Goal: Task Accomplishment & Management: Manage account settings

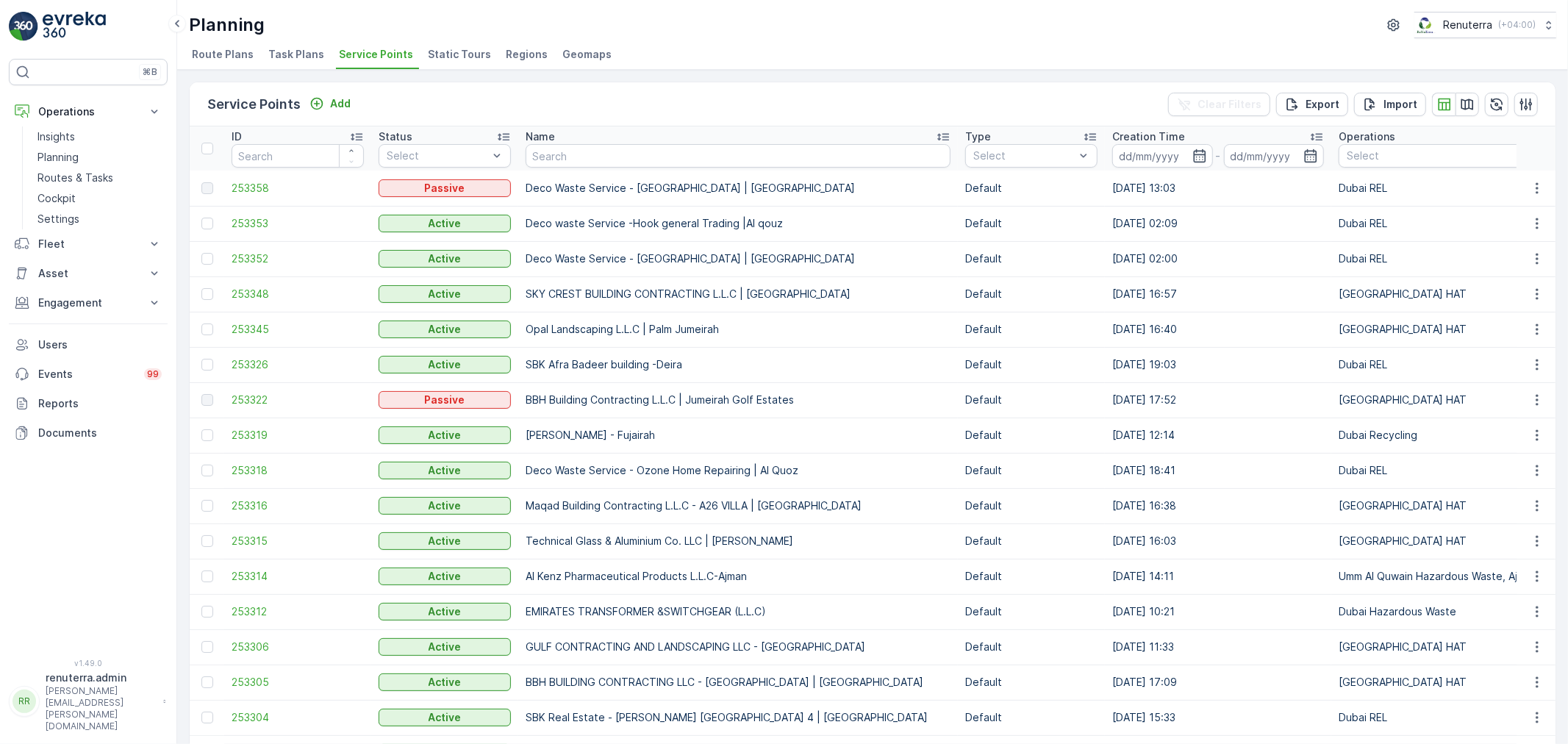
click at [557, 149] on input "text" at bounding box center [738, 156] width 425 height 23
click at [578, 153] on input "text" at bounding box center [738, 156] width 425 height 23
type input "tech"
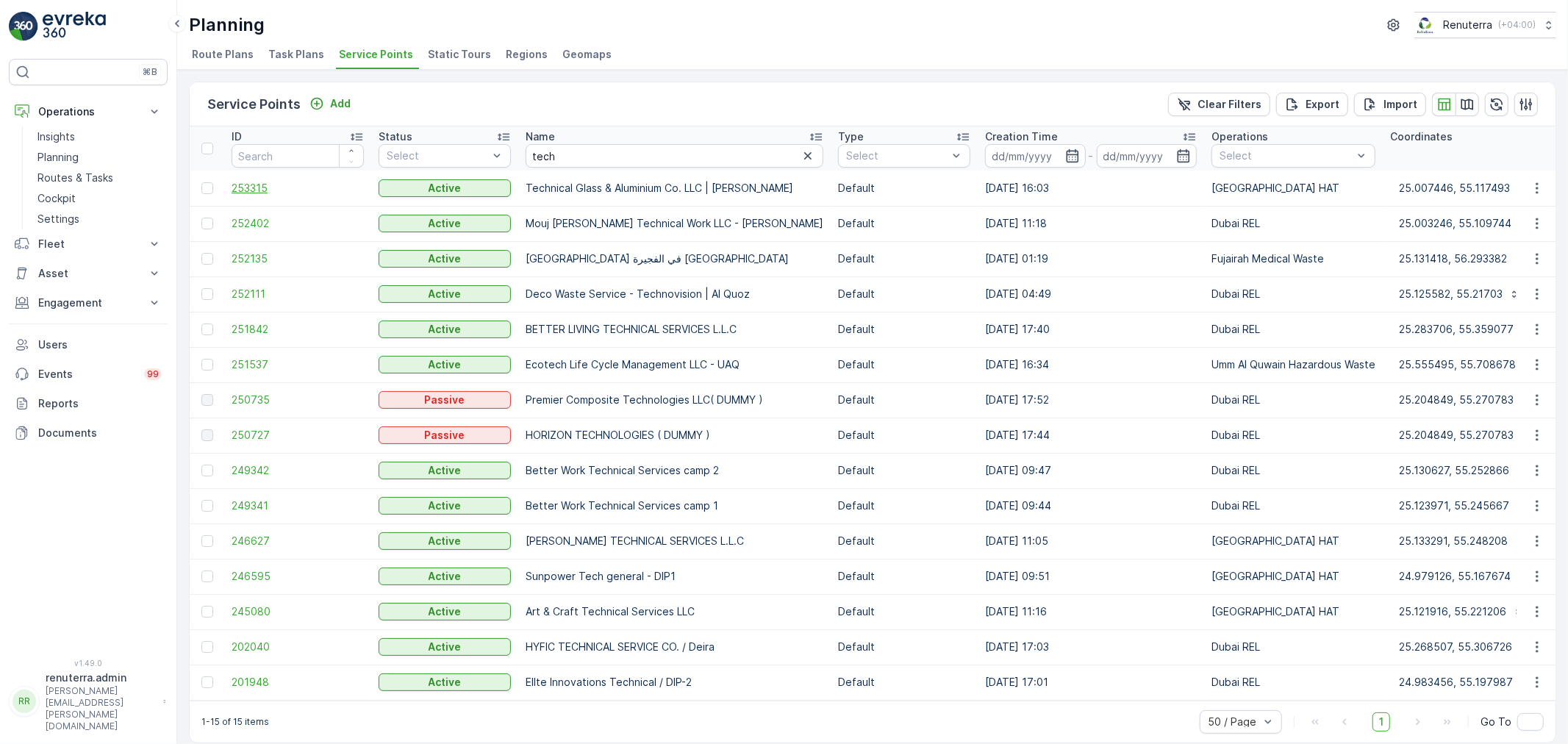
click at [322, 191] on span "253315" at bounding box center [297, 188] width 132 height 15
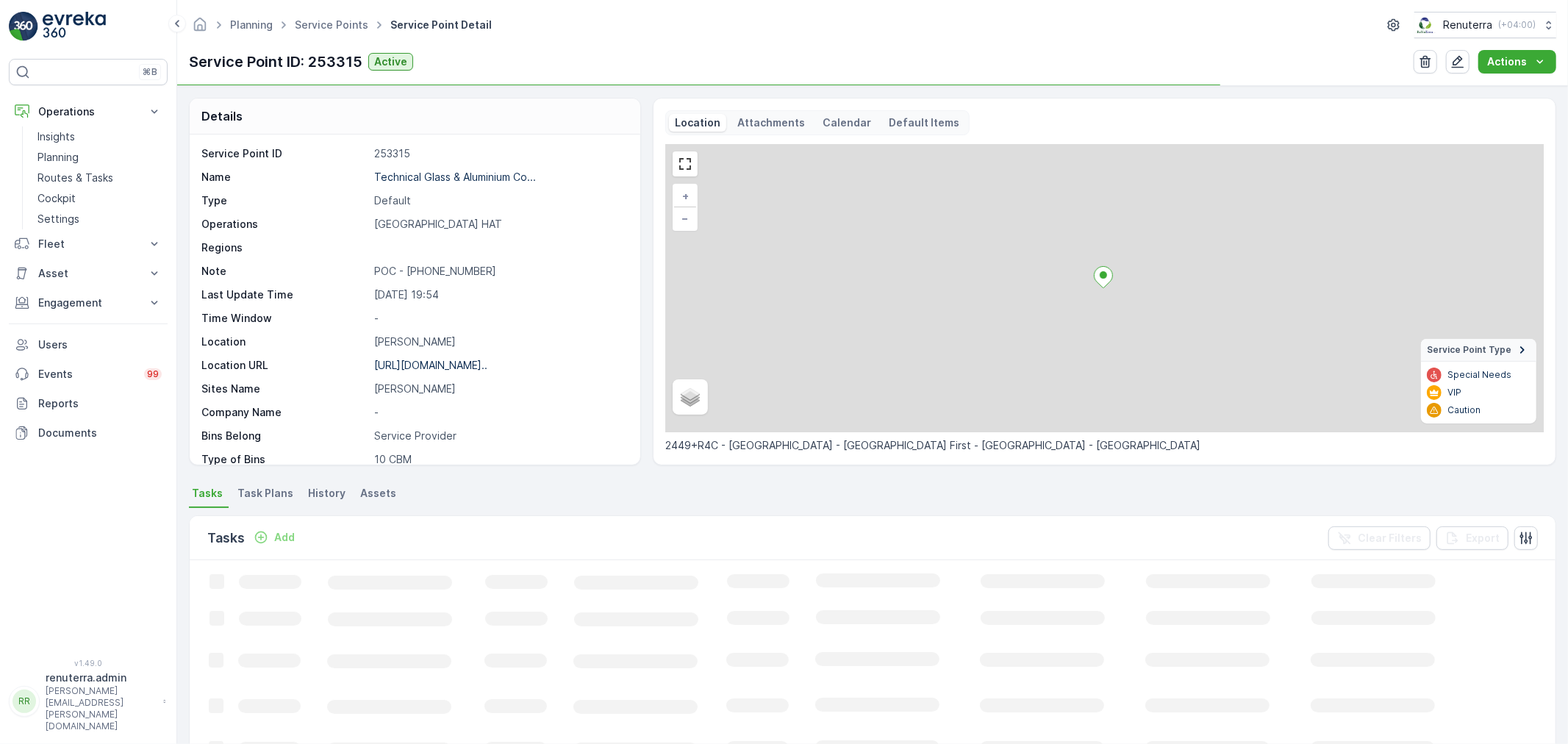
click at [442, 364] on p "https://maps.app.goo.gl/4MpwXD..." at bounding box center [430, 365] width 113 height 12
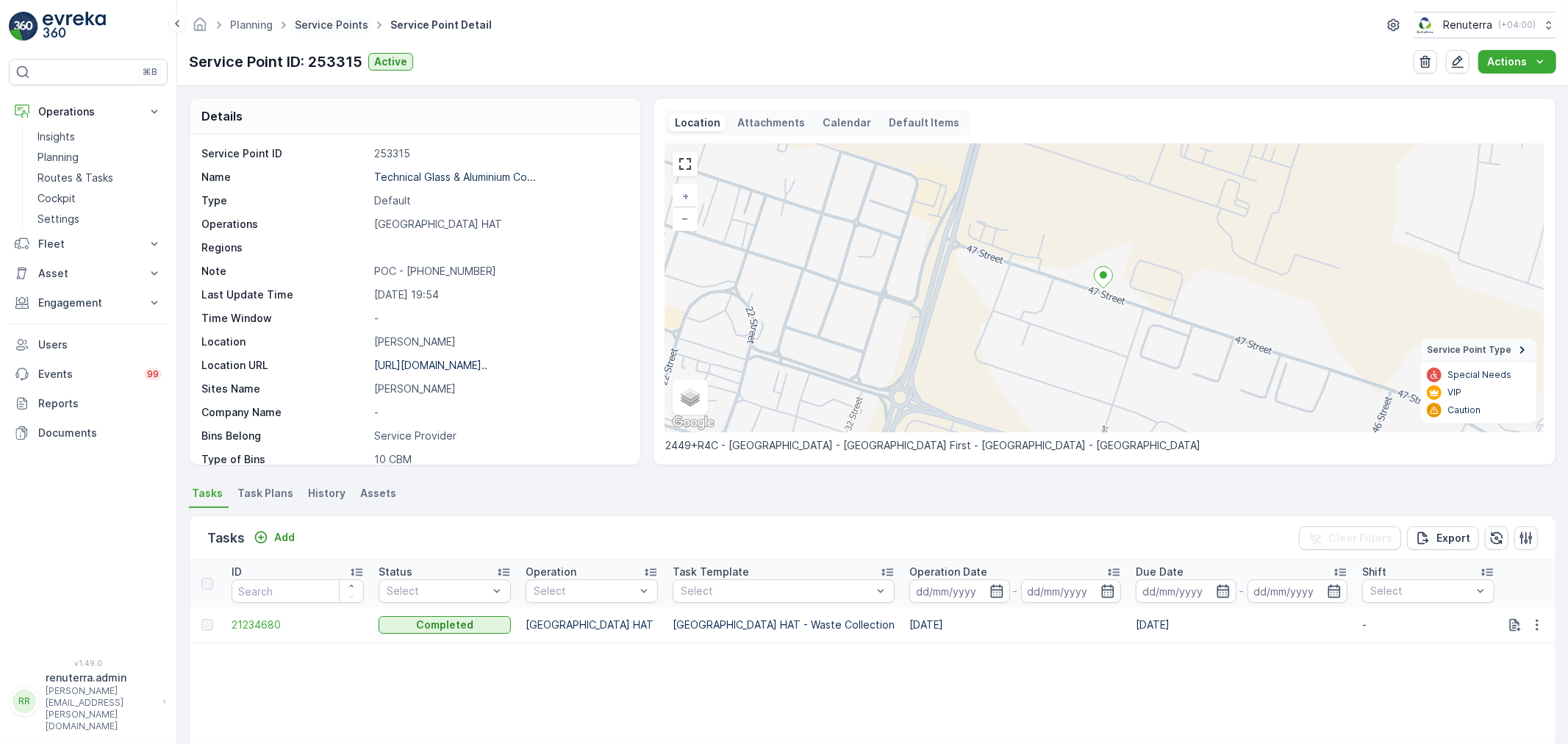
click at [296, 22] on link "Service Points" at bounding box center [331, 24] width 74 height 12
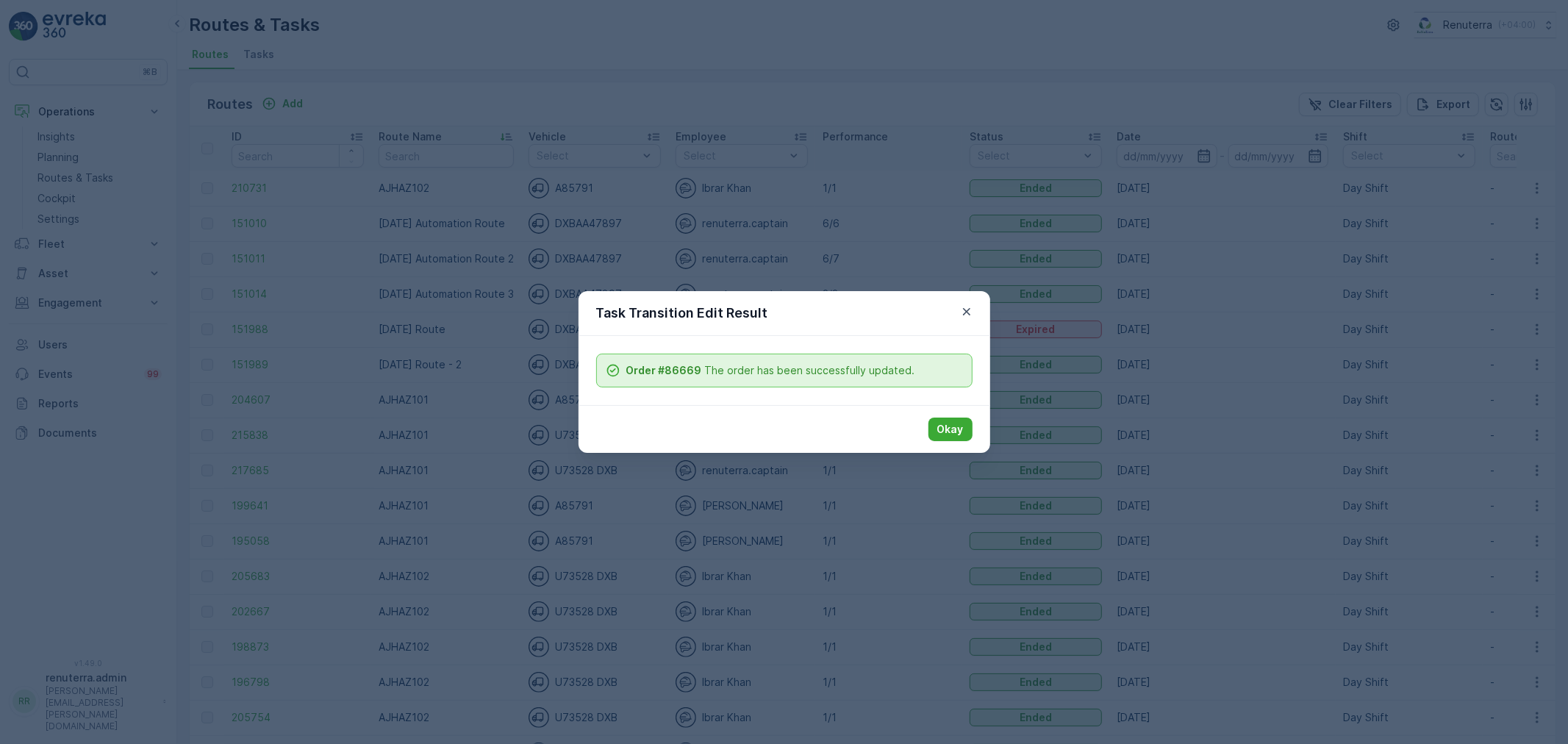
click at [963, 434] on button "Okay" at bounding box center [950, 428] width 44 height 23
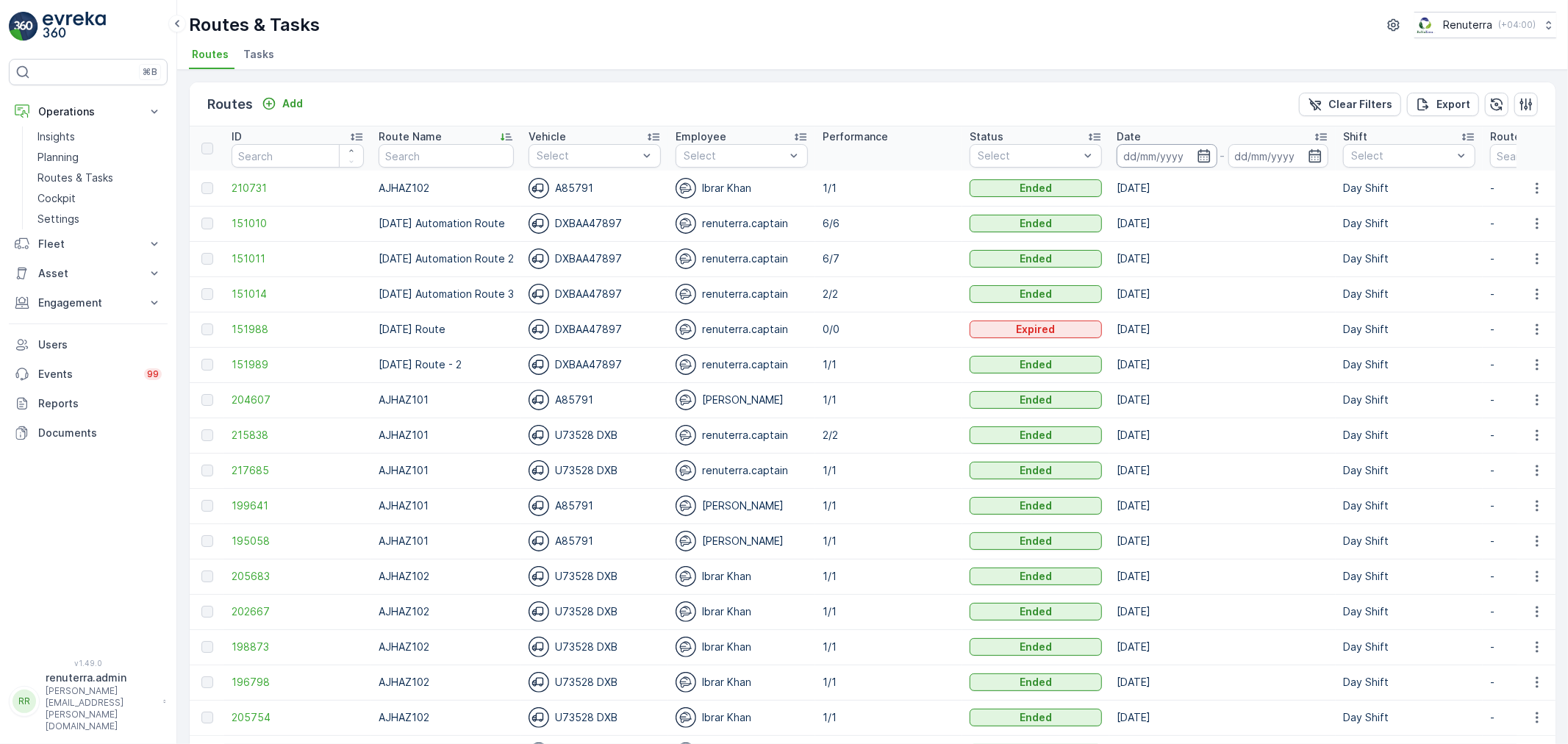
click at [1150, 153] on input at bounding box center [1166, 156] width 101 height 23
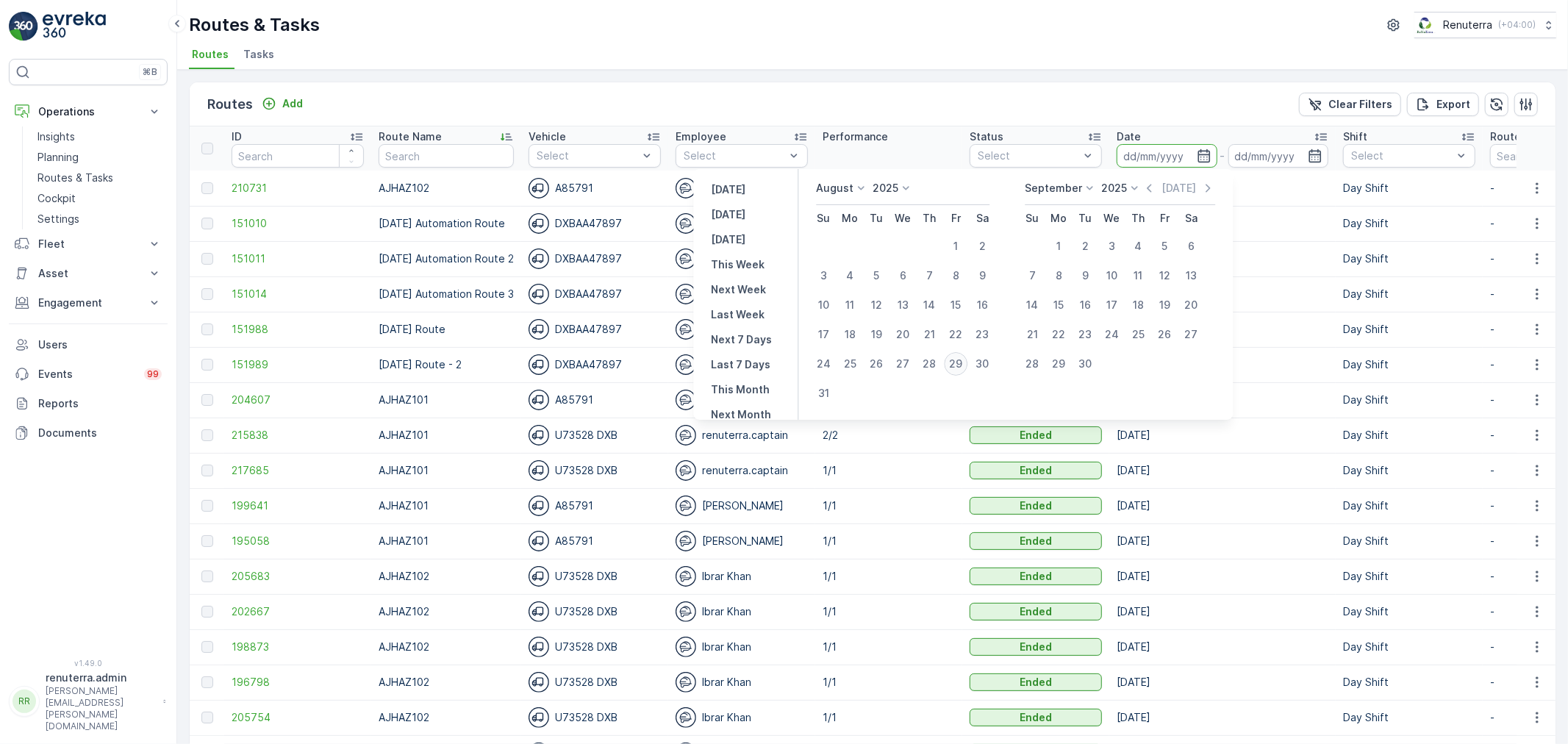
click at [964, 369] on div "29" at bounding box center [955, 363] width 23 height 23
type input "[DATE]"
click at [964, 369] on div "29" at bounding box center [955, 363] width 23 height 23
type input "[DATE]"
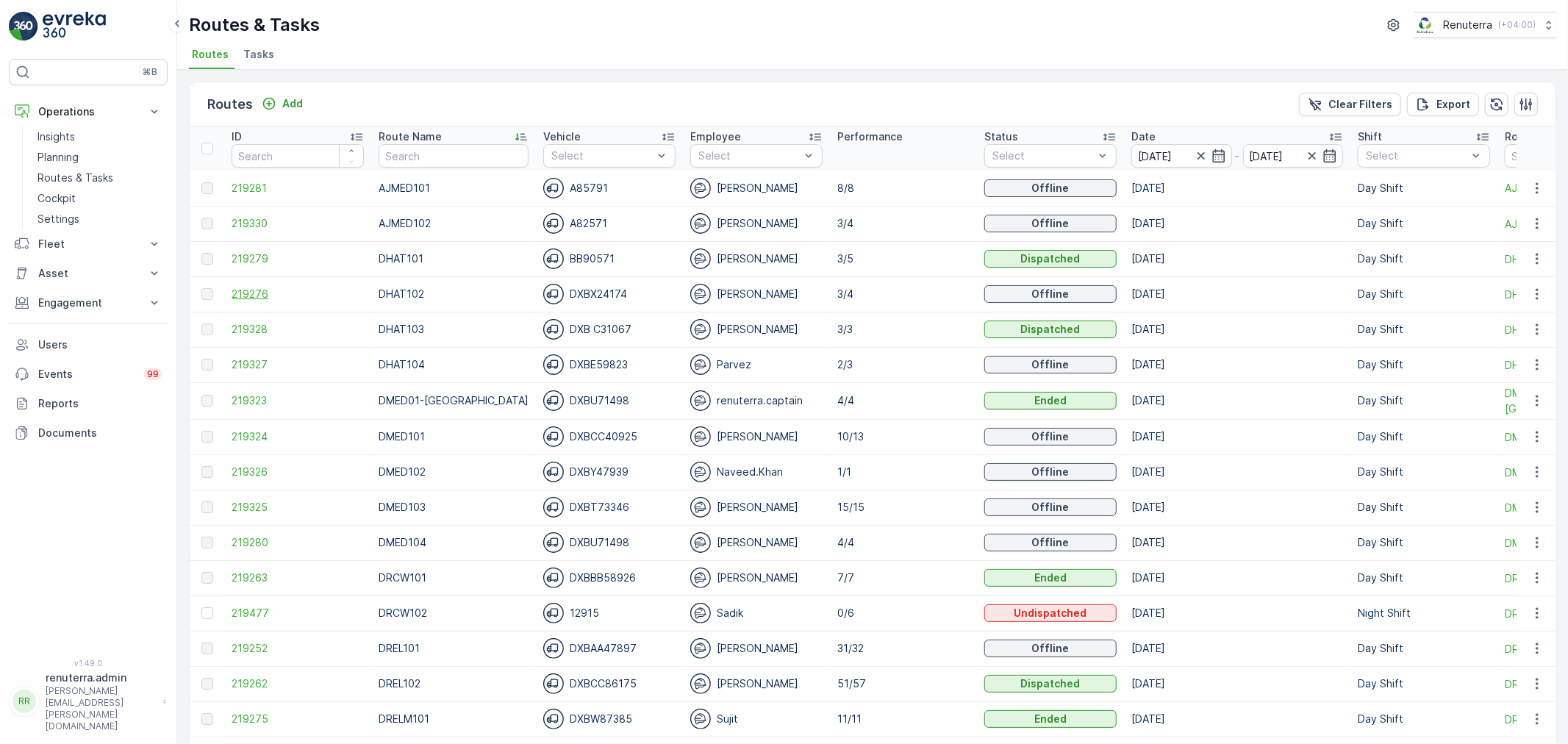
click at [273, 296] on span "219276" at bounding box center [297, 294] width 132 height 15
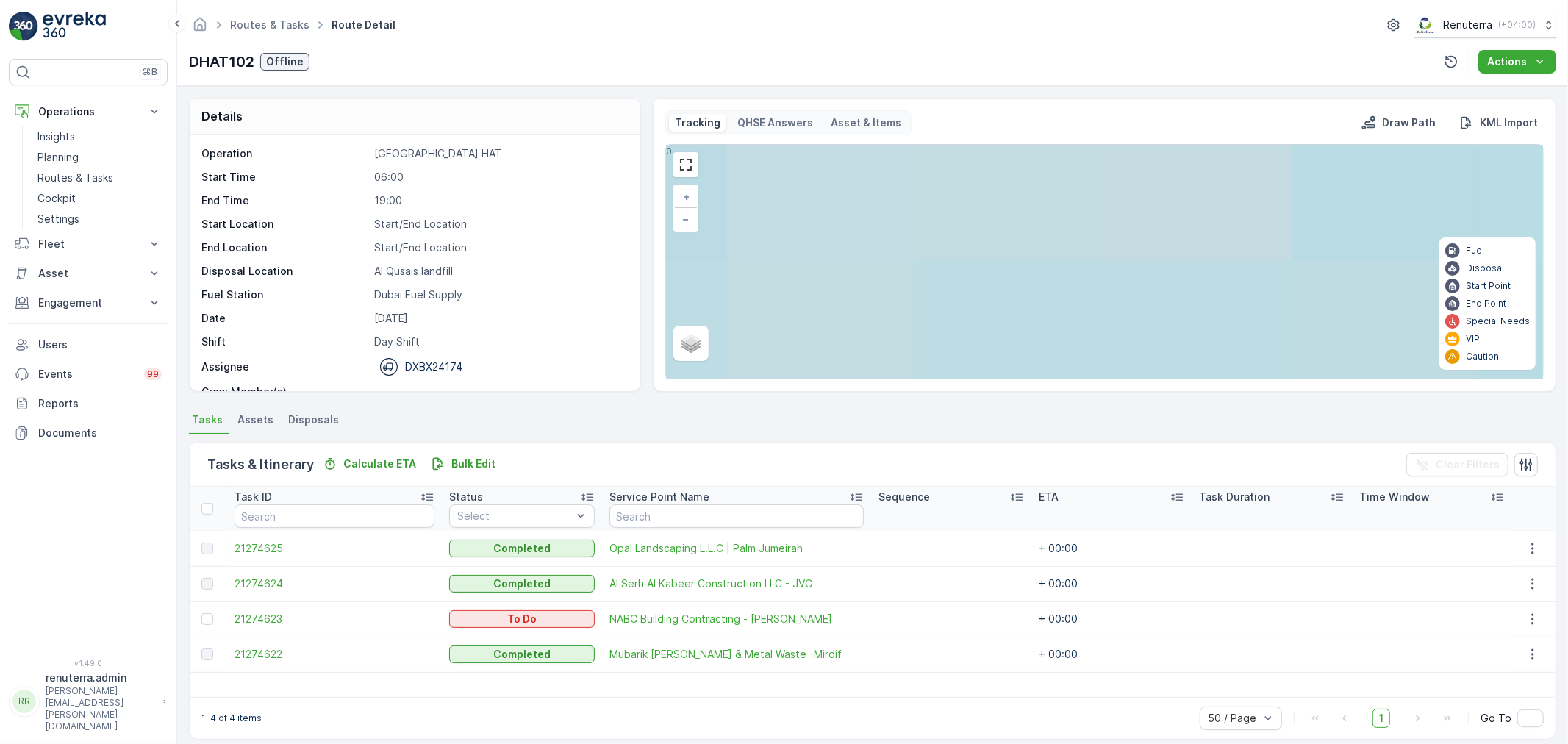
scroll to position [13, 0]
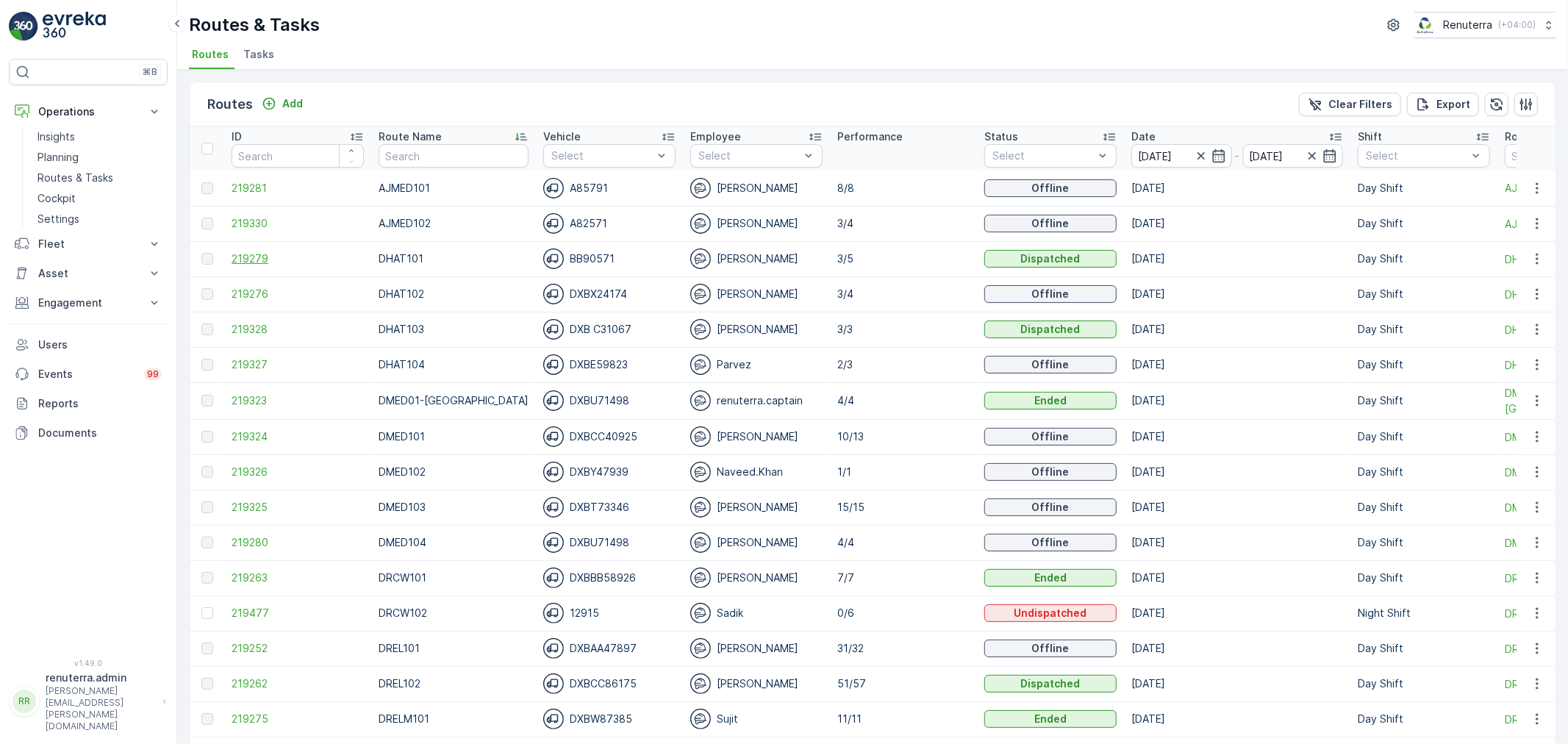
click at [273, 255] on span "219279" at bounding box center [297, 258] width 132 height 15
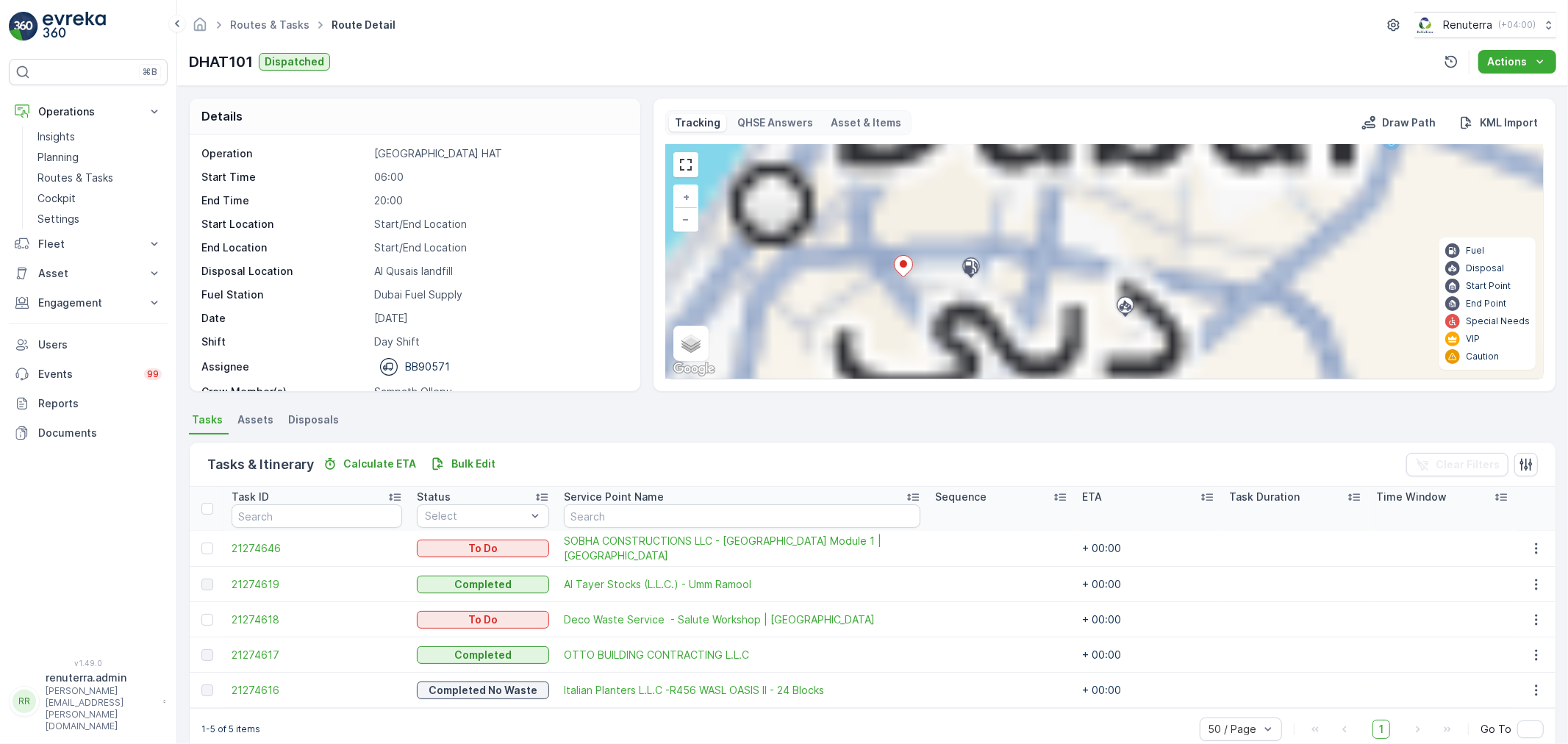
drag, startPoint x: 1026, startPoint y: 229, endPoint x: 1103, endPoint y: 391, distance: 179.4
click at [1103, 391] on div "Tracking QHSE Answers Asset & Items Draw Path KML Import + − Satellite Roadmap …" at bounding box center [1104, 244] width 903 height 294
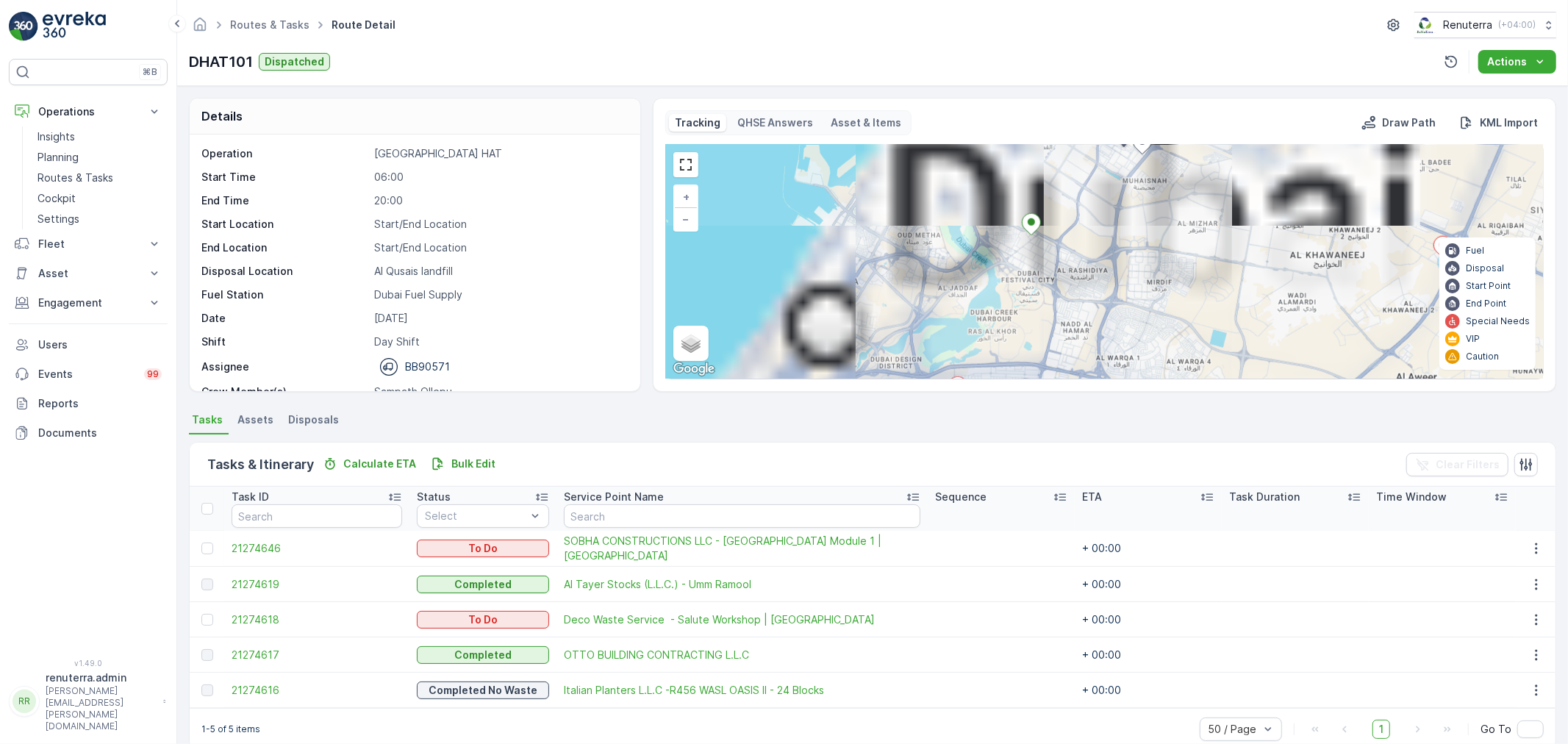
drag, startPoint x: 1083, startPoint y: 259, endPoint x: 1080, endPoint y: 374, distance: 115.0
click at [1080, 374] on div "+ − Satellite Roadmap Terrain Hybrid Leaflet Keyboard shortcuts Map Data Map da…" at bounding box center [1104, 262] width 877 height 234
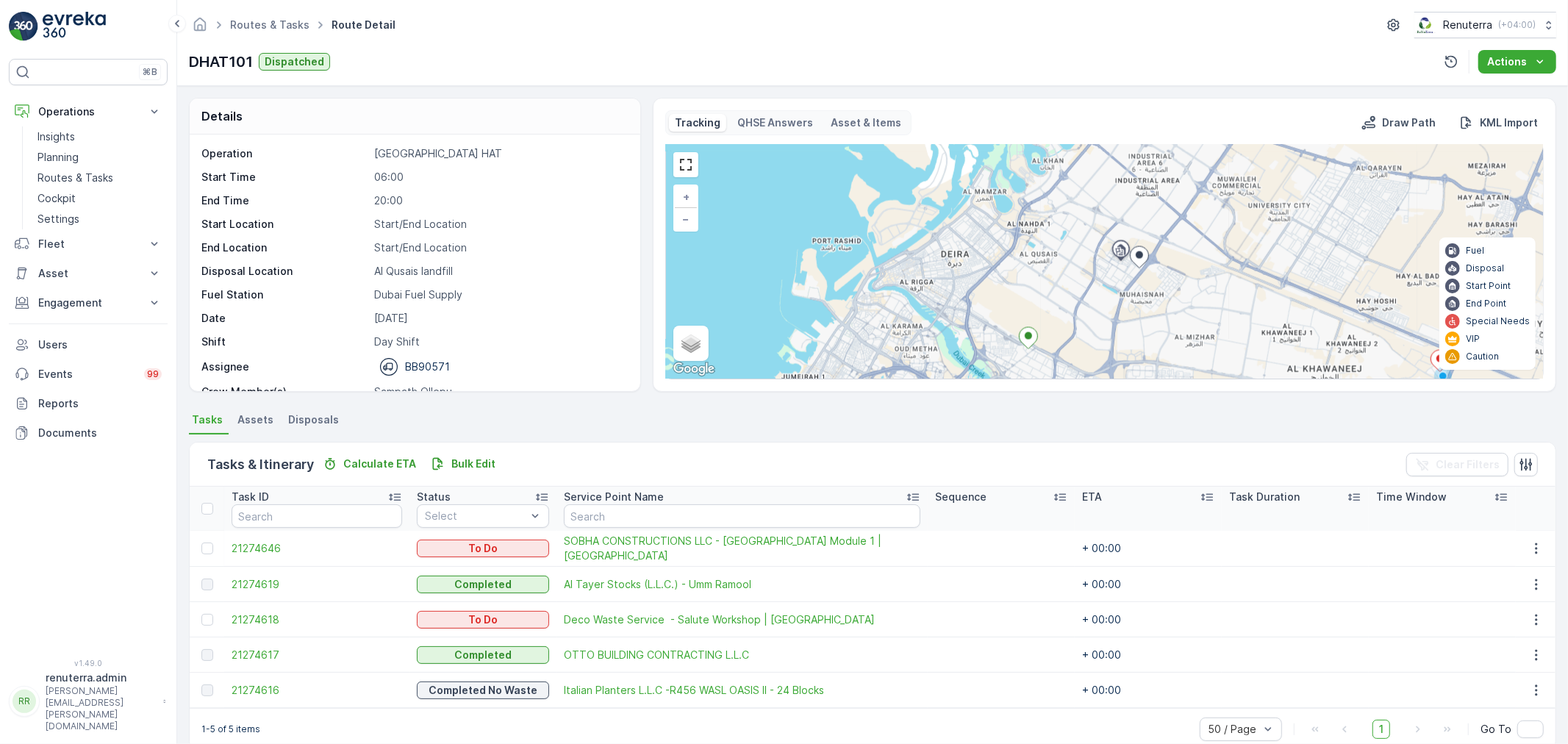
drag, startPoint x: 1066, startPoint y: 332, endPoint x: 1106, endPoint y: 171, distance: 165.9
click at [1106, 171] on div "+ − Satellite Roadmap Terrain Hybrid Leaflet Keyboard shortcuts Map Data Map da…" at bounding box center [1104, 262] width 877 height 234
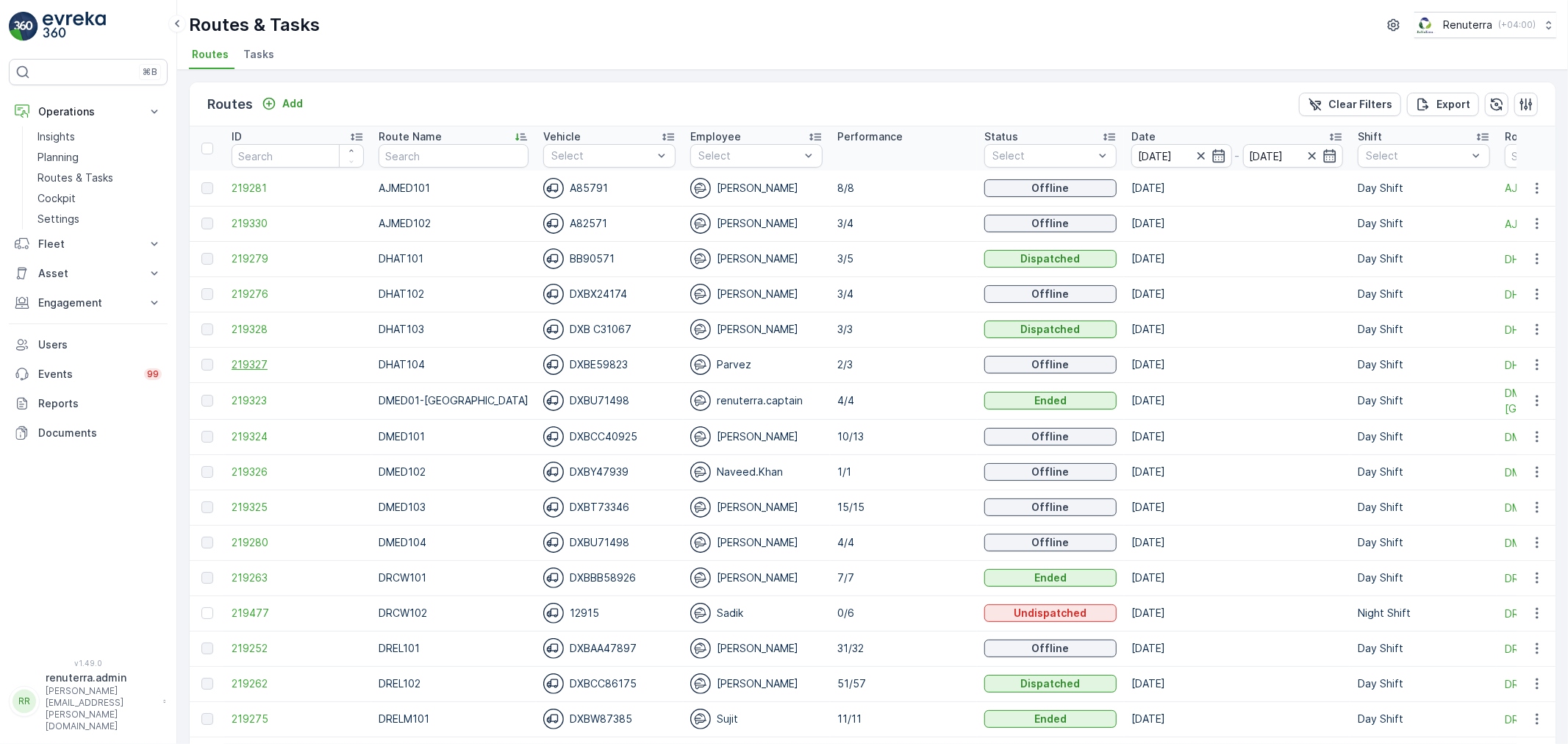
click at [250, 357] on span "219327" at bounding box center [297, 364] width 132 height 15
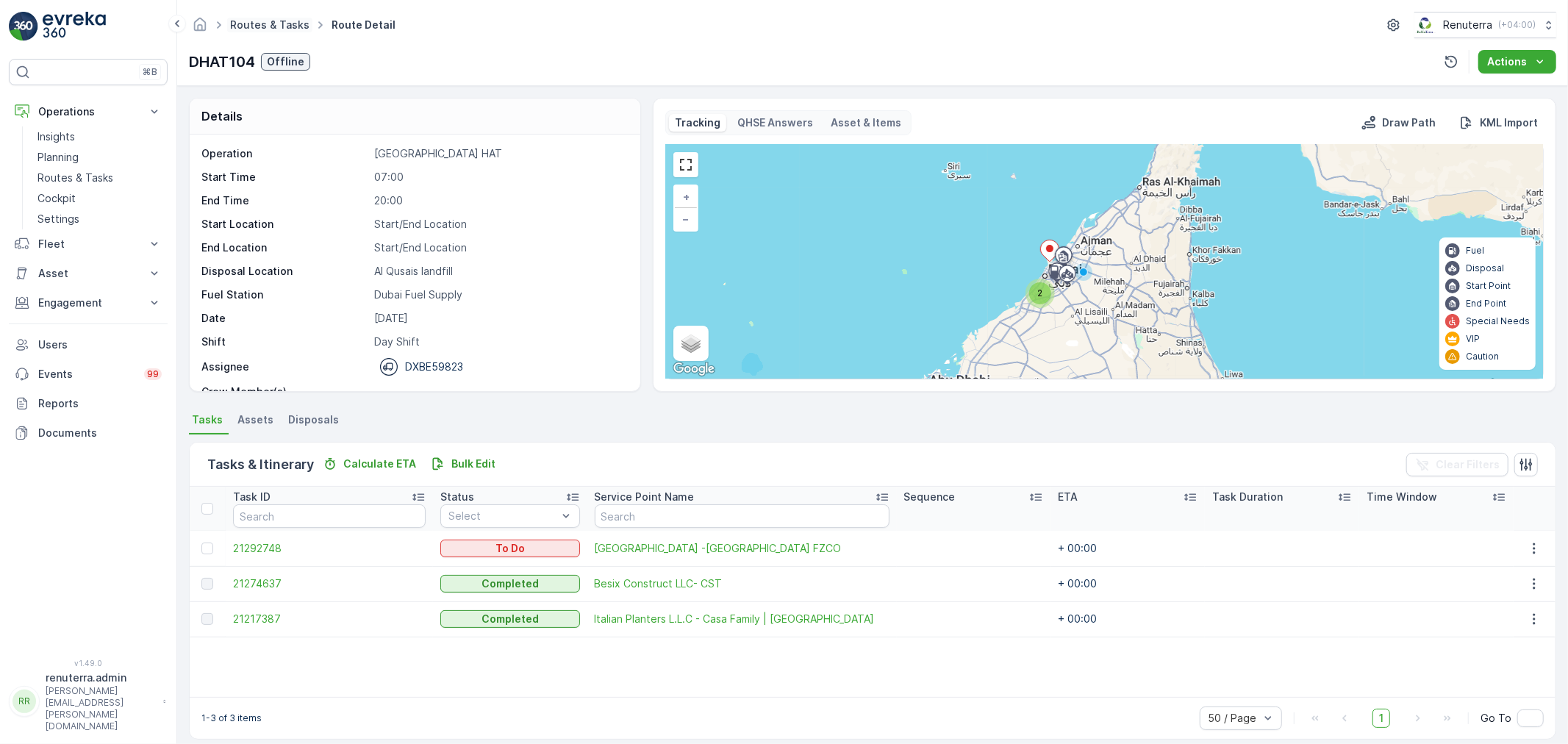
click at [283, 27] on link "Routes & Tasks" at bounding box center [269, 24] width 79 height 12
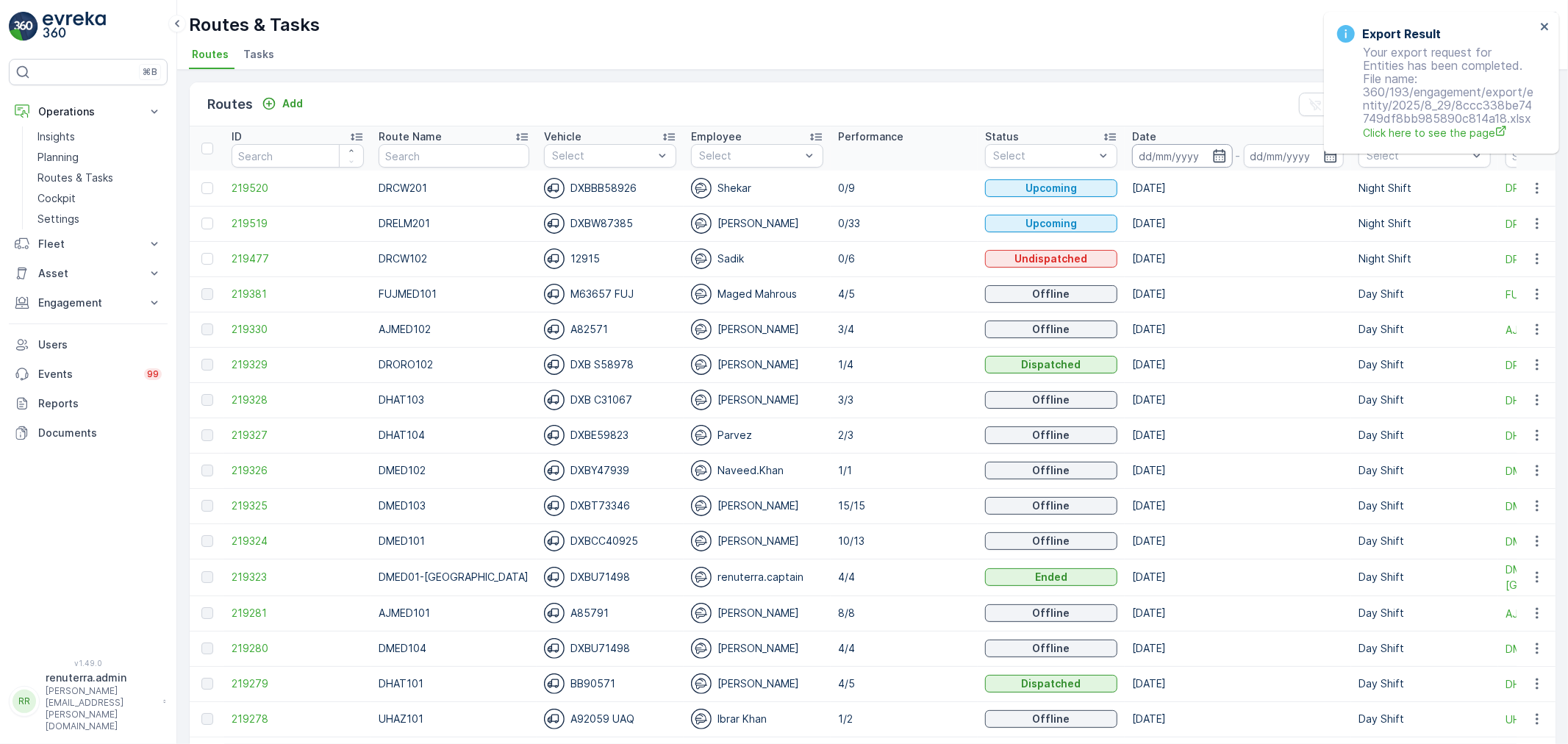
click at [1169, 149] on input at bounding box center [1182, 156] width 101 height 23
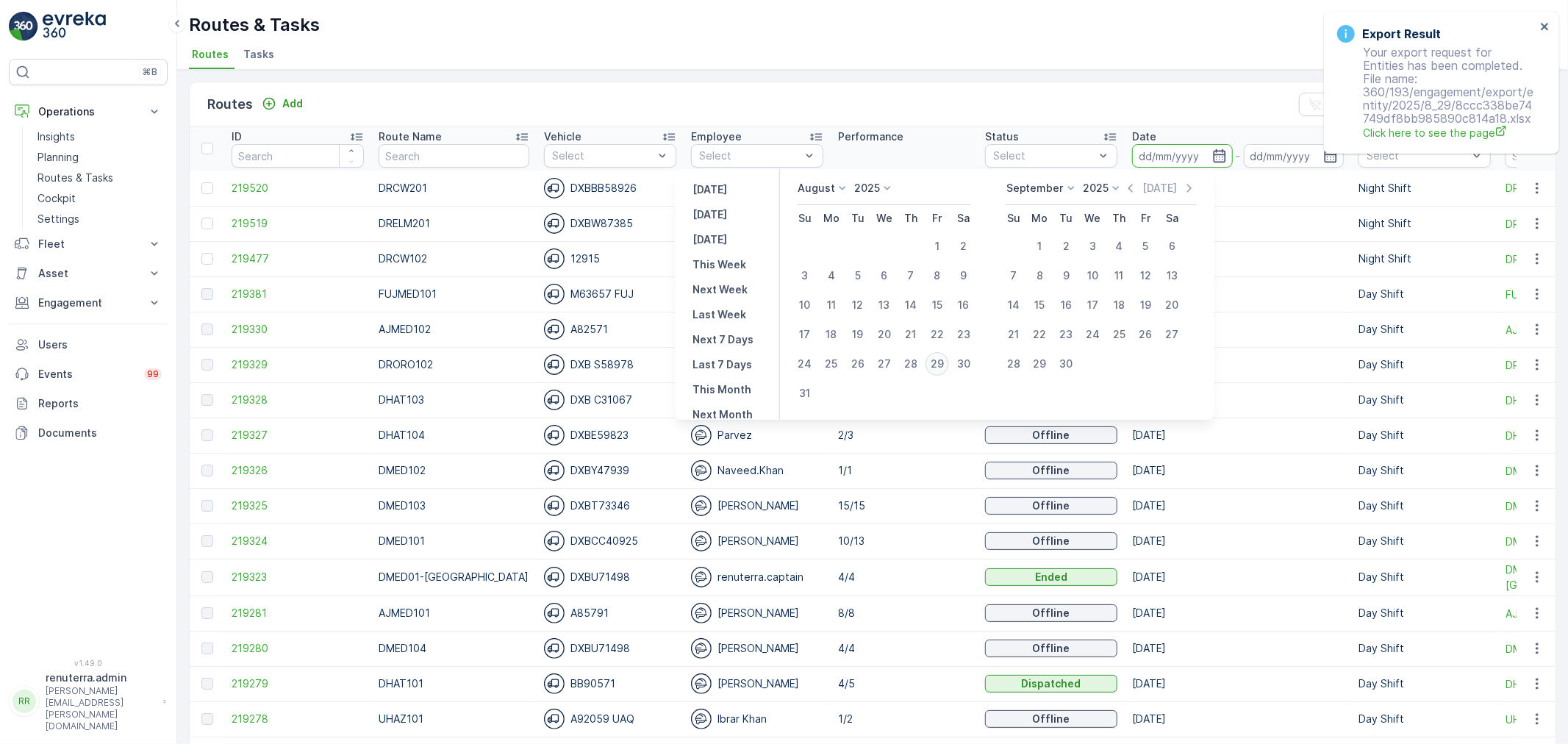
click at [943, 363] on div "29" at bounding box center [937, 363] width 23 height 23
type input "[DATE]"
click at [943, 363] on div "29" at bounding box center [937, 363] width 23 height 23
type input "[DATE]"
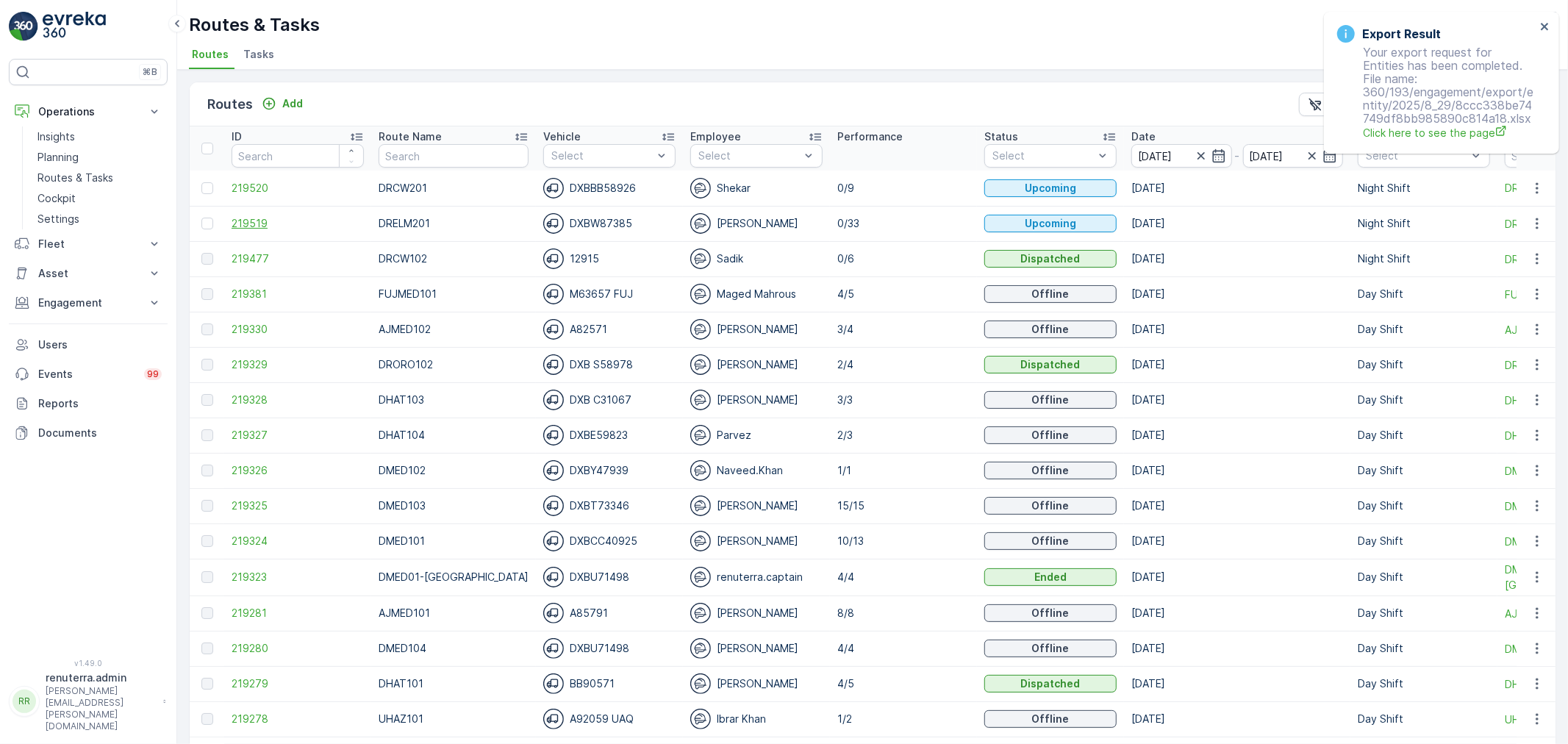
click at [231, 222] on span "219519" at bounding box center [297, 223] width 132 height 15
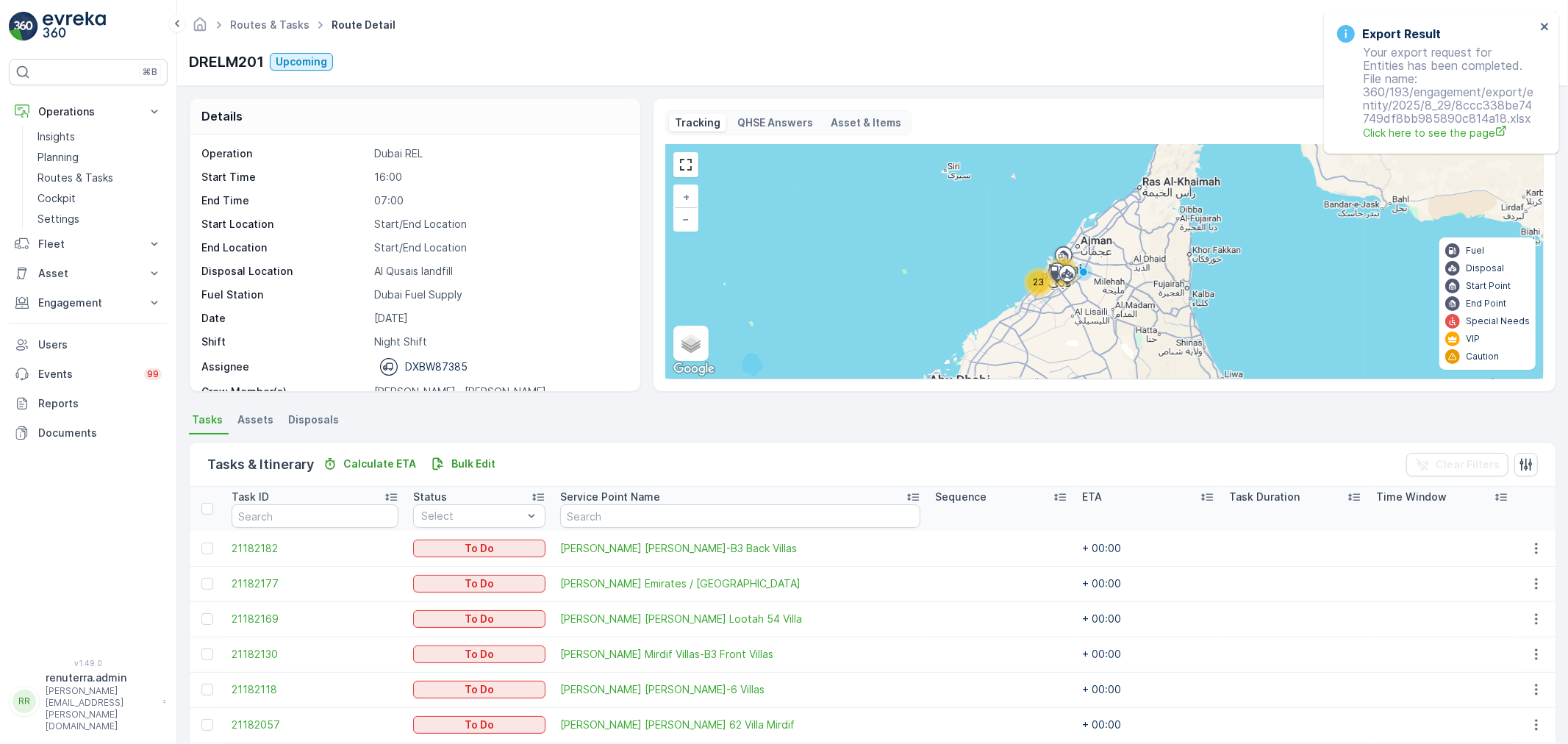
click at [1035, 276] on span "23" at bounding box center [1038, 282] width 11 height 11
click at [1035, 276] on span "23" at bounding box center [1036, 281] width 11 height 11
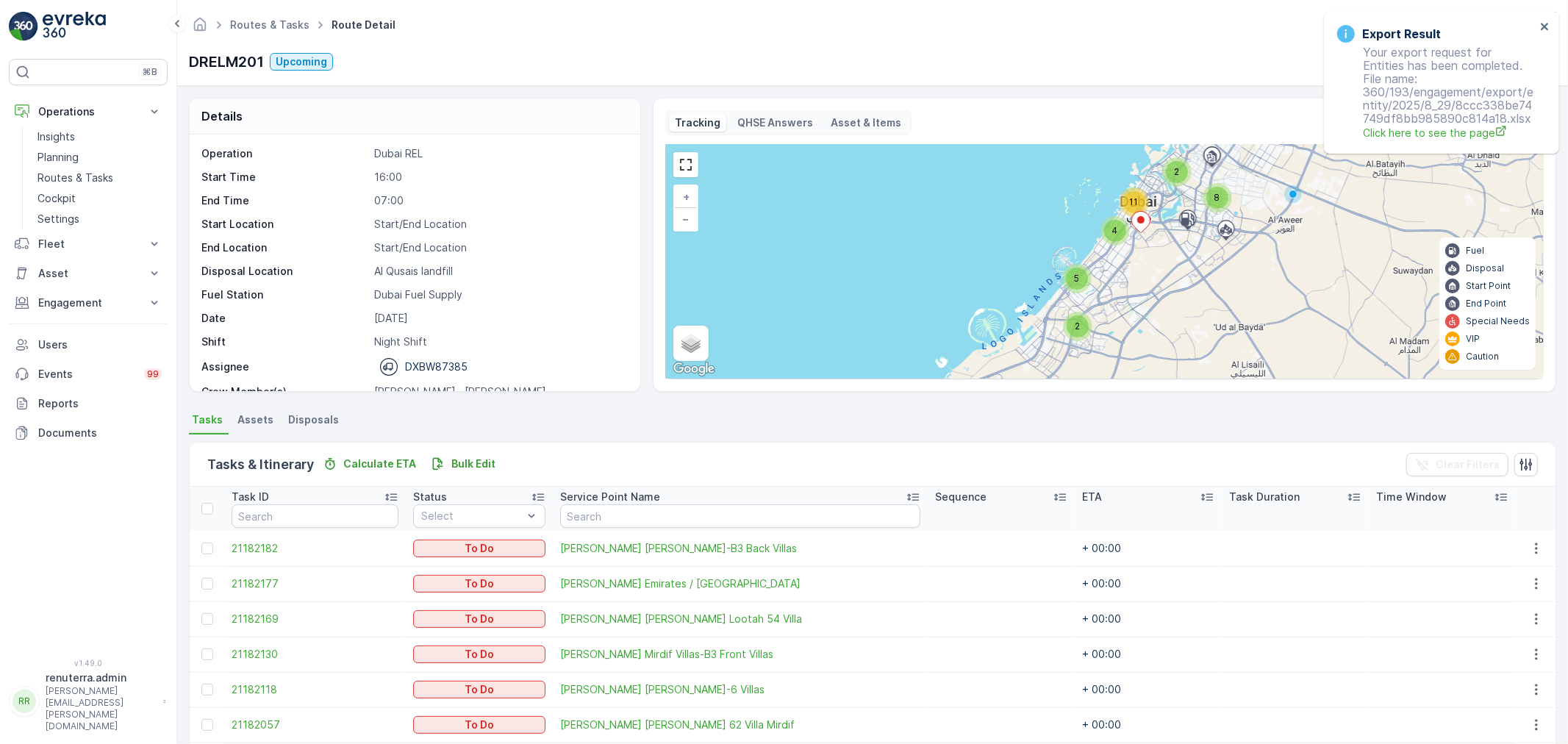
click at [1126, 241] on div "2 8 11 4 2 5 + − Satellite Roadmap Terrain Hybrid Leaflet Keyboard shortcuts Ma…" at bounding box center [1104, 262] width 877 height 234
click at [1114, 236] on span "4" at bounding box center [1114, 230] width 6 height 11
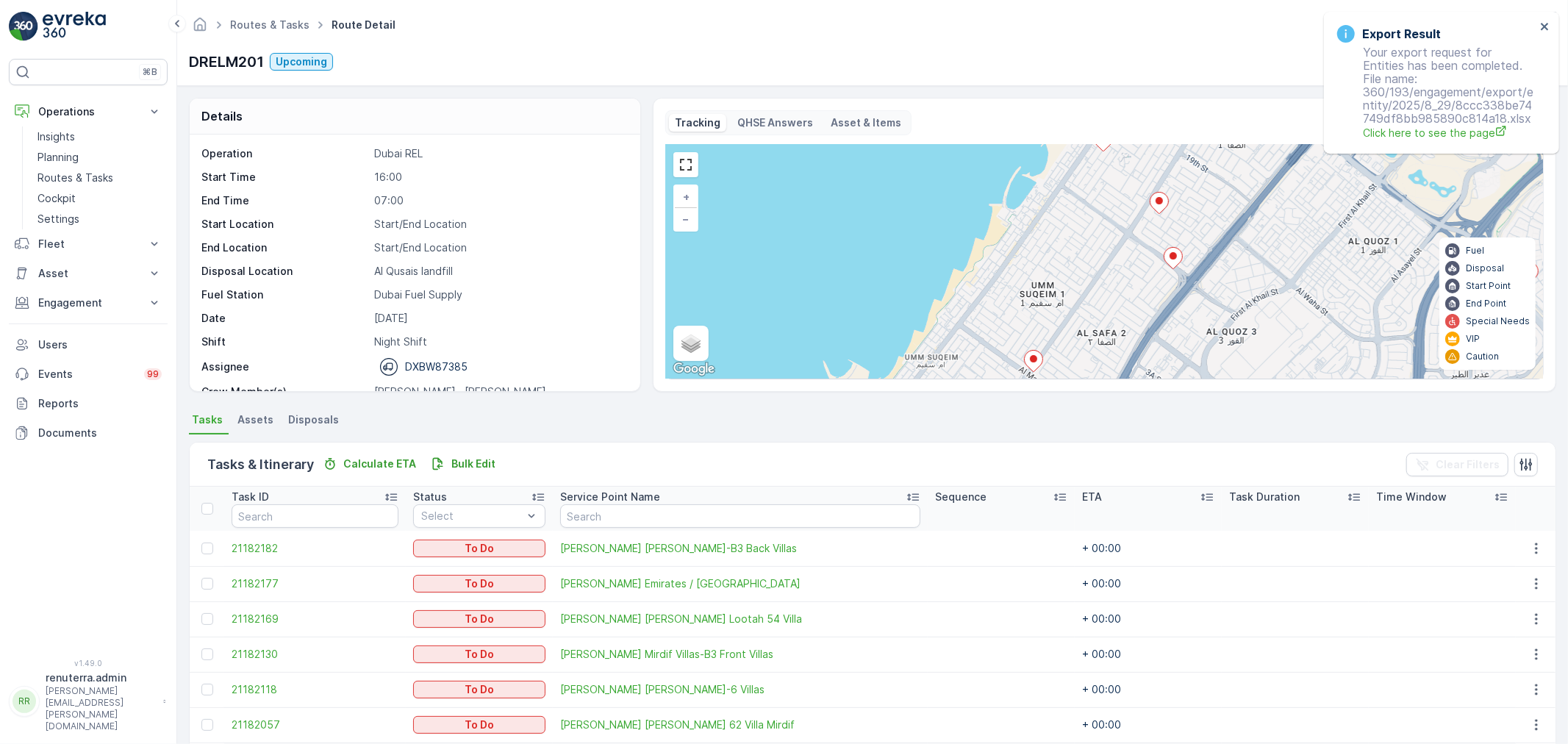
click at [1031, 356] on ellipse at bounding box center [1033, 358] width 7 height 7
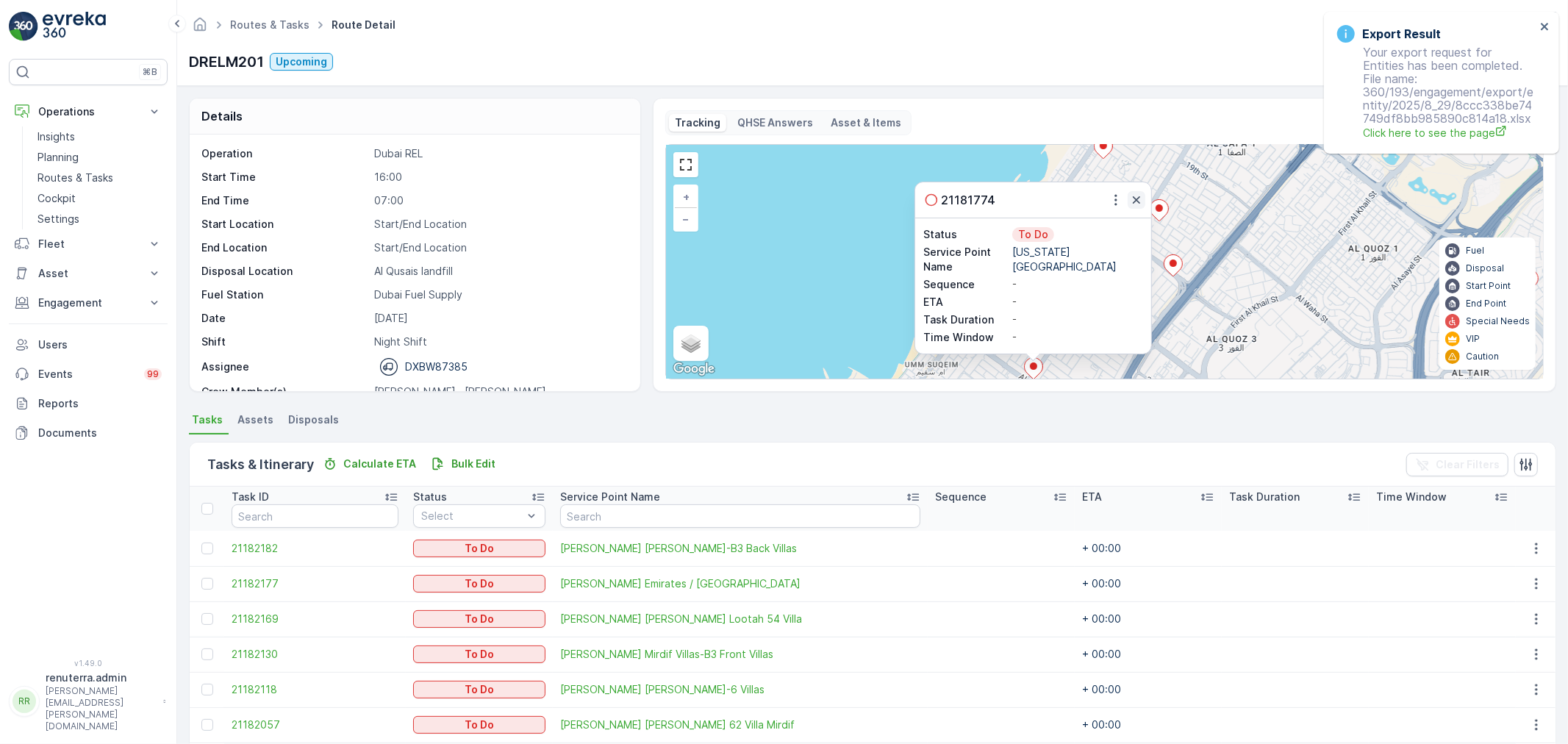
click at [1129, 196] on icon "button" at bounding box center [1136, 200] width 15 height 15
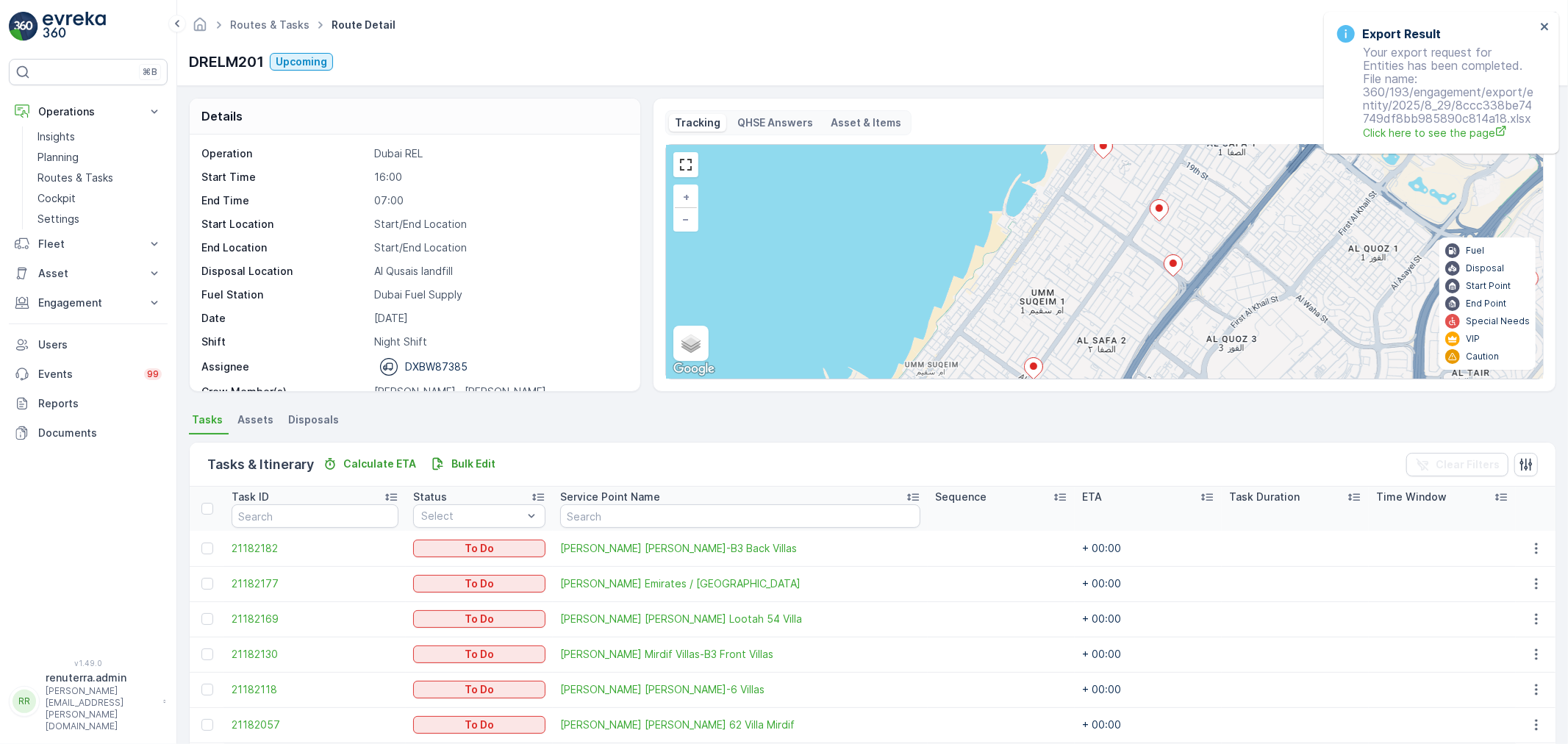
click at [1167, 250] on div "2 3 3 3 + − Satellite Roadmap Terrain Hybrid Leaflet Keyboard shortcuts Map Dat…" at bounding box center [1104, 262] width 877 height 234
click at [1166, 258] on icon at bounding box center [1173, 265] width 18 height 22
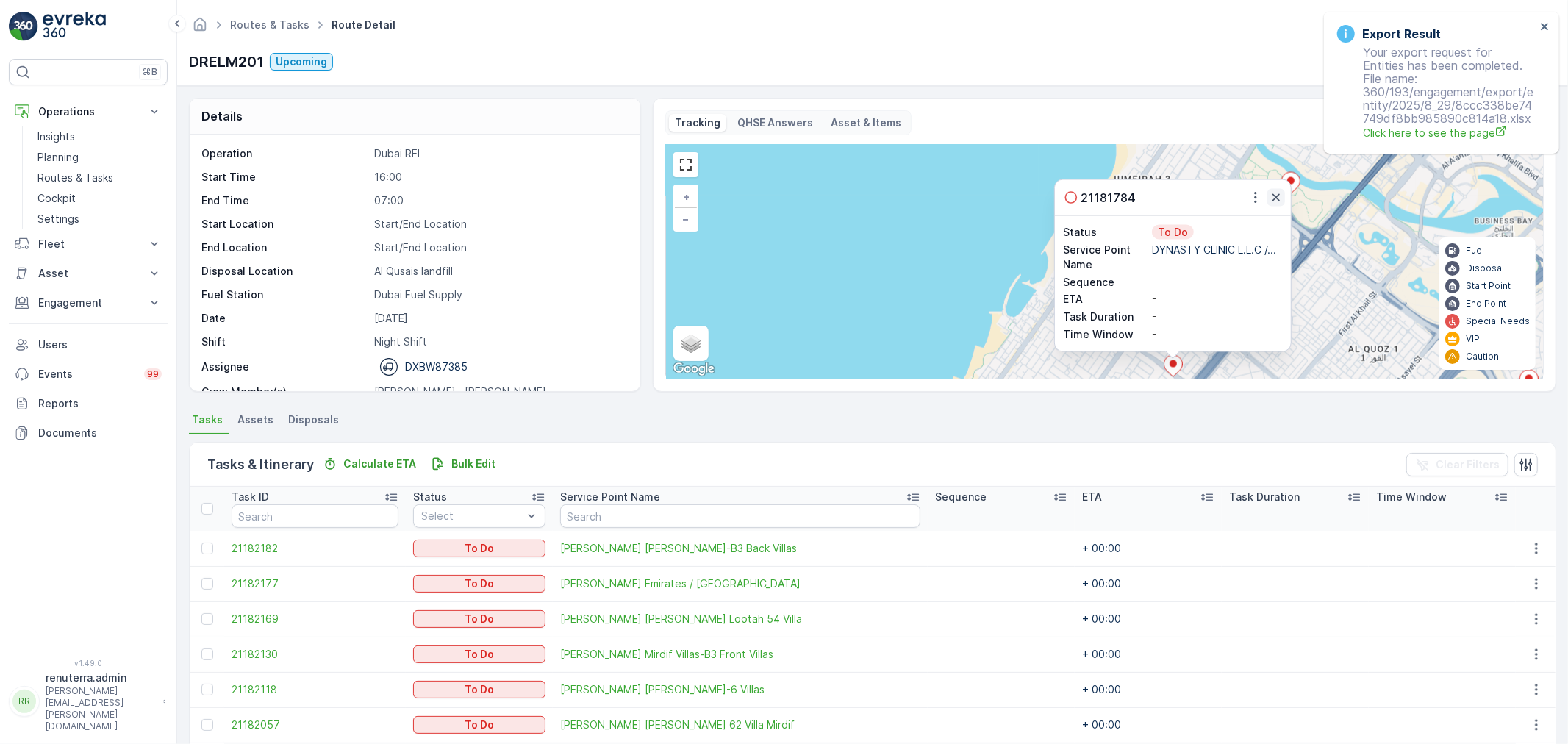
click at [1276, 199] on icon "button" at bounding box center [1276, 197] width 7 height 7
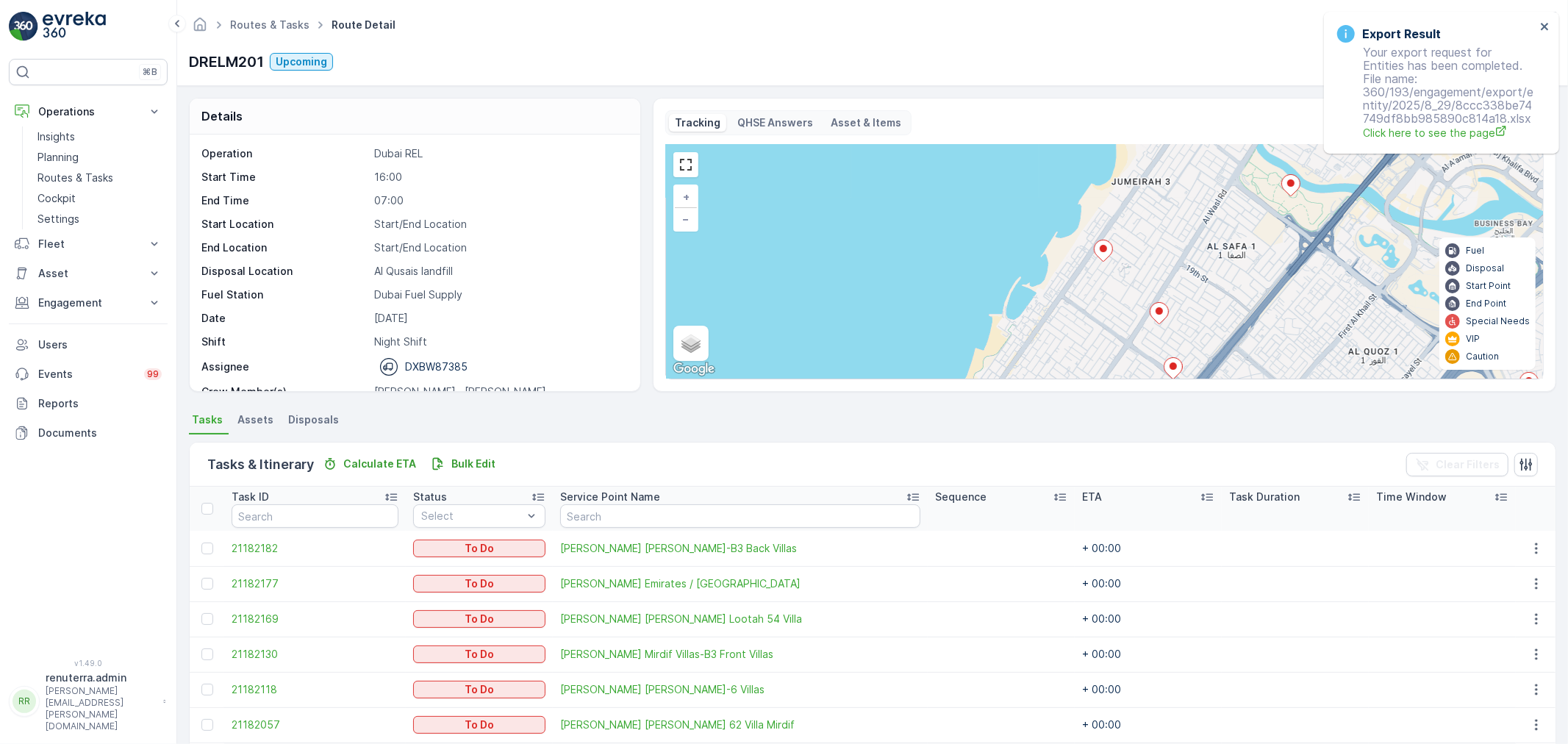
click at [1153, 316] on icon at bounding box center [1158, 313] width 18 height 22
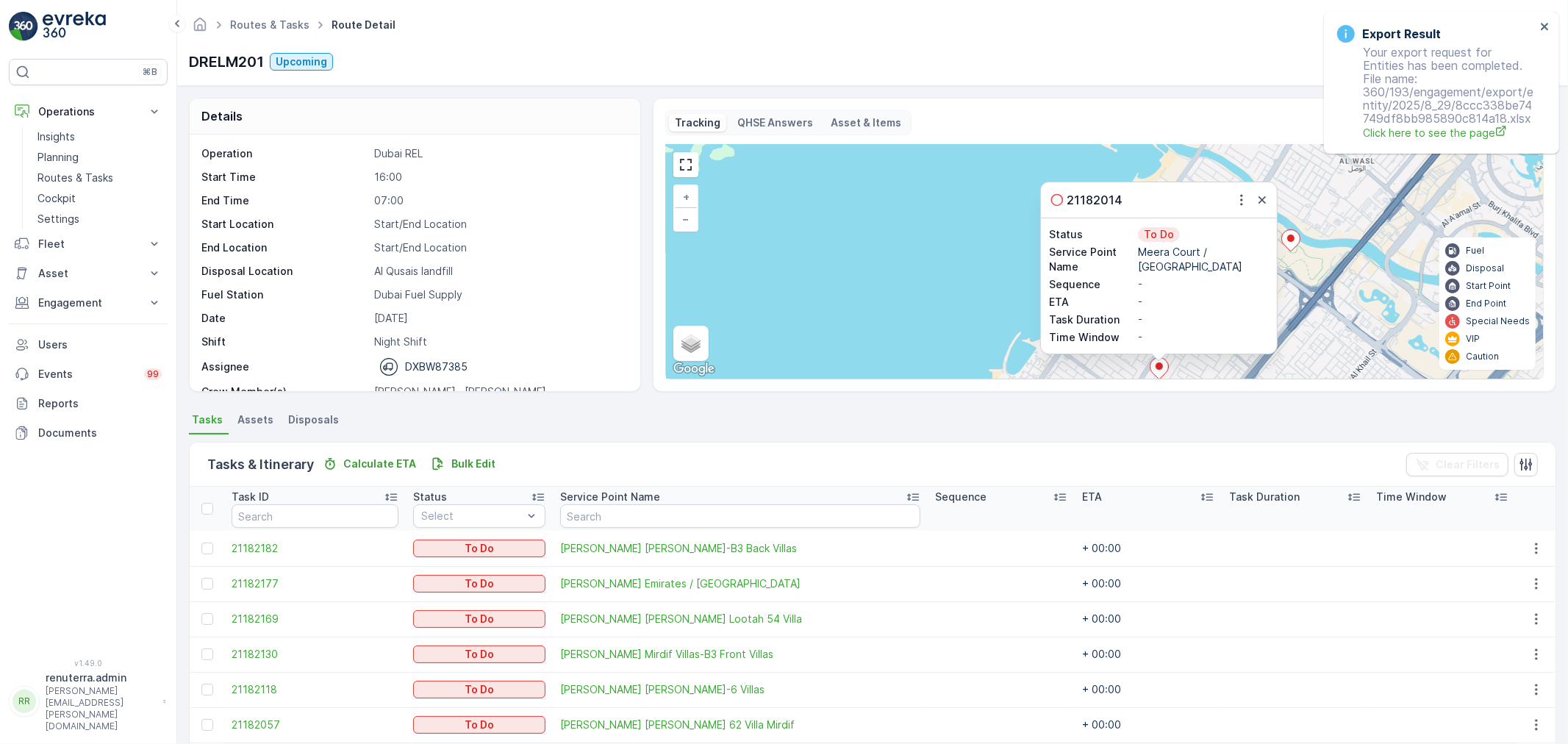
drag, startPoint x: 1263, startPoint y: 189, endPoint x: 1224, endPoint y: 263, distance: 83.6
click at [1261, 193] on div "21182014" at bounding box center [1158, 200] width 236 height 36
click at [1262, 202] on icon "button" at bounding box center [1262, 200] width 7 height 7
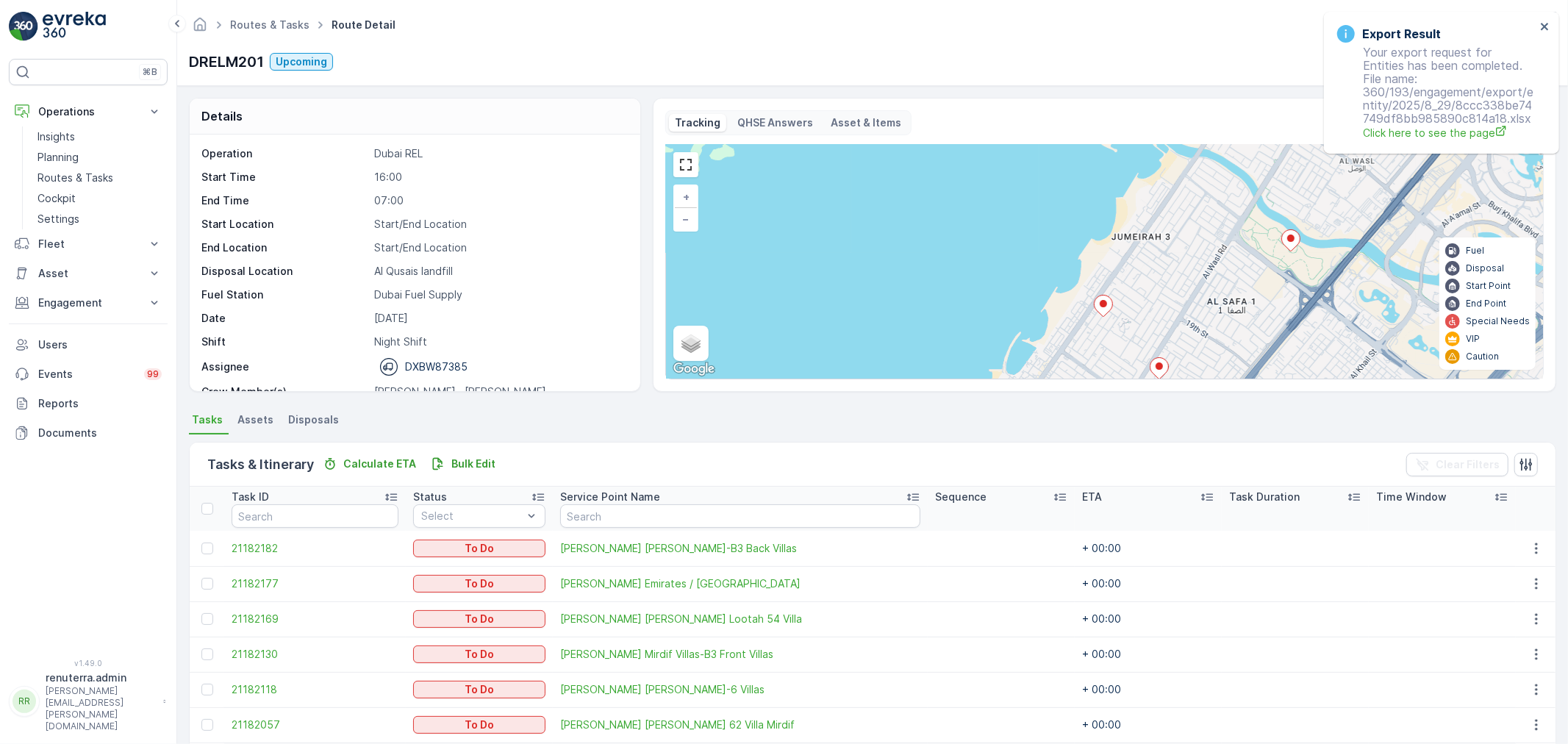
click at [1111, 303] on div "2 3 3 3 + − Satellite Roadmap Terrain Hybrid Leaflet Keyboard shortcuts Map Dat…" at bounding box center [1104, 262] width 877 height 234
click at [1106, 303] on icon at bounding box center [1102, 306] width 18 height 22
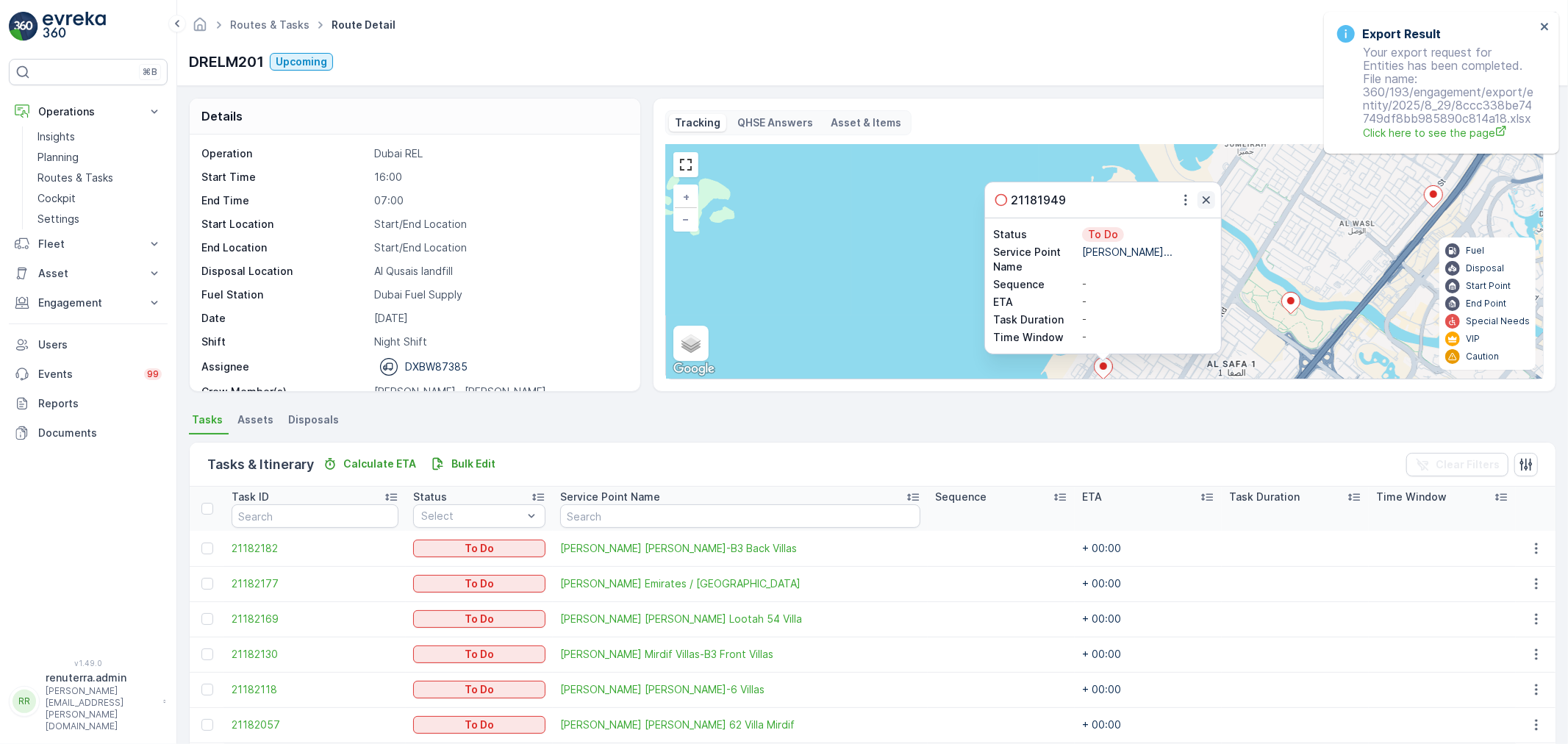
click at [1210, 201] on icon "button" at bounding box center [1206, 200] width 15 height 15
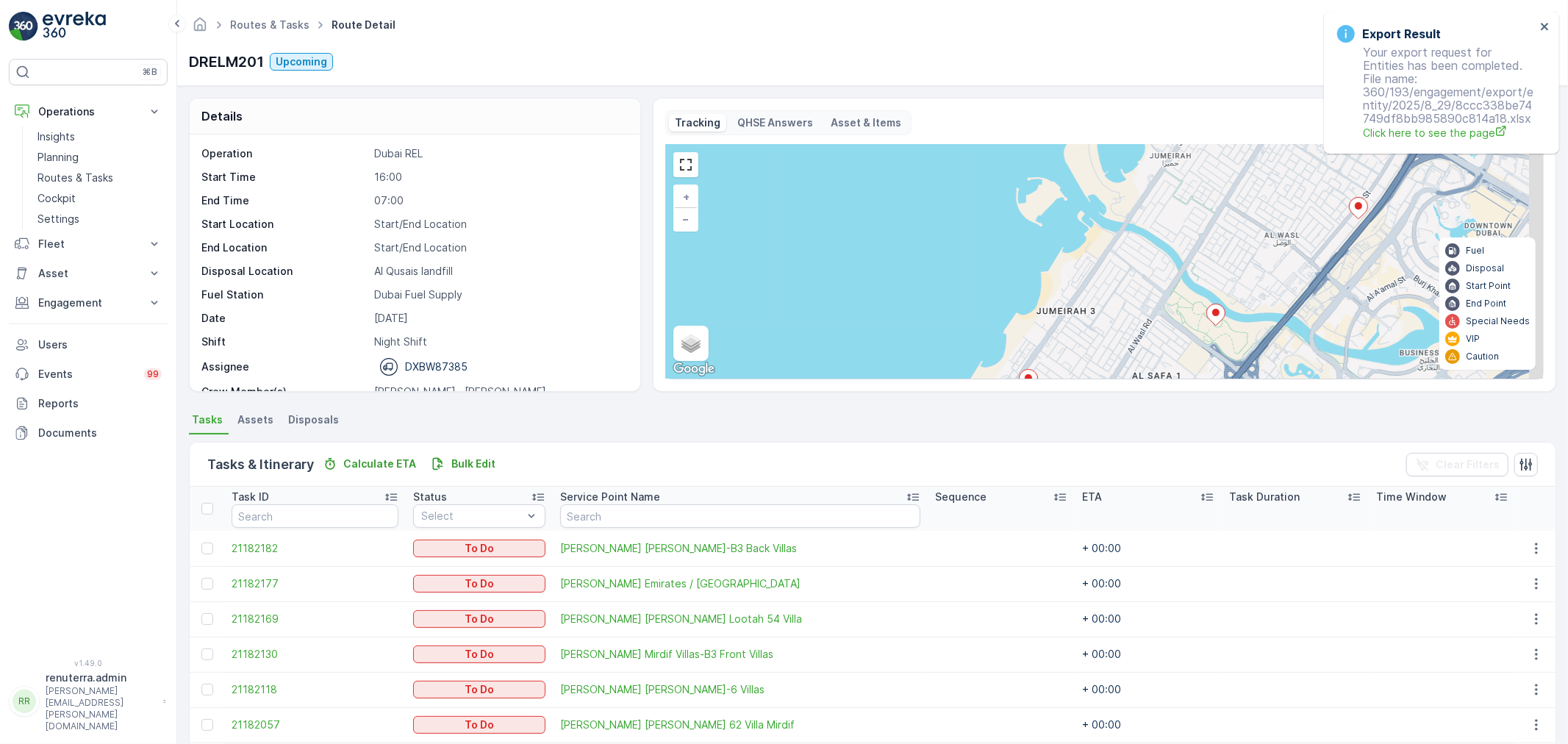
drag, startPoint x: 1227, startPoint y: 266, endPoint x: 986, endPoint y: 314, distance: 245.7
click at [986, 314] on div "2 3 3 3 + − Satellite Roadmap Terrain Hybrid Leaflet Keyboard shortcuts Map Dat…" at bounding box center [1104, 262] width 877 height 234
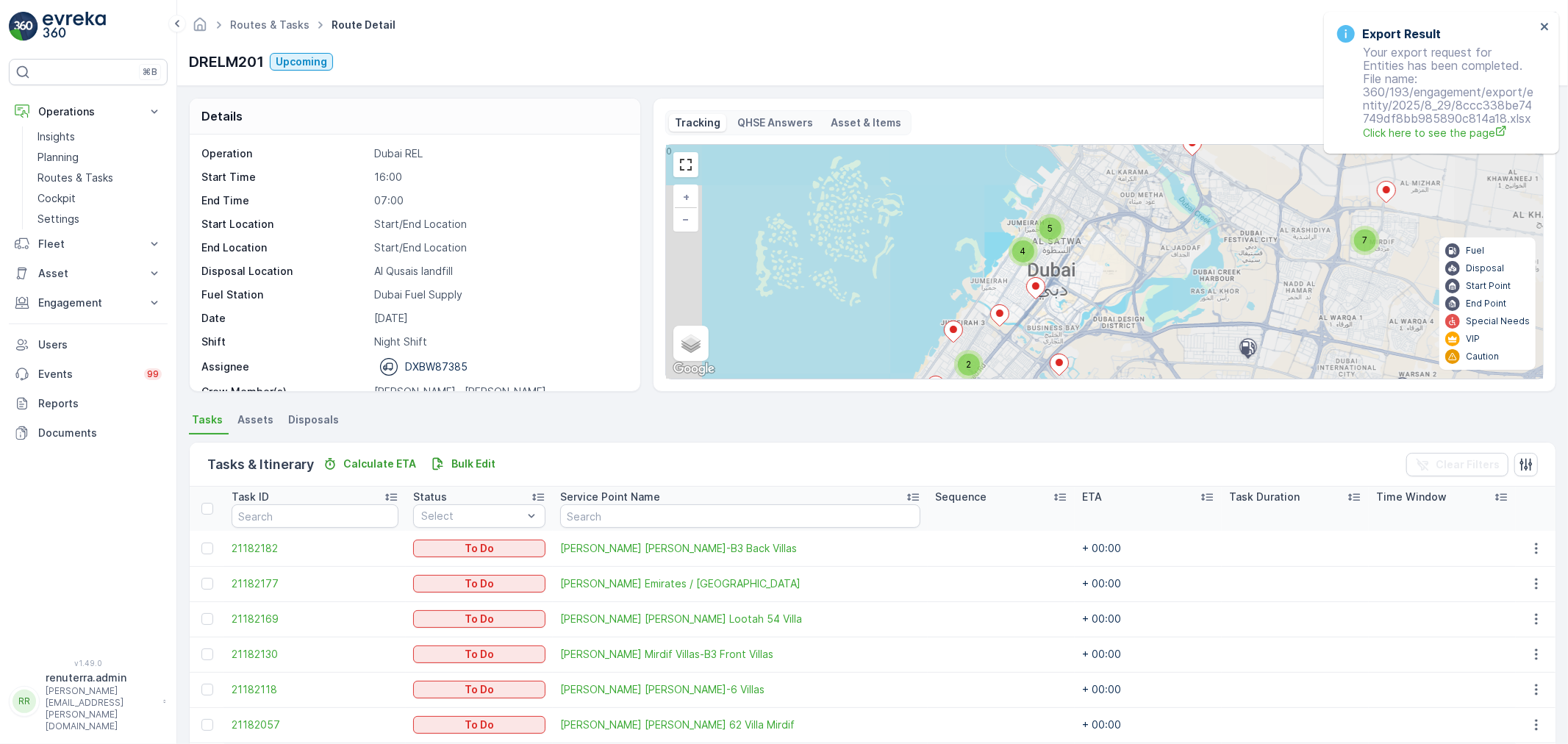
click at [1033, 250] on div "4" at bounding box center [1023, 251] width 30 height 30
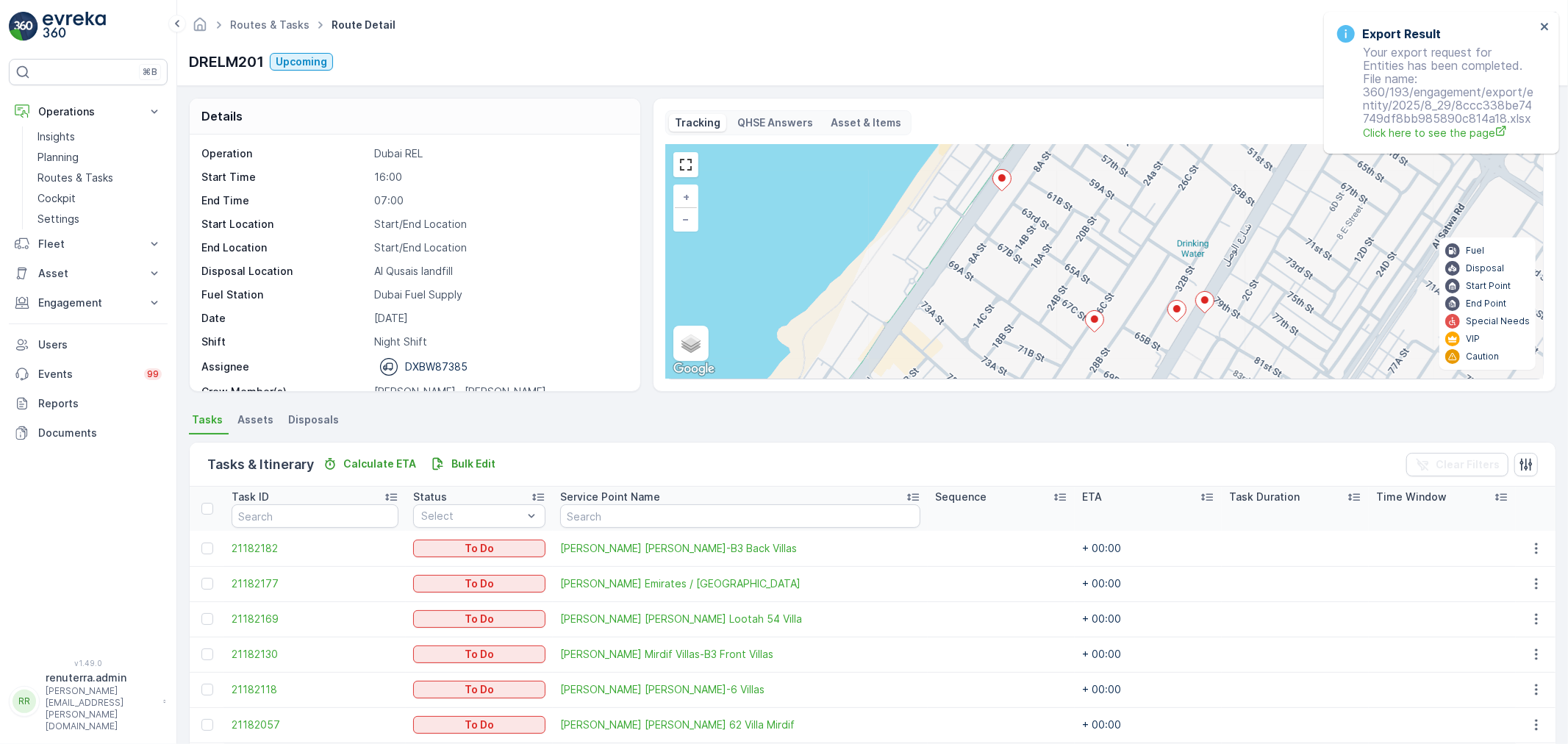
click at [1002, 183] on icon at bounding box center [1000, 180] width 18 height 22
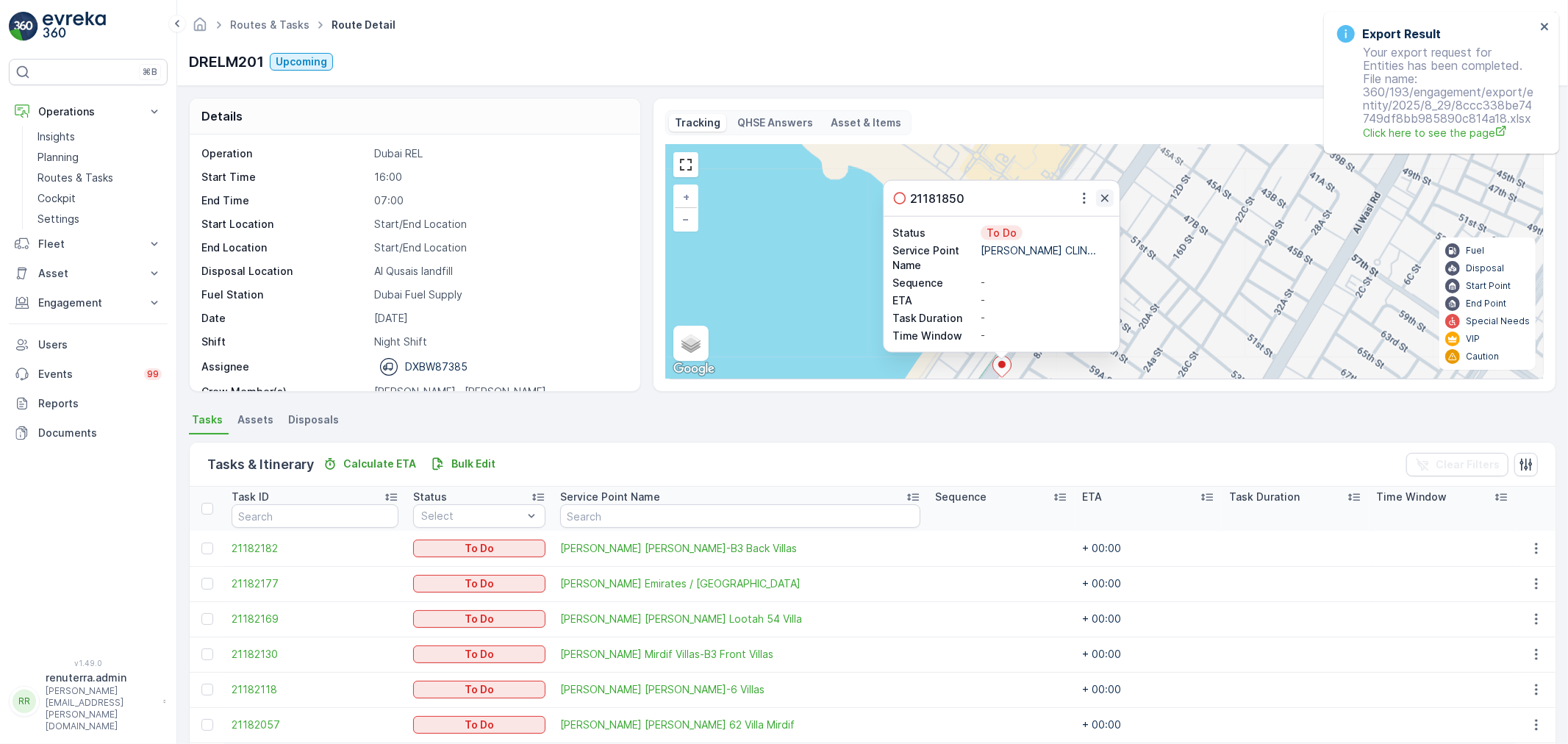
click at [1097, 194] on icon "button" at bounding box center [1104, 198] width 15 height 15
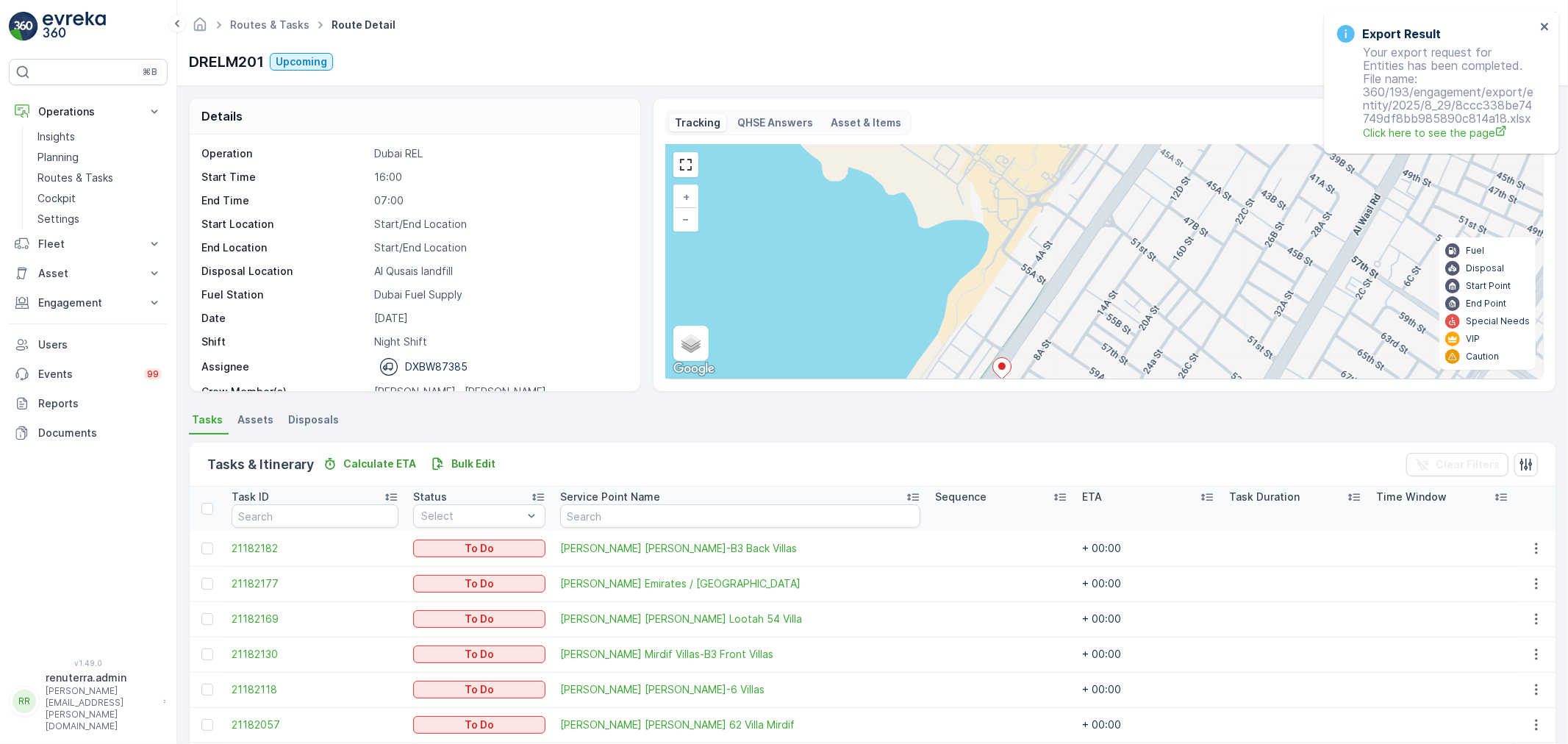
drag, startPoint x: 1096, startPoint y: 294, endPoint x: 1080, endPoint y: 153, distance: 141.9
click at [1080, 155] on div "2 3 3 + − Satellite Roadmap Terrain Hybrid Leaflet Keyboard shortcuts Map Data …" at bounding box center [1104, 262] width 877 height 234
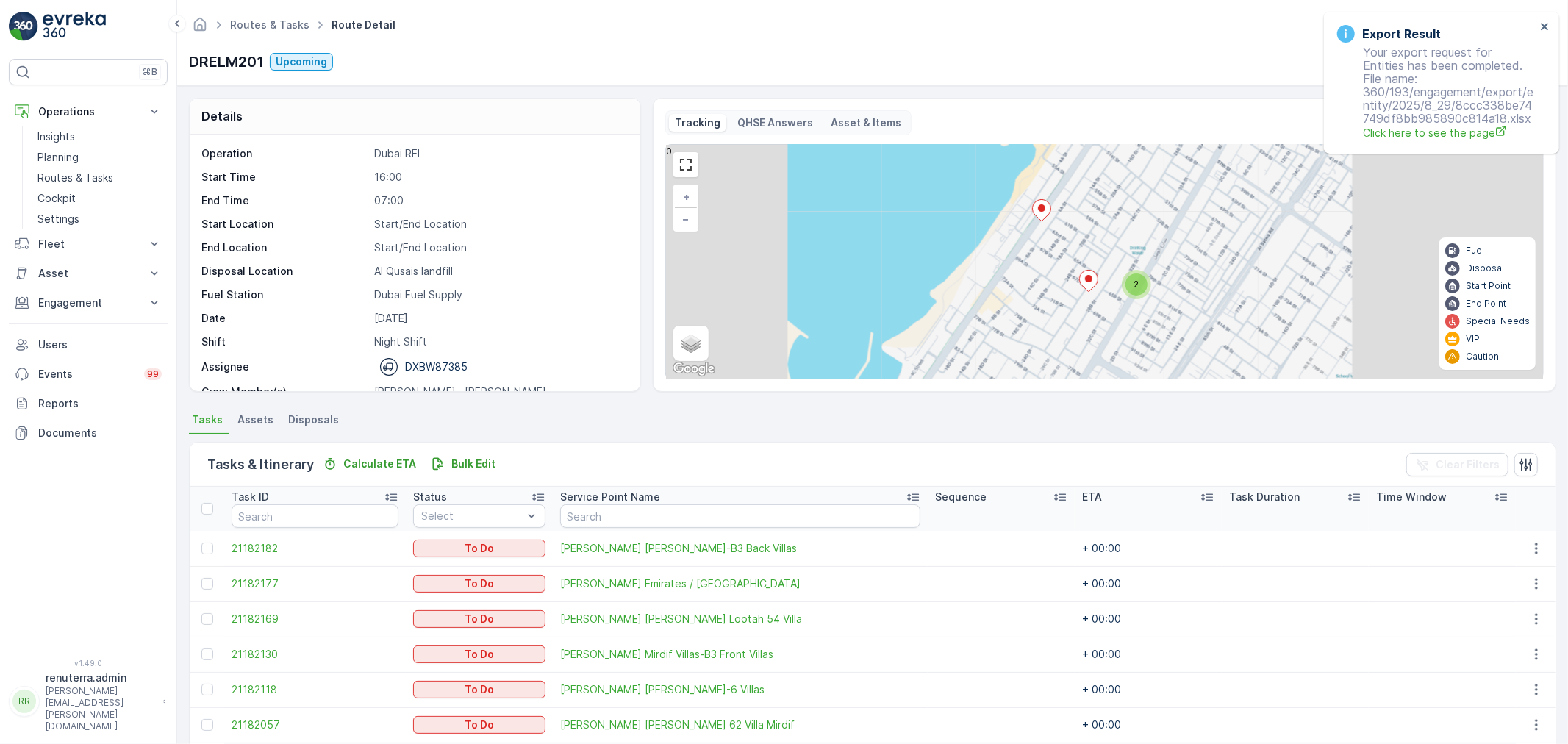
click at [1089, 287] on icon at bounding box center [1087, 281] width 18 height 22
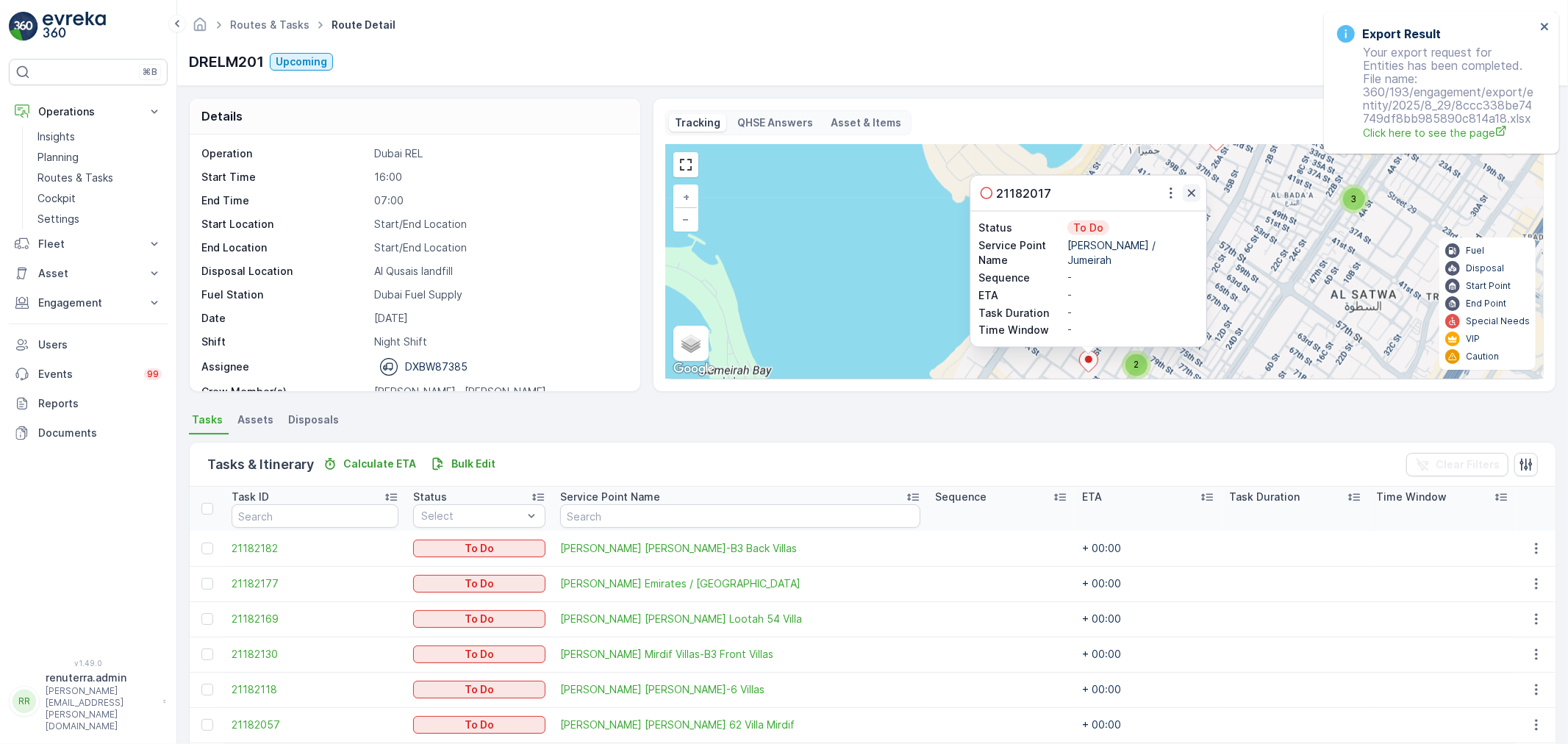
click at [1186, 201] on icon "button" at bounding box center [1191, 193] width 15 height 15
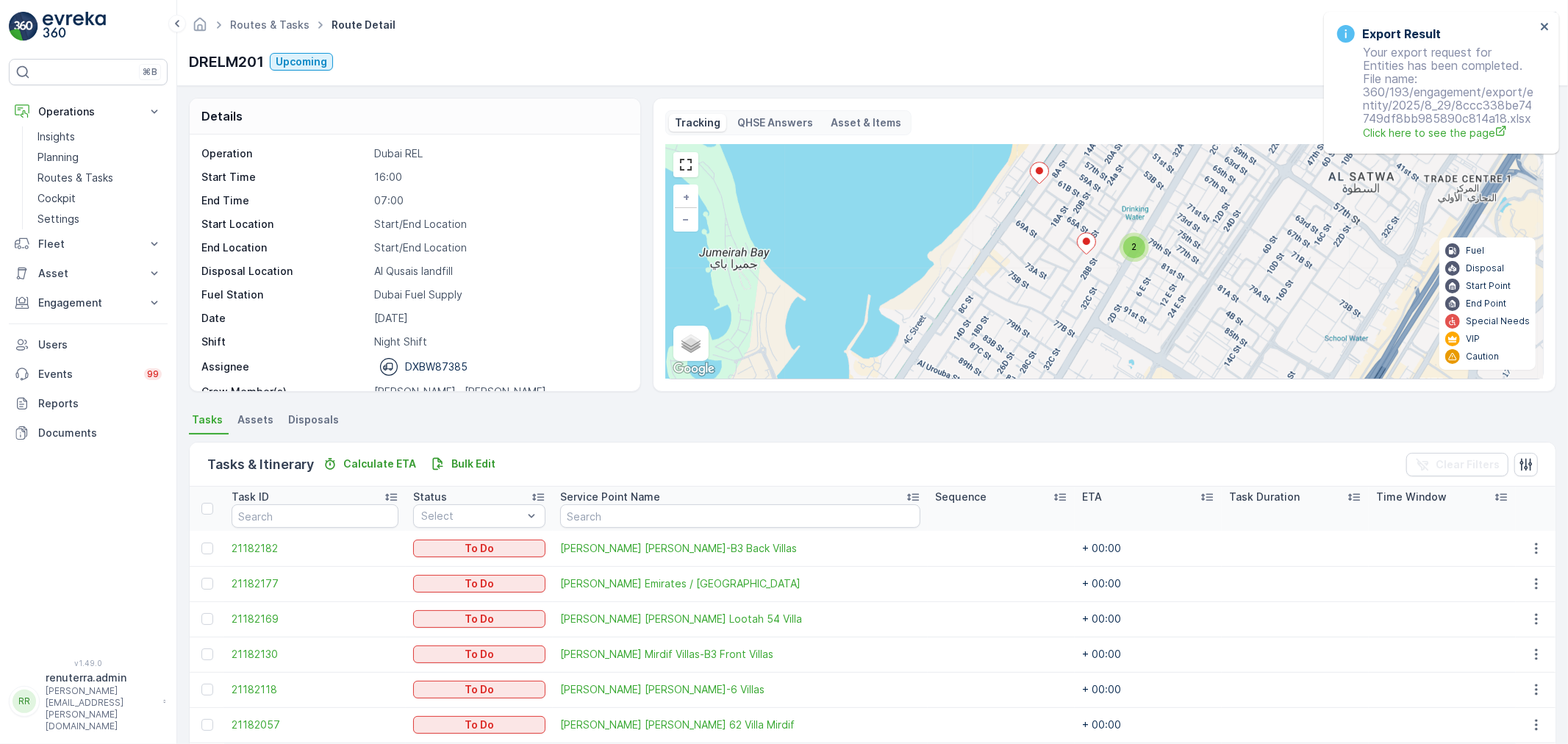
drag, startPoint x: 1009, startPoint y: 326, endPoint x: 1010, endPoint y: 193, distance: 133.0
click at [1010, 194] on div "2 3 2 3 + − Satellite Roadmap Terrain Hybrid Leaflet Keyboard shortcuts Map Dat…" at bounding box center [1104, 262] width 877 height 234
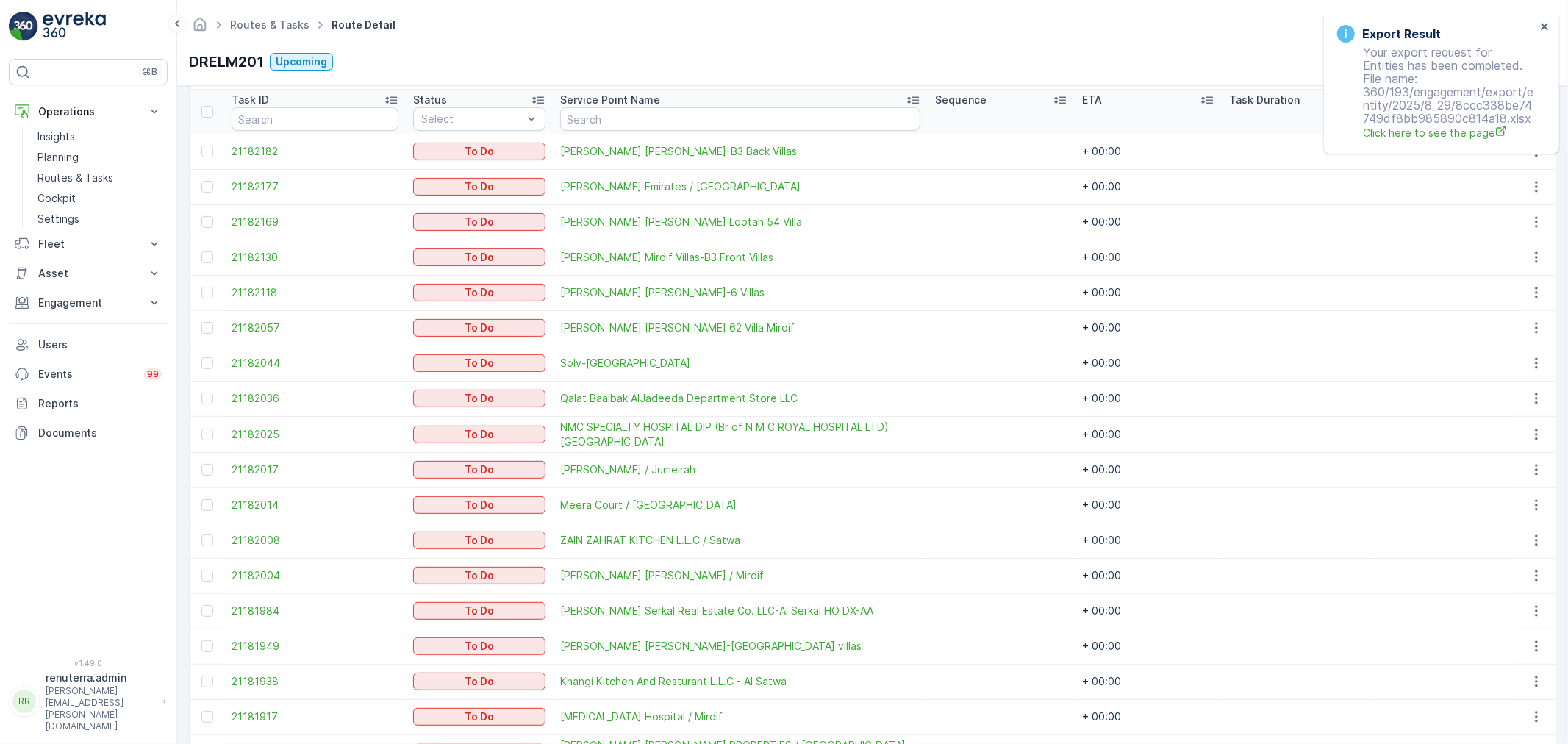
scroll to position [408, 0]
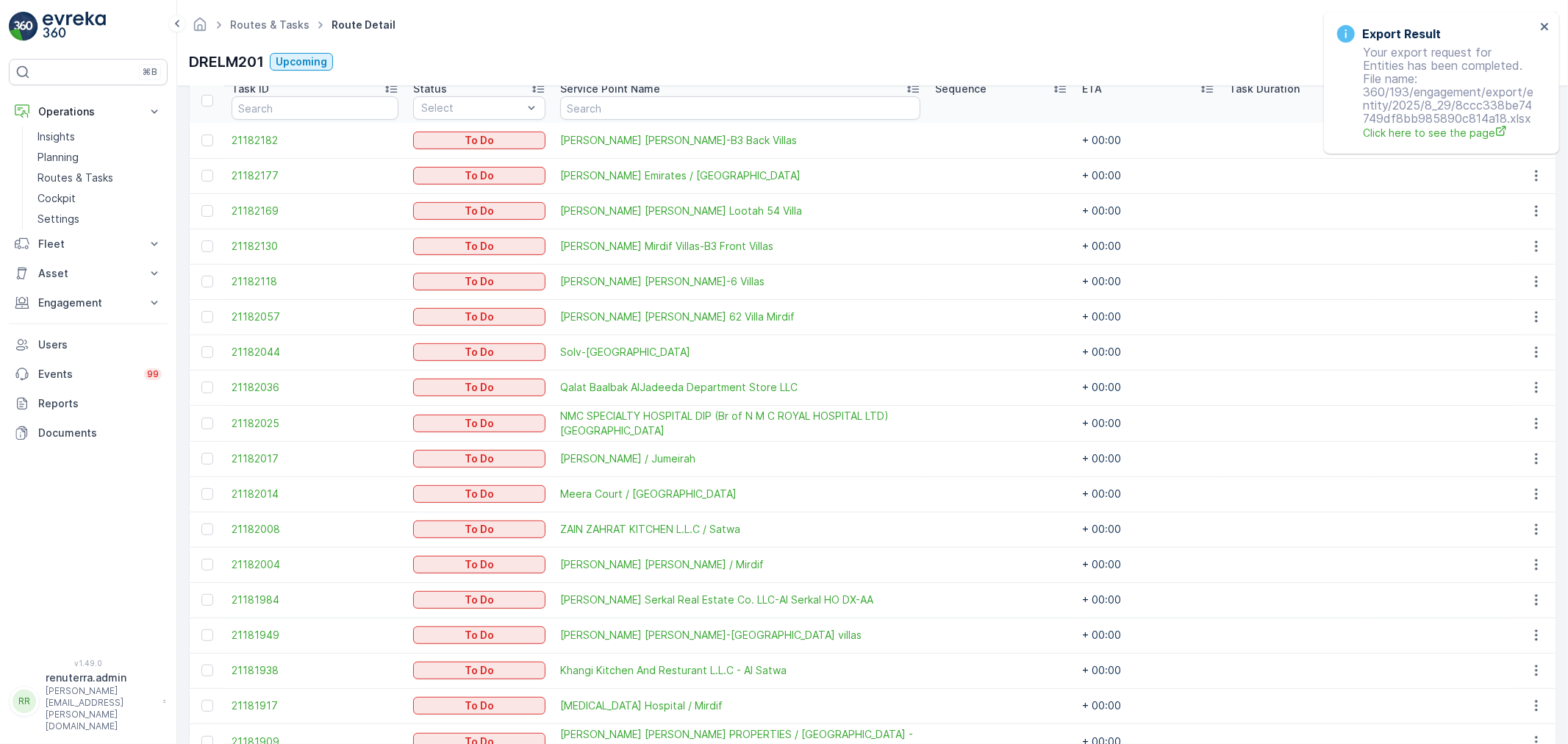
click at [202, 497] on div at bounding box center [209, 494] width 16 height 12
click at [202, 488] on input "checkbox" at bounding box center [202, 488] width 0 height 0
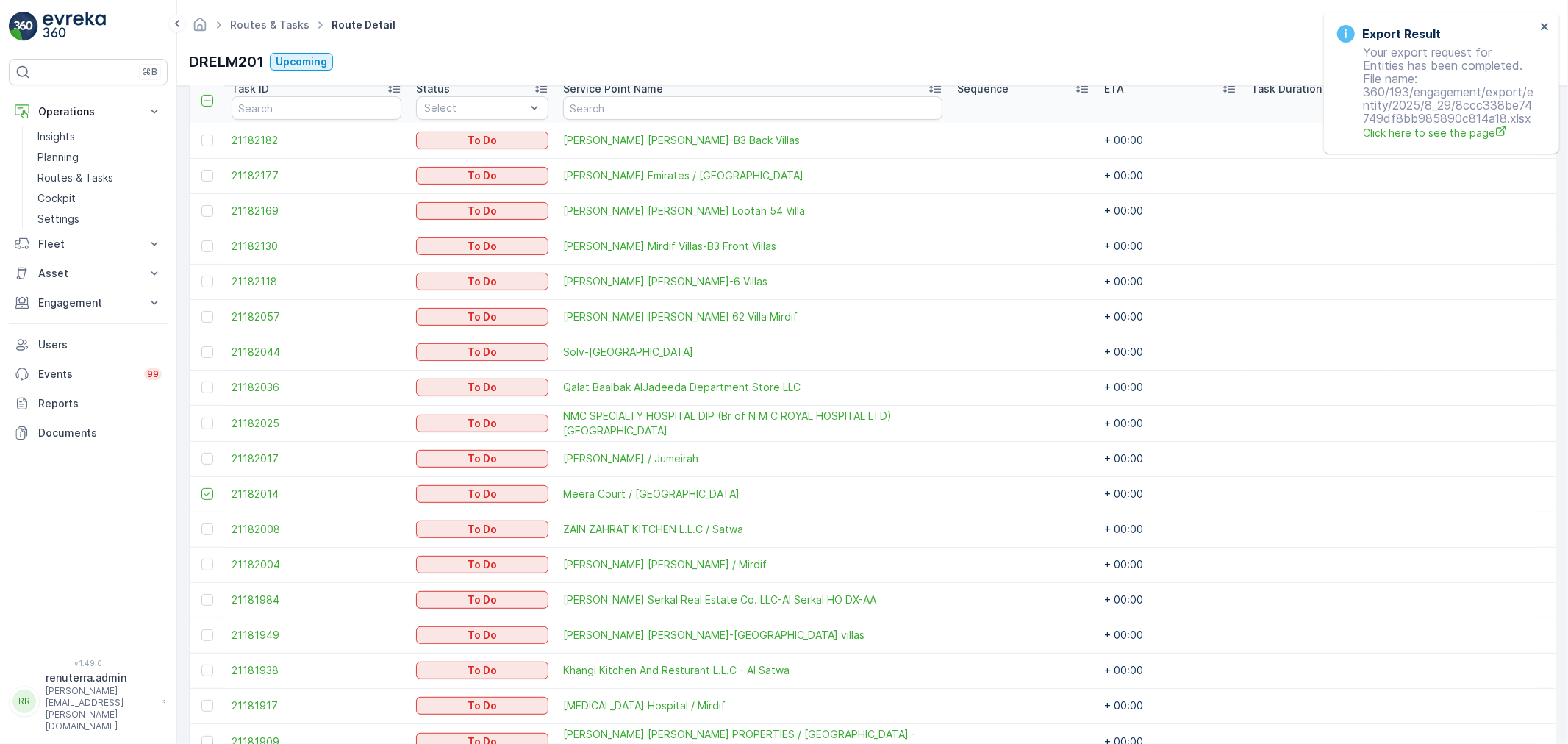
click at [208, 490] on icon at bounding box center [208, 494] width 10 height 10
click at [202, 488] on input "checkbox" at bounding box center [202, 488] width 0 height 0
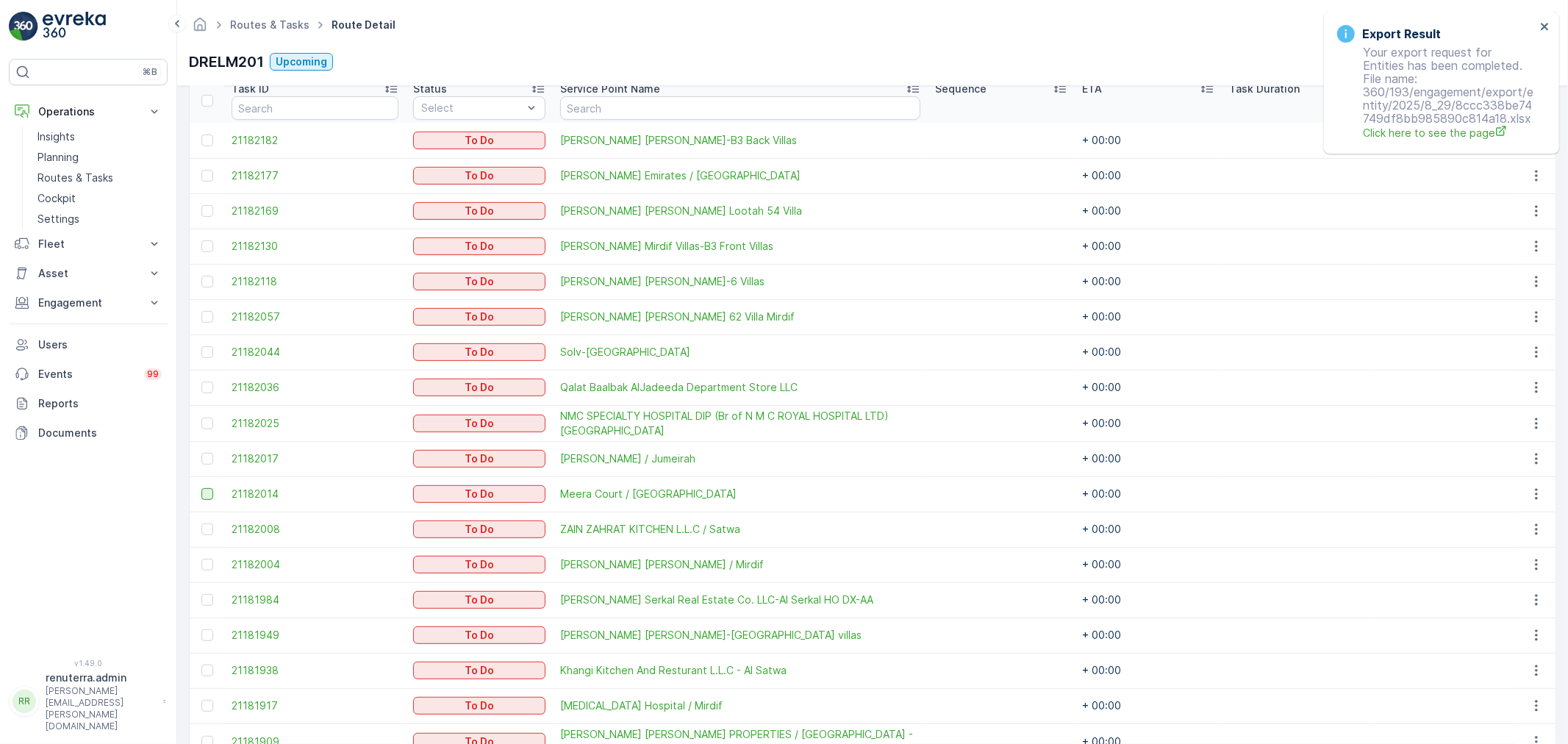
click at [209, 493] on div at bounding box center [208, 494] width 12 height 12
click at [202, 488] on input "checkbox" at bounding box center [202, 488] width 0 height 0
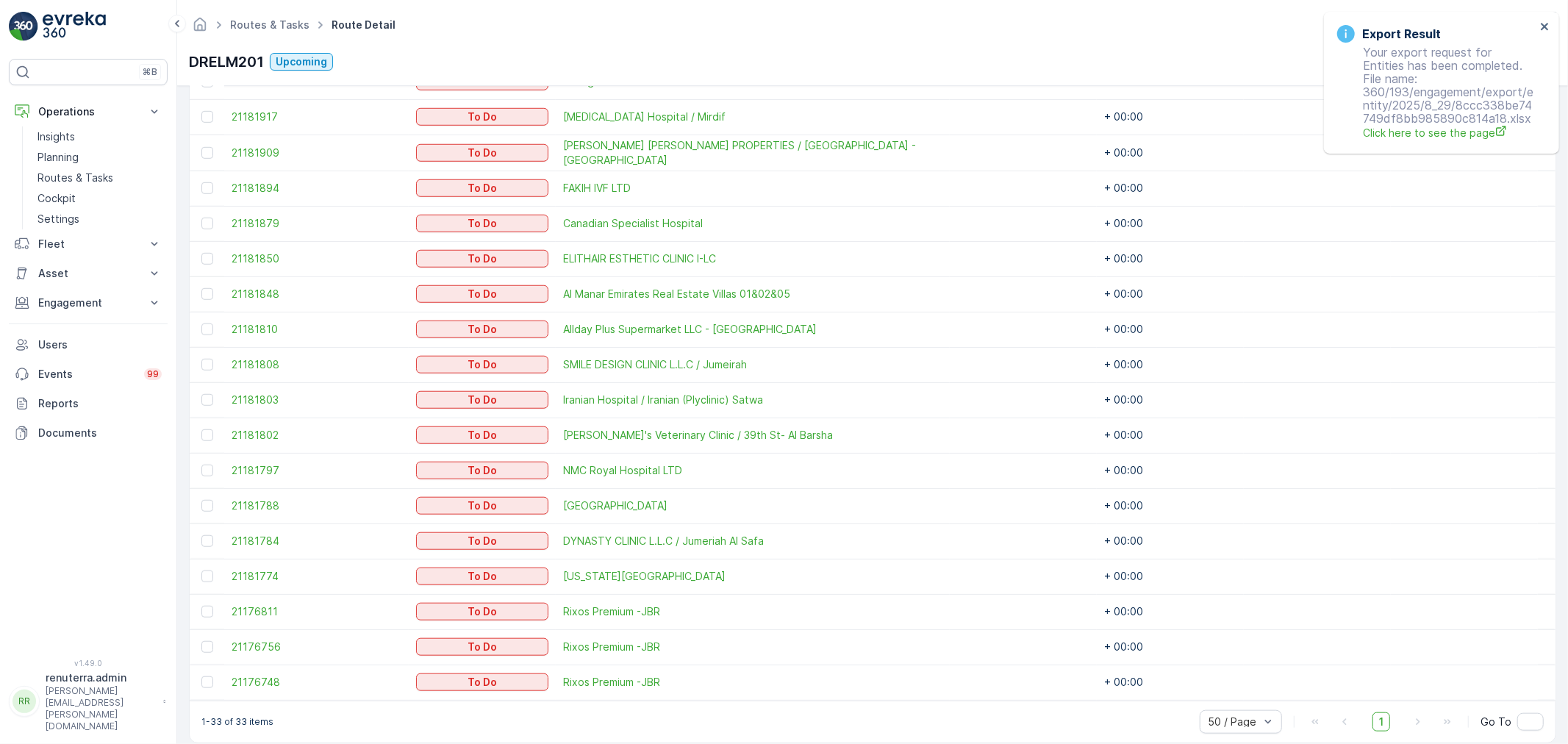
scroll to position [1013, 0]
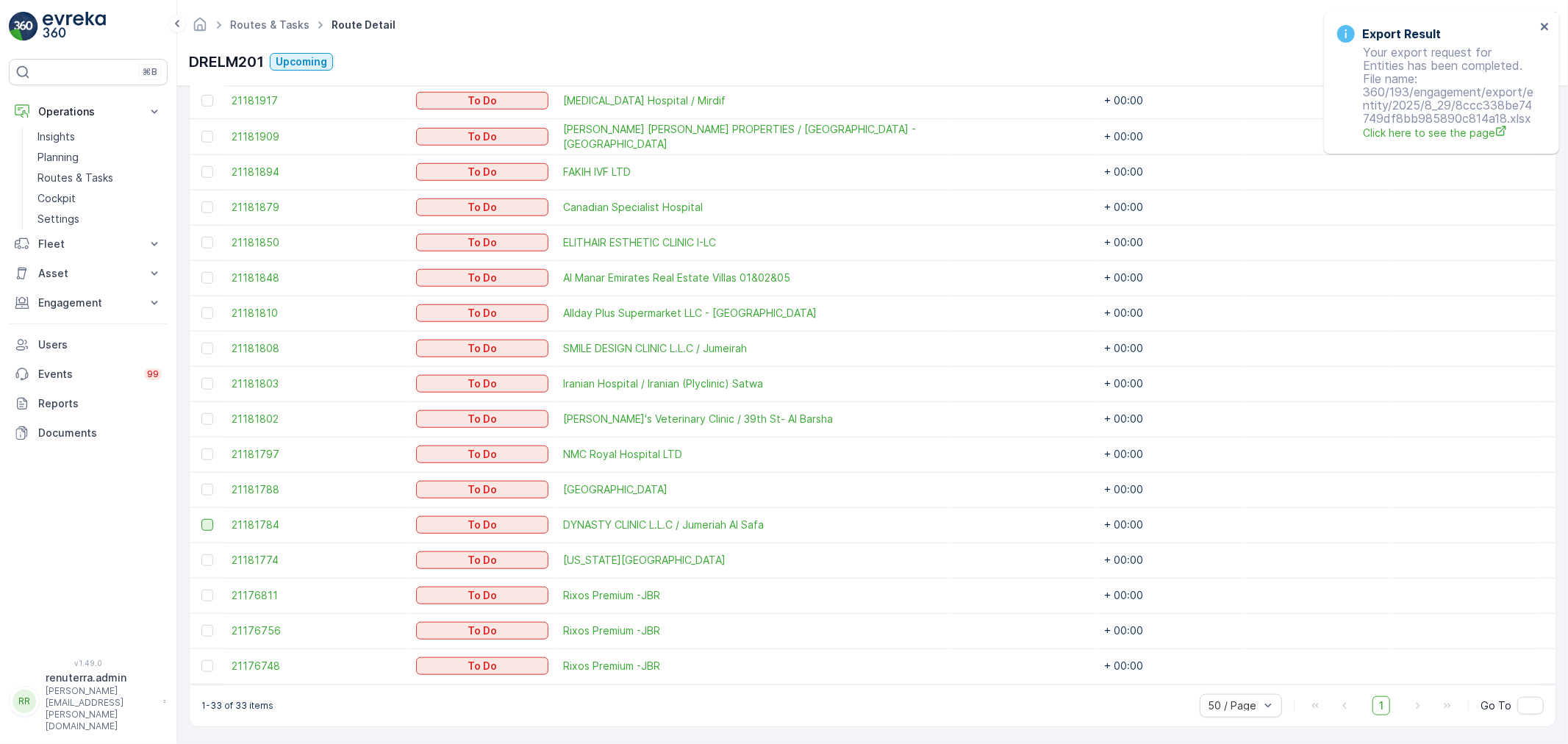
click at [207, 524] on div at bounding box center [208, 525] width 12 height 12
click at [202, 519] on input "checkbox" at bounding box center [202, 519] width 0 height 0
click at [211, 551] on td at bounding box center [207, 560] width 35 height 36
click at [210, 556] on div at bounding box center [208, 561] width 12 height 12
click at [202, 555] on input "checkbox" at bounding box center [202, 555] width 0 height 0
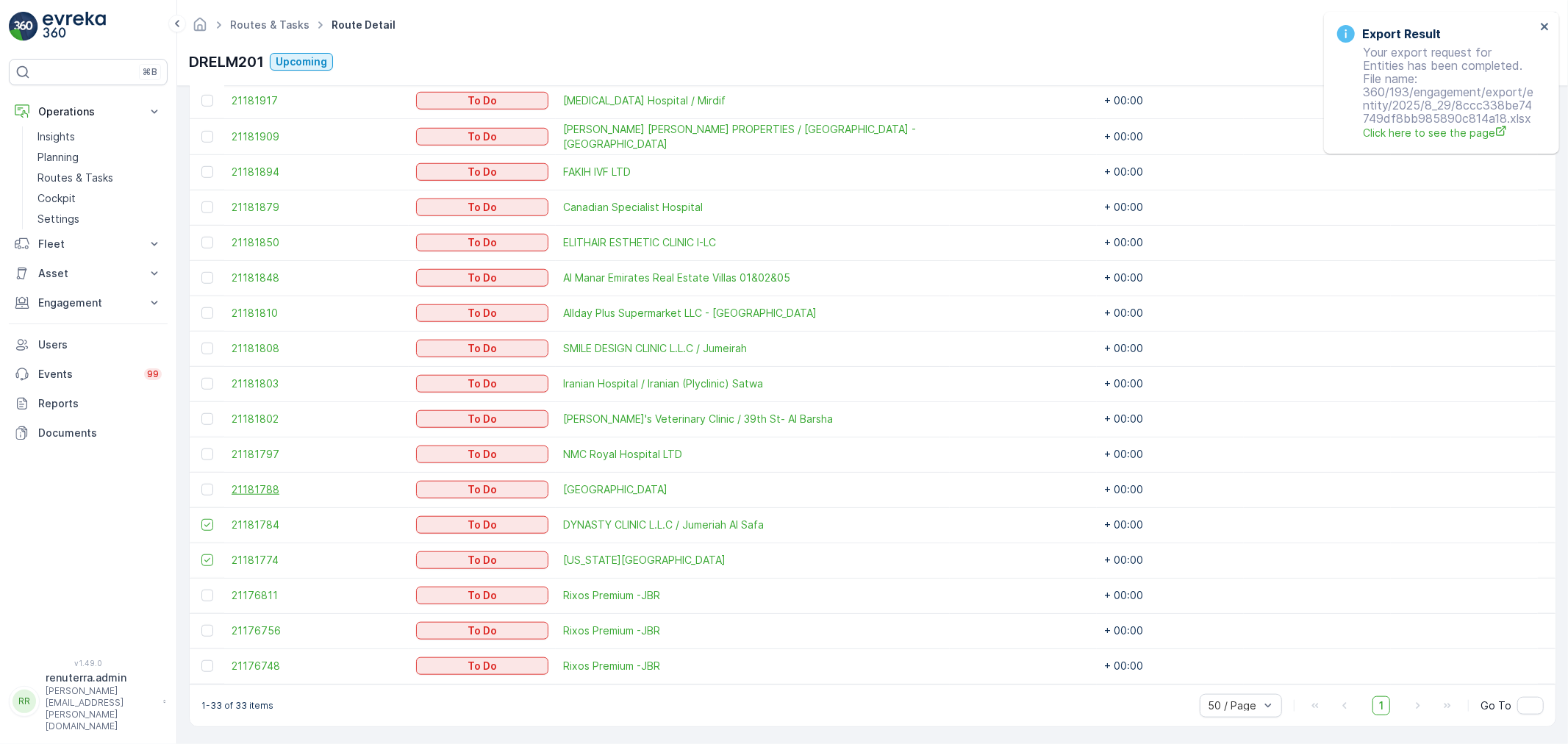
scroll to position [931, 0]
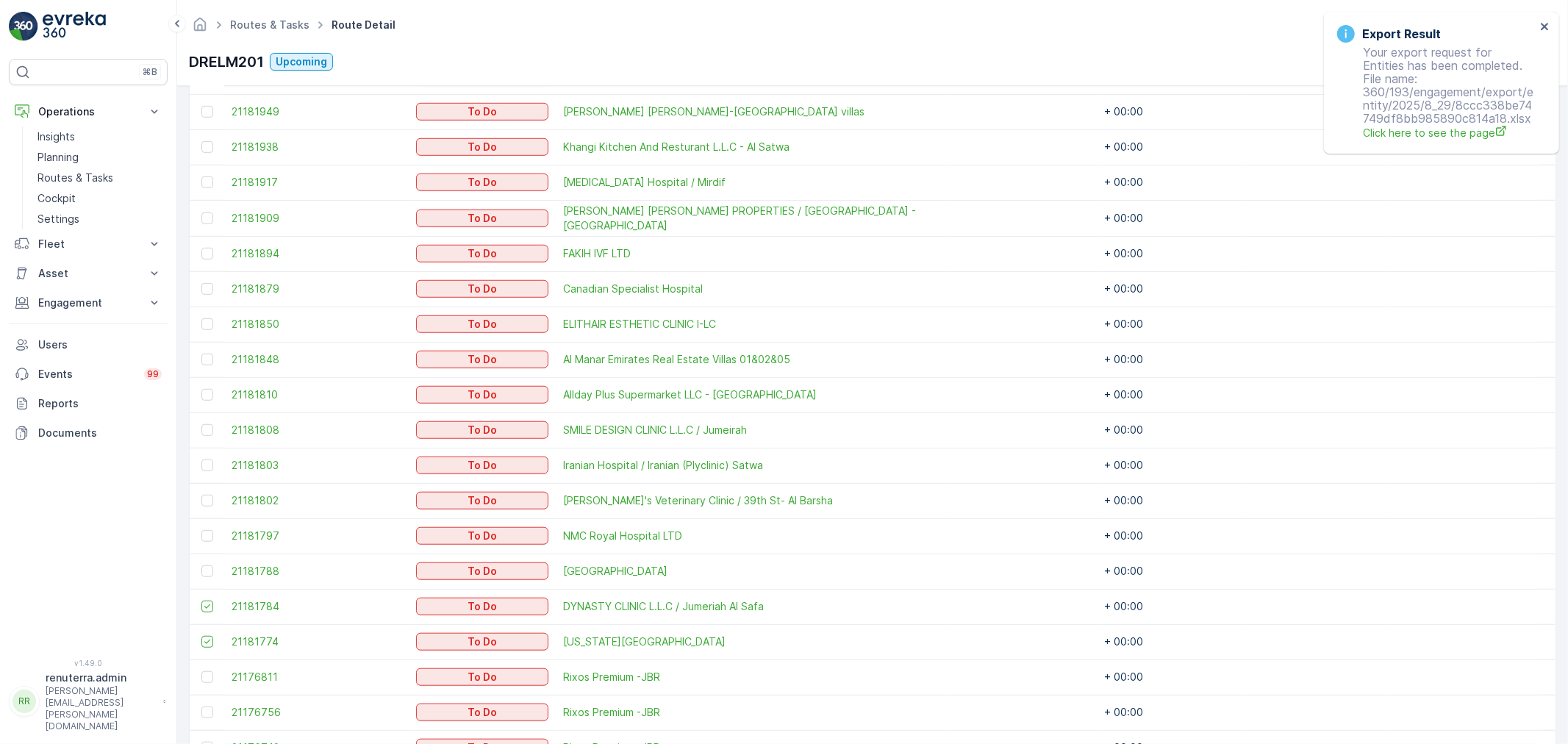
click at [213, 330] on td at bounding box center [207, 324] width 35 height 36
click at [208, 325] on div at bounding box center [208, 324] width 12 height 12
click at [202, 318] on input "checkbox" at bounding box center [202, 318] width 0 height 0
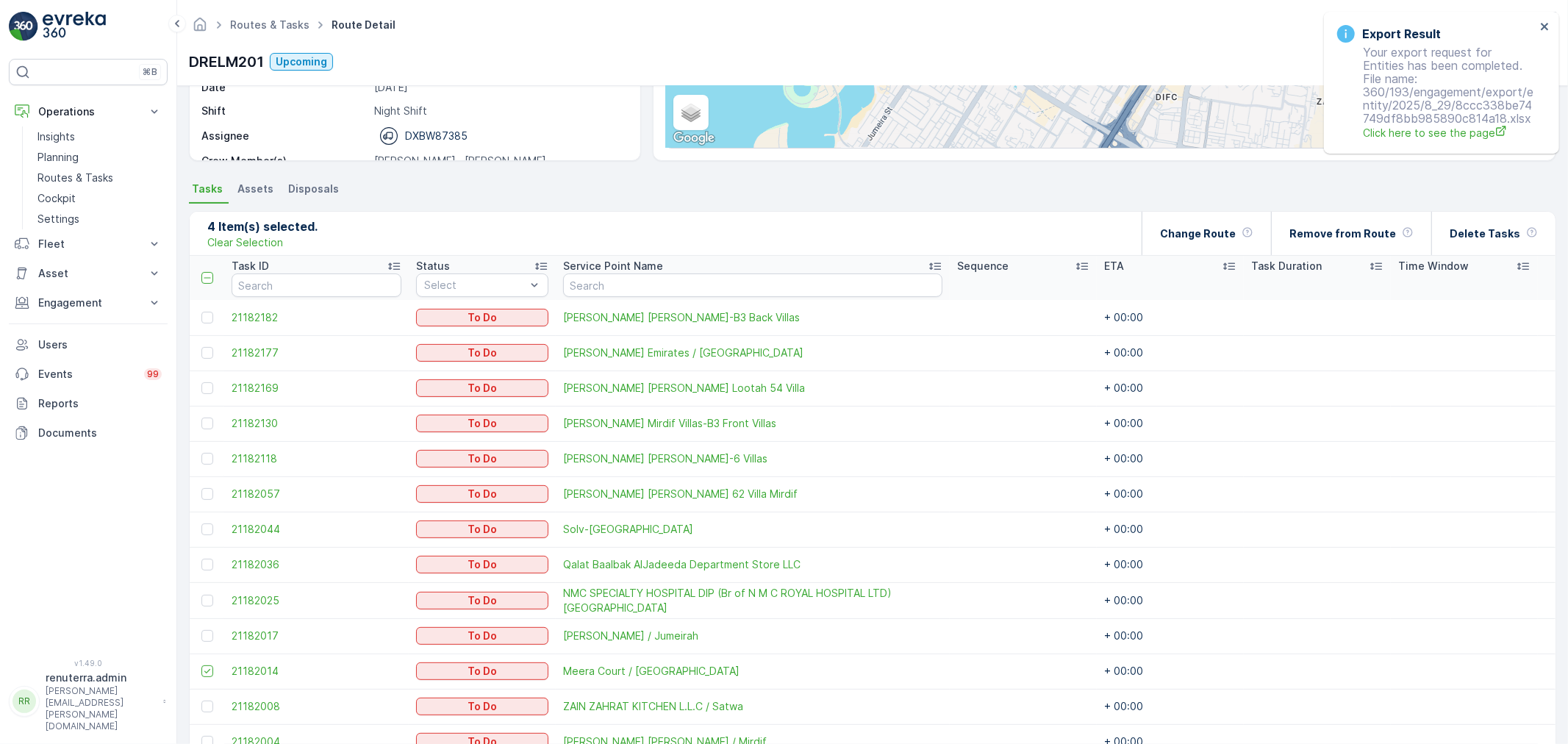
scroll to position [115, 0]
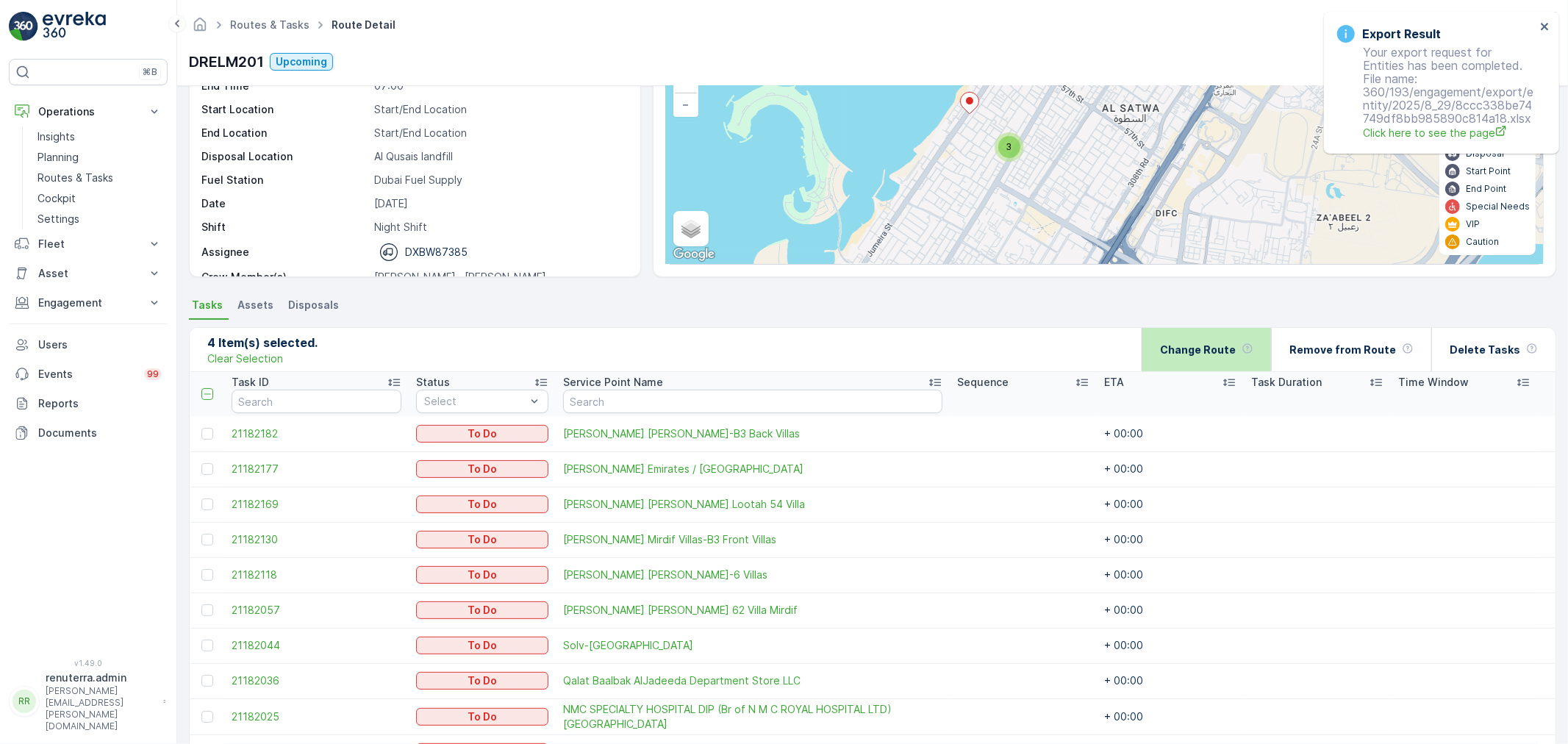
click at [1232, 364] on div "Change Route" at bounding box center [1206, 349] width 93 height 43
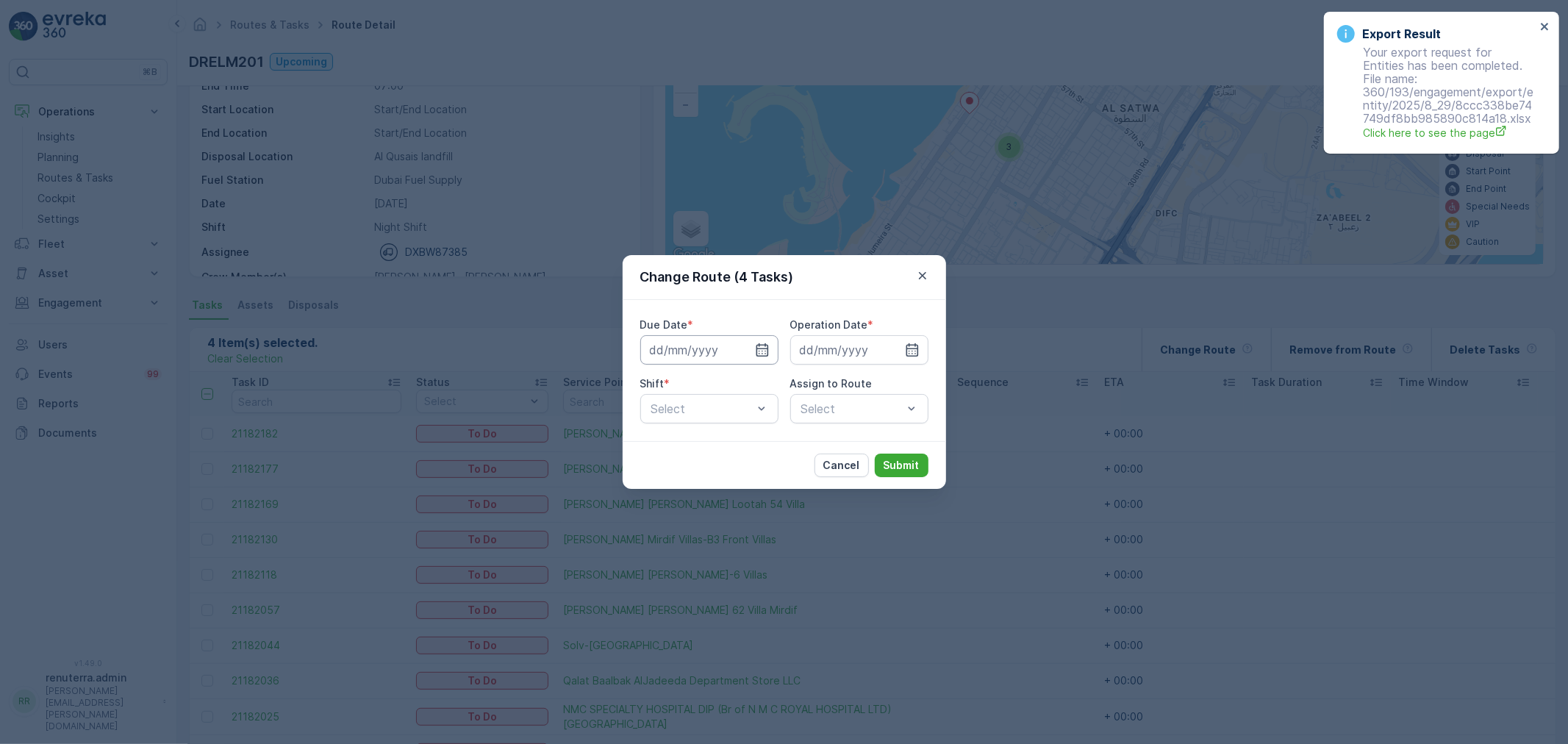
click at [726, 354] on input at bounding box center [708, 350] width 138 height 30
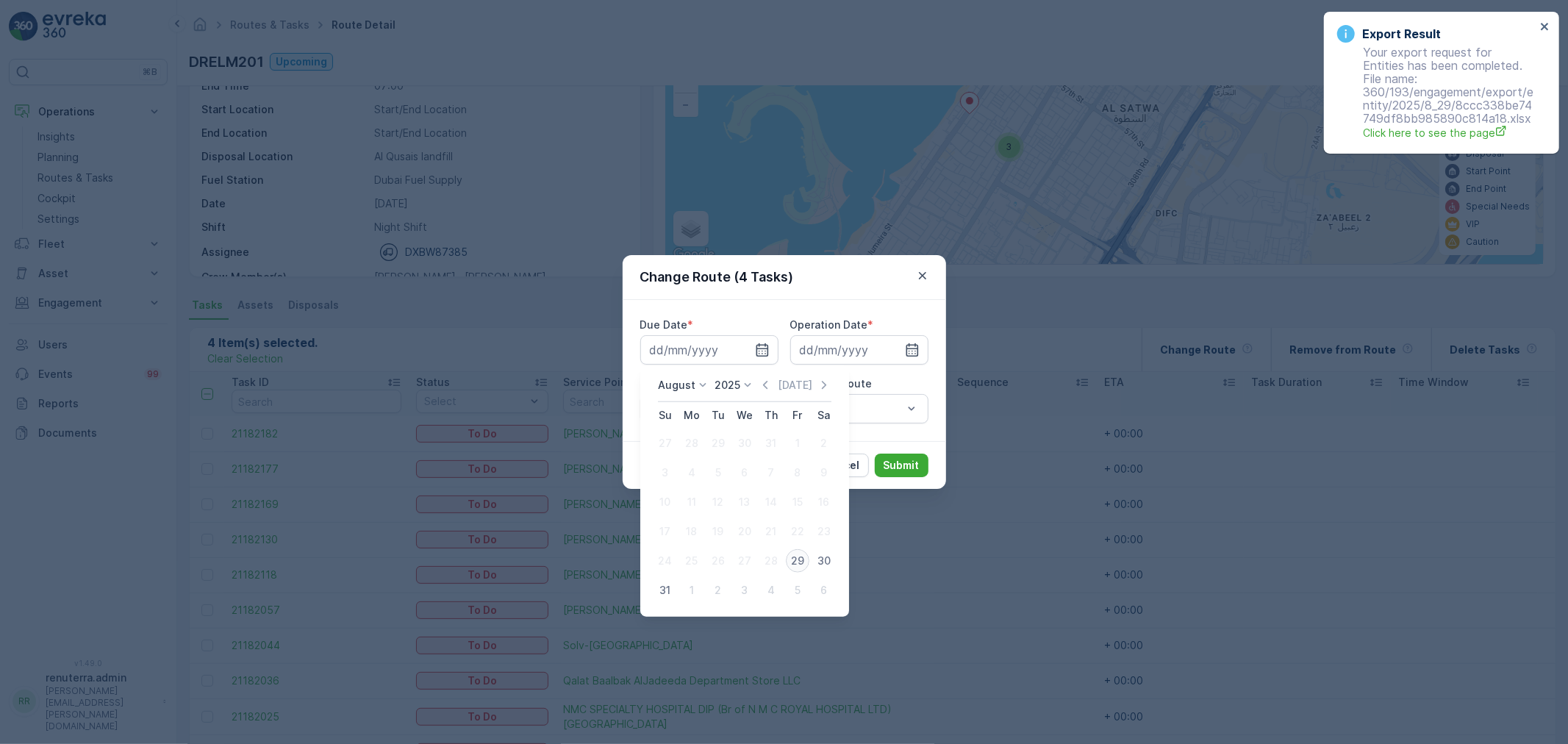
click at [786, 562] on div "29" at bounding box center [797, 561] width 23 height 23
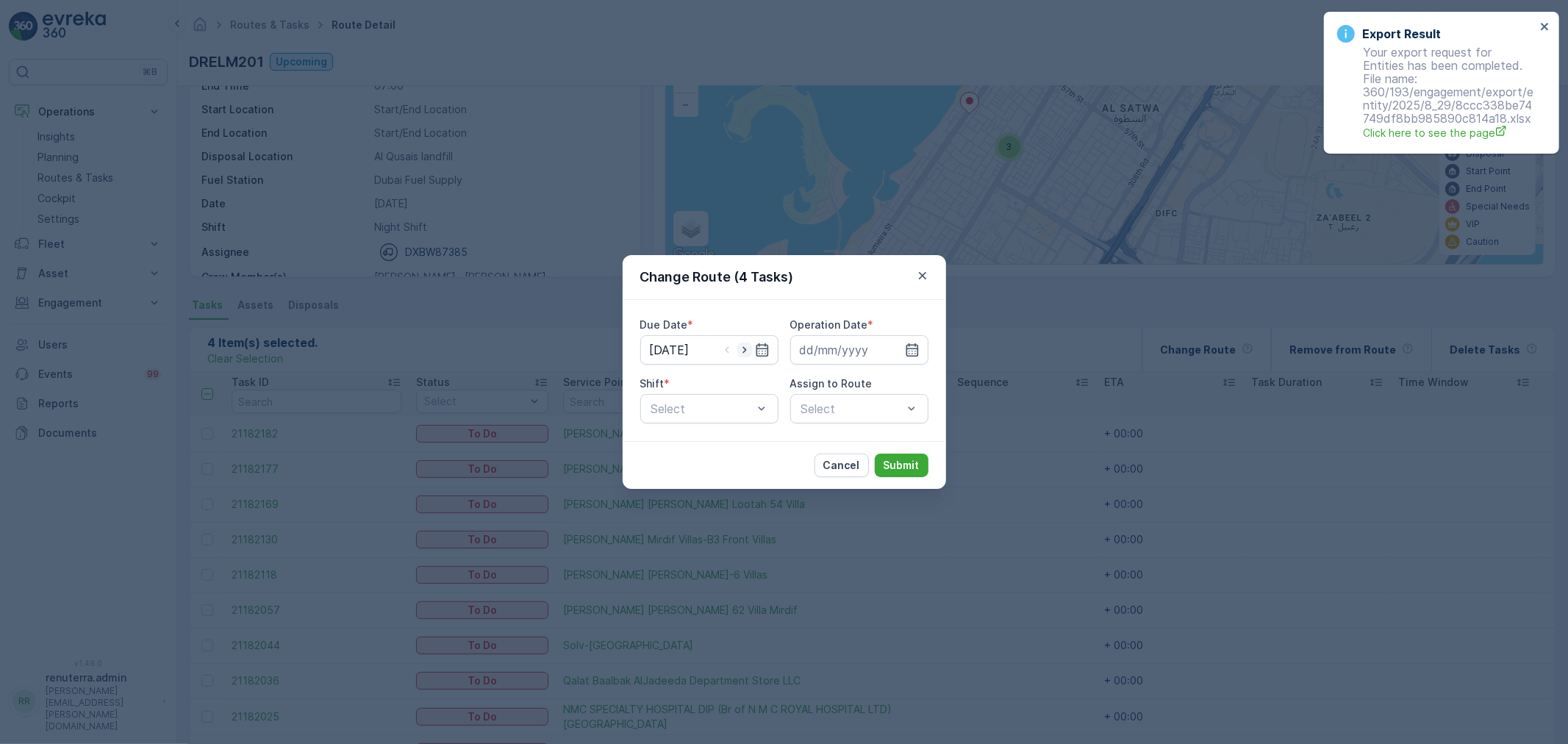
click at [744, 350] on icon "button" at bounding box center [744, 350] width 3 height 7
type input "30.08.2025"
click at [826, 350] on input at bounding box center [859, 350] width 138 height 30
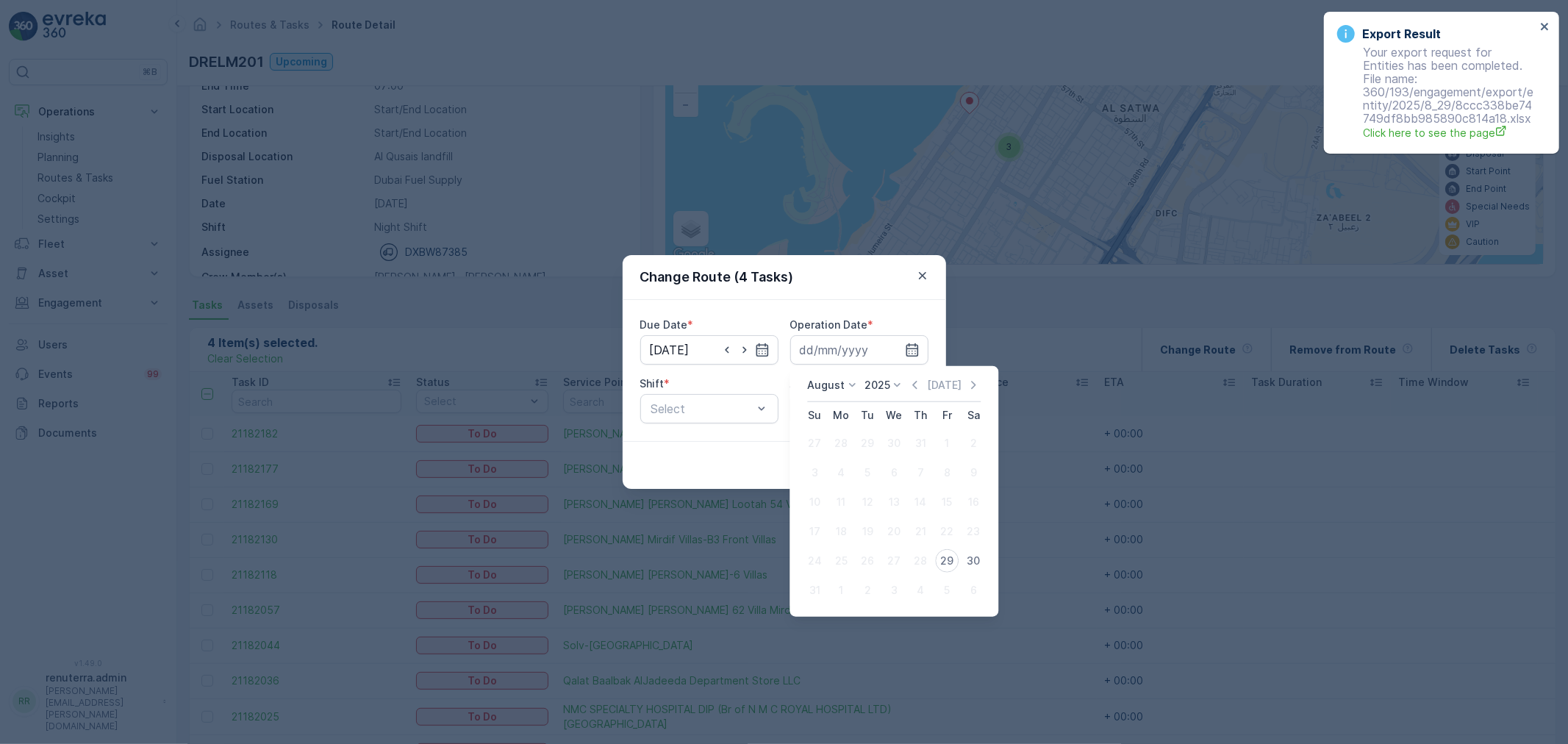
click at [973, 563] on div "30" at bounding box center [973, 561] width 23 height 23
type input "30.08.2025"
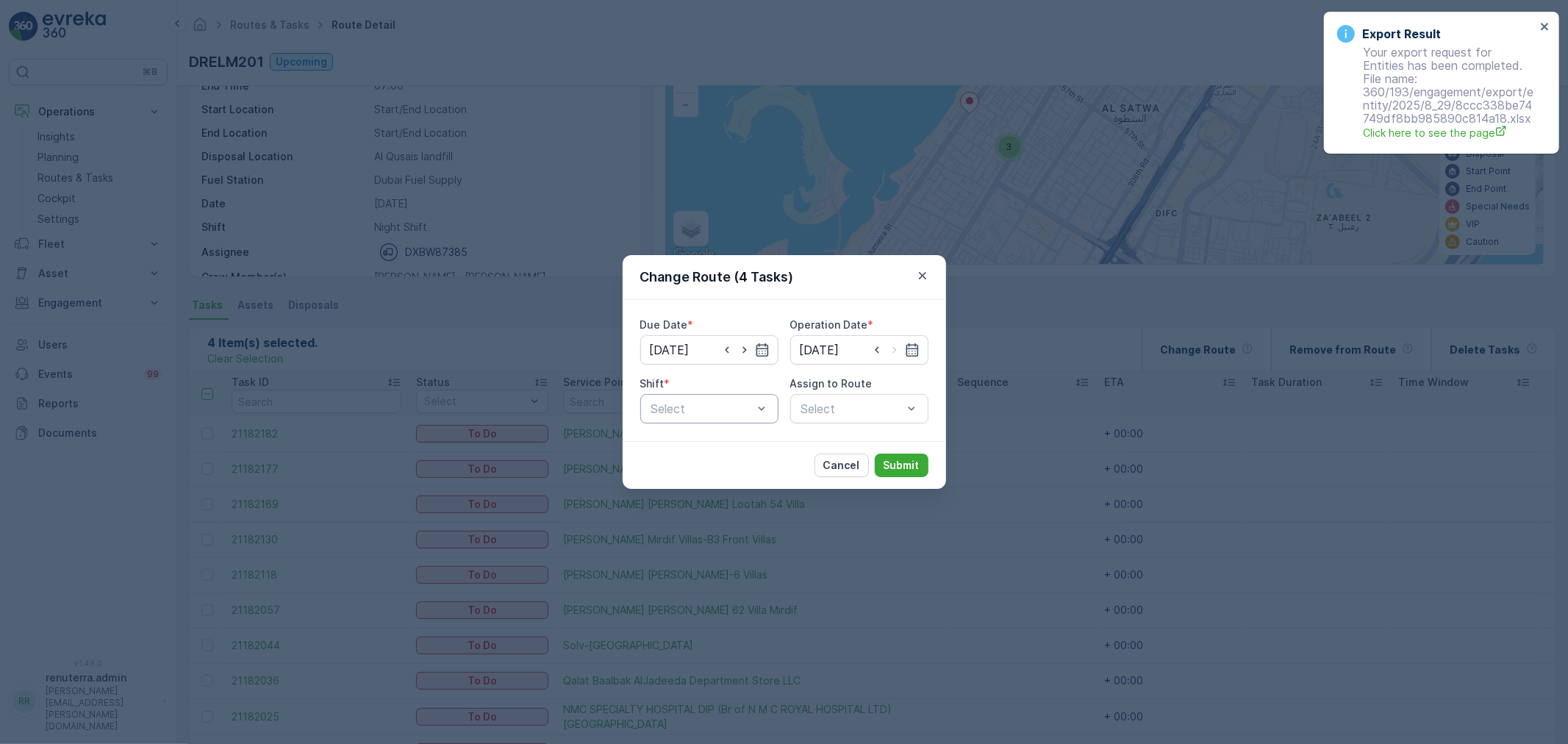
click at [682, 402] on div at bounding box center [701, 409] width 104 height 13
click at [691, 442] on span "Day Shift" at bounding box center [675, 444] width 52 height 13
click at [818, 421] on div "Select" at bounding box center [859, 409] width 138 height 30
click at [821, 414] on div at bounding box center [852, 409] width 104 height 13
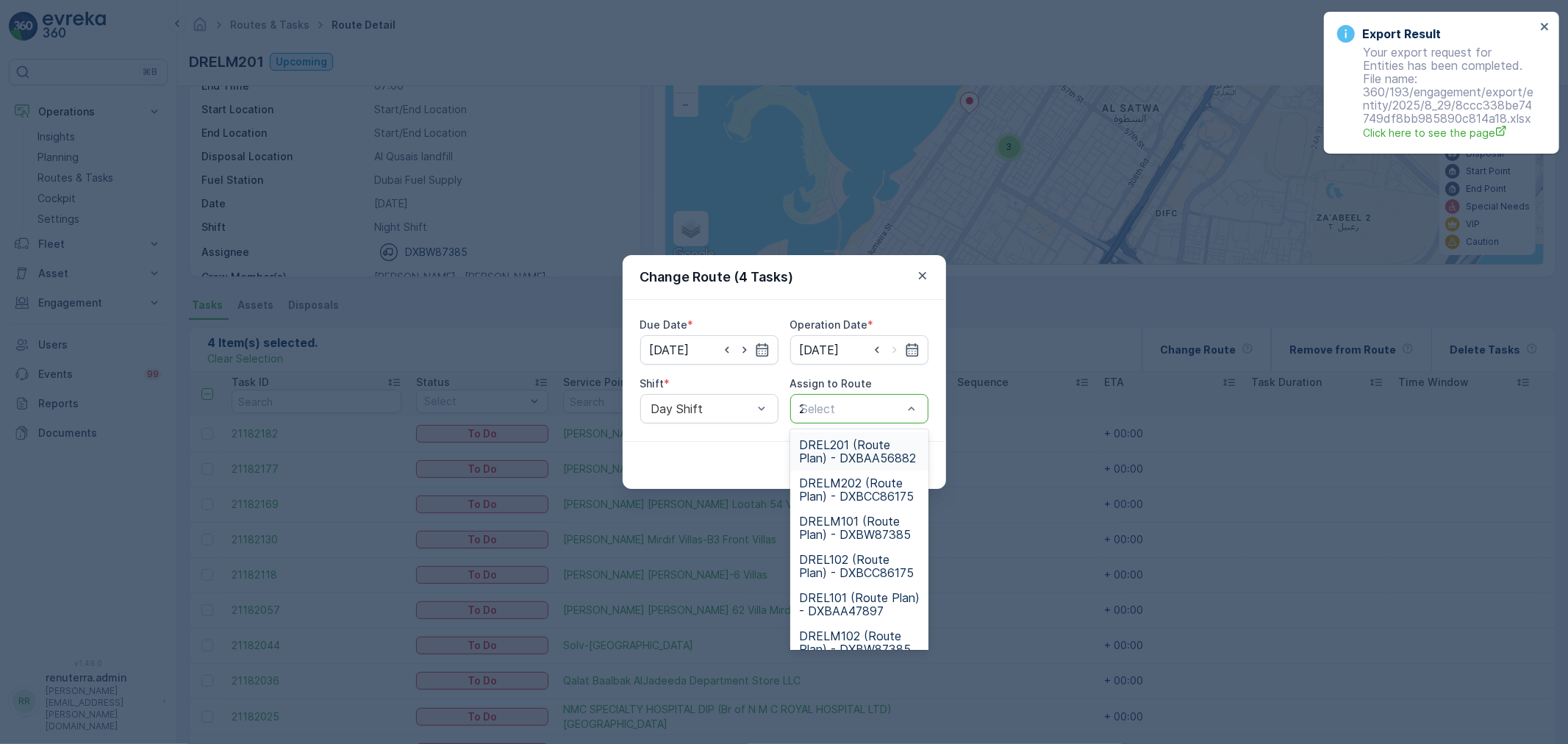
type input "202"
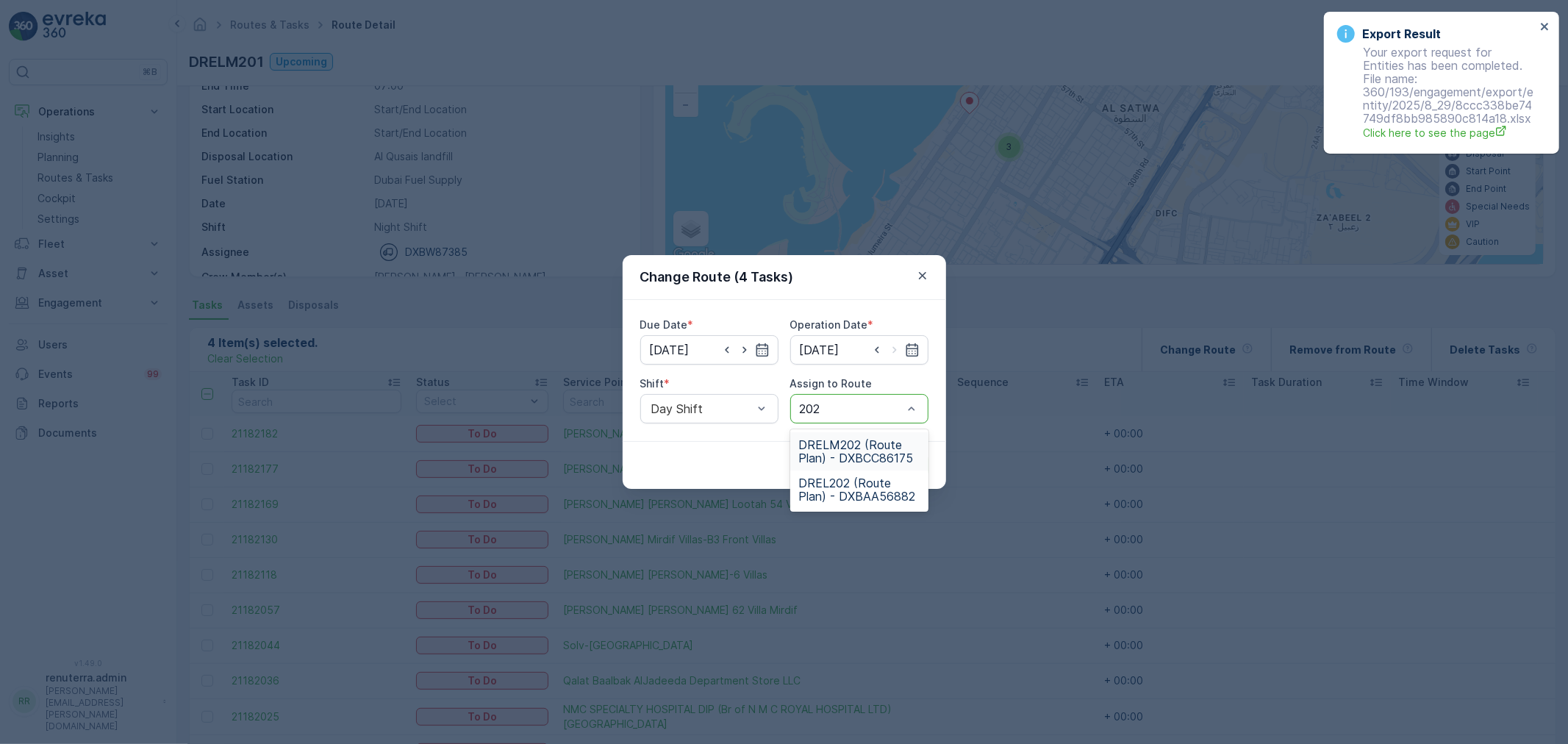
click at [863, 449] on span "DRELM202 (Route Plan) - DXBCC86175" at bounding box center [859, 451] width 121 height 26
click at [849, 422] on div "DRELM202 (Route Plan) - DXBCC86175" at bounding box center [859, 409] width 138 height 30
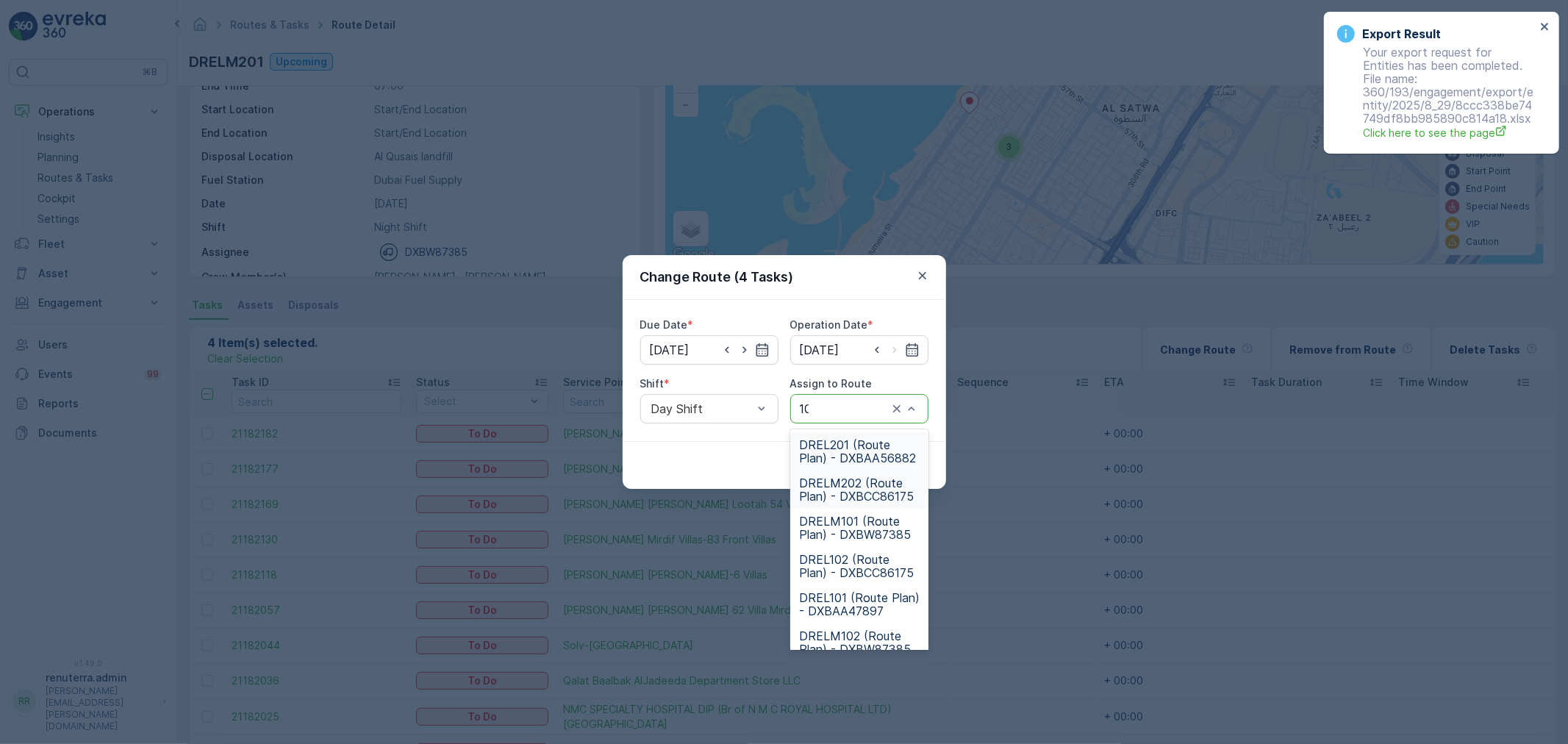
type input "102"
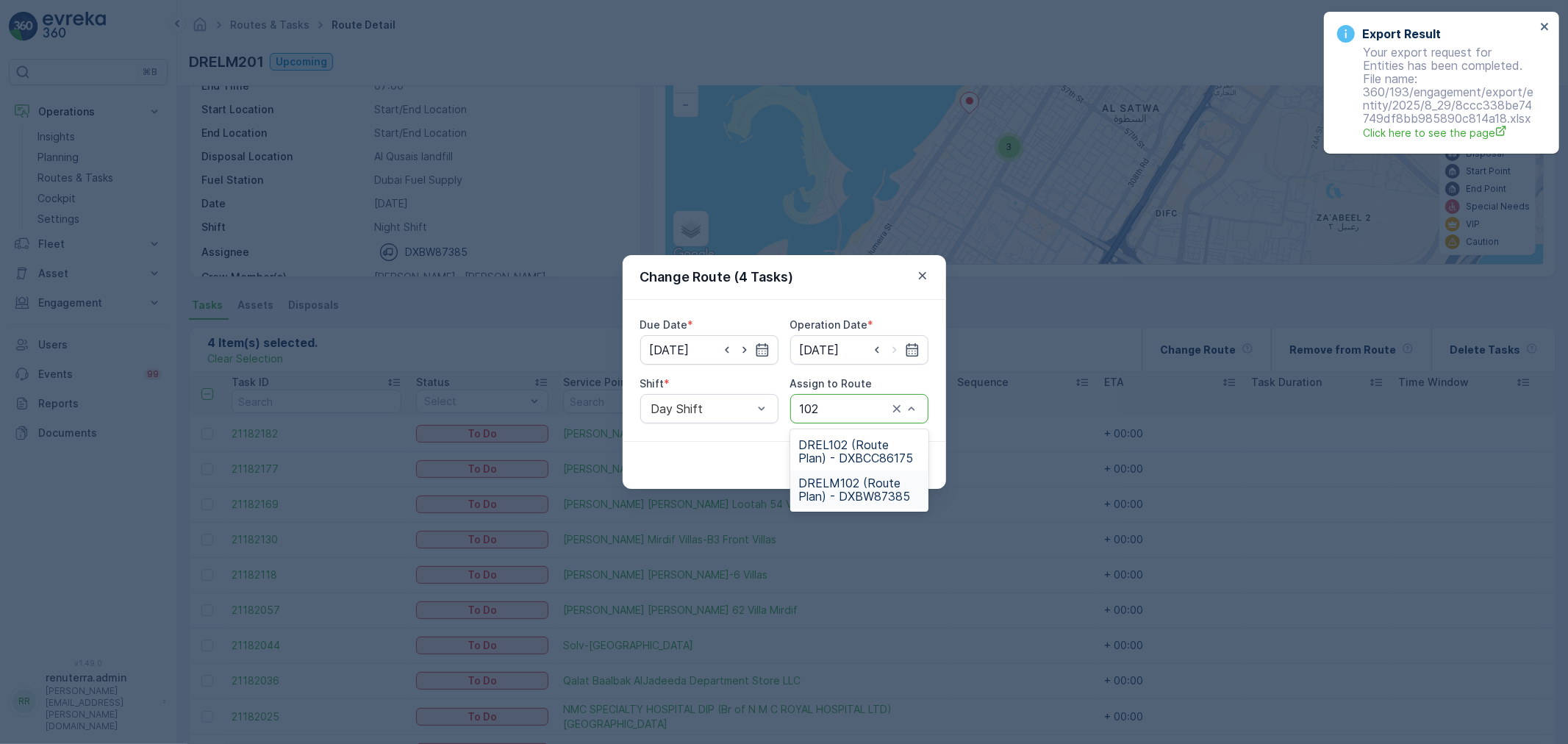
click at [842, 493] on span "DRELM102 (Route Plan) - DXBW87385" at bounding box center [859, 489] width 121 height 26
click at [914, 463] on p "Submit" at bounding box center [900, 465] width 36 height 15
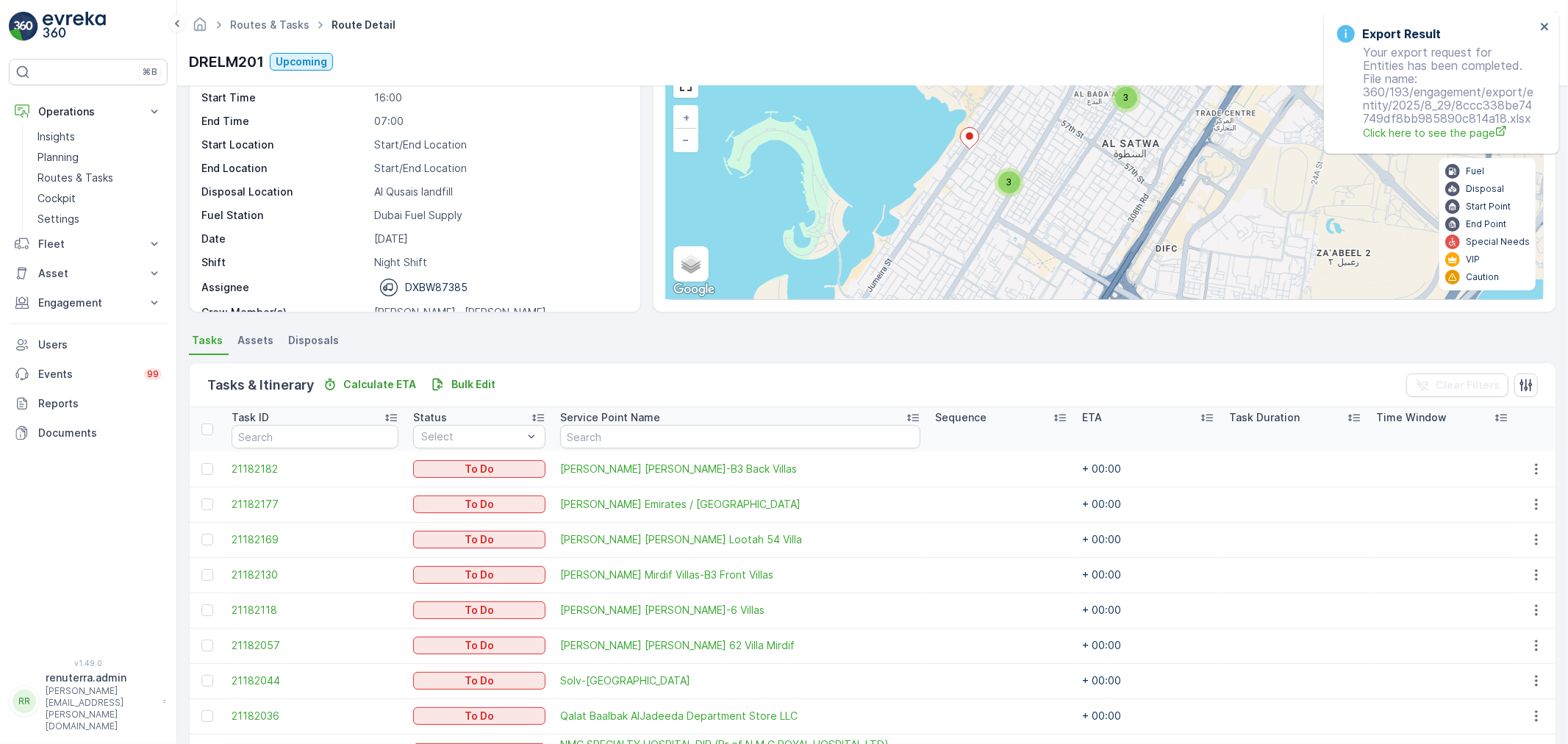
scroll to position [55, 0]
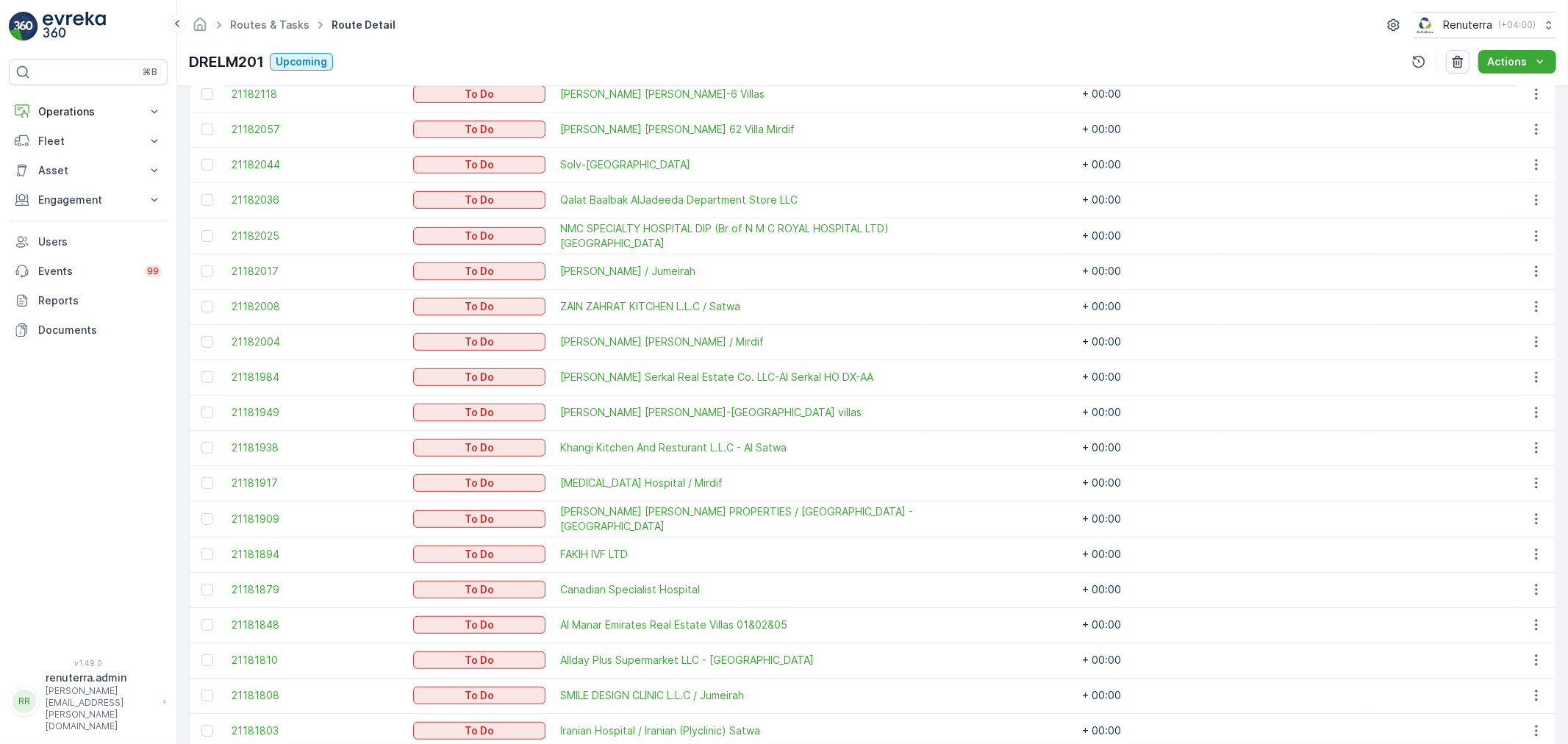
scroll to position [545, 0]
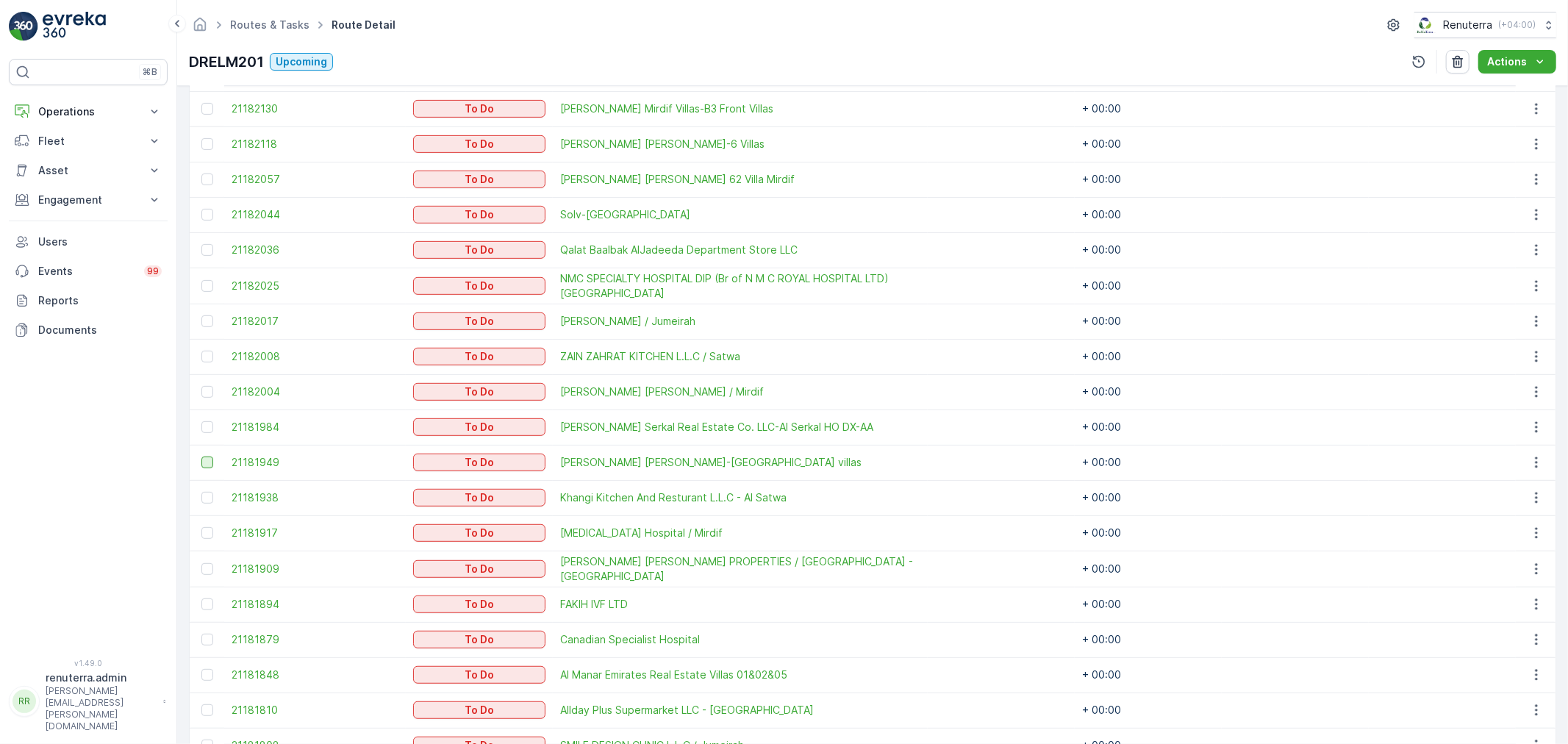
click at [209, 459] on div at bounding box center [208, 462] width 12 height 12
click at [202, 456] on input "checkbox" at bounding box center [202, 456] width 0 height 0
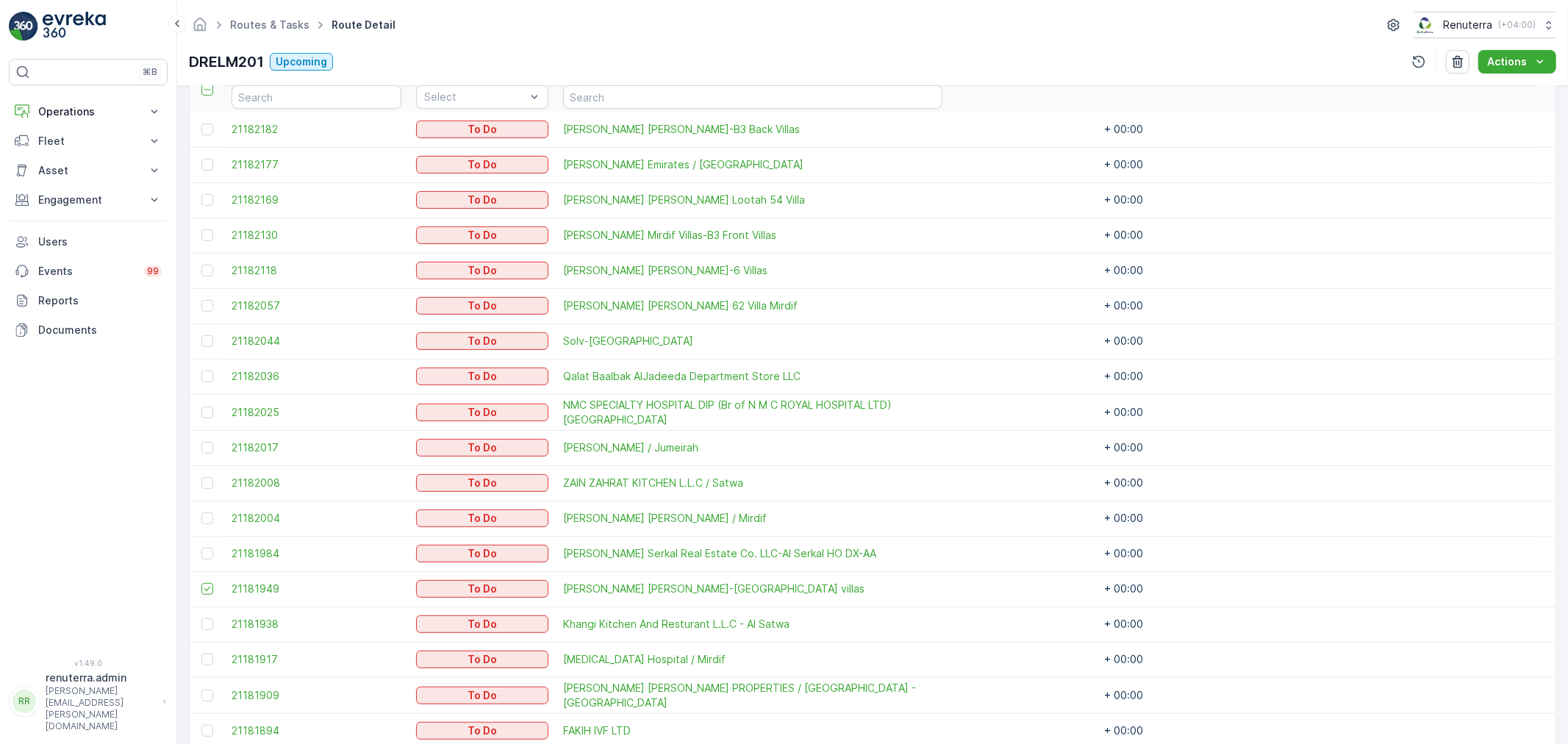
scroll to position [218, 0]
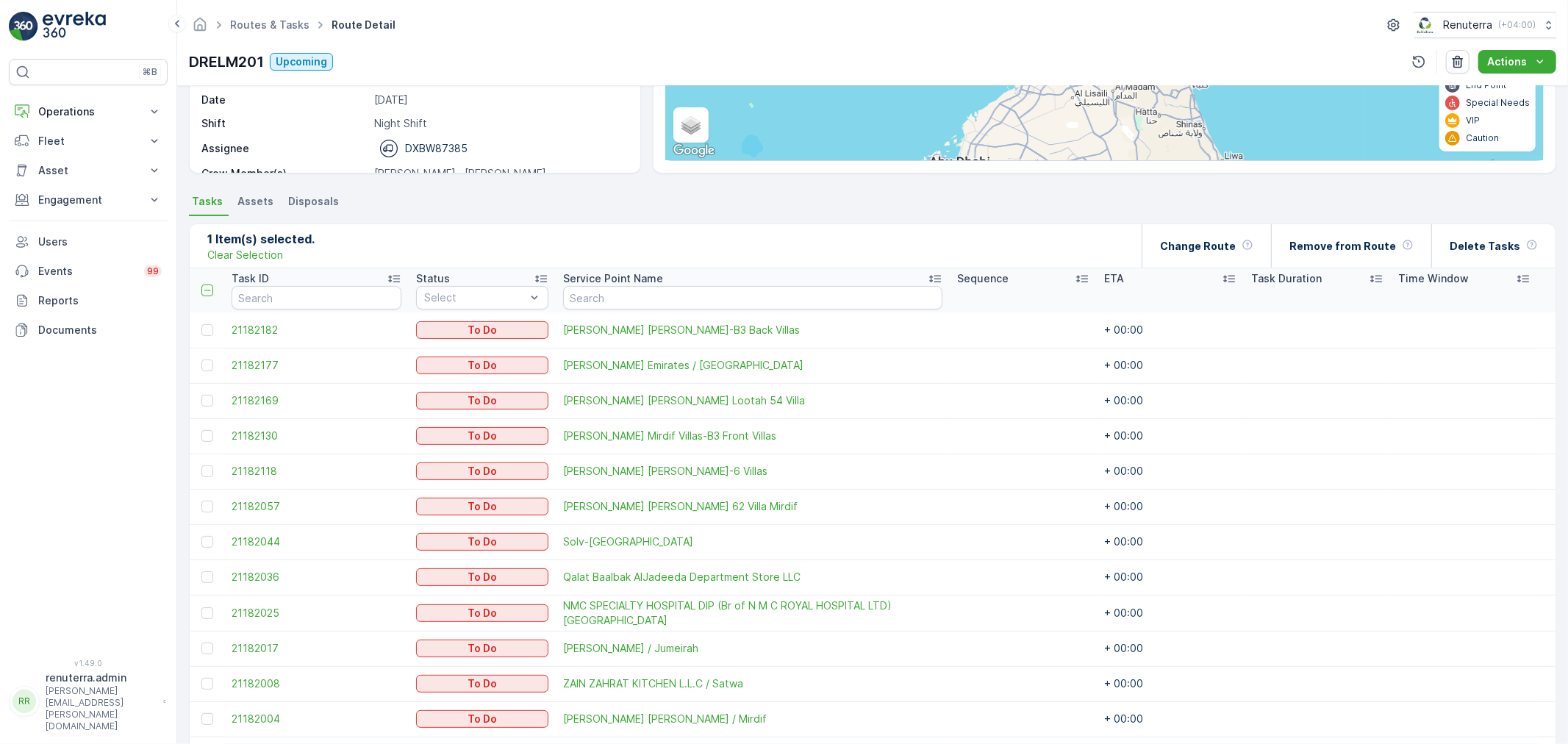
click at [1204, 236] on div "Change Route" at bounding box center [1206, 246] width 93 height 43
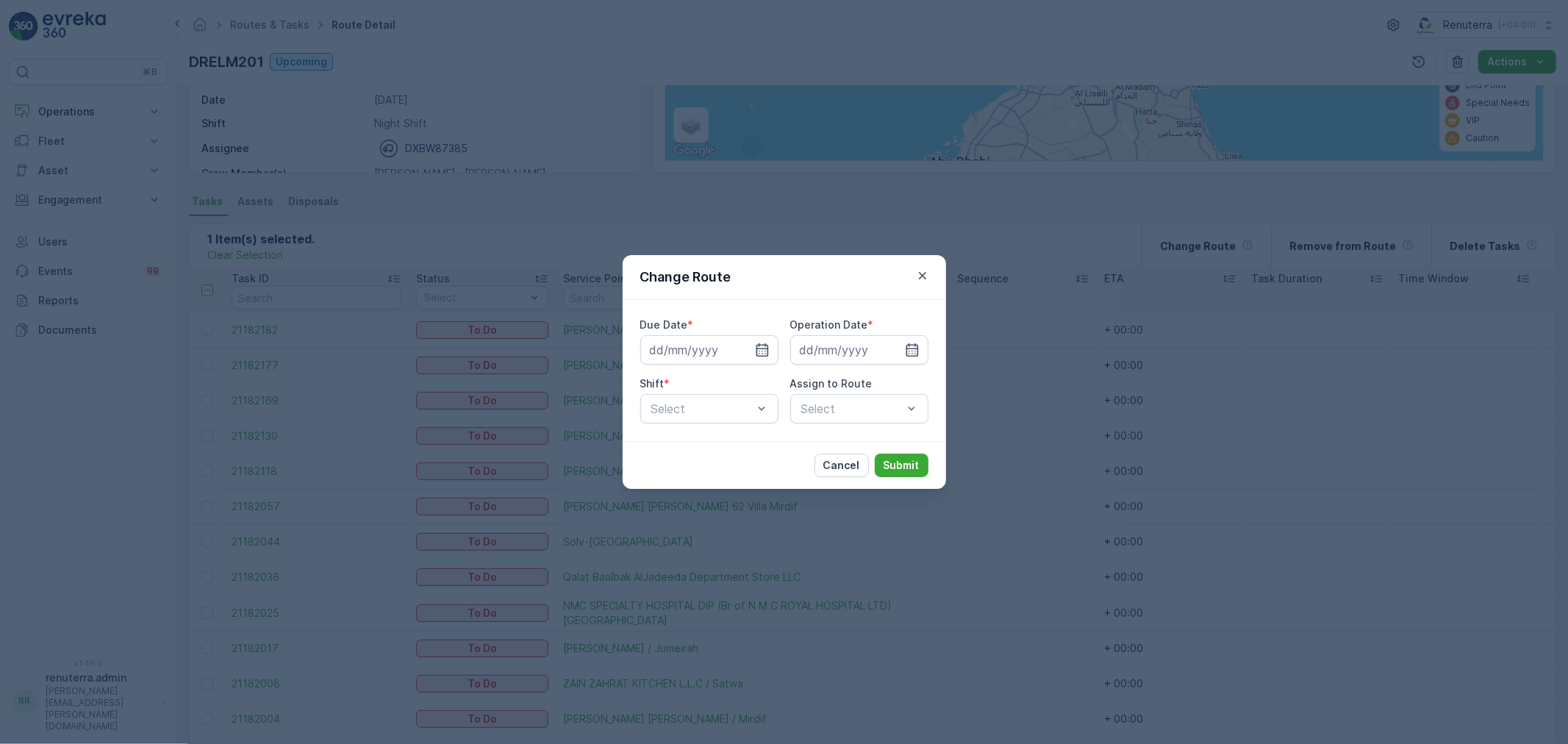
type input "[DATE]"
click at [706, 355] on input "[DATE]" at bounding box center [708, 350] width 138 height 30
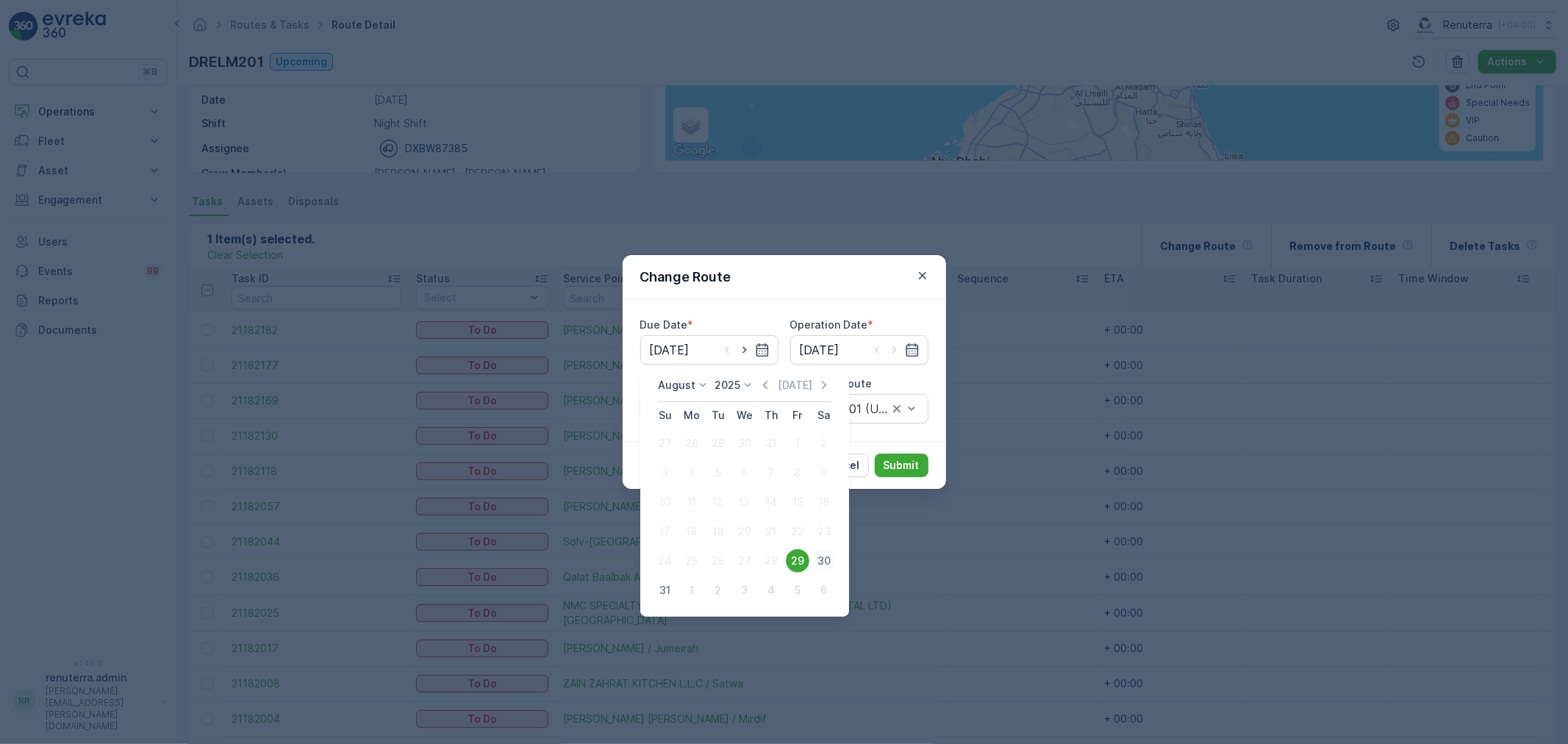
click at [826, 553] on div "30" at bounding box center [823, 561] width 23 height 23
type input "[DATE]"
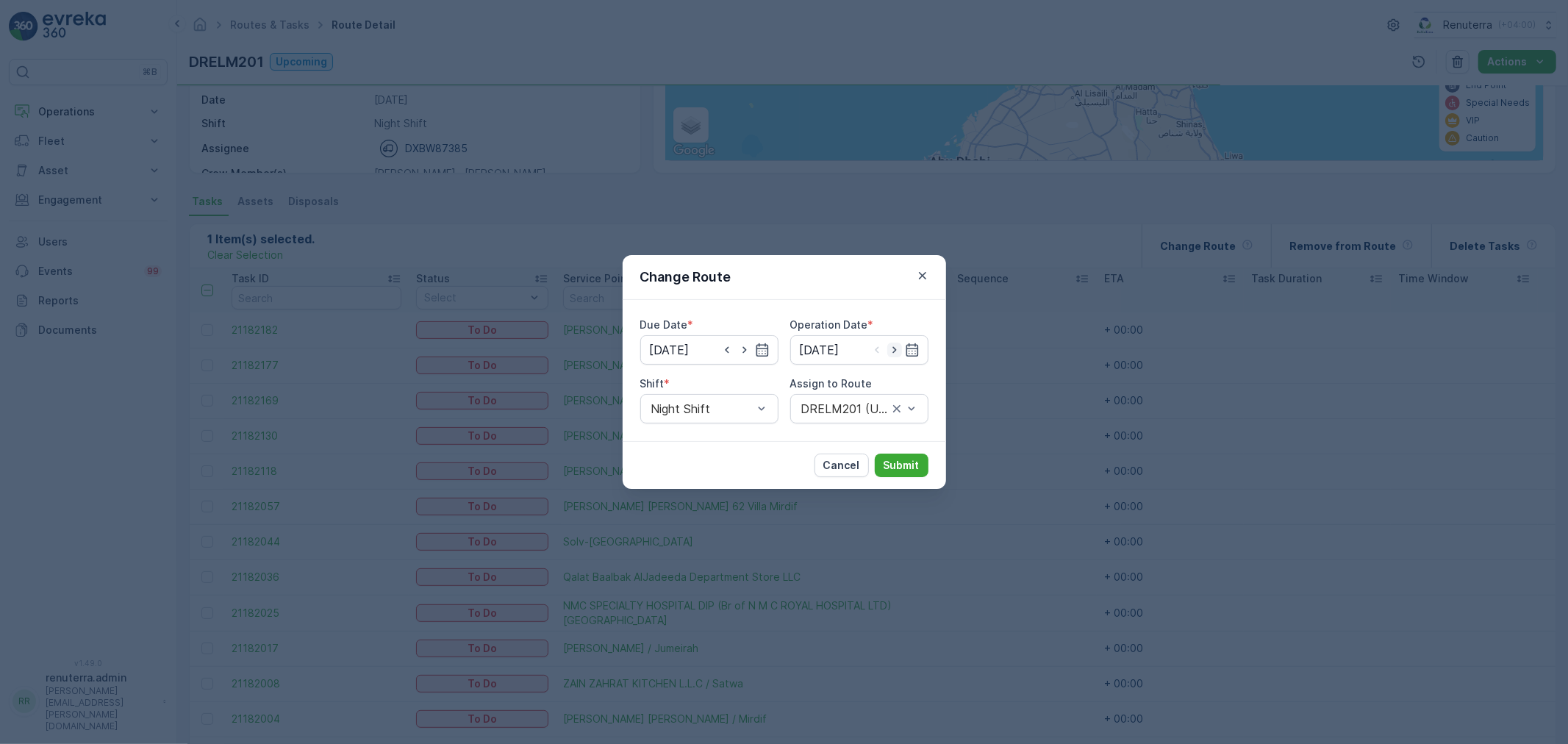
click at [891, 355] on icon "button" at bounding box center [894, 349] width 15 height 15
type input "[DATE]"
click at [676, 402] on div at bounding box center [701, 409] width 104 height 13
click at [679, 435] on div "Day Shift" at bounding box center [708, 444] width 138 height 25
click at [790, 402] on div "Select" at bounding box center [859, 409] width 138 height 30
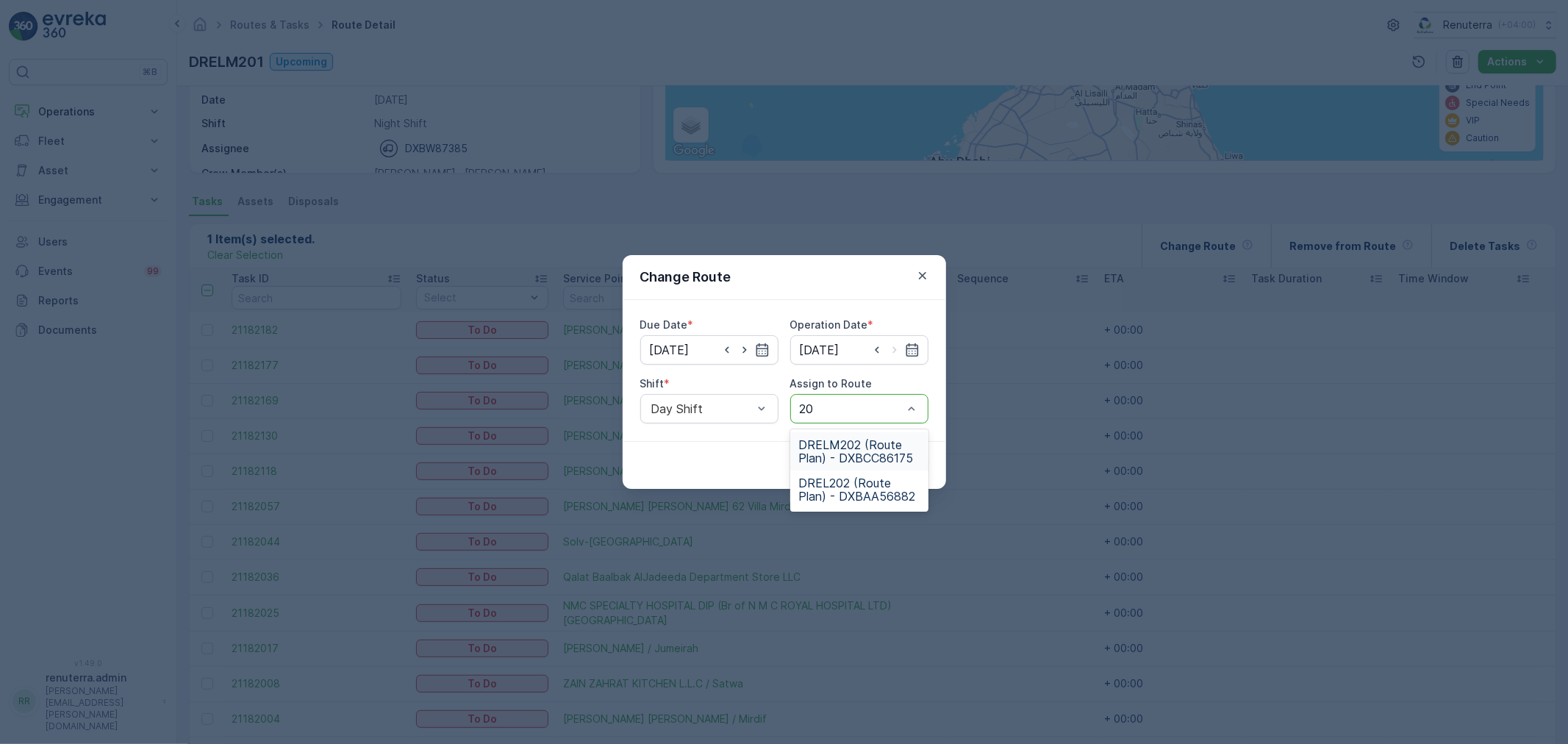
type input "2"
type input "102"
click at [848, 496] on span "DRELM102 (Route Plan) - DXBW87385" at bounding box center [859, 489] width 121 height 26
click at [914, 470] on p "Submit" at bounding box center [900, 465] width 36 height 15
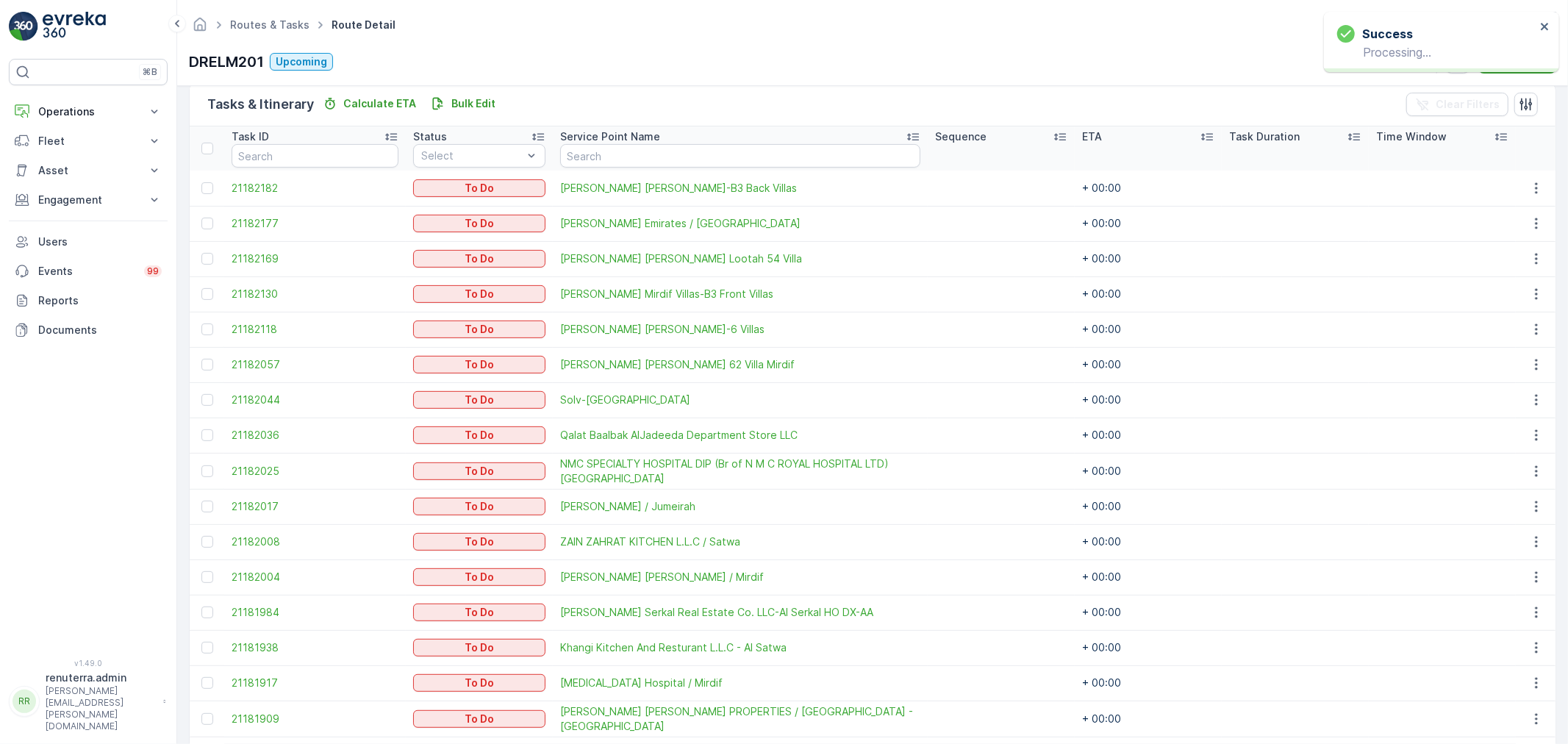
scroll to position [347, 0]
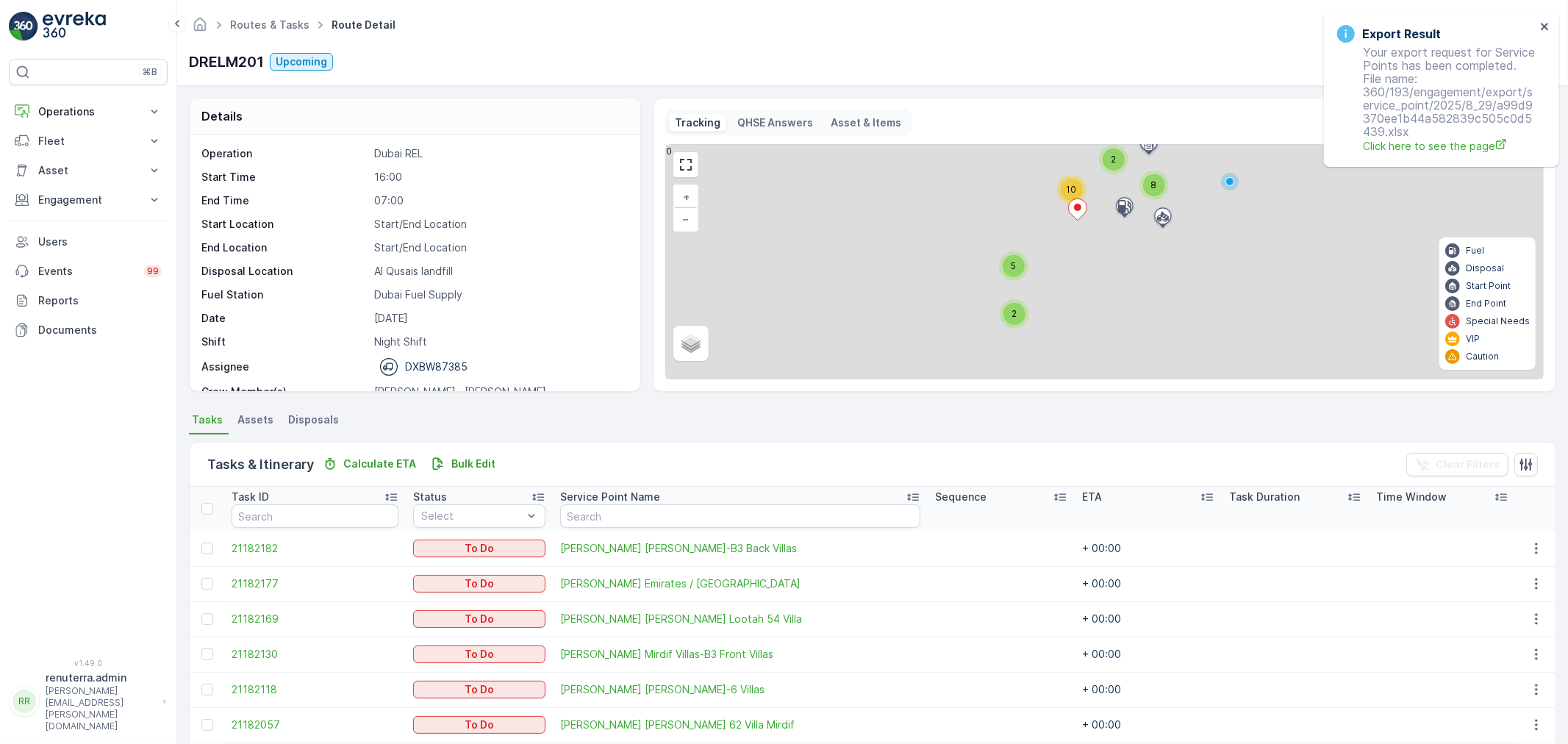
drag, startPoint x: 1045, startPoint y: 272, endPoint x: 1054, endPoint y: 304, distance: 33.2
click at [1054, 304] on div "2 8 10 2 5 + − Satellite Roadmap Terrain Hybrid Leaflet Fuel Disposal Start Poi…" at bounding box center [1104, 262] width 877 height 234
click at [1003, 269] on div "5" at bounding box center [1013, 267] width 22 height 22
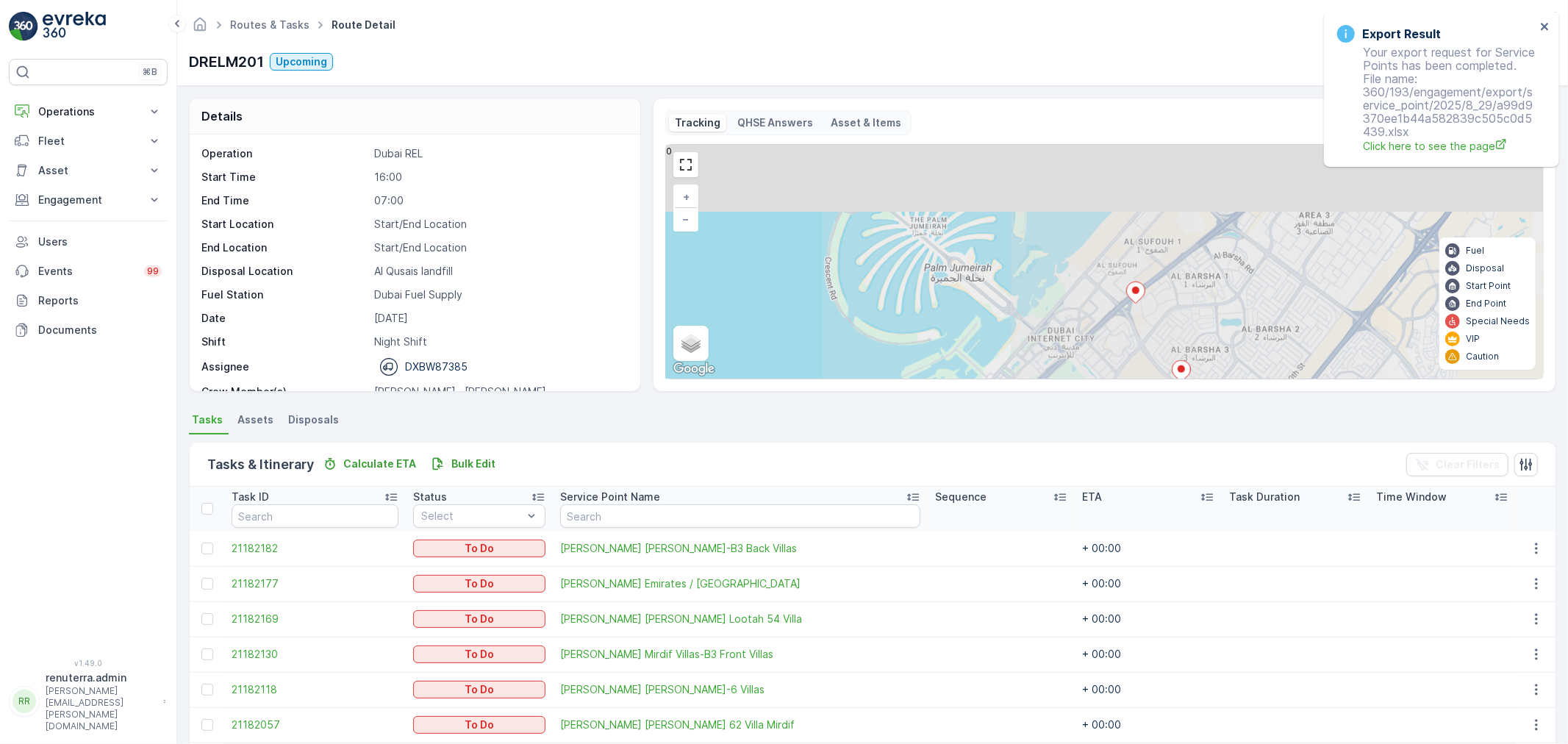
drag, startPoint x: 1108, startPoint y: 221, endPoint x: 1068, endPoint y: 324, distance: 110.5
click at [1068, 324] on div "3 3 2 3 3 3 + − Satellite Roadmap Terrain Hybrid Leaflet Keyboard shortcuts Map…" at bounding box center [1104, 262] width 877 height 234
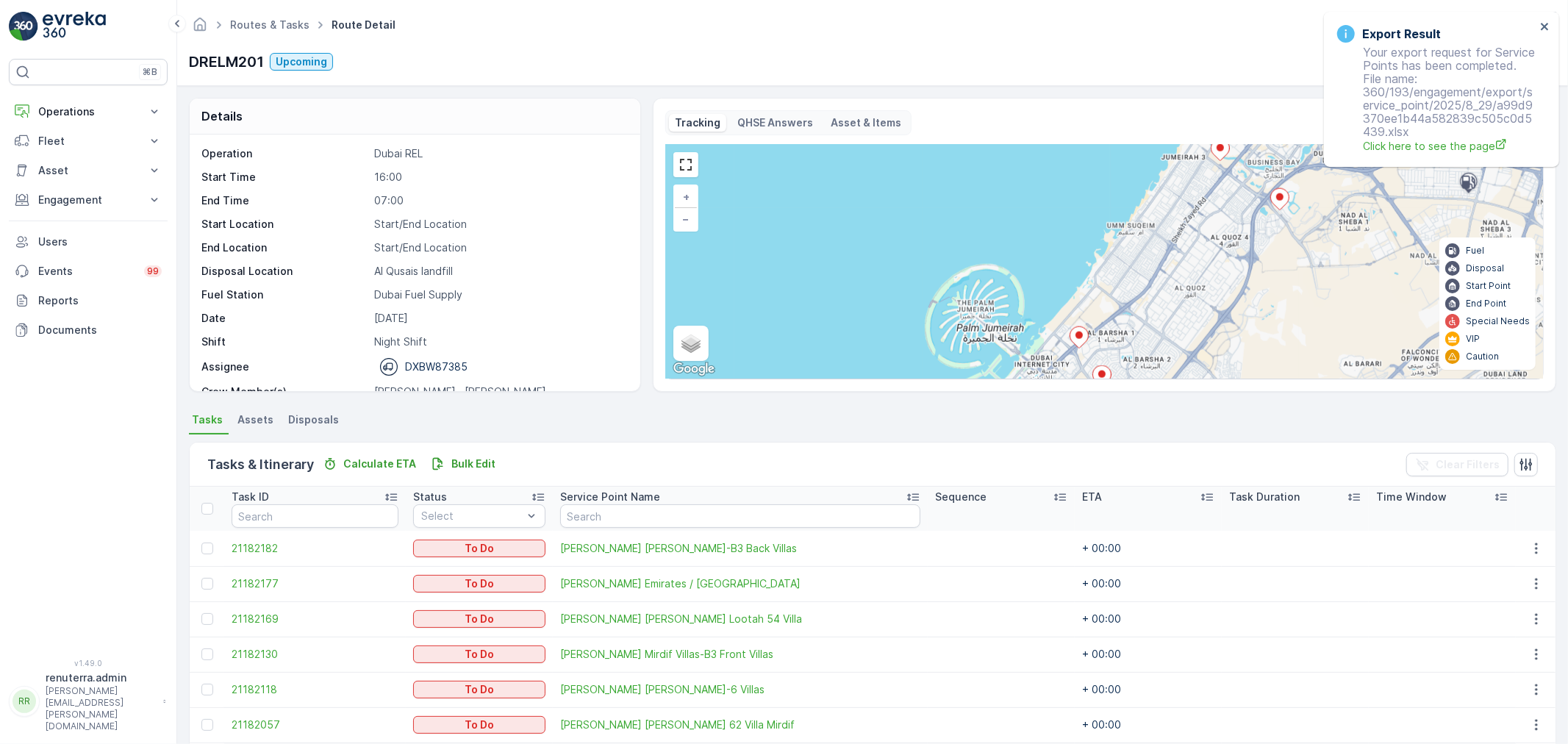
drag, startPoint x: 1195, startPoint y: 269, endPoint x: 1119, endPoint y: 377, distance: 132.1
click at [1119, 377] on div "3 3 2 3 7 5 3 2 3 + − Satellite Roadmap Terrain Hybrid Leaflet Keyboard shortcu…" at bounding box center [1104, 262] width 877 height 234
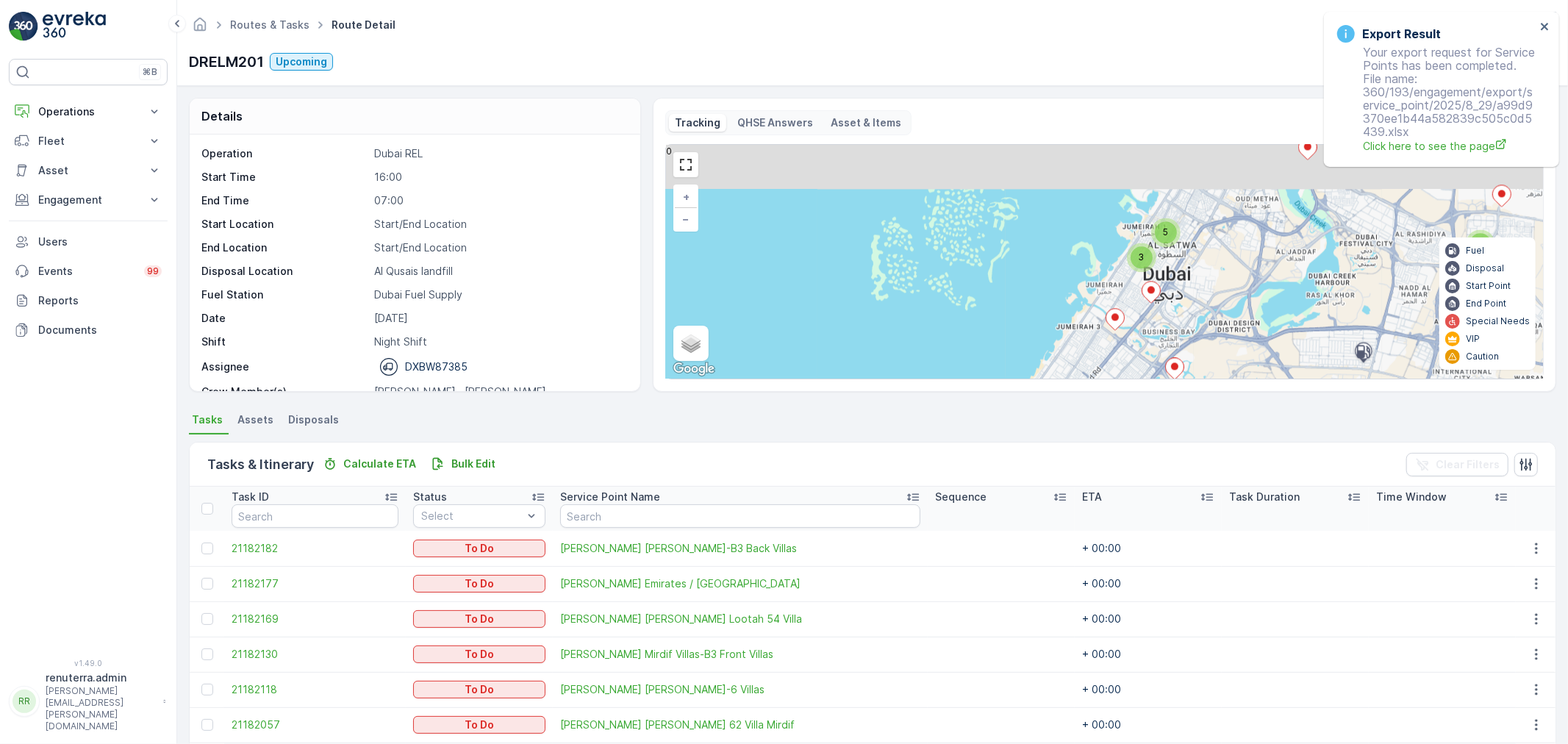
drag, startPoint x: 1150, startPoint y: 300, endPoint x: 1129, endPoint y: 335, distance: 40.8
click at [1129, 342] on div "7 5 3 2 3 + − Satellite Roadmap Terrain Hybrid Leaflet Keyboard shortcuts Map D…" at bounding box center [1104, 262] width 877 height 234
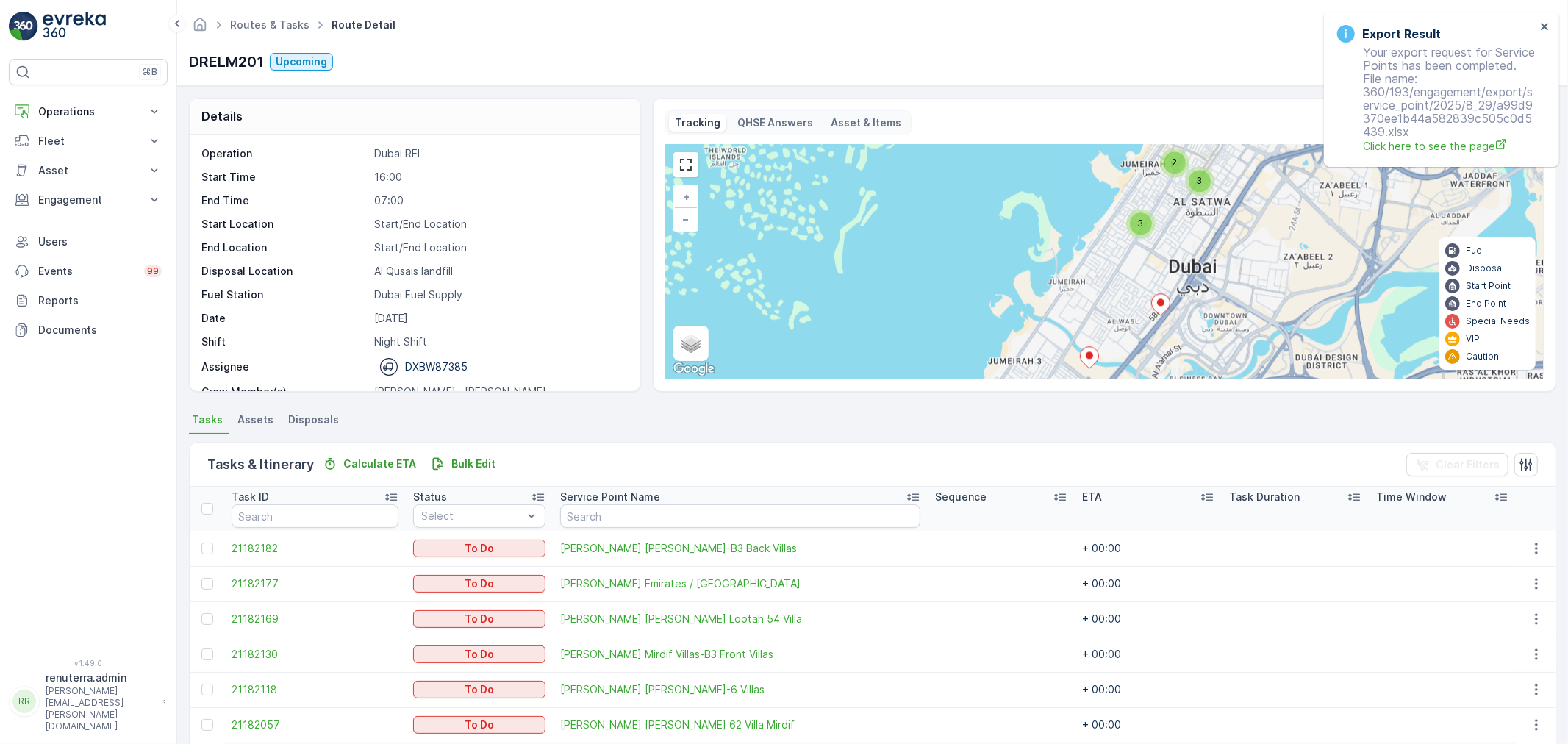
click at [1140, 216] on div "3" at bounding box center [1140, 223] width 22 height 22
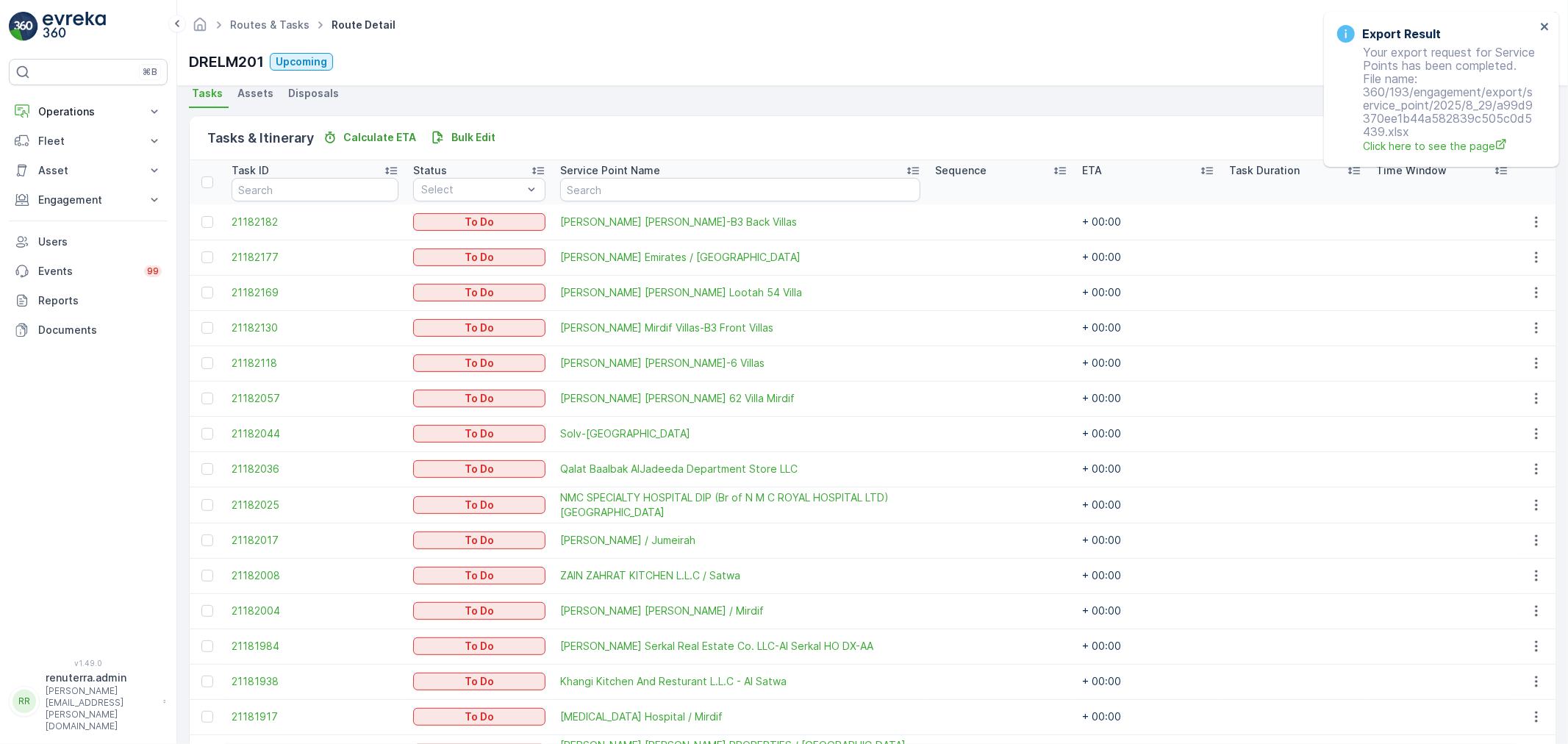
scroll to position [735, 0]
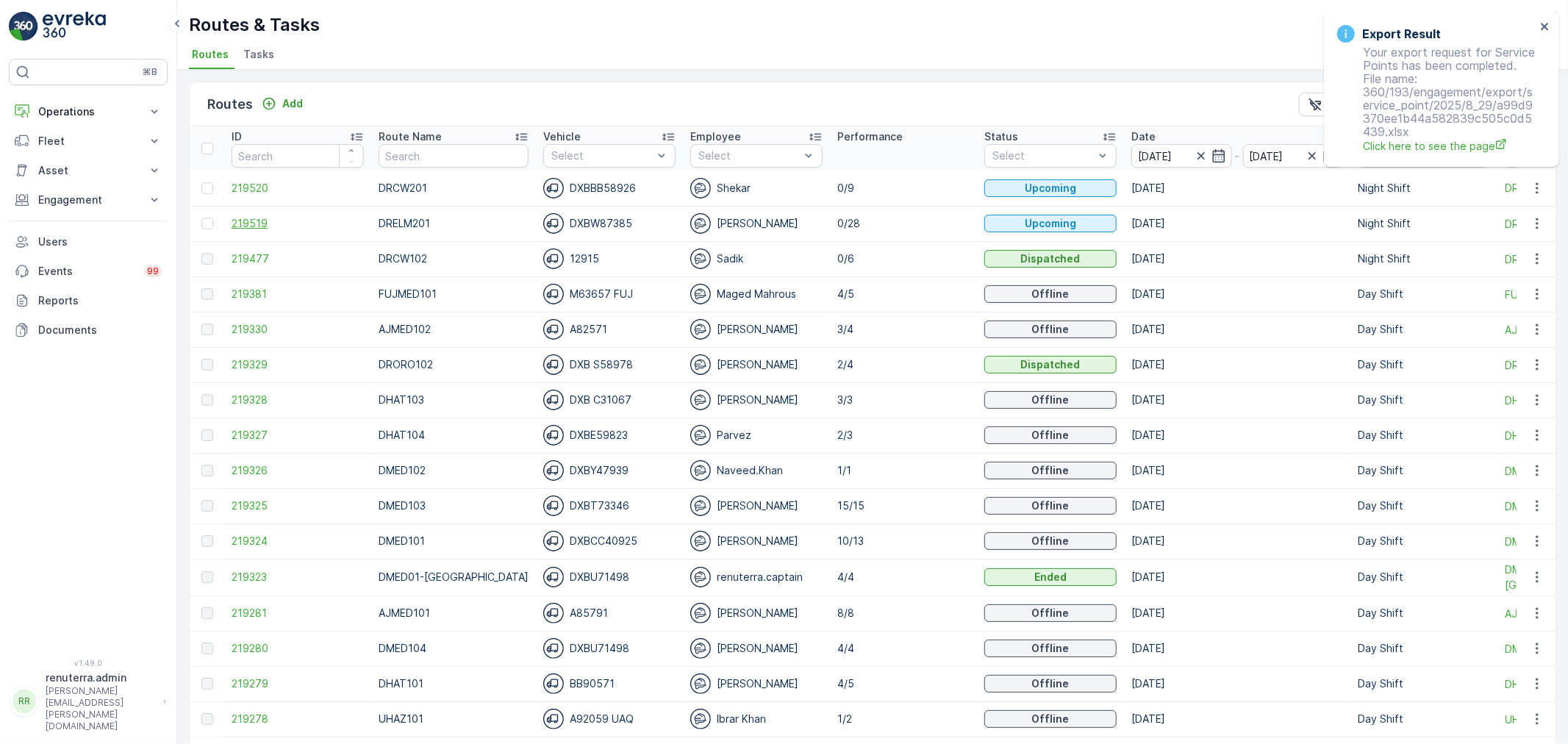
click at [249, 223] on span "219519" at bounding box center [297, 223] width 132 height 15
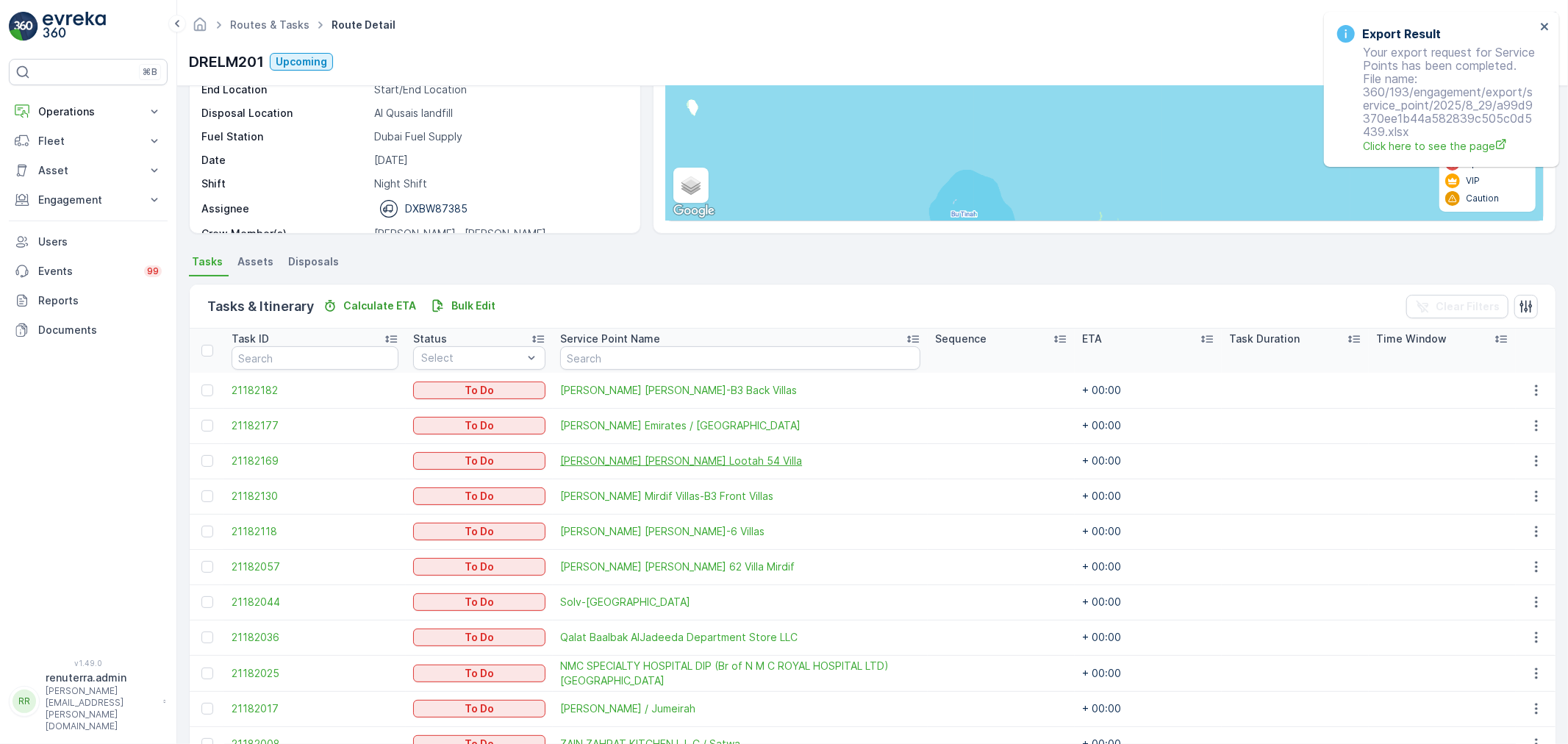
scroll to position [163, 0]
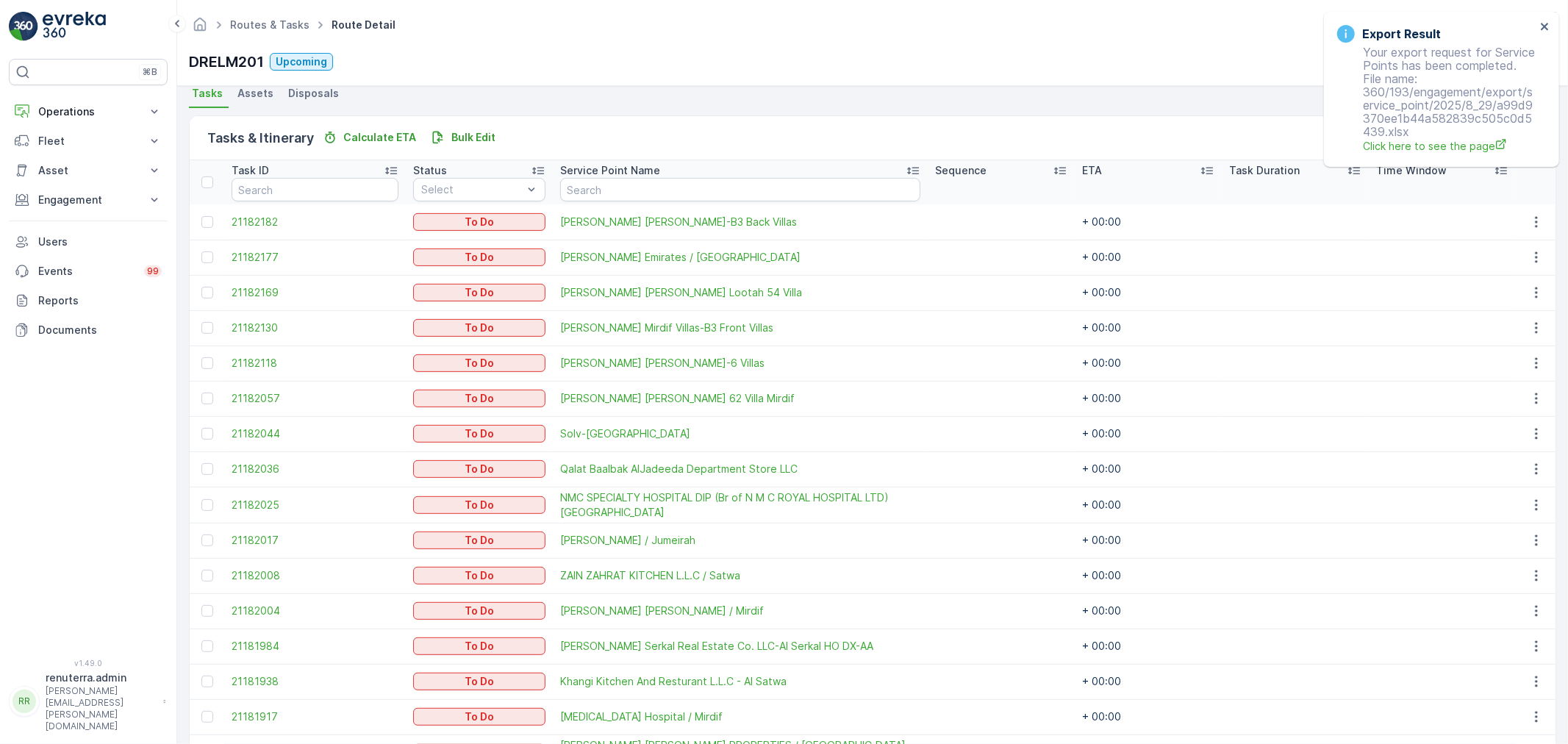
drag, startPoint x: 874, startPoint y: 741, endPoint x: 880, endPoint y: 742, distance: 6.1
click at [880, 742] on tbody "21182182 To Do Abdulla Al Falasi Mirdif Villas-B3 Back Villas + 00:00 21182177 …" at bounding box center [872, 699] width 1365 height 989
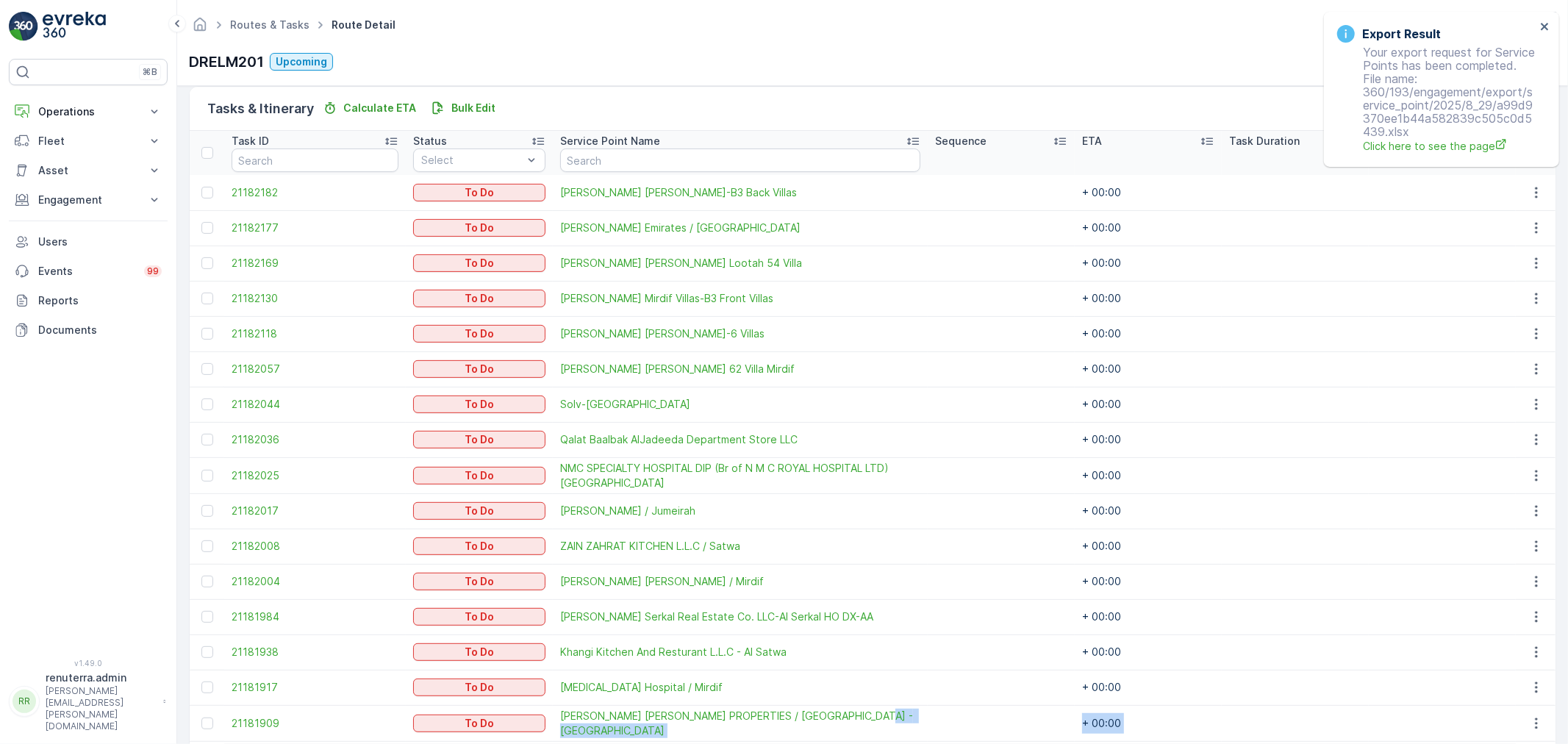
scroll to position [274, 0]
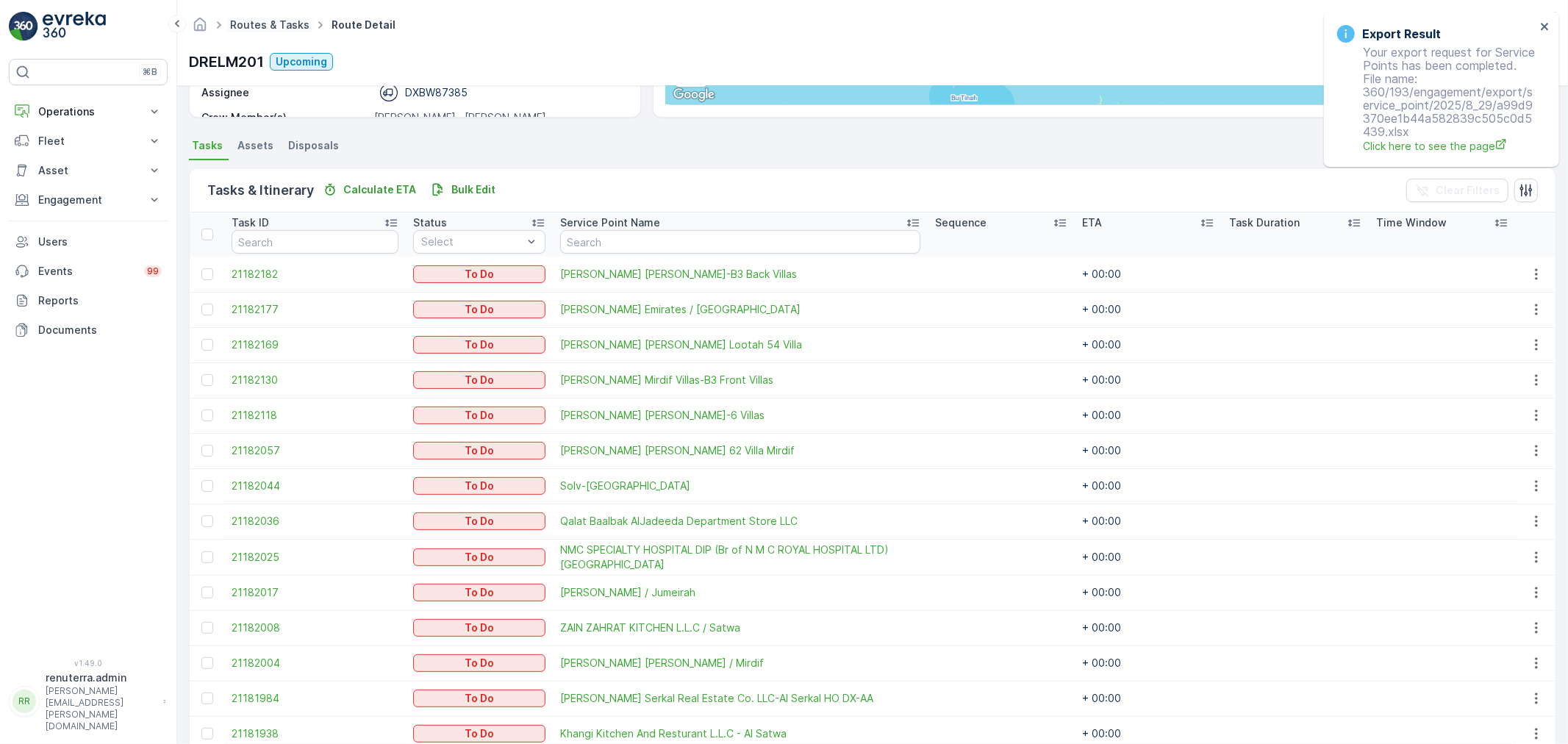
click at [272, 27] on link "Routes & Tasks" at bounding box center [269, 24] width 79 height 12
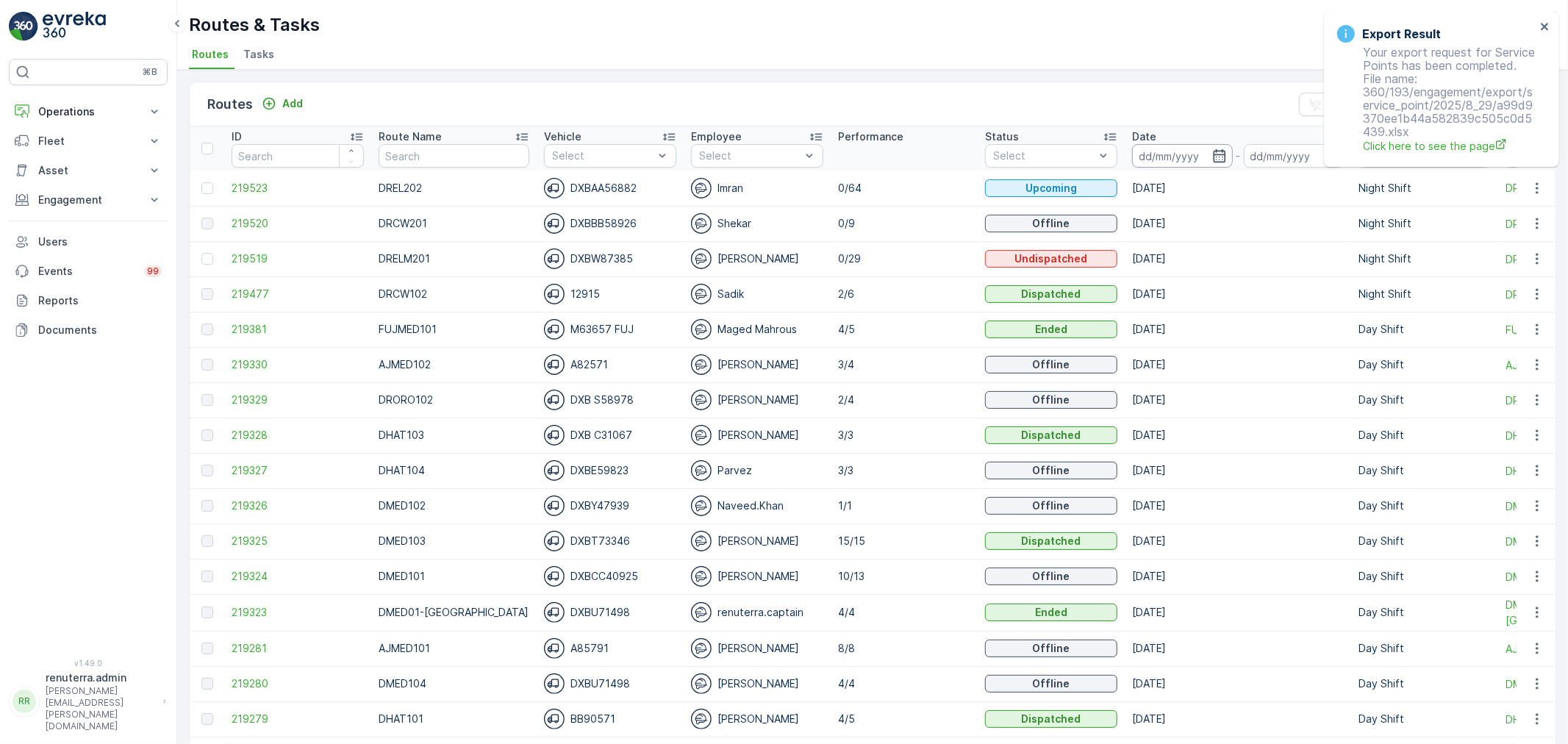
click at [1173, 159] on input at bounding box center [1182, 156] width 101 height 23
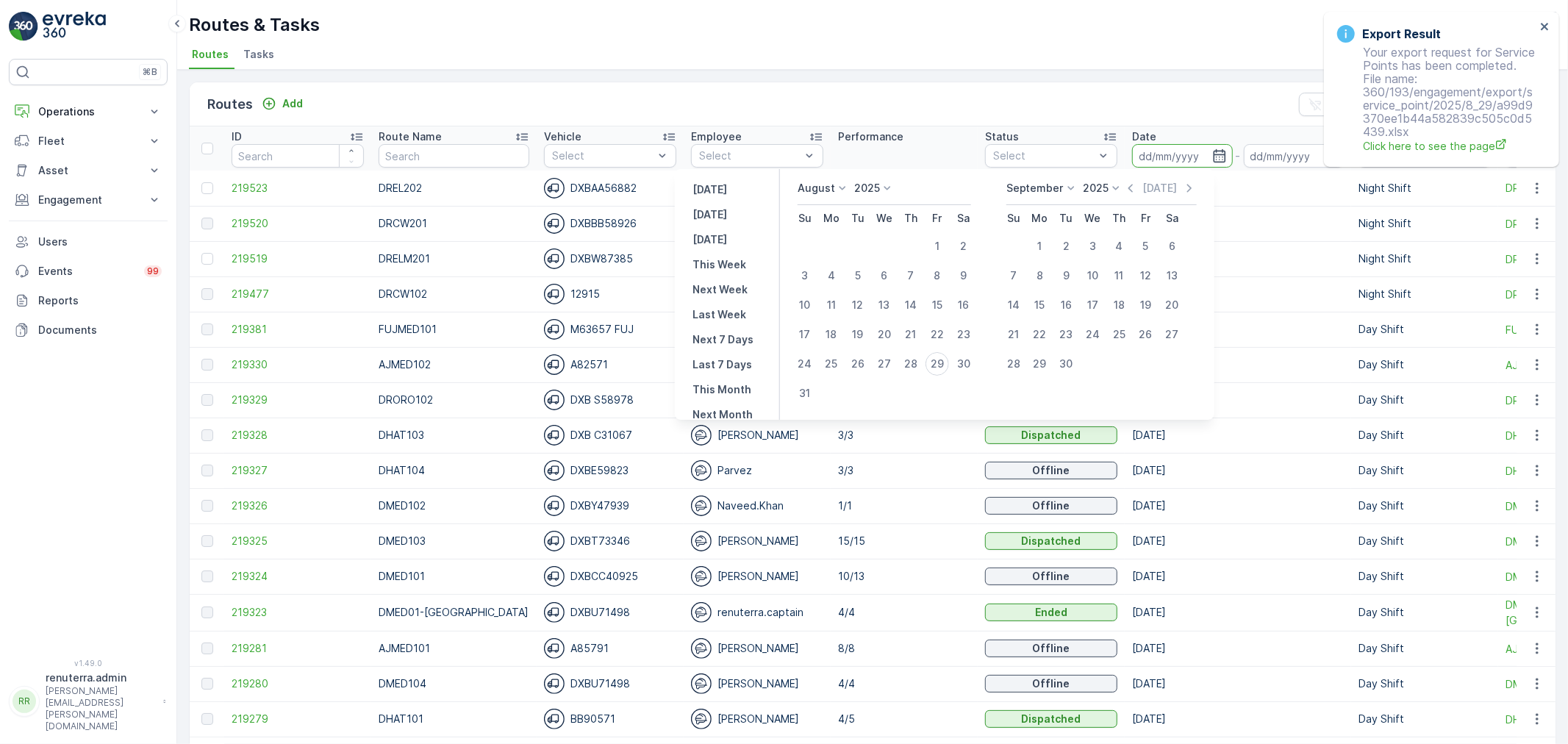
click at [1539, 17] on div "Export Result Your export request for Service Points has been completed. File n…" at bounding box center [1441, 90] width 236 height 155
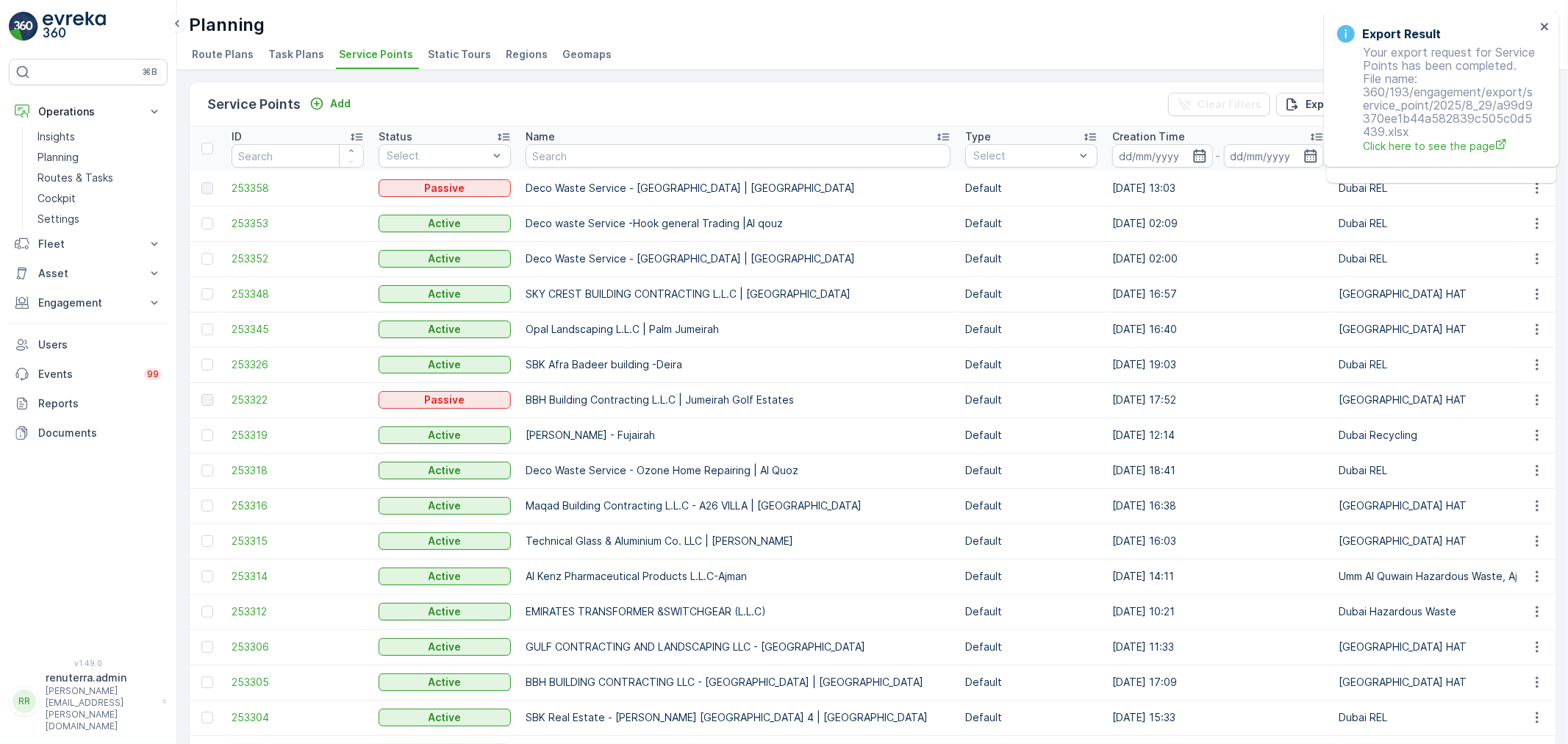
click at [552, 145] on input "text" at bounding box center [738, 156] width 425 height 23
paste input "SOBHA CONSTRUCTIONS LLC - [GEOGRAPHIC_DATA] Module 1 | [GEOGRAPHIC_DATA]"
type input "SOBHA CONSTRUCTIONS LLC - [GEOGRAPHIC_DATA] Module 1 | [GEOGRAPHIC_DATA]"
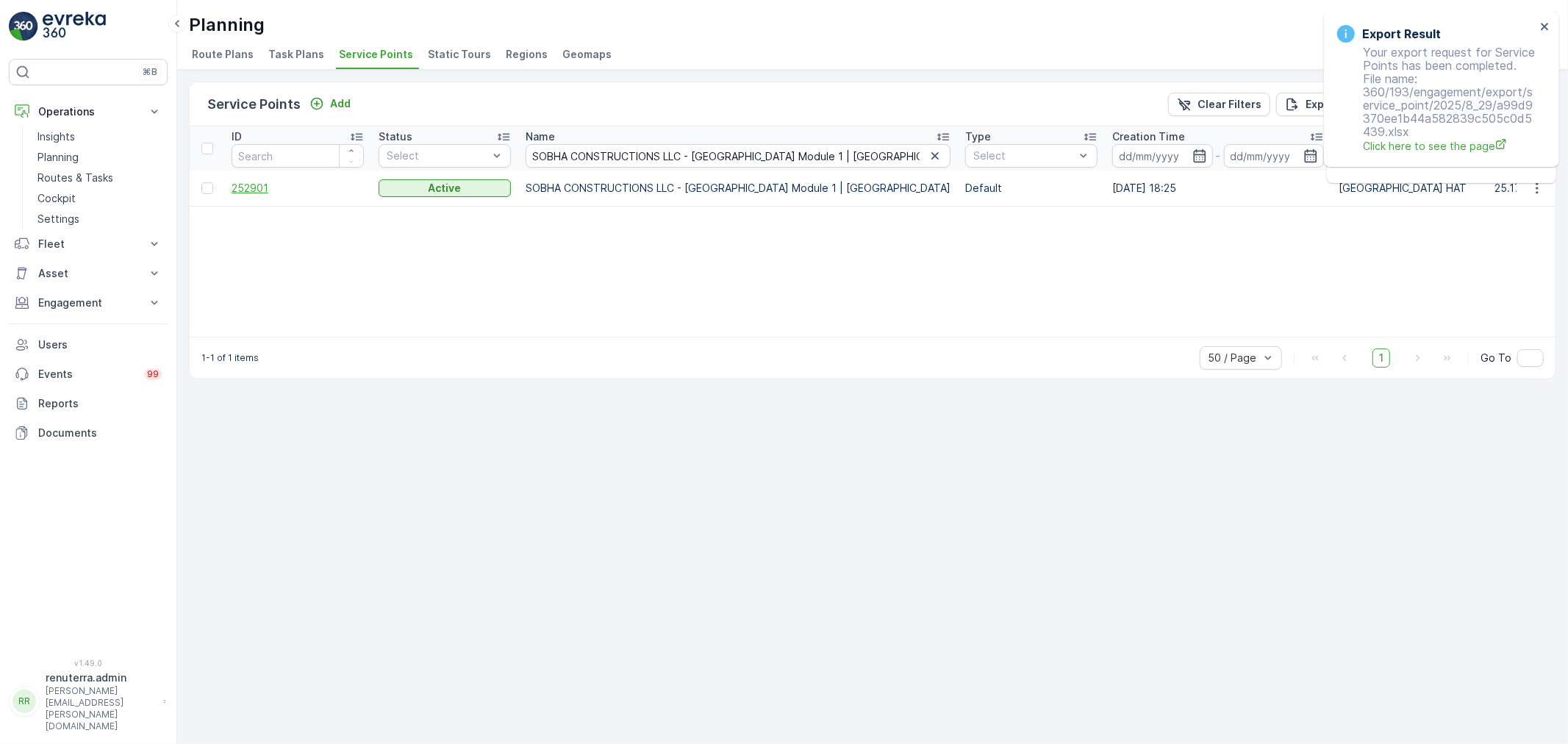
click at [284, 183] on span "252901" at bounding box center [297, 188] width 132 height 15
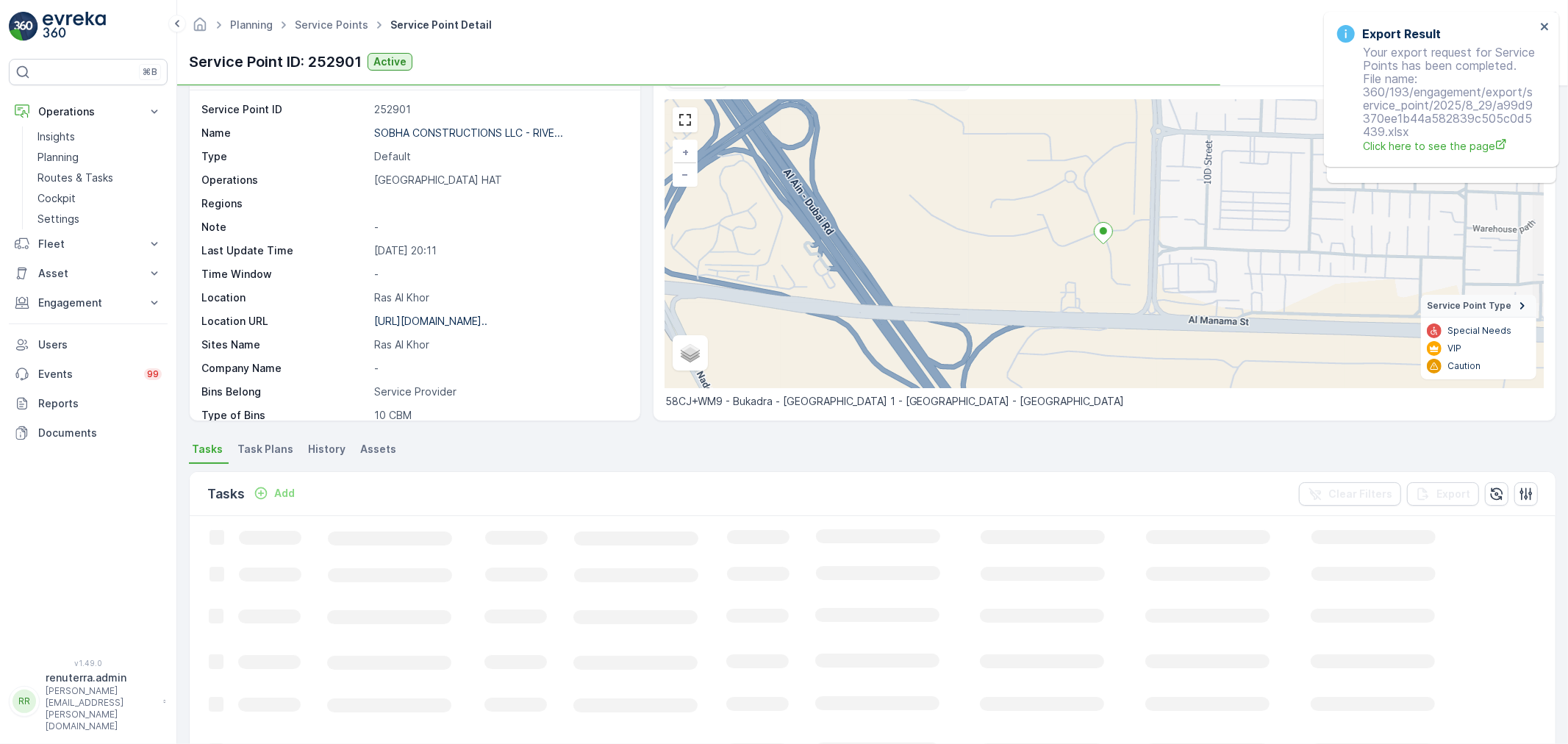
scroll to position [82, 0]
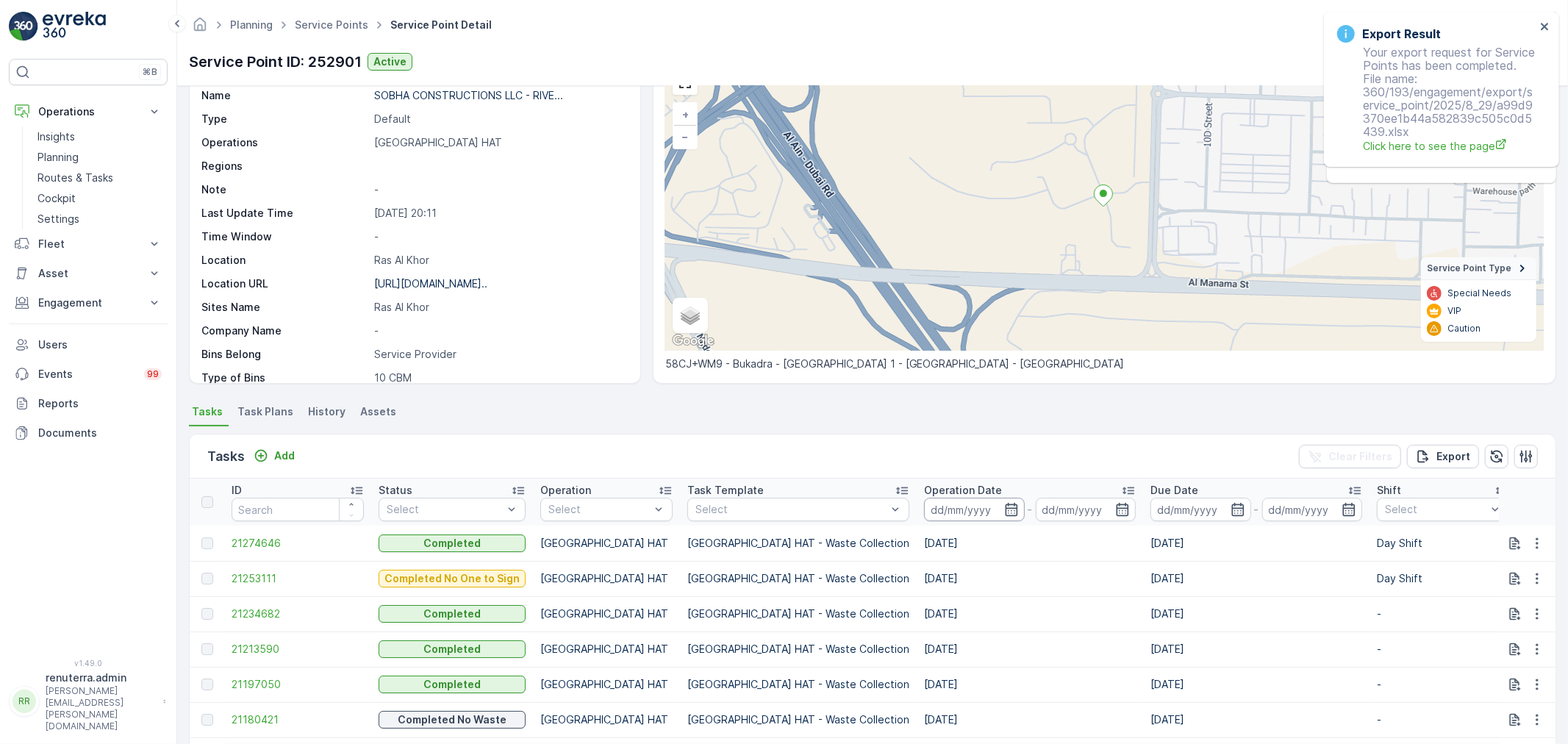
click at [932, 501] on input at bounding box center [974, 508] width 101 height 23
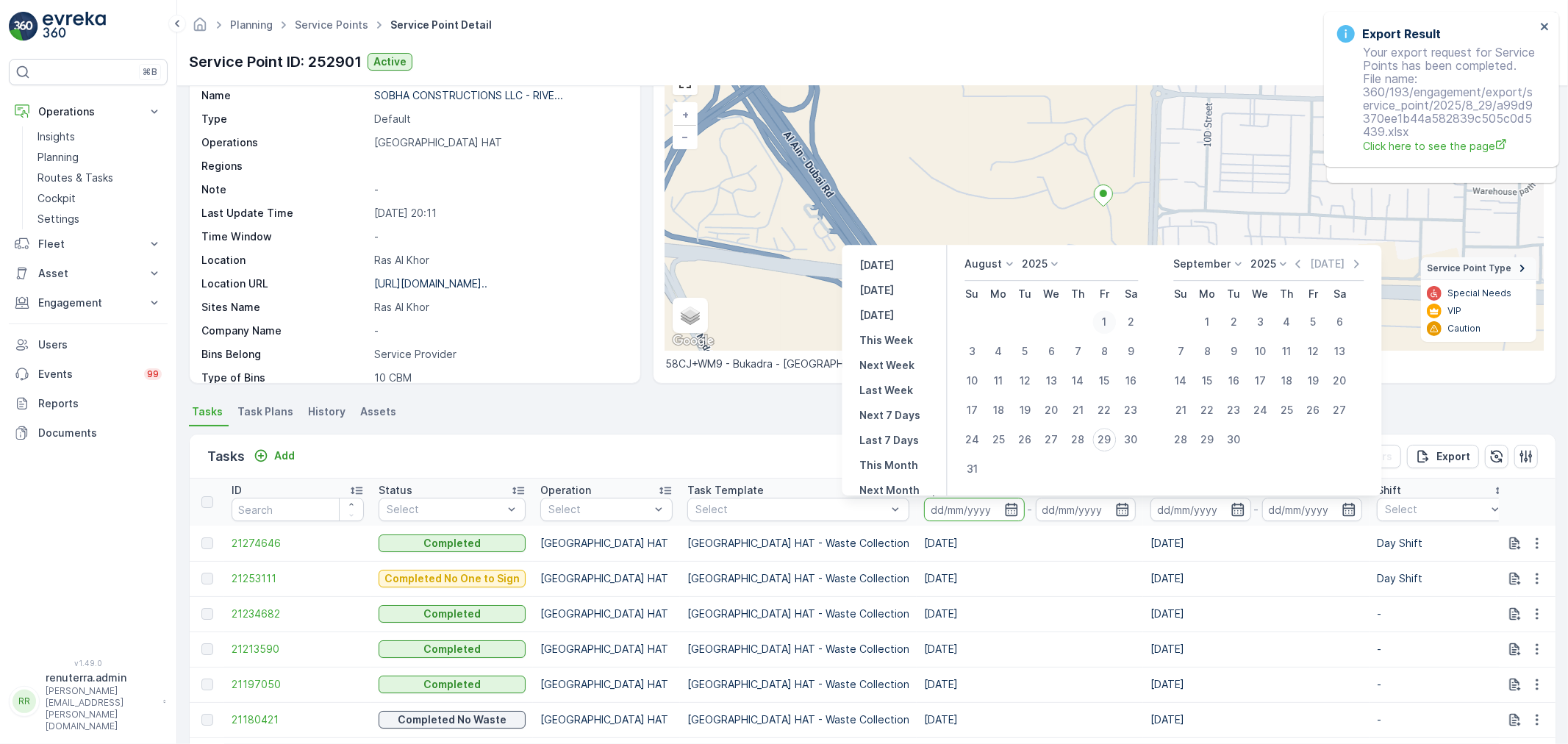
click at [1106, 321] on div "1" at bounding box center [1104, 322] width 23 height 23
type input "01.08.2025"
click at [1100, 438] on div "29" at bounding box center [1104, 439] width 23 height 23
type input "[DATE]"
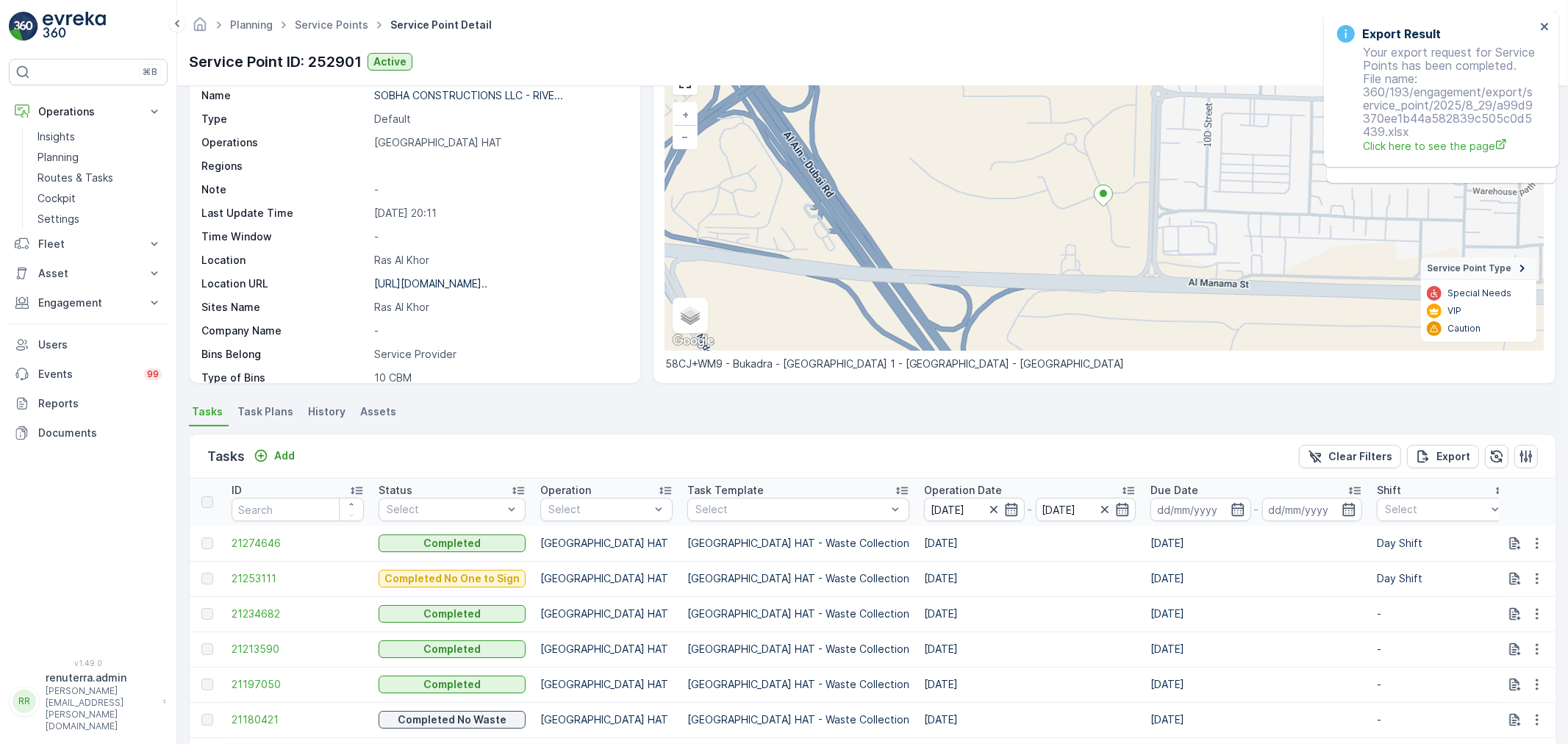
click at [924, 487] on p "Operation Date" at bounding box center [963, 490] width 78 height 15
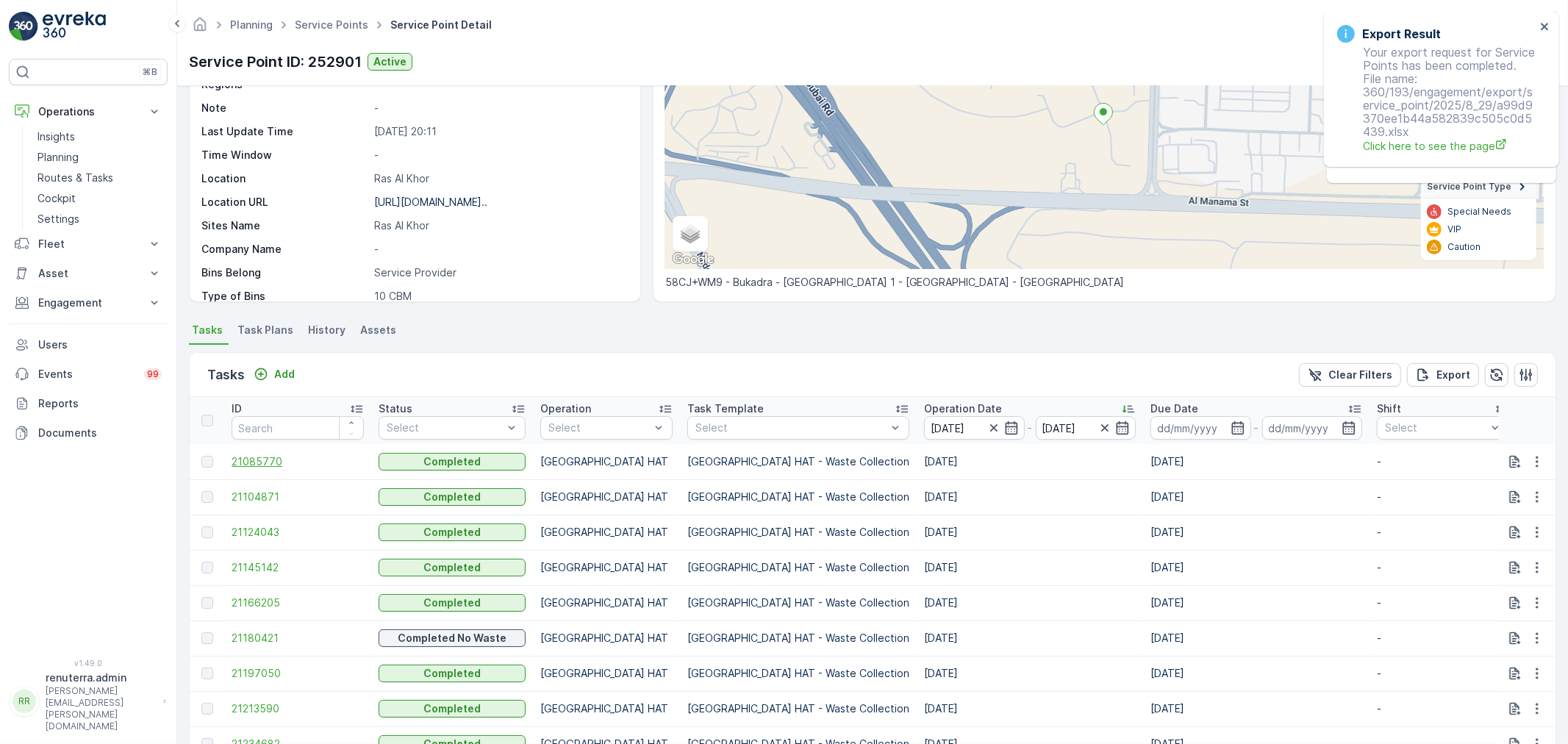
click at [256, 461] on span "21085770" at bounding box center [297, 462] width 132 height 15
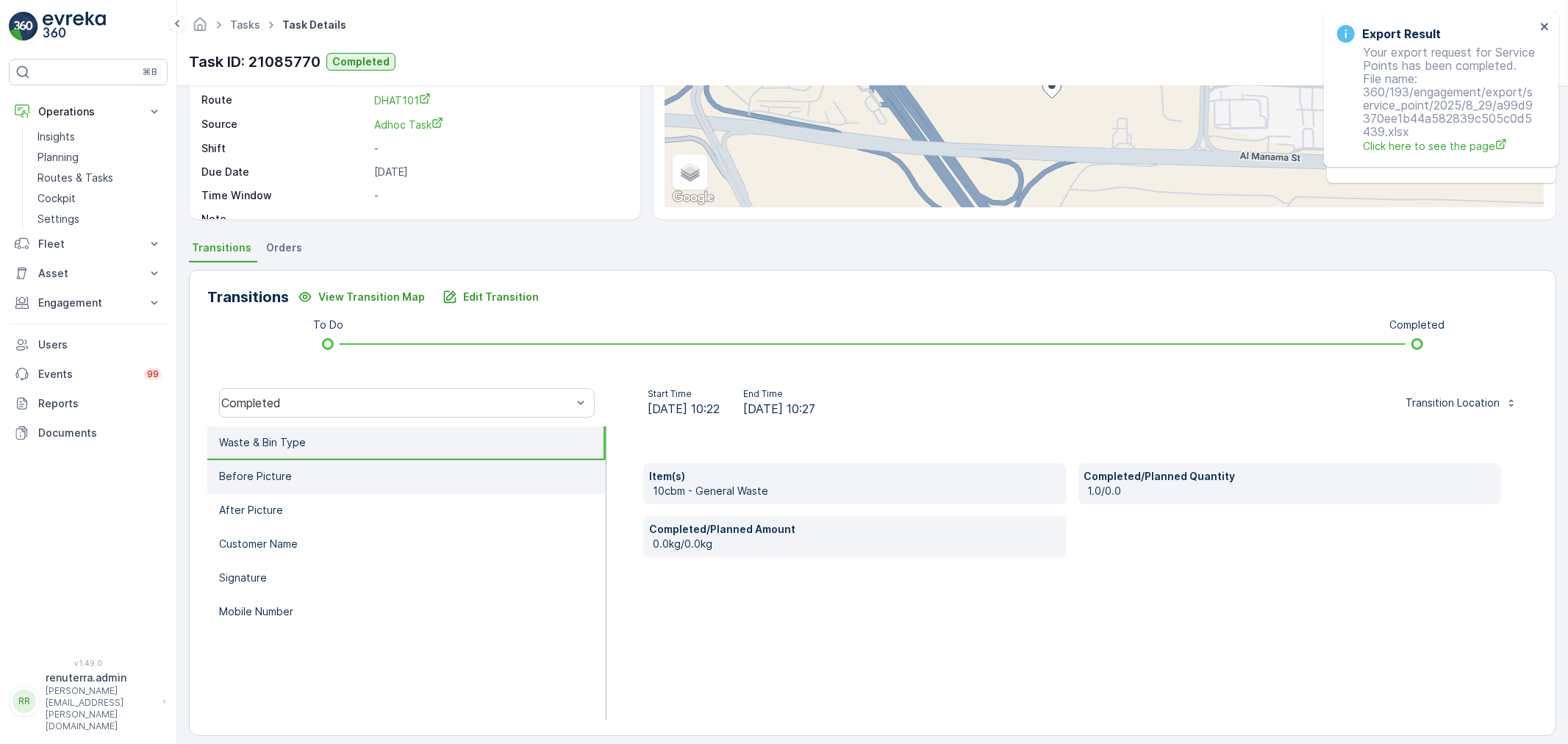
scroll to position [182, 0]
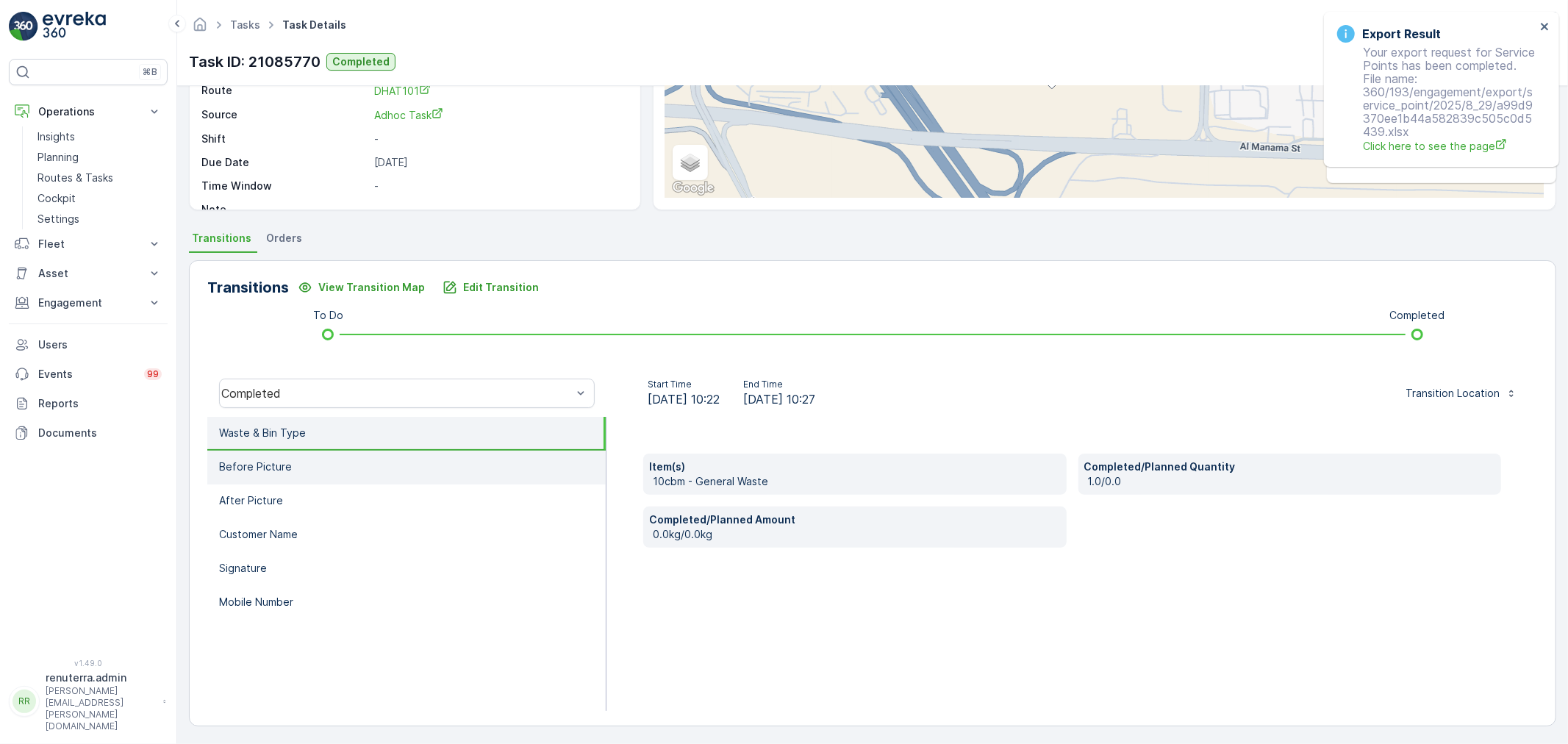
click at [383, 462] on li "Before Picture" at bounding box center [406, 467] width 398 height 34
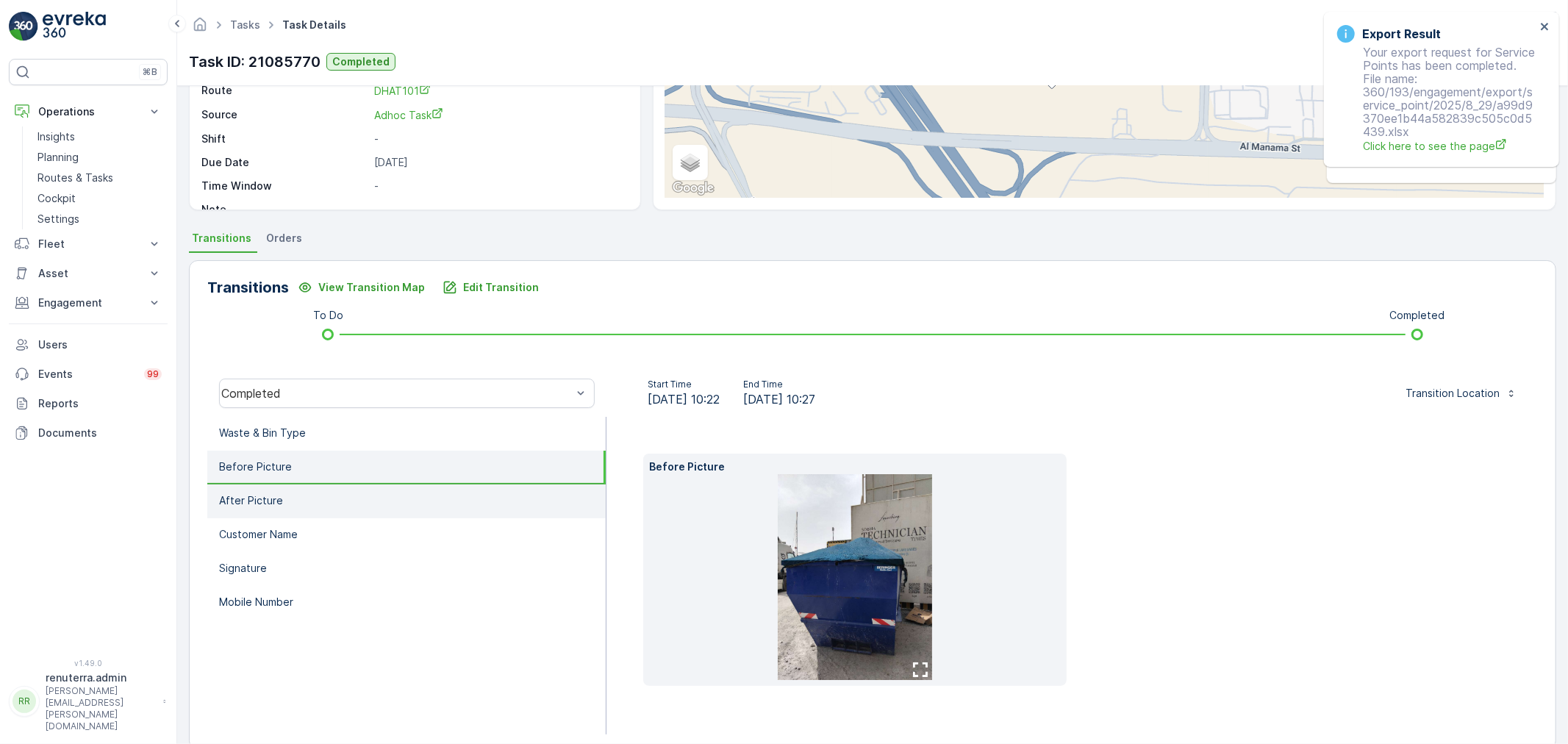
click at [451, 502] on li "After Picture" at bounding box center [406, 501] width 398 height 34
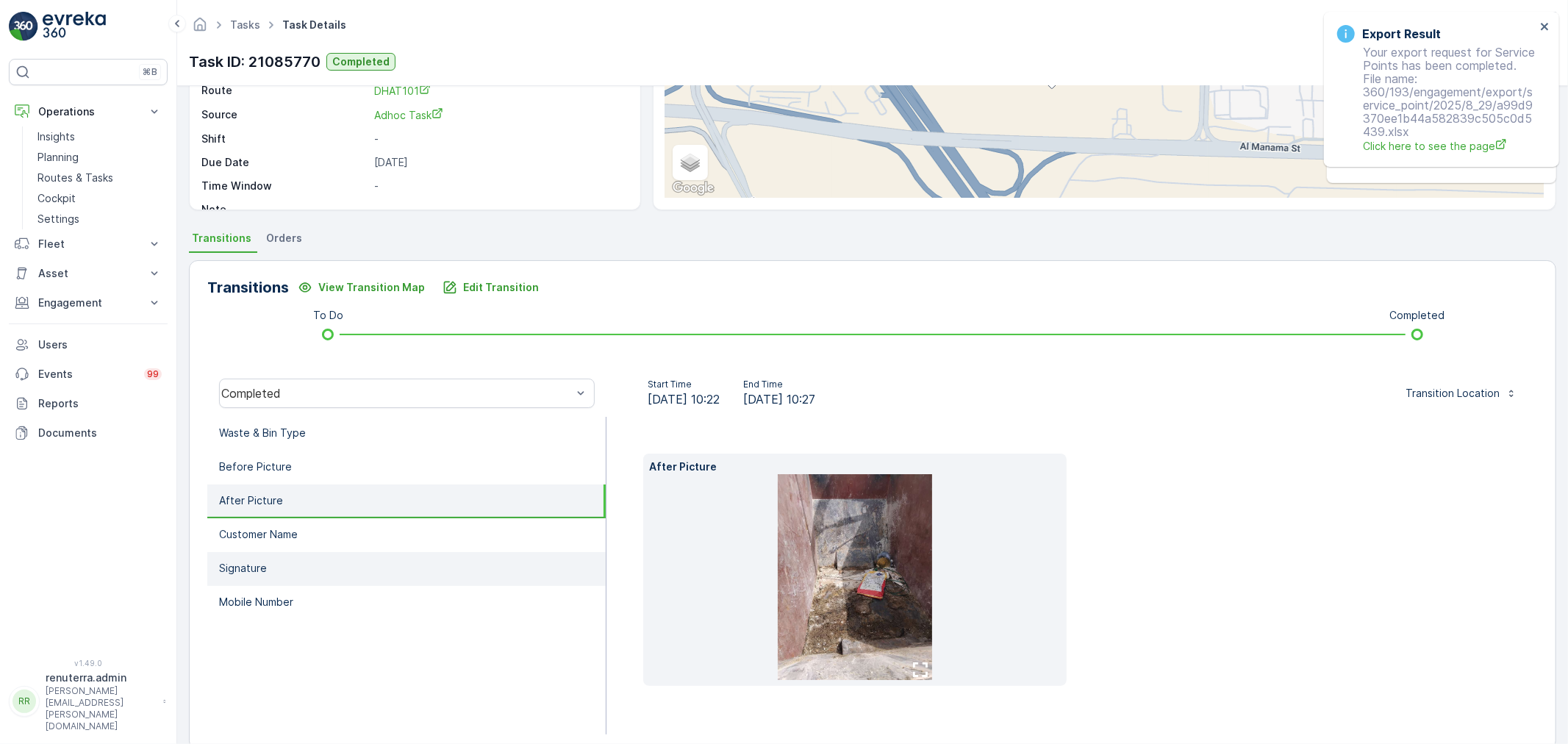
click at [419, 552] on li "Signature" at bounding box center [406, 568] width 398 height 34
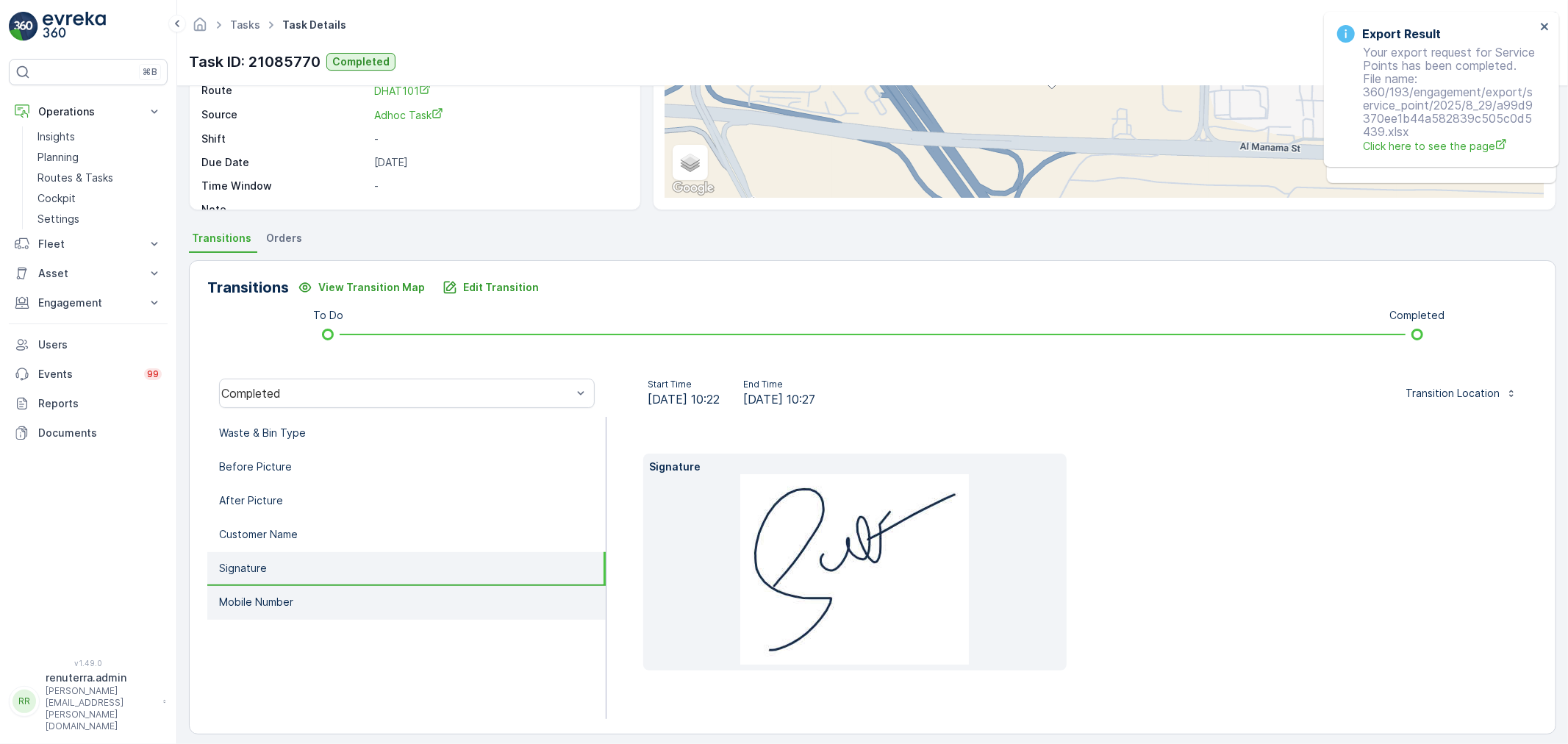
click at [423, 586] on li "Mobile Number" at bounding box center [406, 602] width 398 height 34
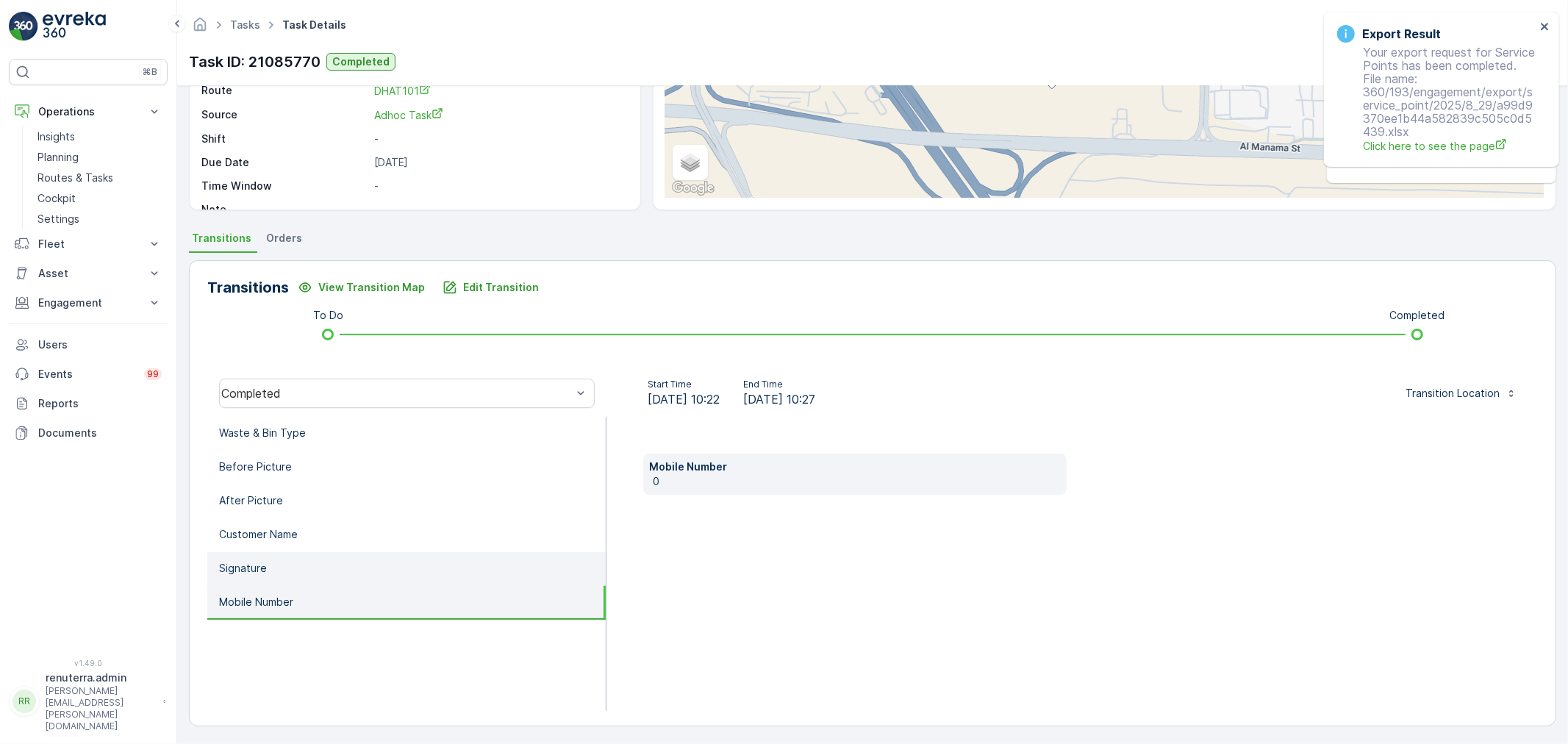
click at [383, 568] on li "Signature" at bounding box center [406, 568] width 398 height 34
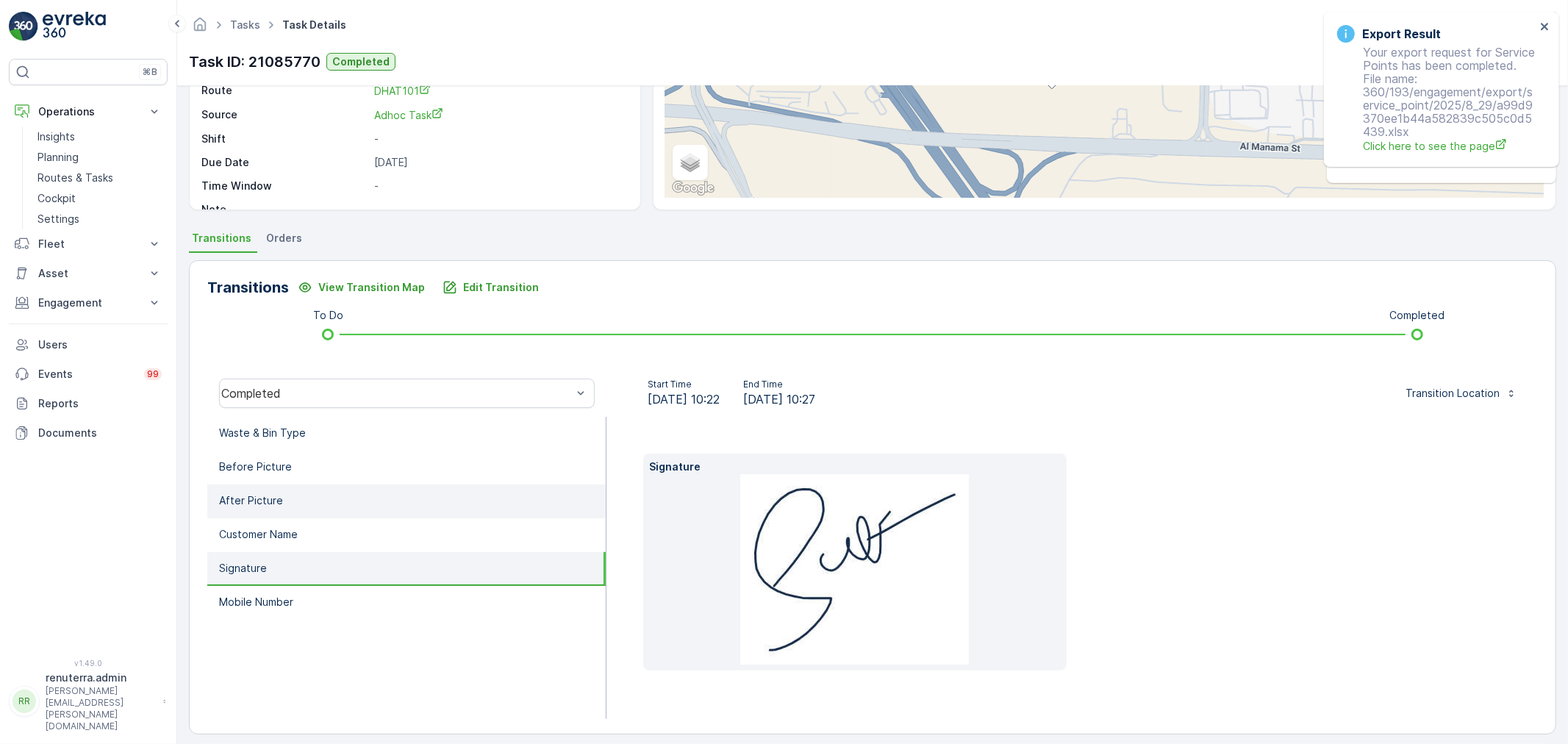
click at [378, 512] on li "After Picture" at bounding box center [406, 501] width 398 height 34
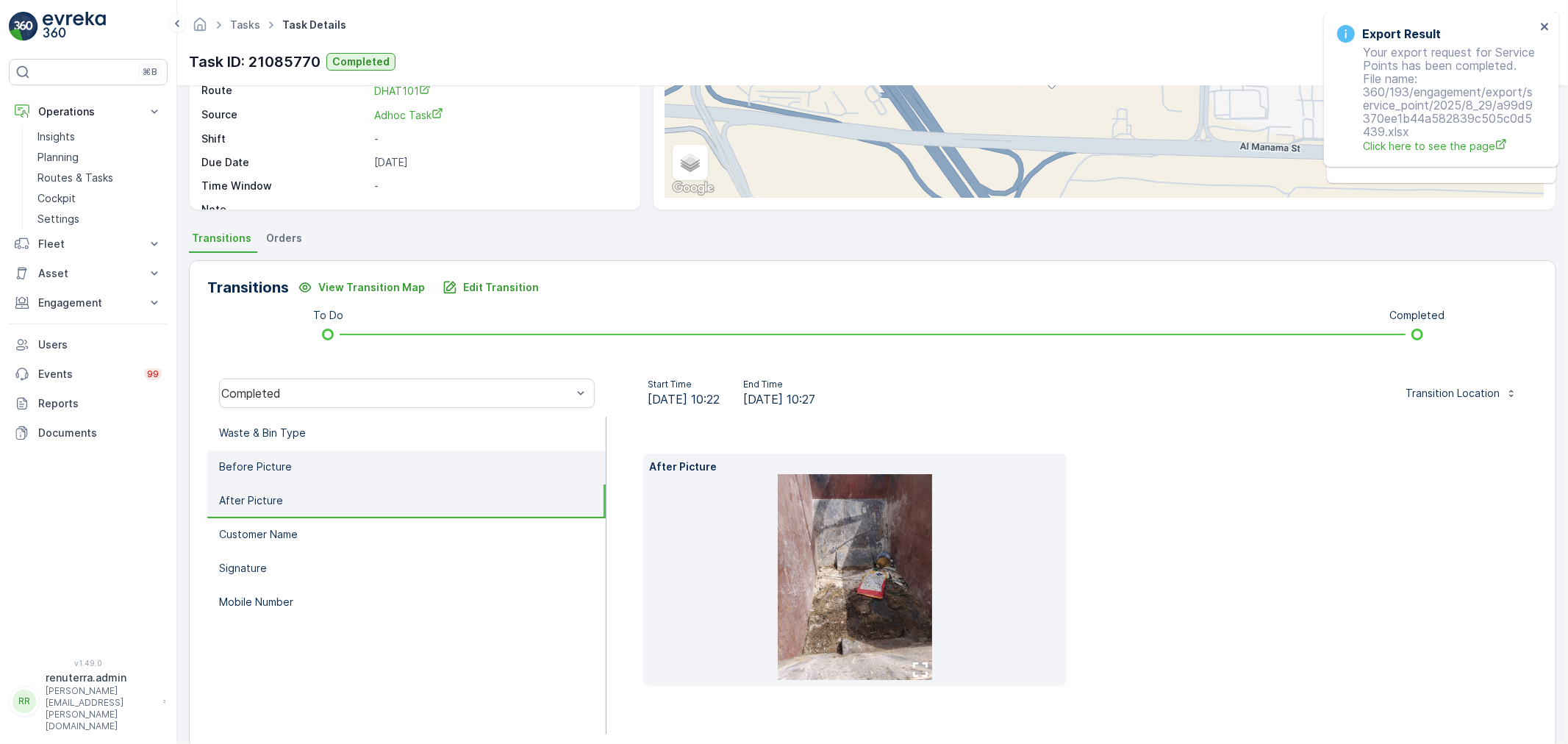
click at [369, 478] on li "Before Picture" at bounding box center [406, 467] width 398 height 34
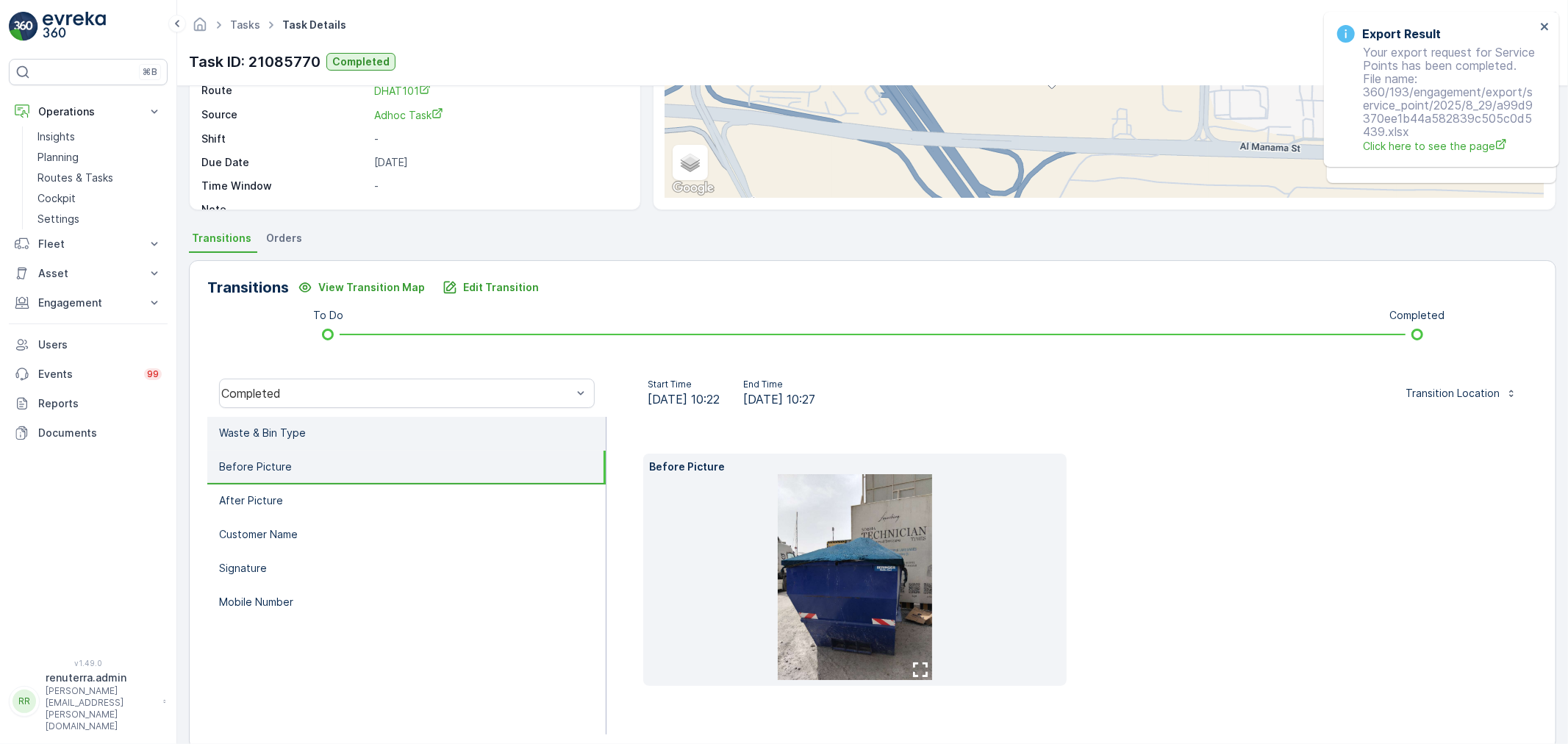
click at [355, 441] on li "Waste & Bin Type" at bounding box center [406, 433] width 398 height 34
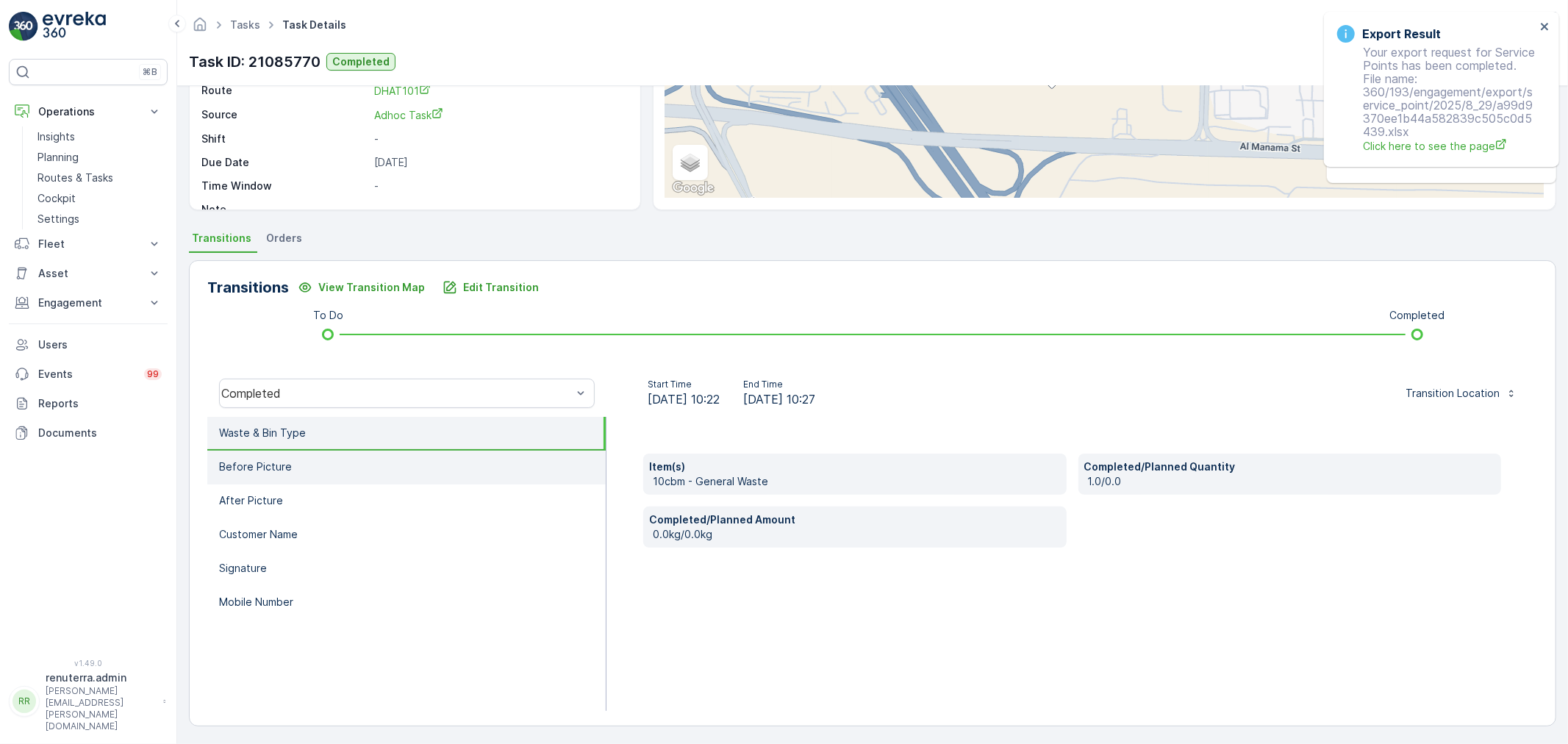
click at [302, 461] on li "Before Picture" at bounding box center [406, 467] width 398 height 34
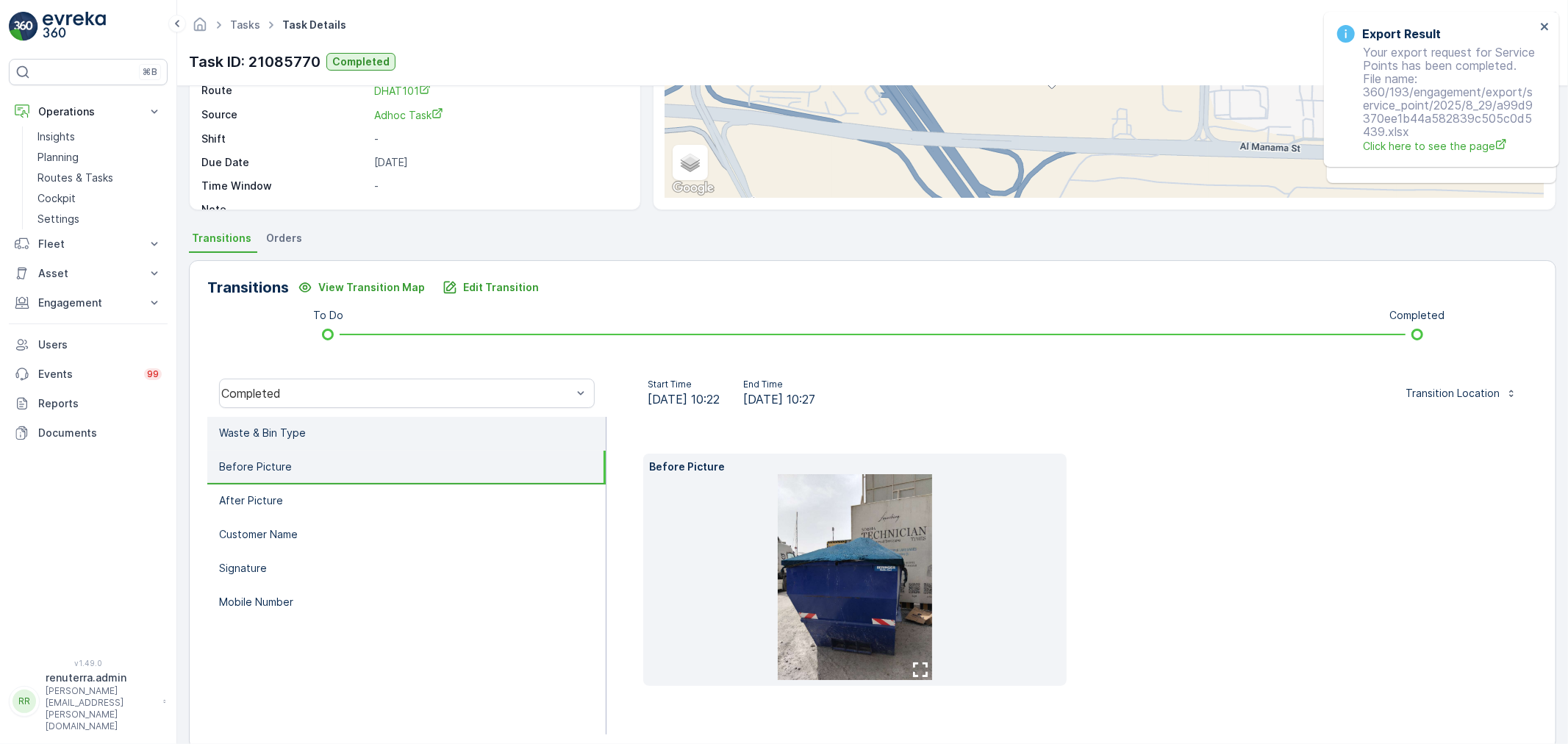
click at [307, 431] on li "Waste & Bin Type" at bounding box center [406, 433] width 398 height 34
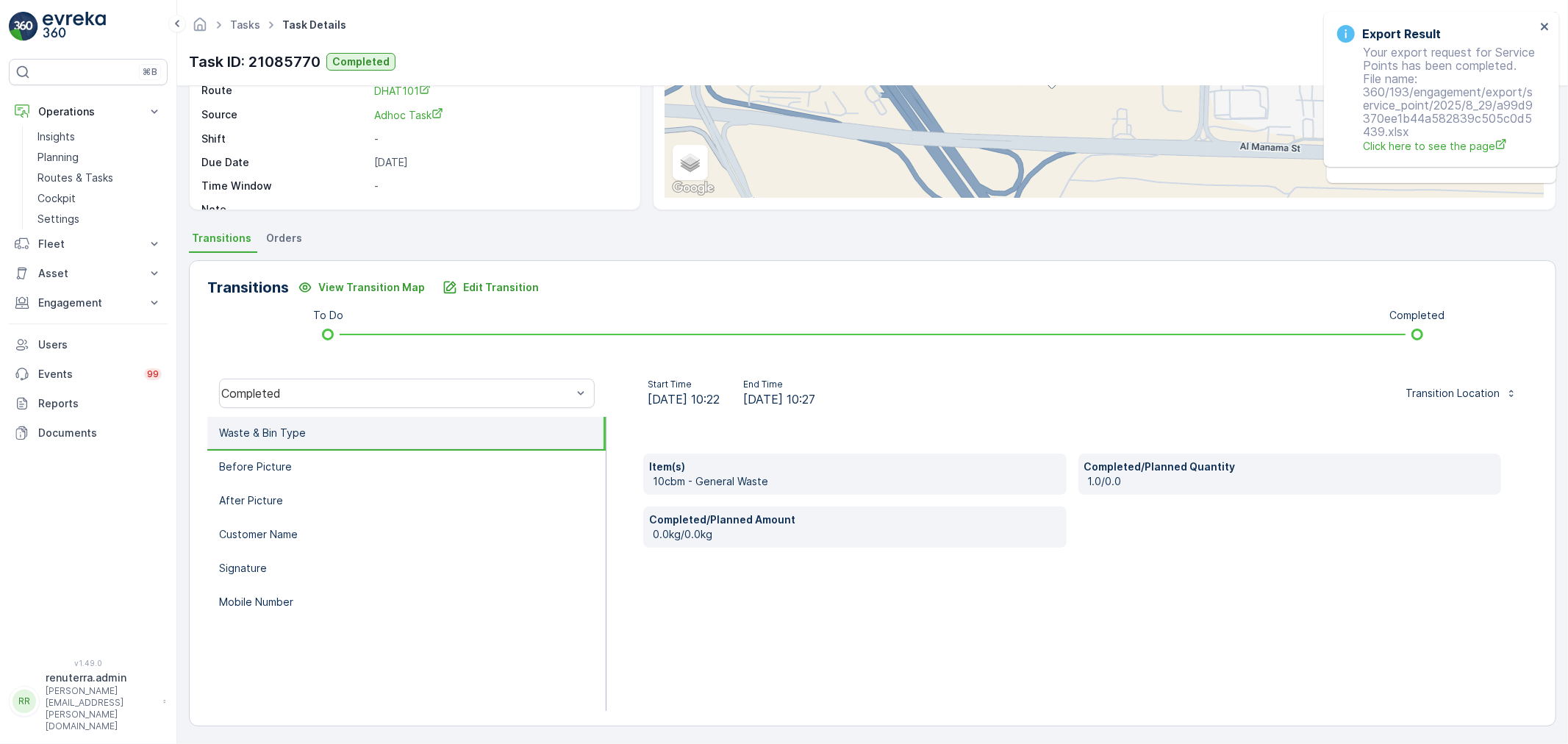
click at [309, 409] on div "Completed" at bounding box center [406, 393] width 399 height 47
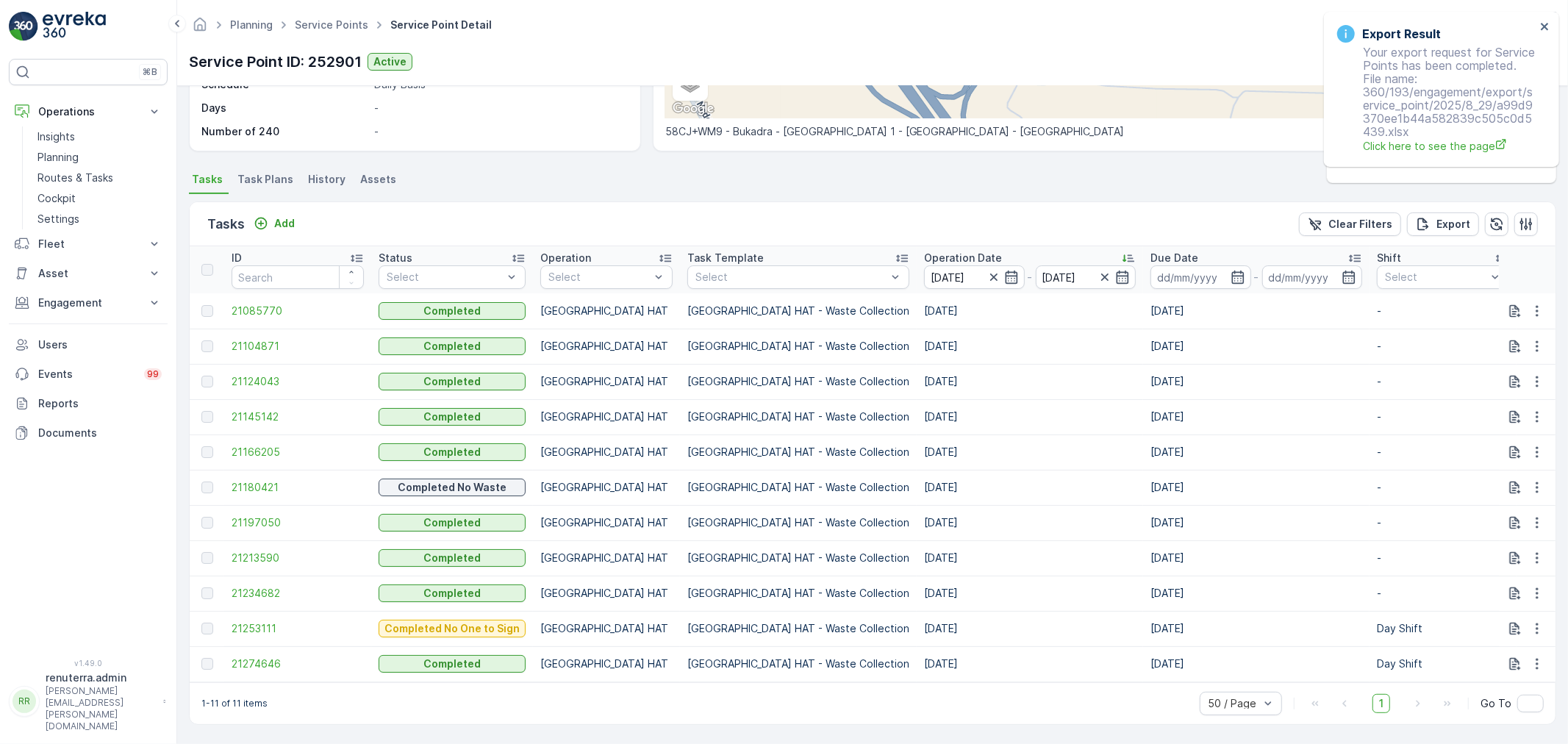
scroll to position [321, 0]
click at [287, 339] on span "21104871" at bounding box center [297, 346] width 132 height 15
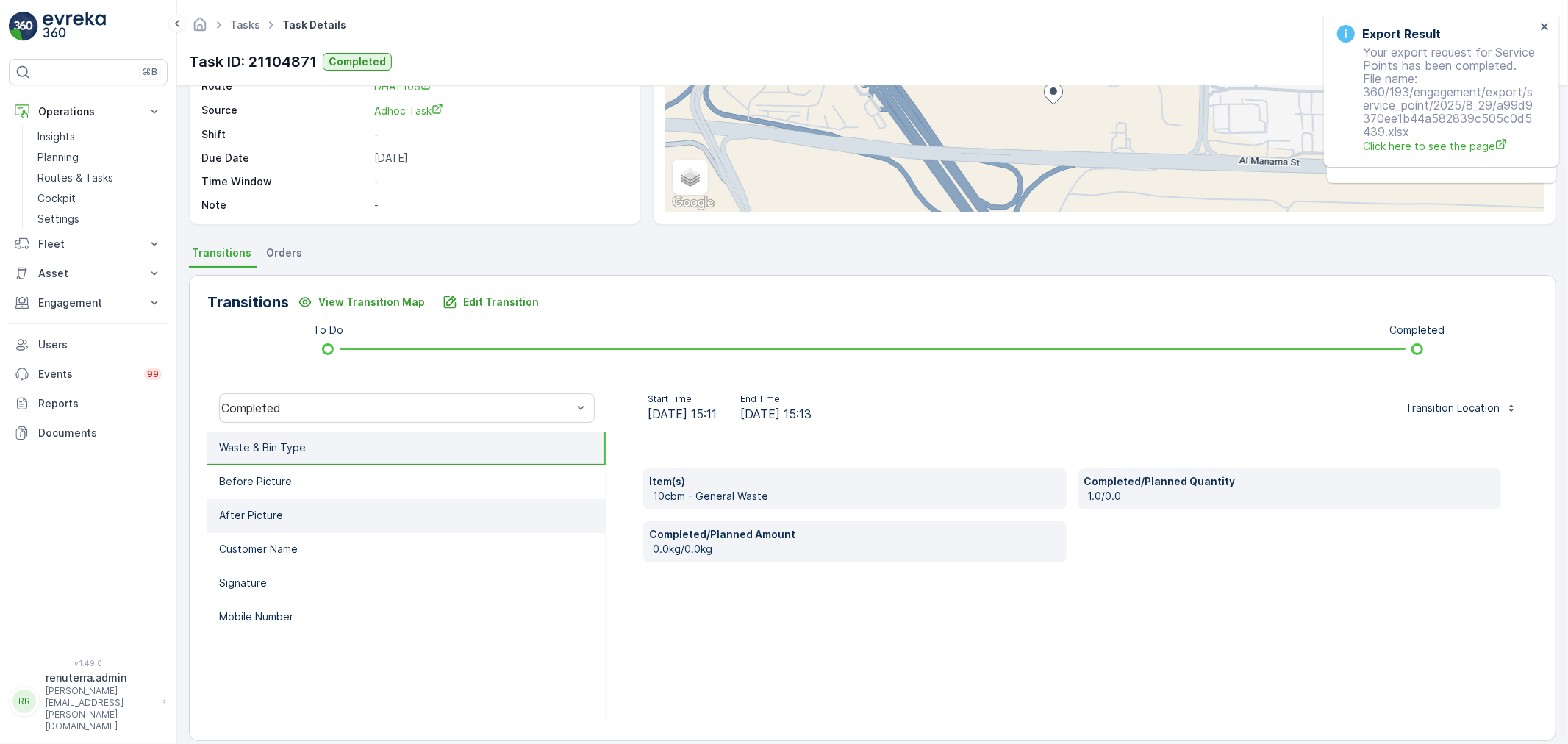
scroll to position [182, 0]
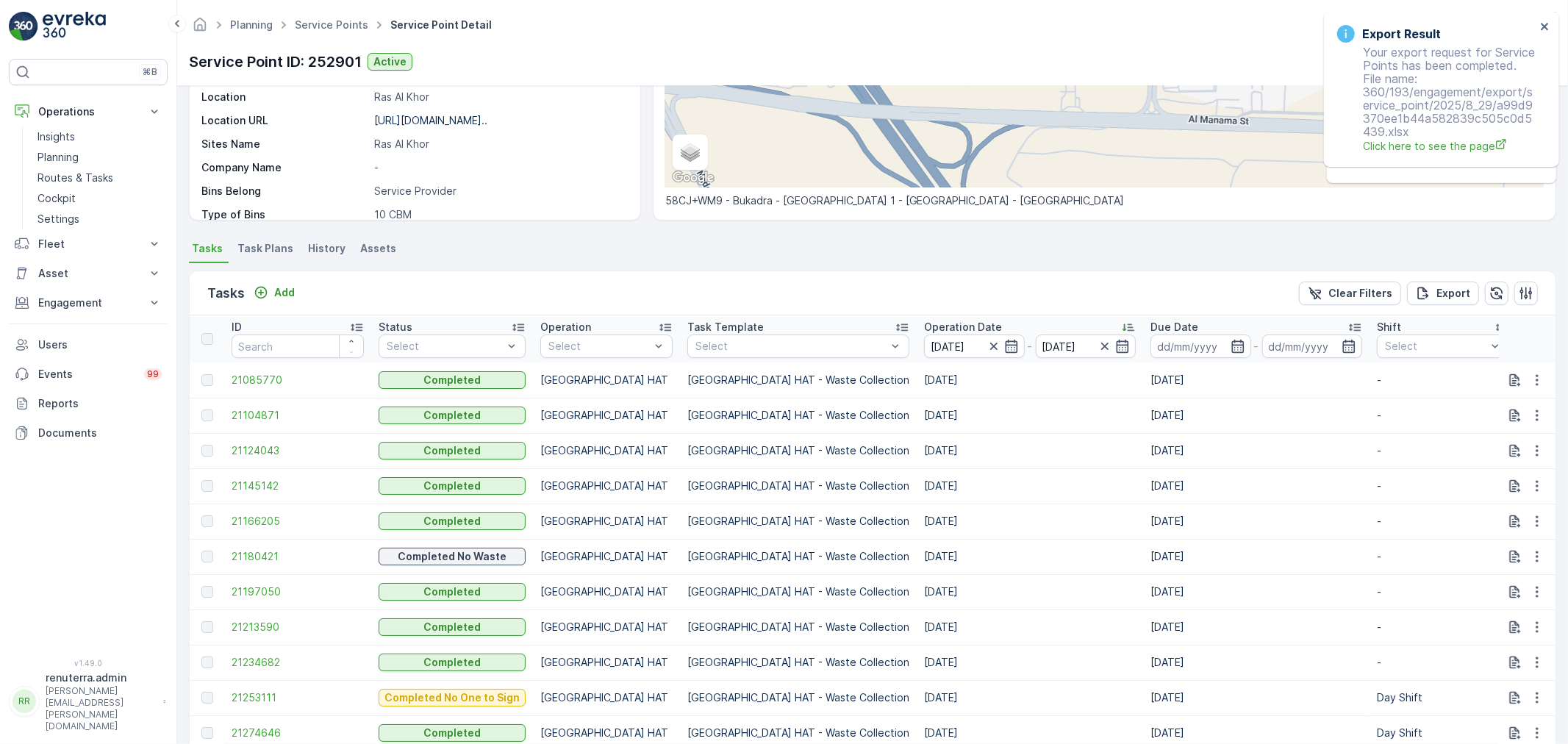
scroll to position [320, 0]
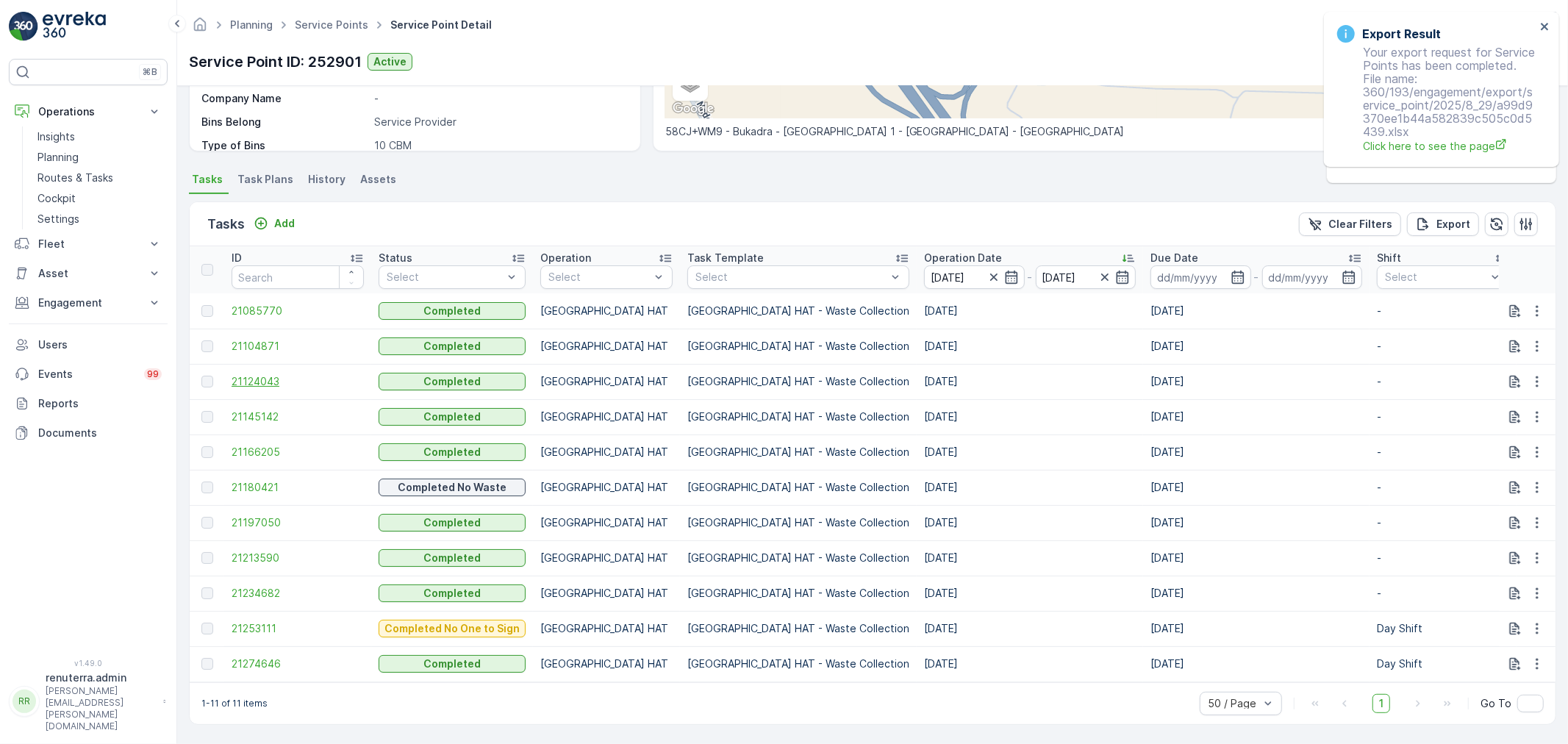
click at [302, 376] on span "21124043" at bounding box center [297, 381] width 132 height 15
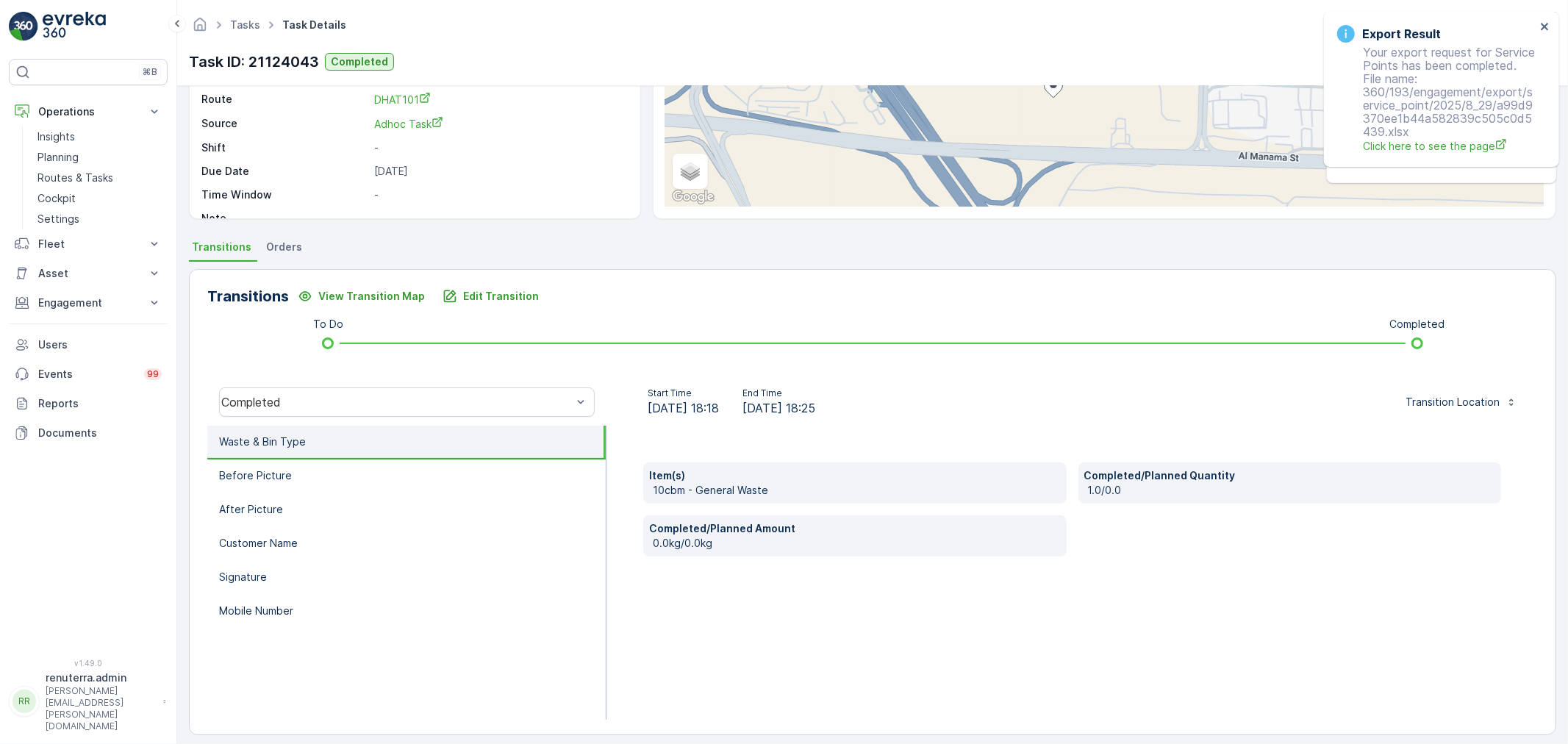
scroll to position [182, 0]
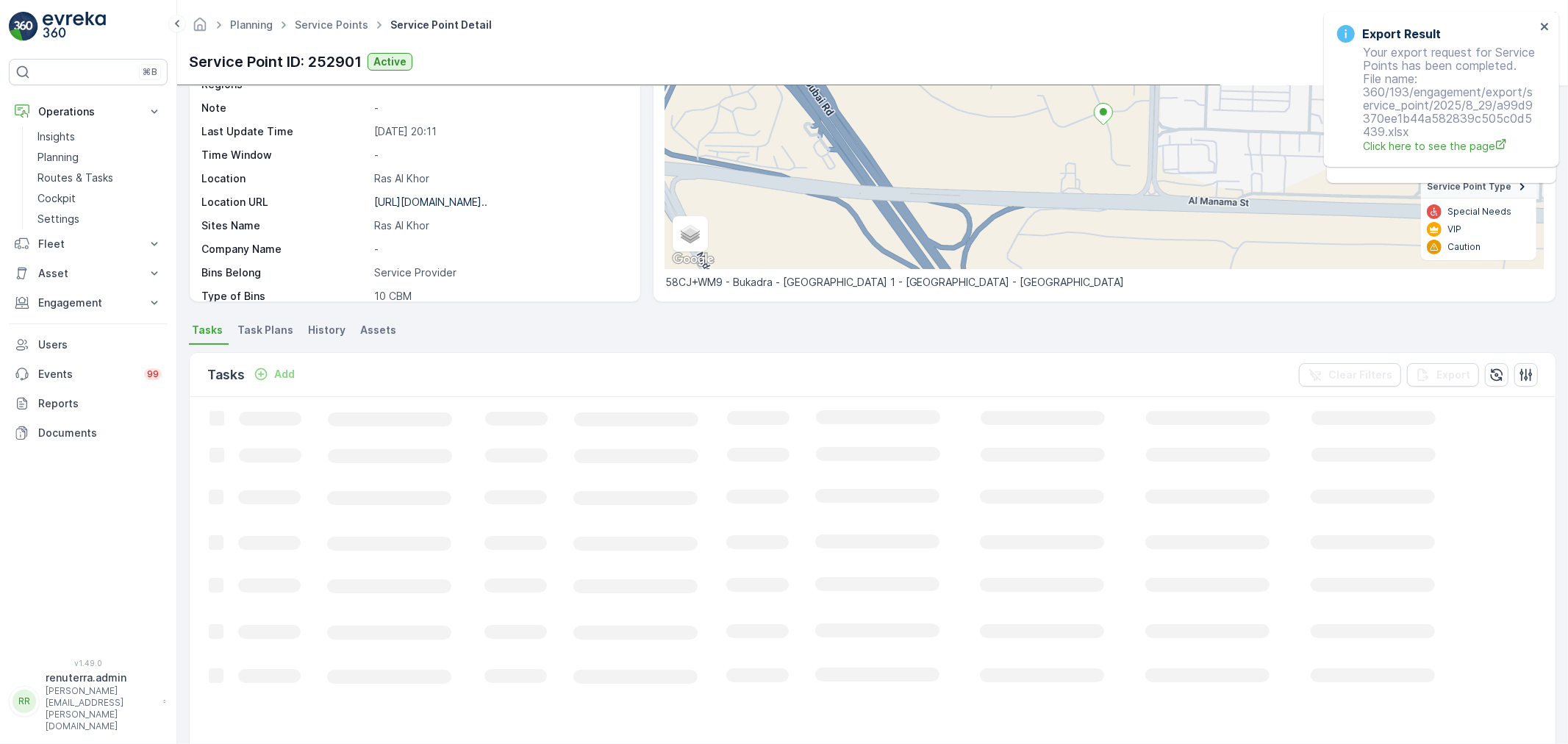
scroll to position [163, 0]
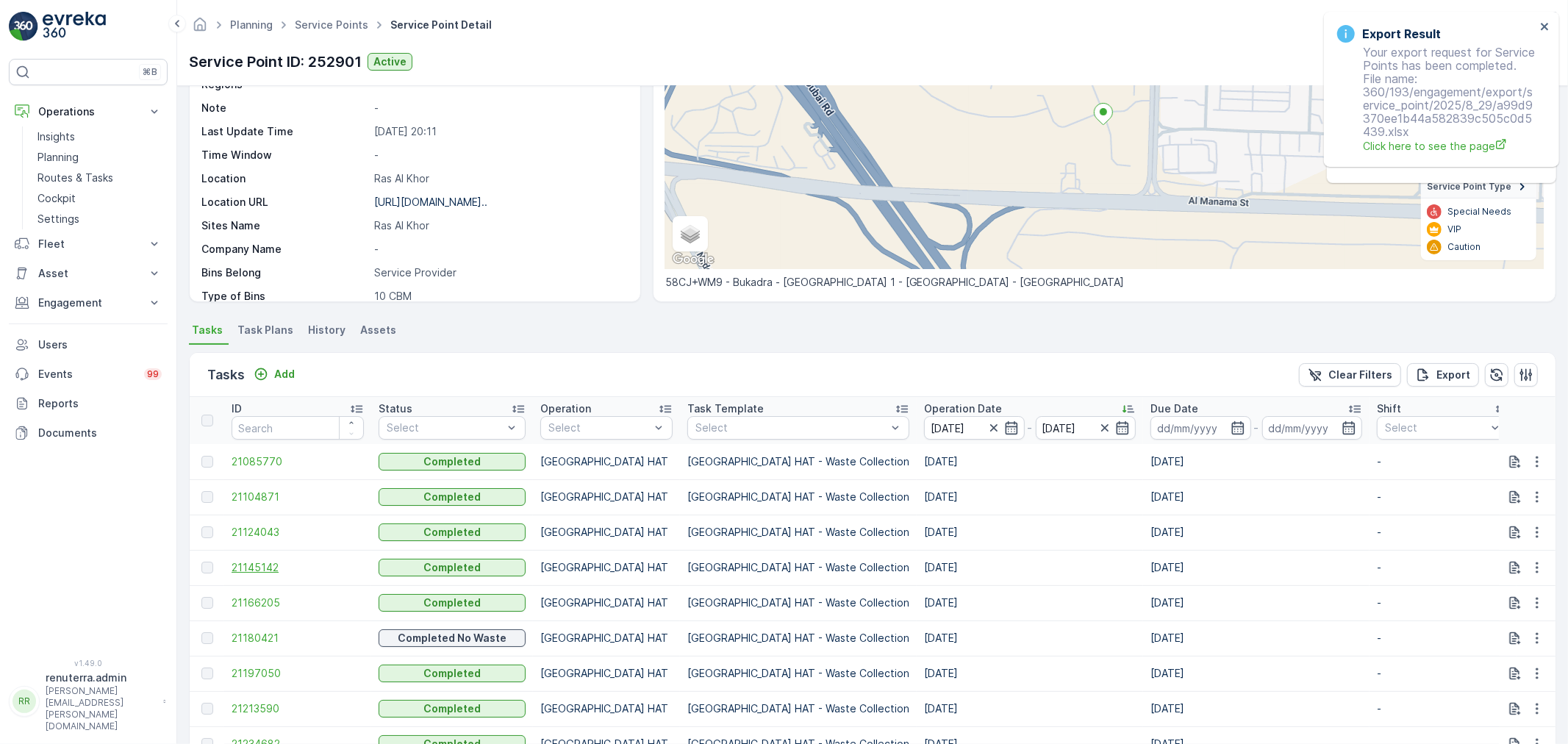
click at [258, 563] on span "21145142" at bounding box center [297, 567] width 132 height 15
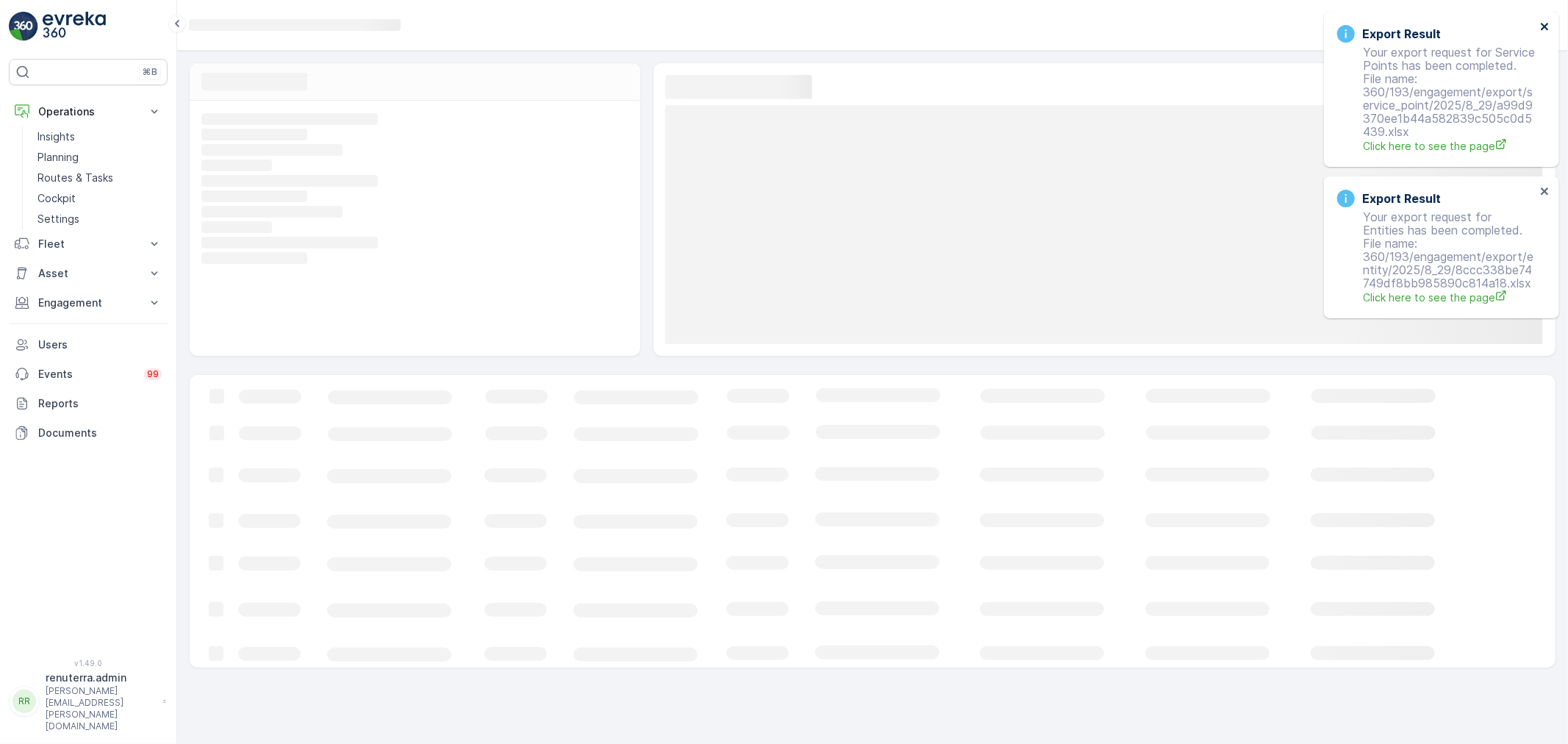
click at [1546, 27] on icon "close" at bounding box center [1544, 26] width 7 height 7
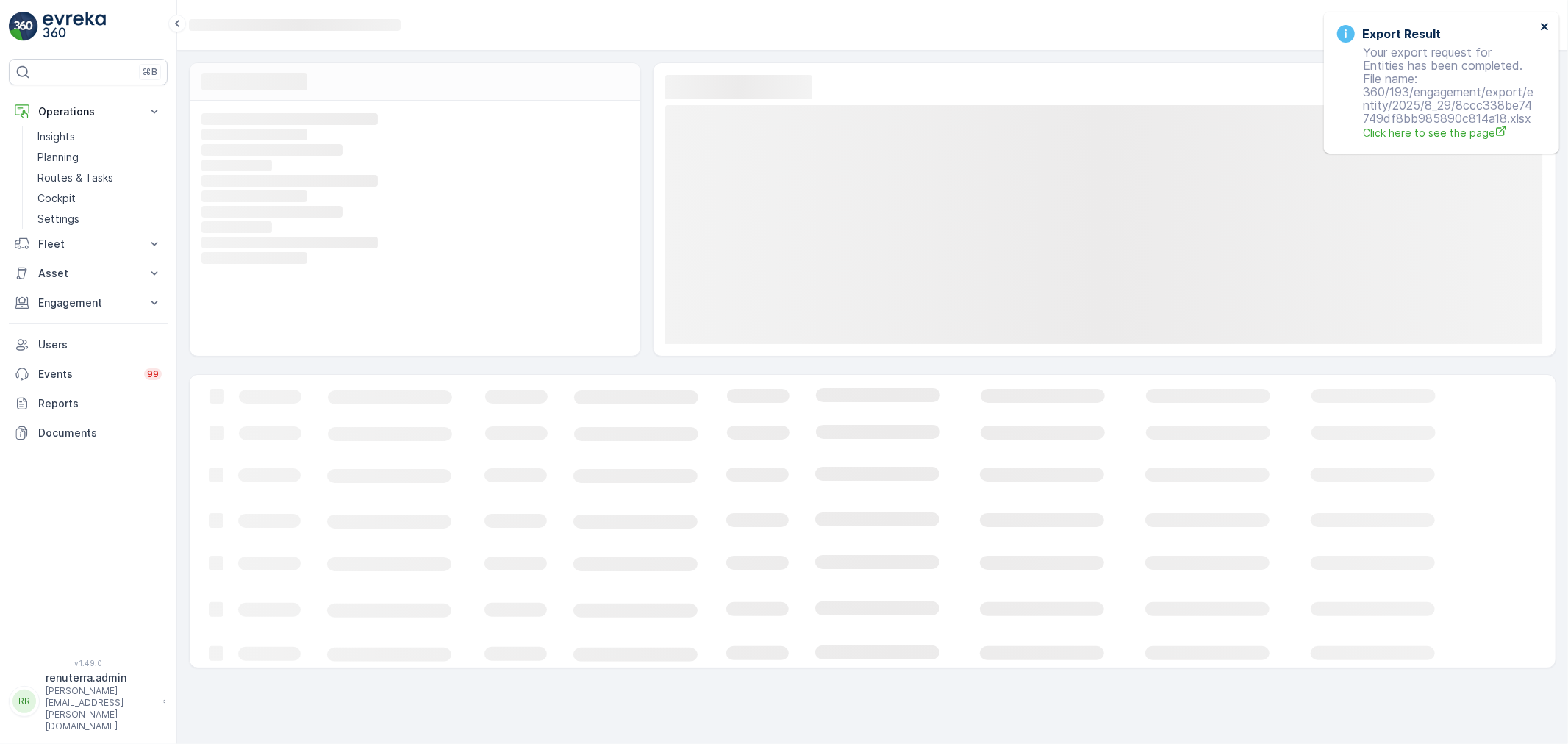
click at [1539, 31] on icon "close" at bounding box center [1545, 27] width 10 height 12
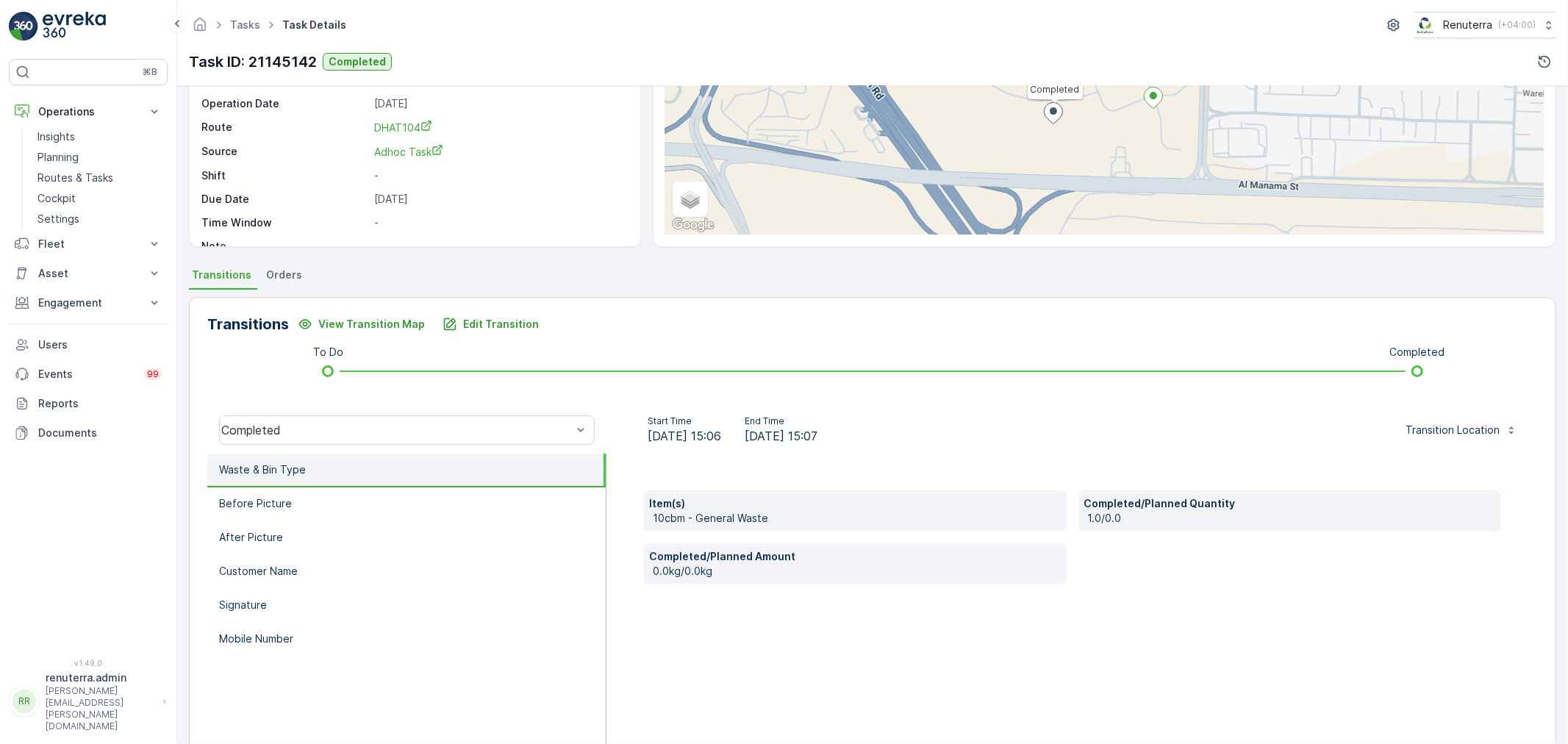
scroll to position [182, 0]
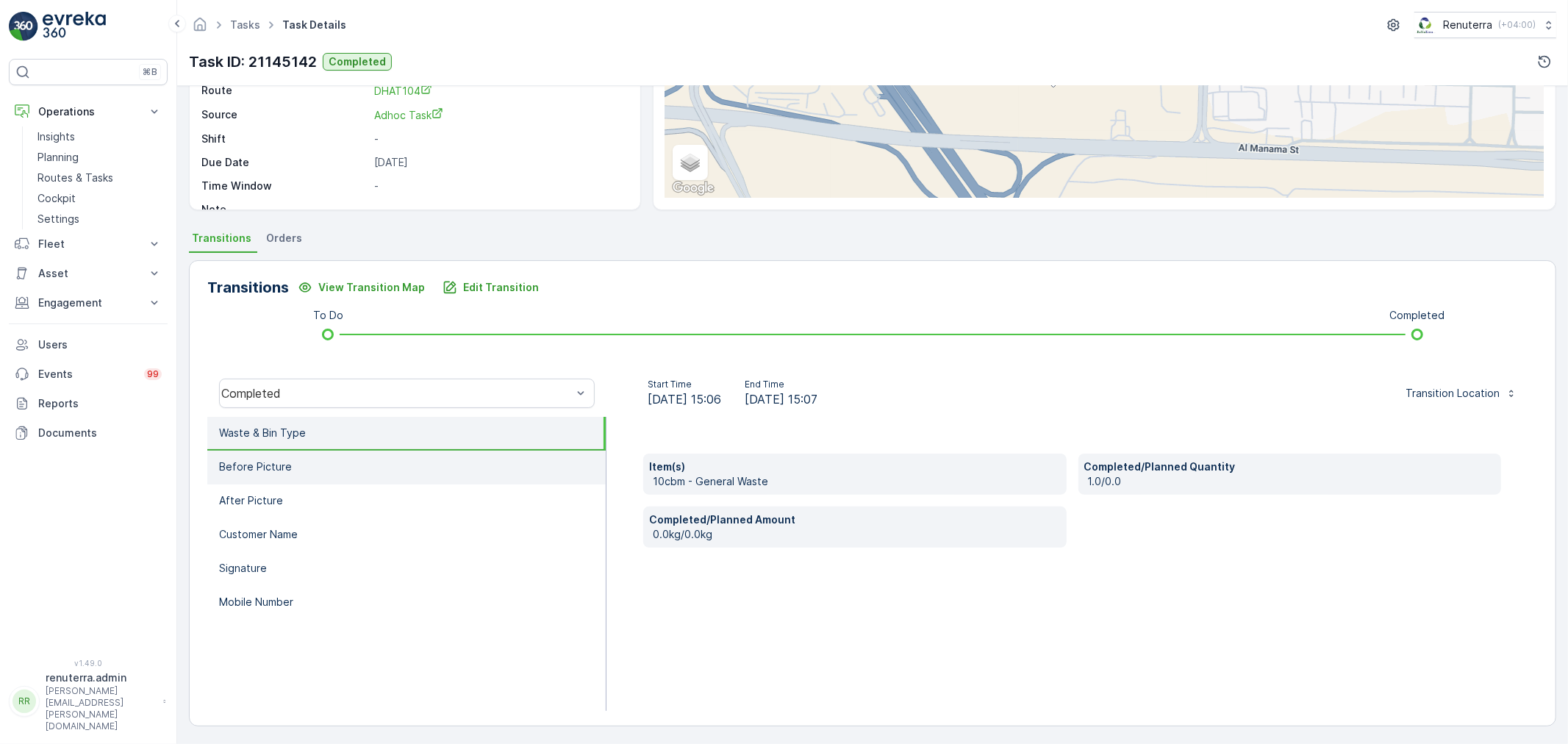
drag, startPoint x: 395, startPoint y: 472, endPoint x: 388, endPoint y: 462, distance: 12.2
click at [389, 465] on li "Before Picture" at bounding box center [406, 467] width 398 height 34
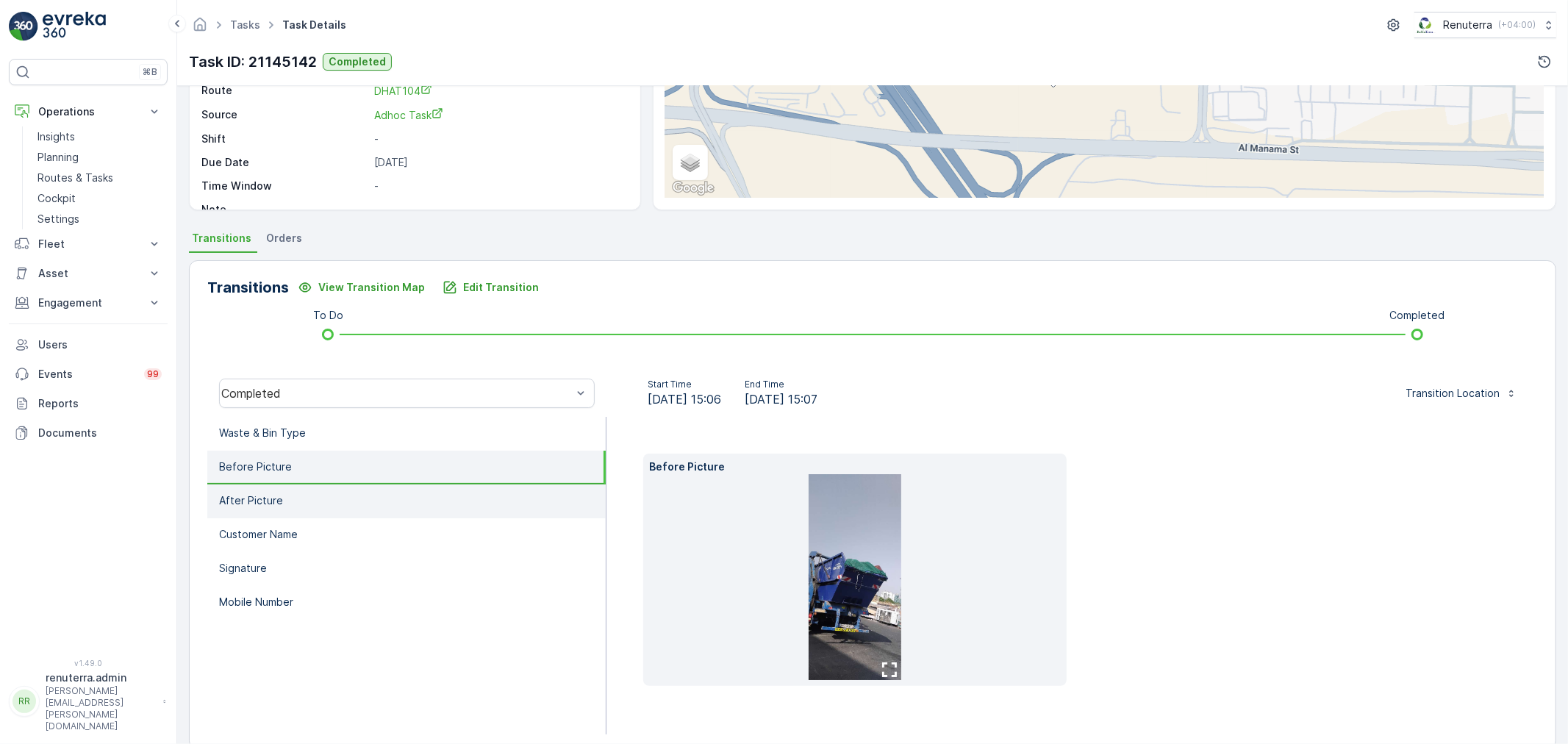
drag, startPoint x: 365, startPoint y: 427, endPoint x: 366, endPoint y: 491, distance: 64.0
click at [364, 432] on li "Waste & Bin Type" at bounding box center [406, 433] width 398 height 34
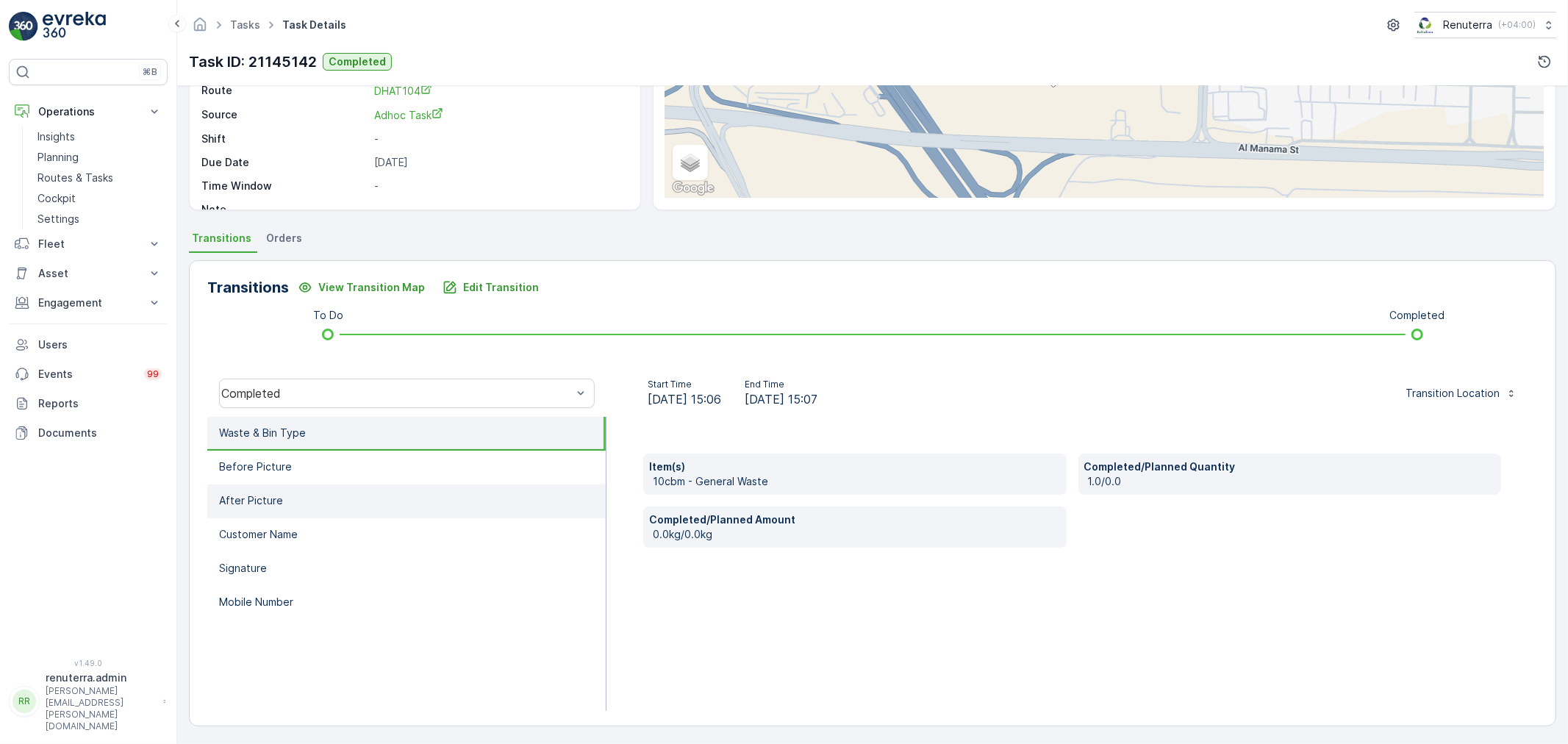
click at [366, 491] on li "After Picture" at bounding box center [406, 501] width 398 height 34
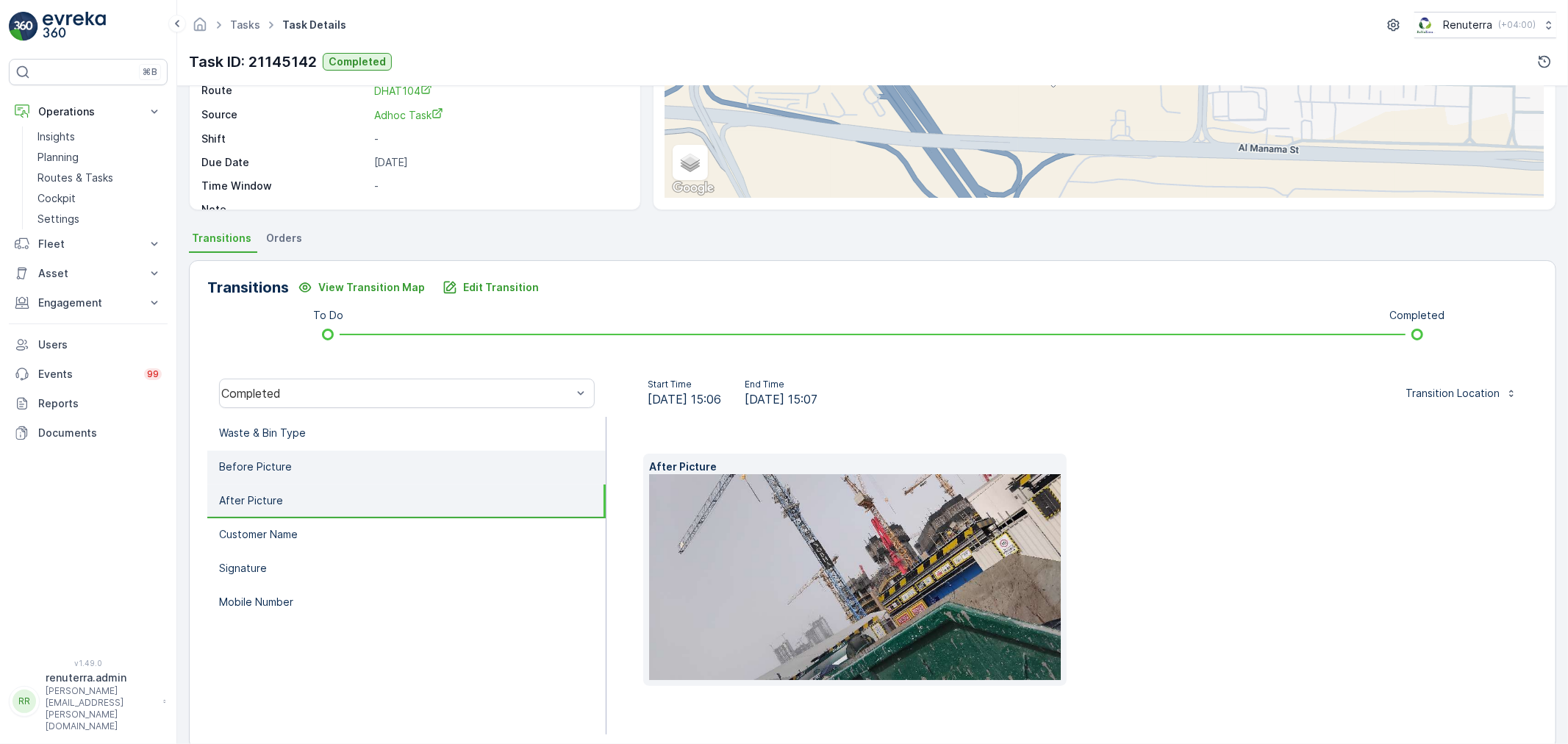
click at [361, 461] on li "Before Picture" at bounding box center [406, 467] width 398 height 34
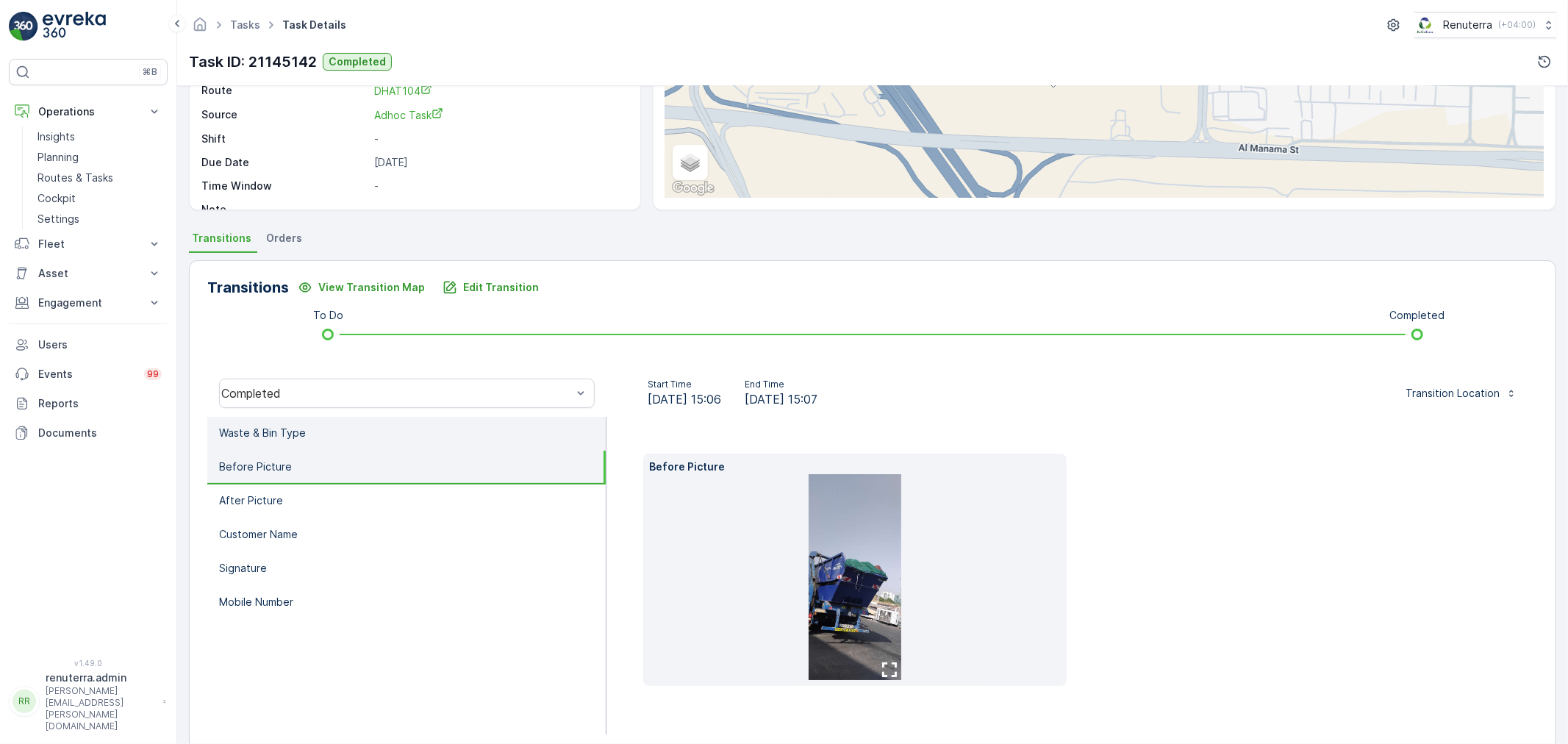
click at [365, 428] on li "Waste & Bin Type" at bounding box center [406, 433] width 398 height 34
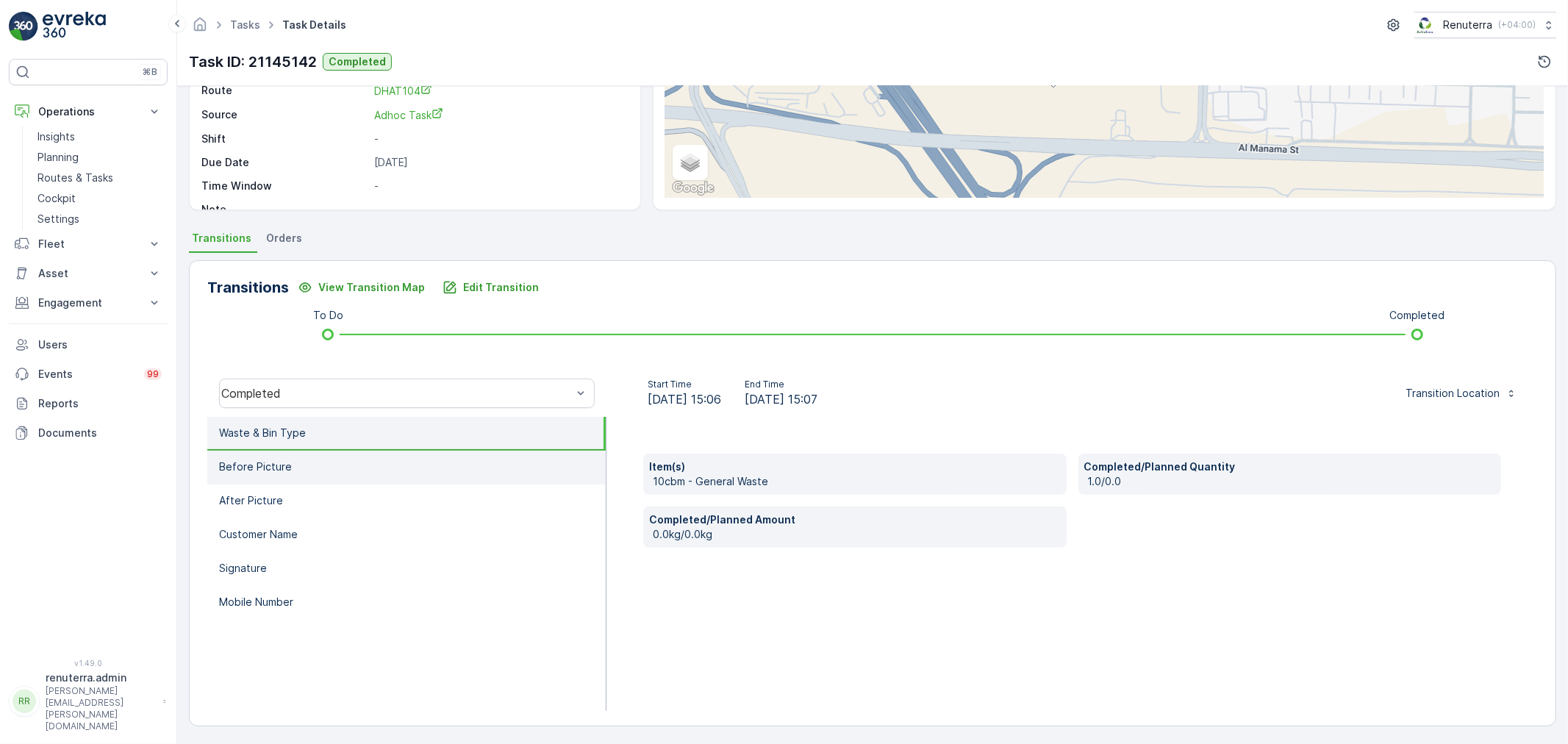
click at [373, 464] on li "Before Picture" at bounding box center [406, 467] width 398 height 34
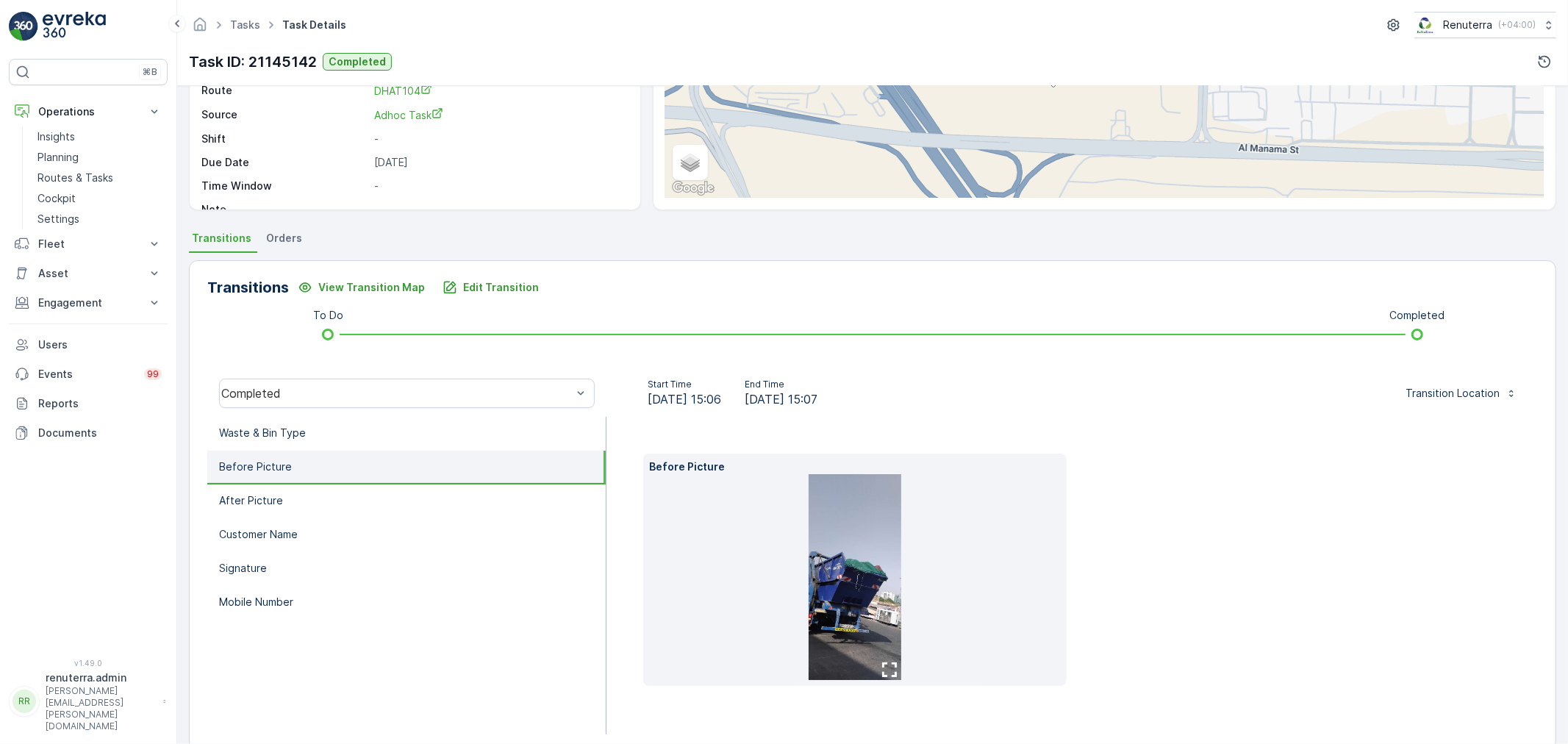
click at [351, 407] on div "Completed" at bounding box center [406, 393] width 399 height 47
click at [354, 422] on li "Waste & Bin Type" at bounding box center [406, 433] width 398 height 34
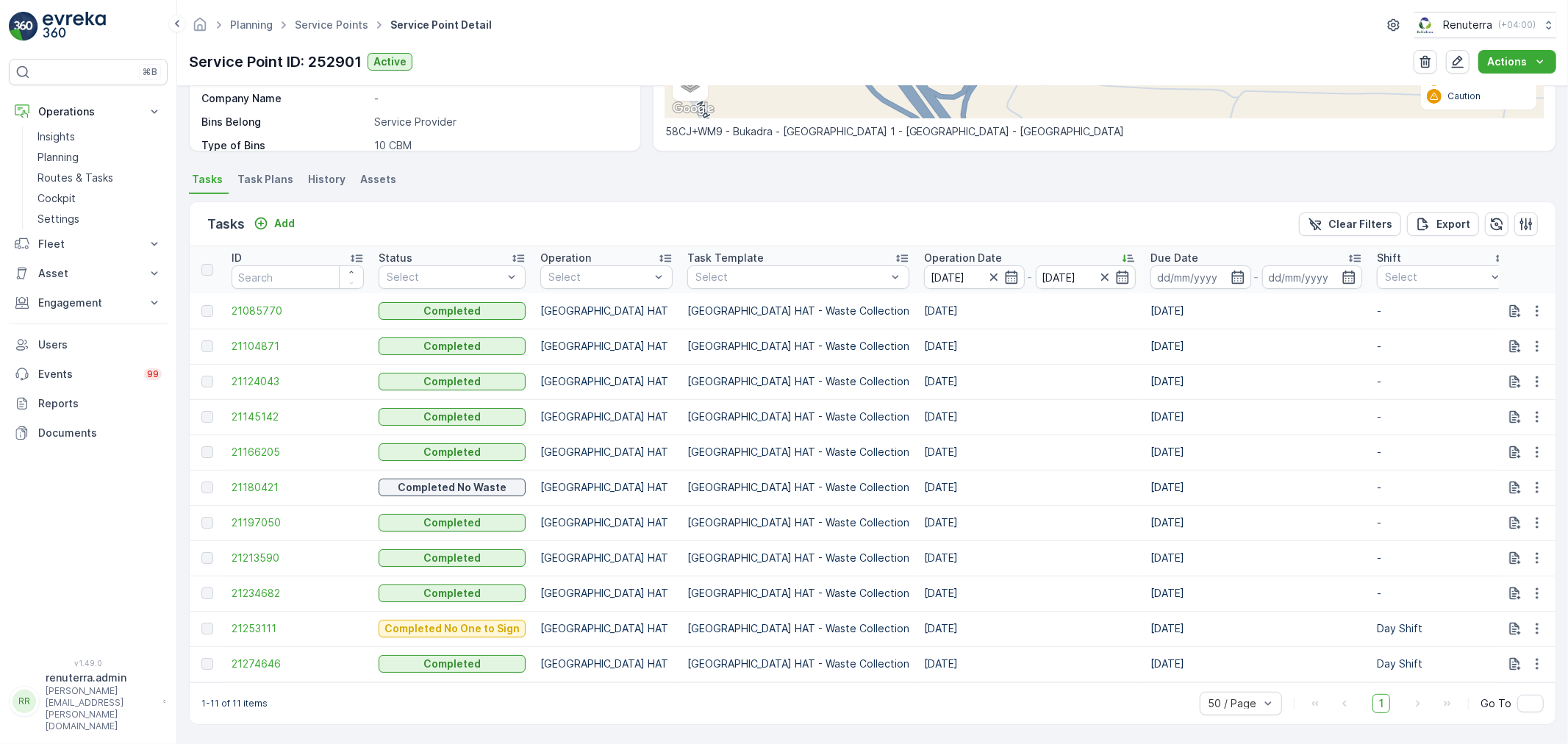
scroll to position [321, 0]
click at [262, 445] on span "21166205" at bounding box center [297, 452] width 132 height 15
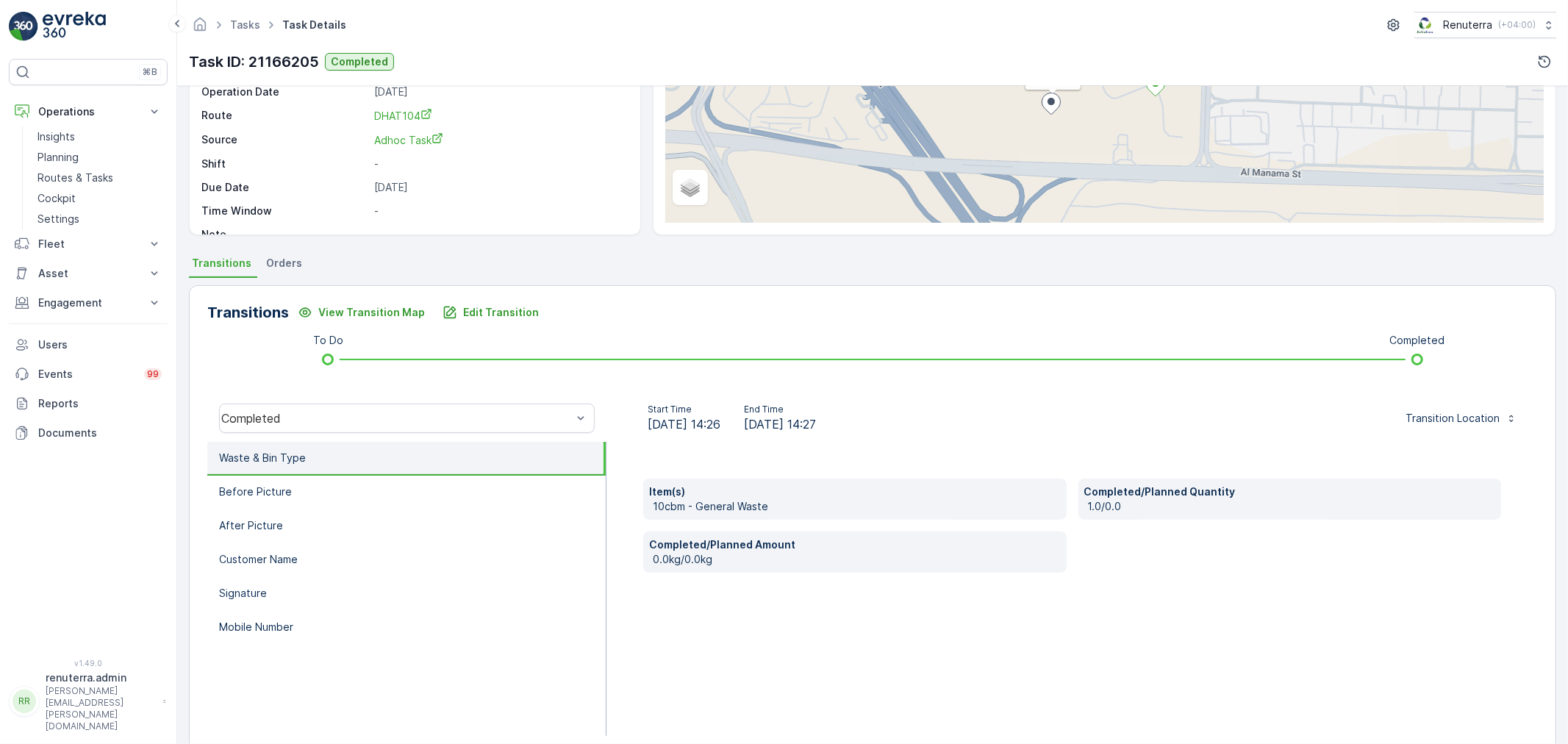
scroll to position [163, 0]
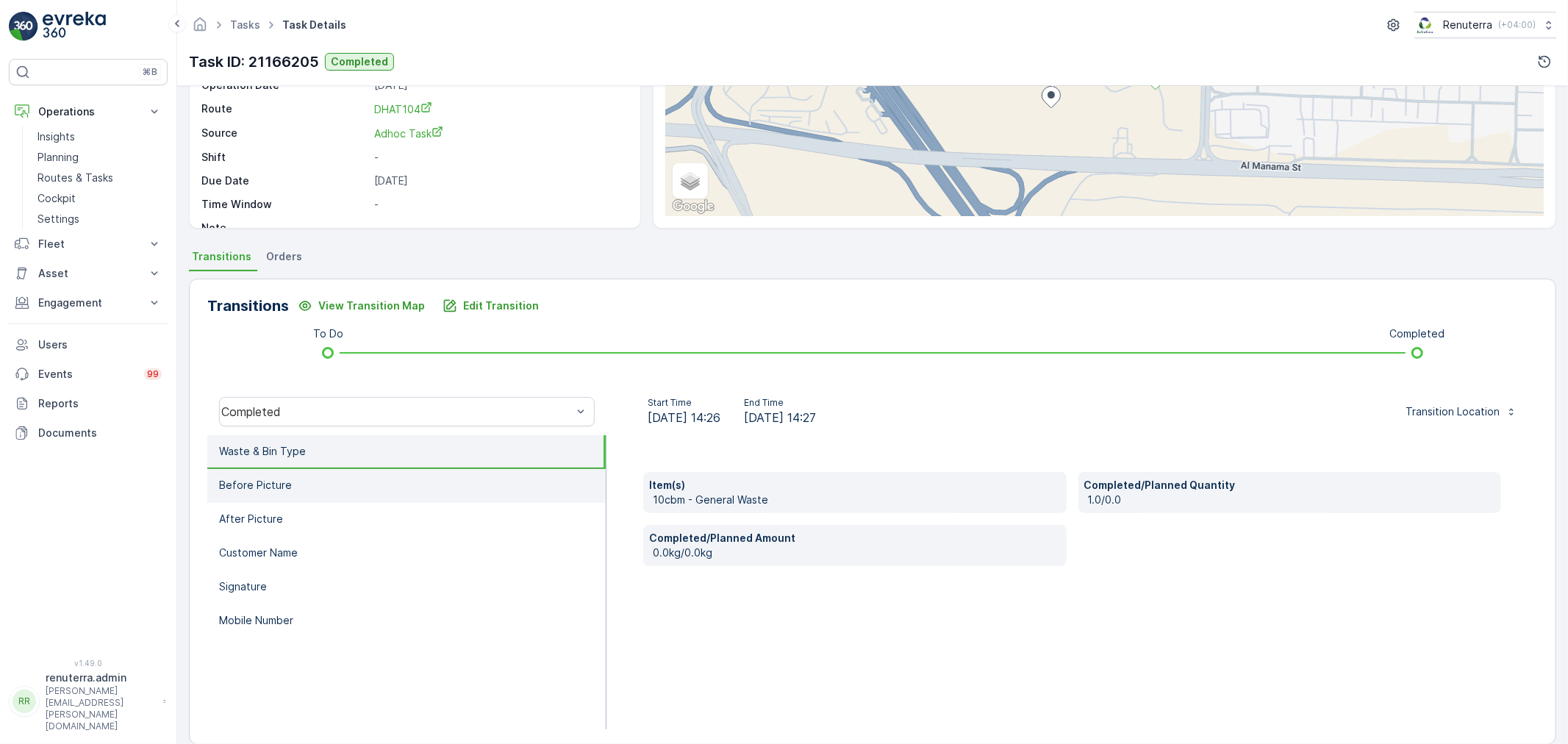
click at [421, 468] on li "Before Picture" at bounding box center [406, 485] width 398 height 34
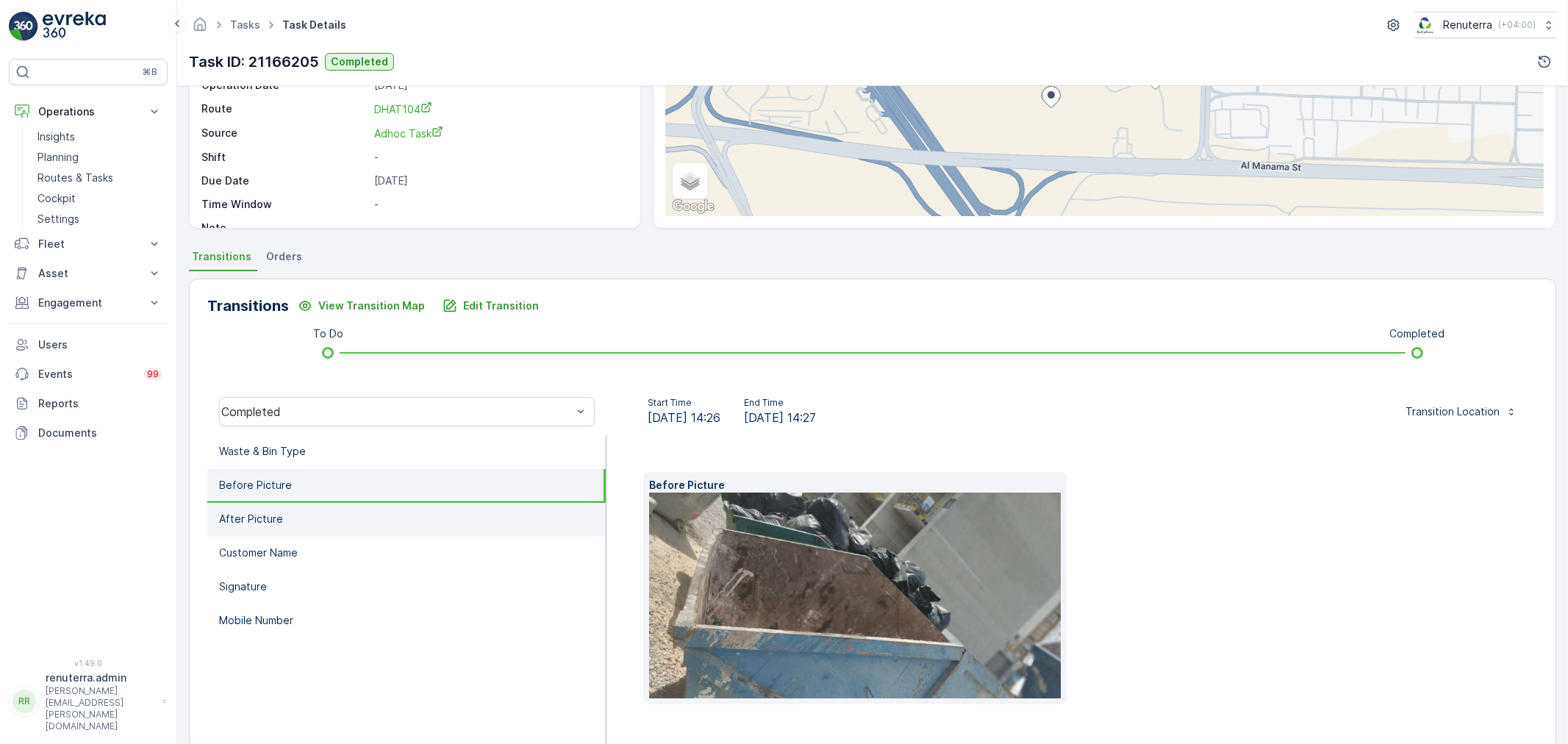
click at [444, 526] on li "After Picture" at bounding box center [406, 519] width 398 height 34
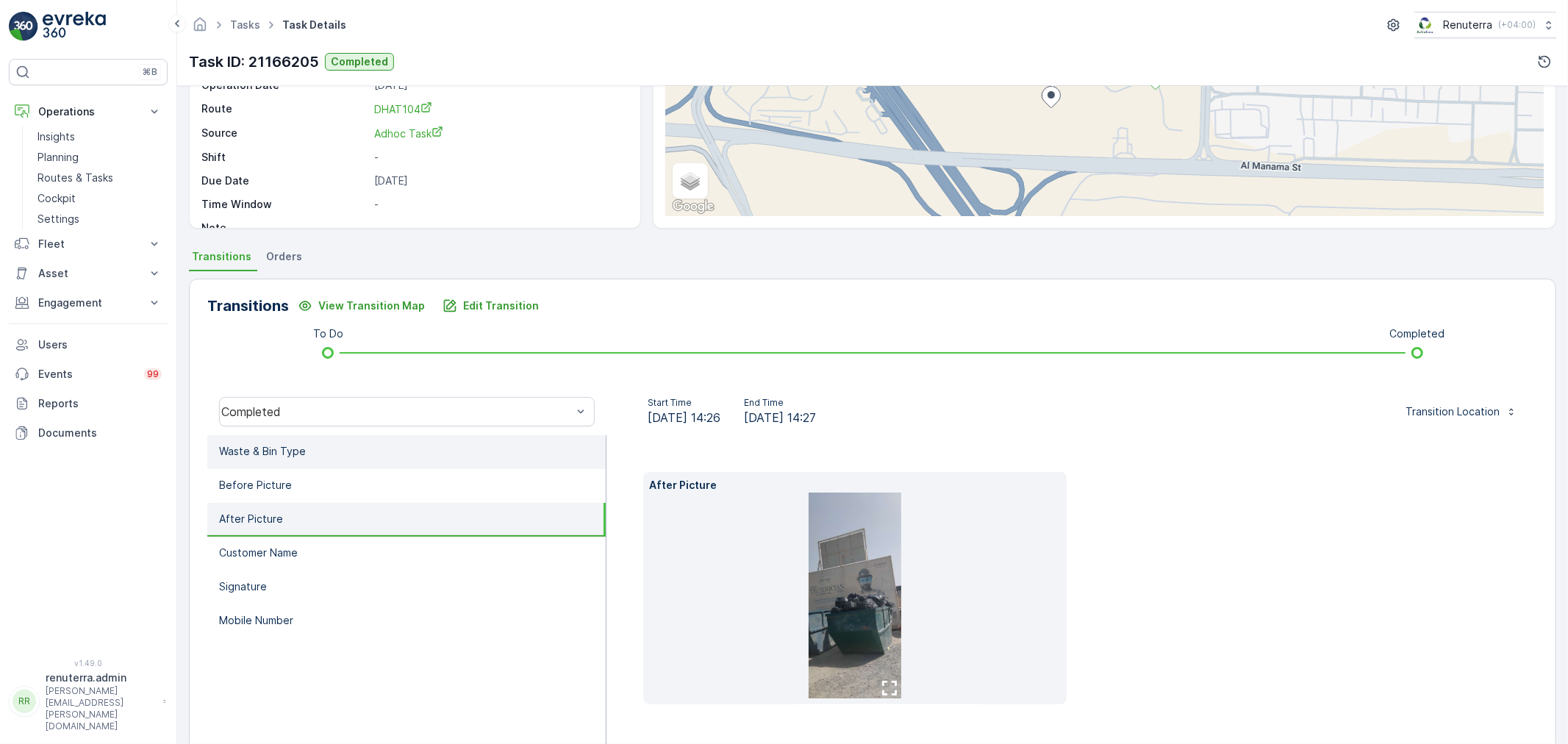
click at [483, 465] on li "Waste & Bin Type" at bounding box center [406, 452] width 398 height 34
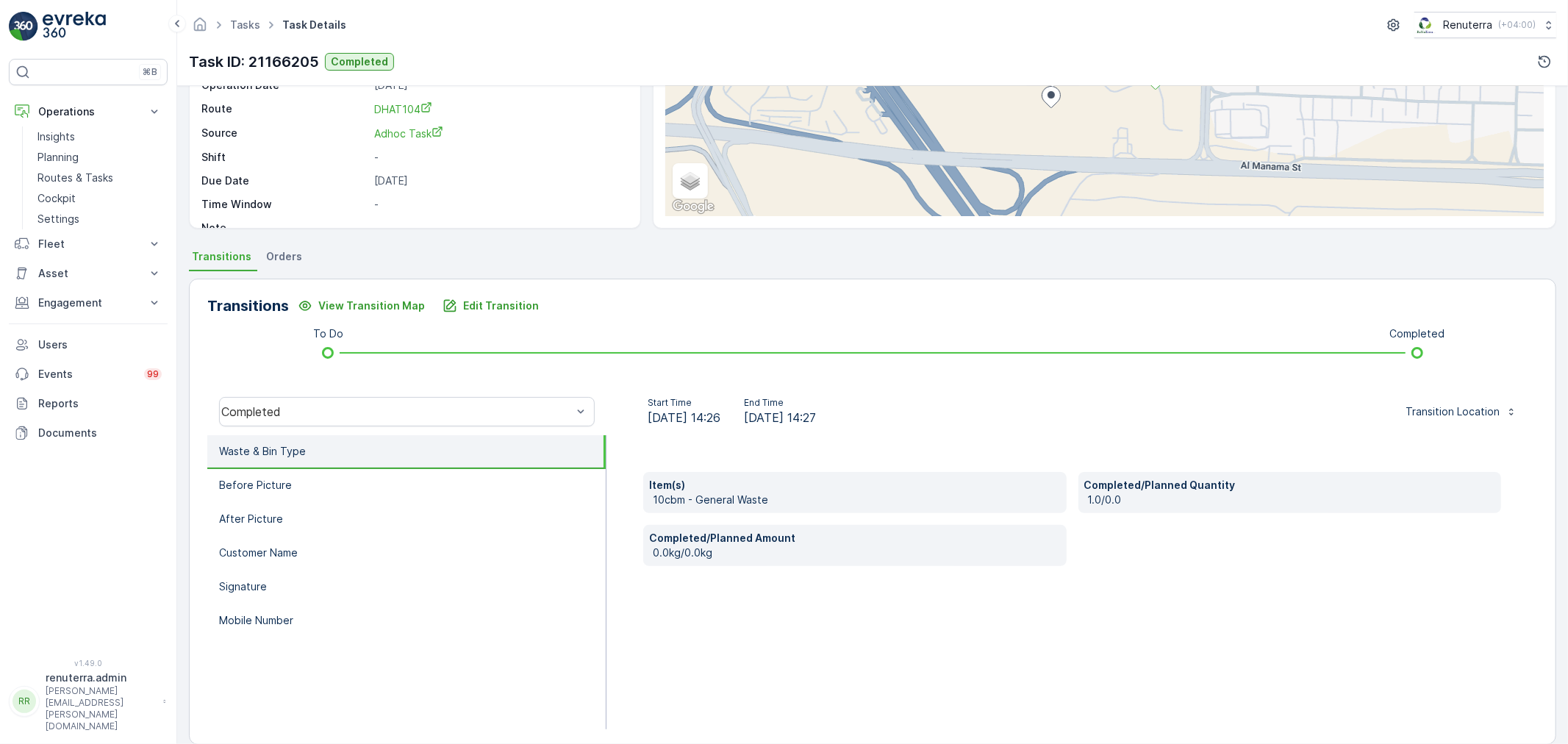
click at [468, 455] on li "Waste & Bin Type" at bounding box center [406, 452] width 398 height 34
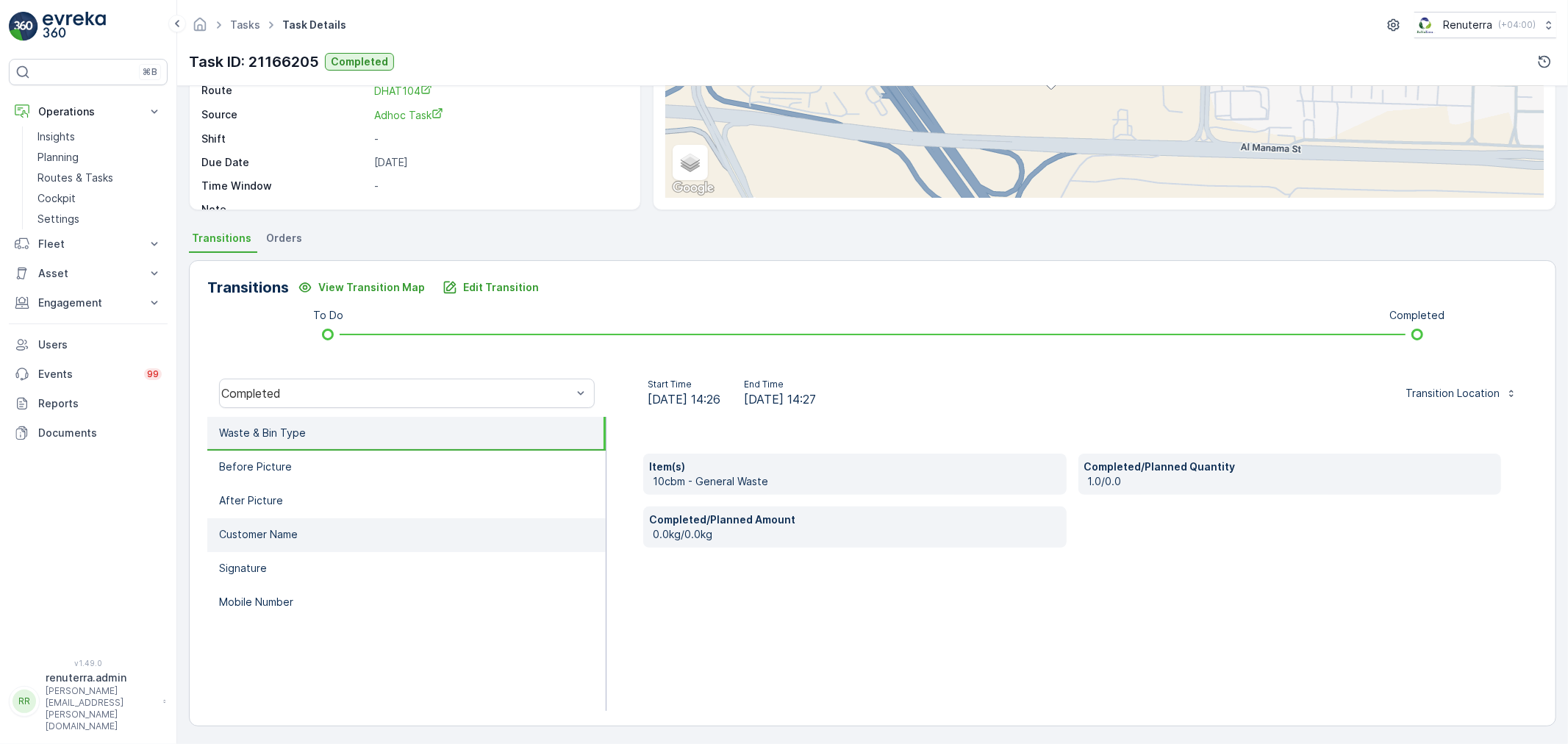
click at [449, 531] on li "Customer Name" at bounding box center [406, 535] width 398 height 34
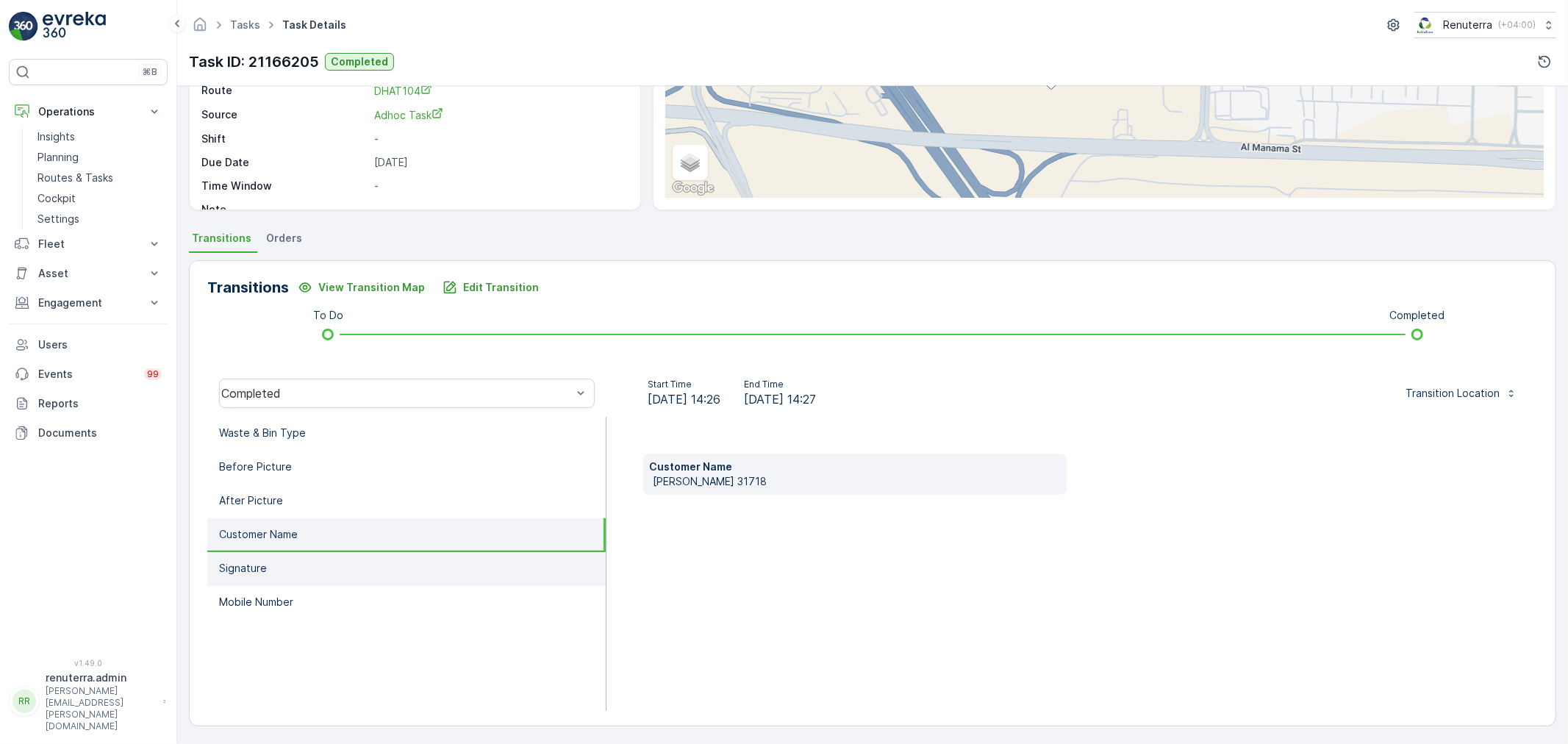
click at [435, 569] on li "Signature" at bounding box center [406, 568] width 398 height 34
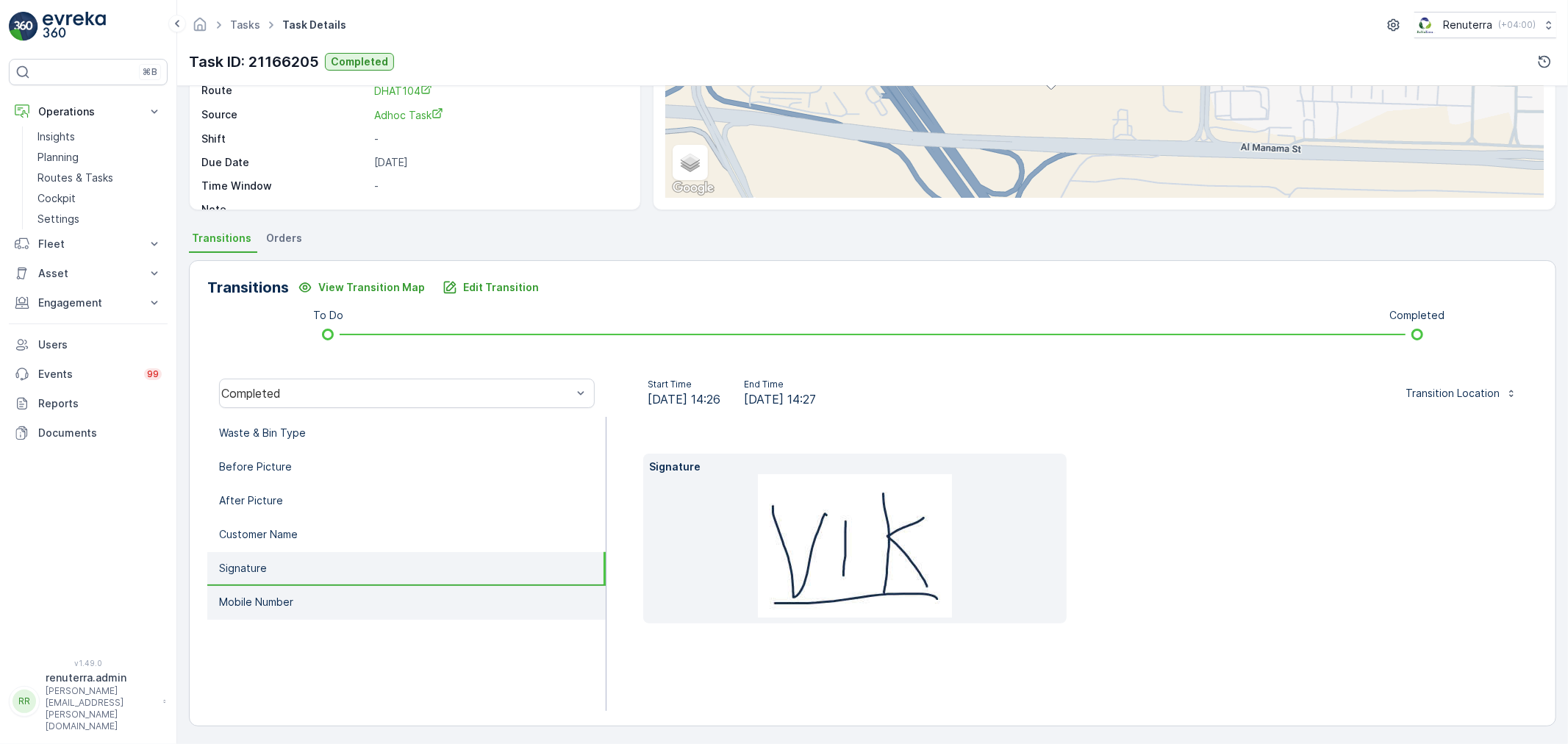
click at [406, 593] on li "Mobile Number" at bounding box center [406, 602] width 398 height 34
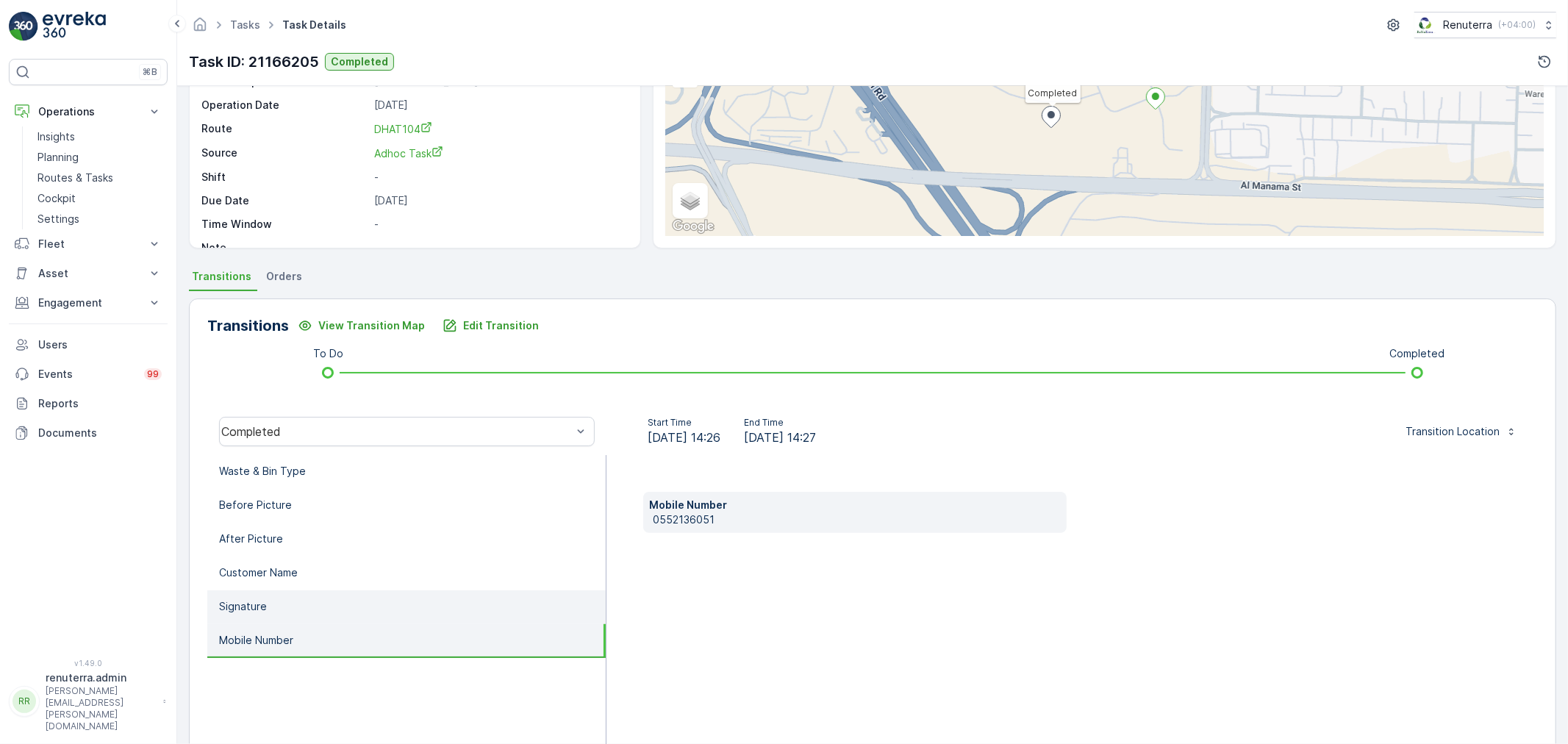
scroll to position [163, 0]
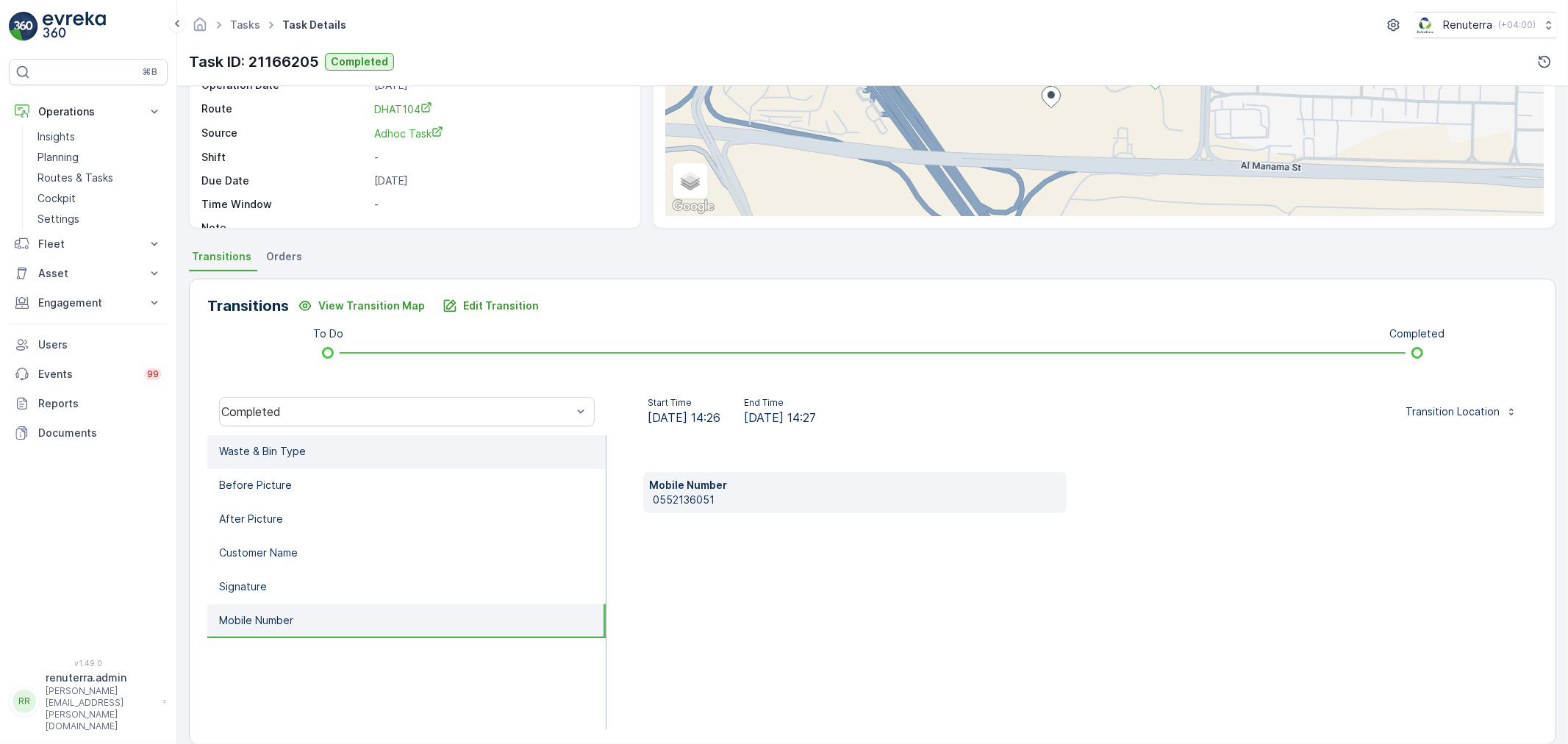
click at [370, 462] on li "Waste & Bin Type" at bounding box center [406, 452] width 398 height 34
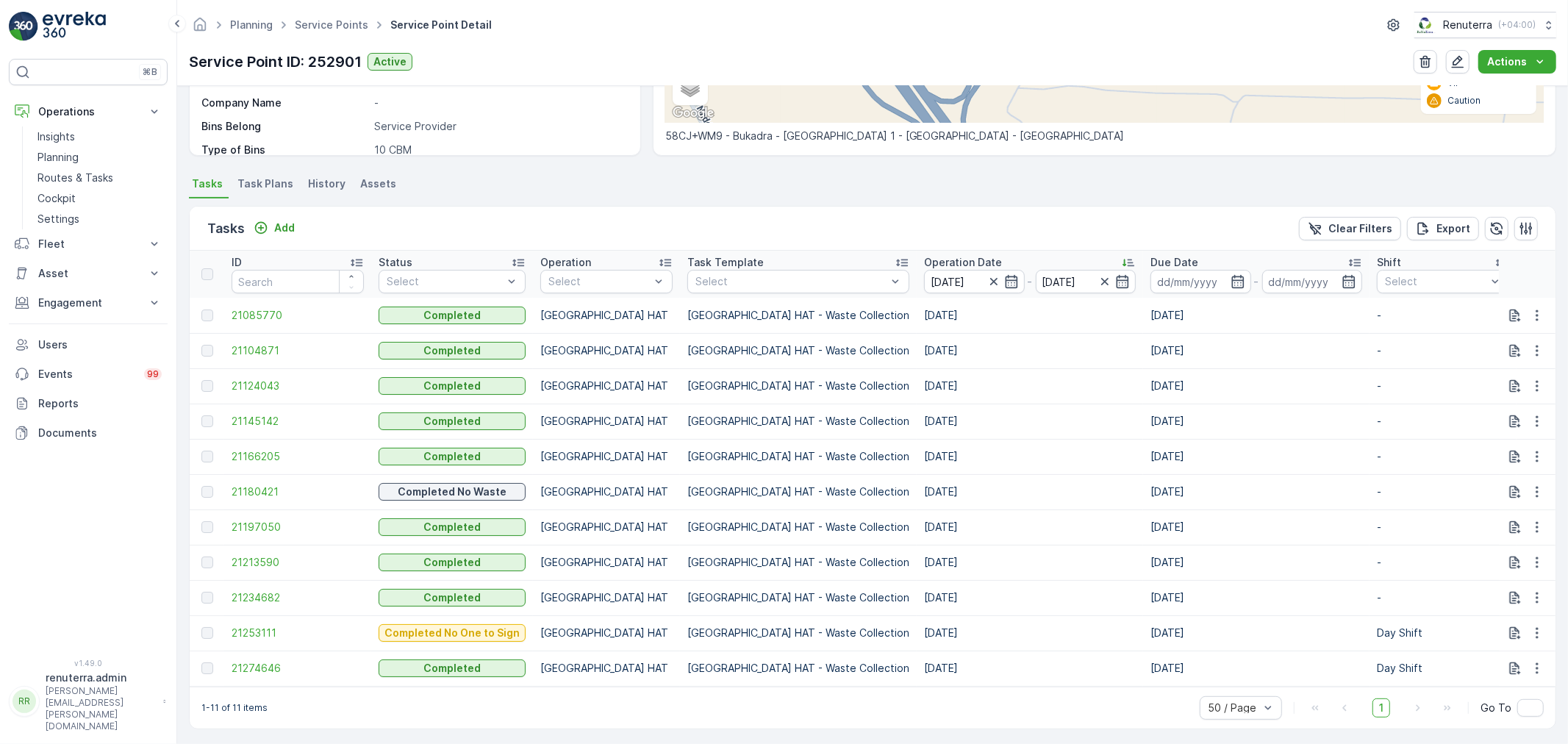
scroll to position [320, 0]
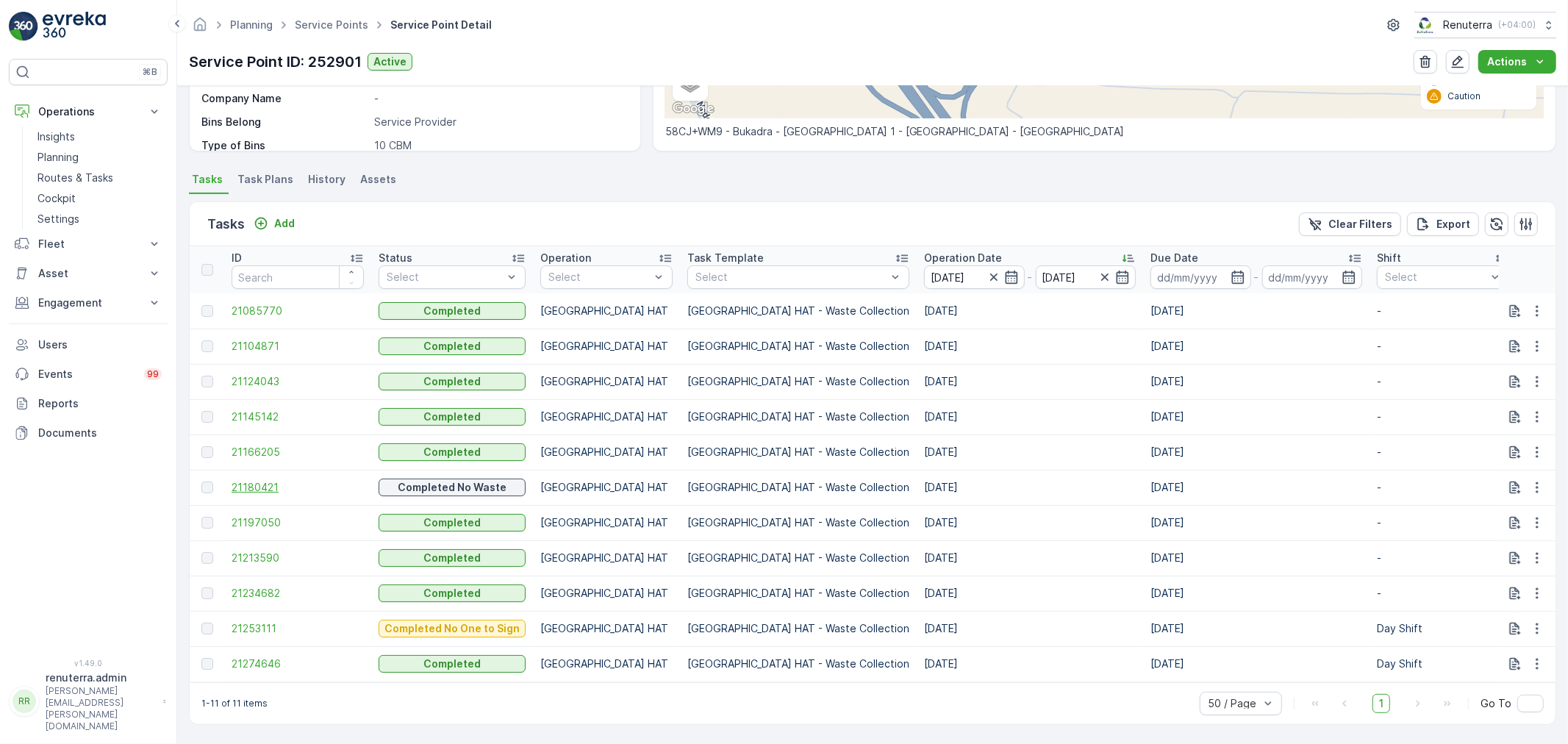
click at [258, 480] on span "21180421" at bounding box center [297, 487] width 132 height 15
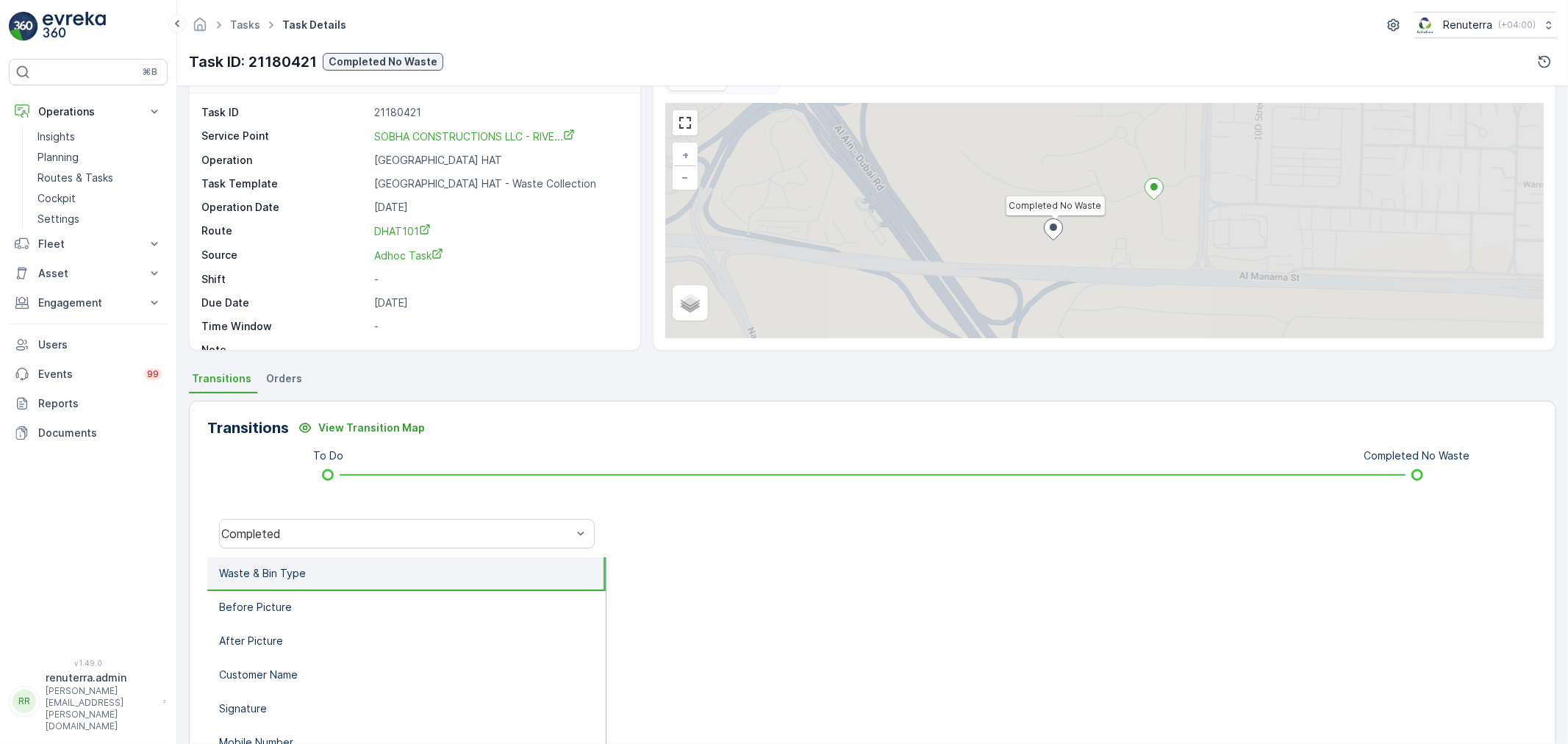
scroll to position [82, 0]
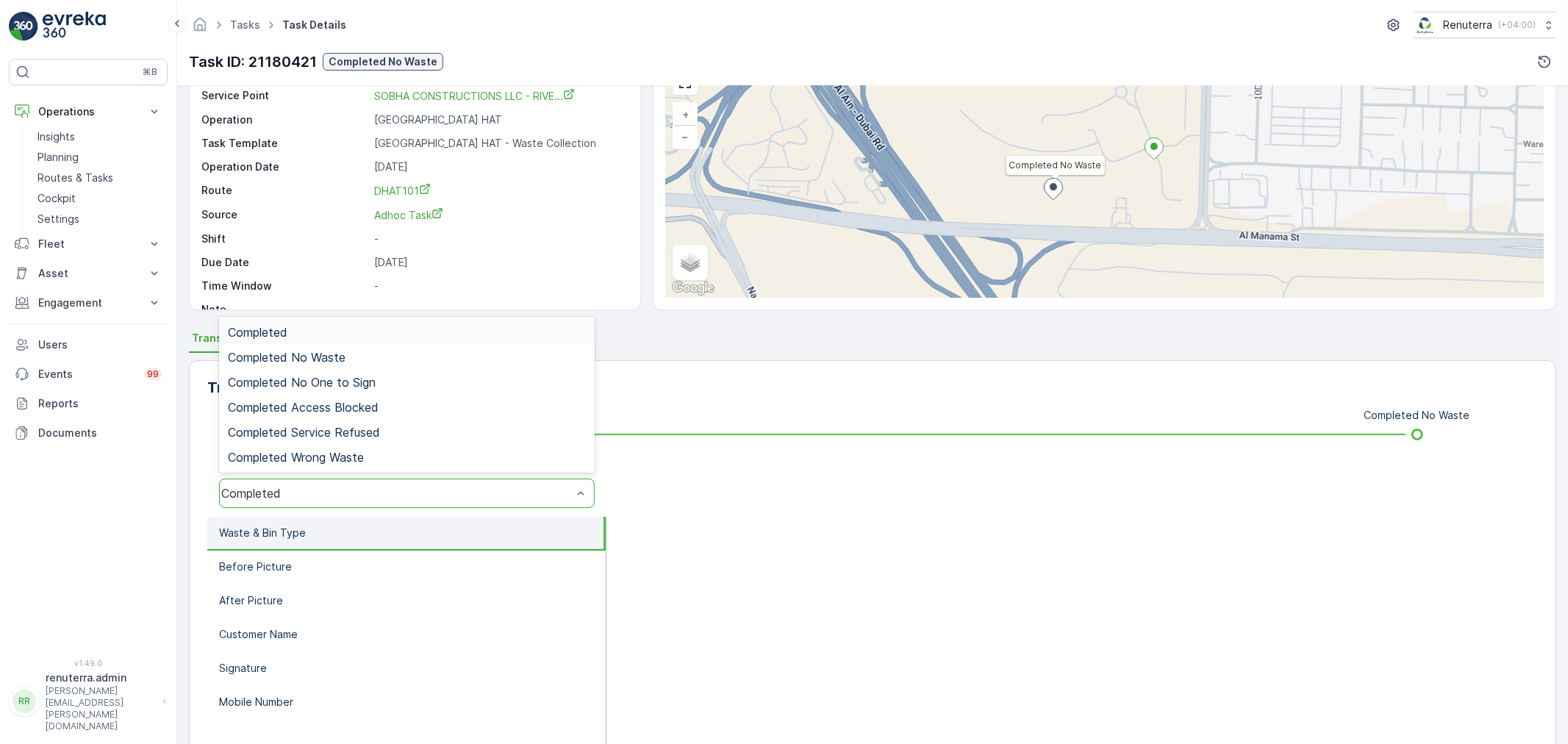
click at [346, 496] on div "Completed" at bounding box center [396, 493] width 350 height 13
click at [342, 345] on div "Completed No Waste" at bounding box center [407, 357] width 375 height 25
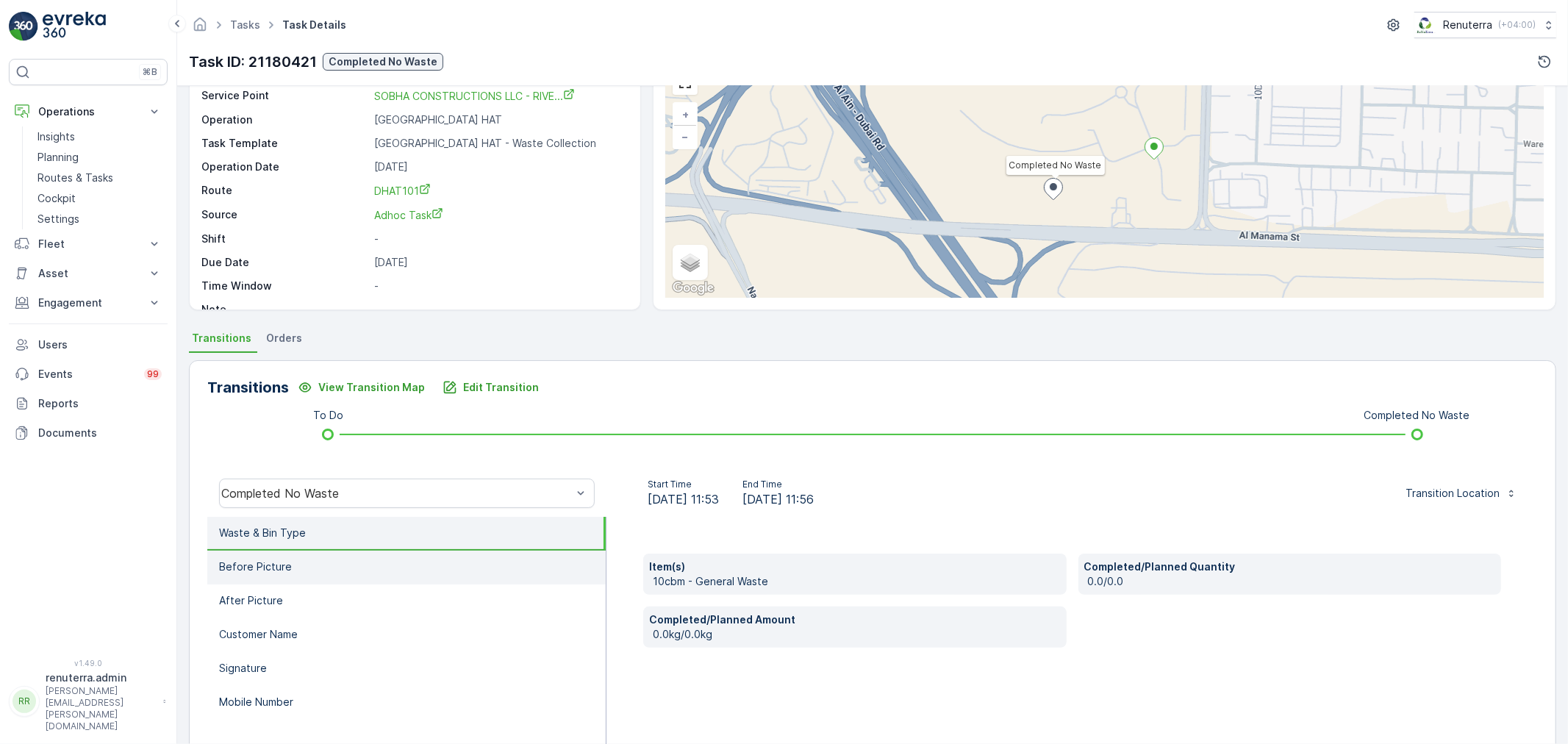
click at [385, 556] on li "Before Picture" at bounding box center [406, 567] width 398 height 34
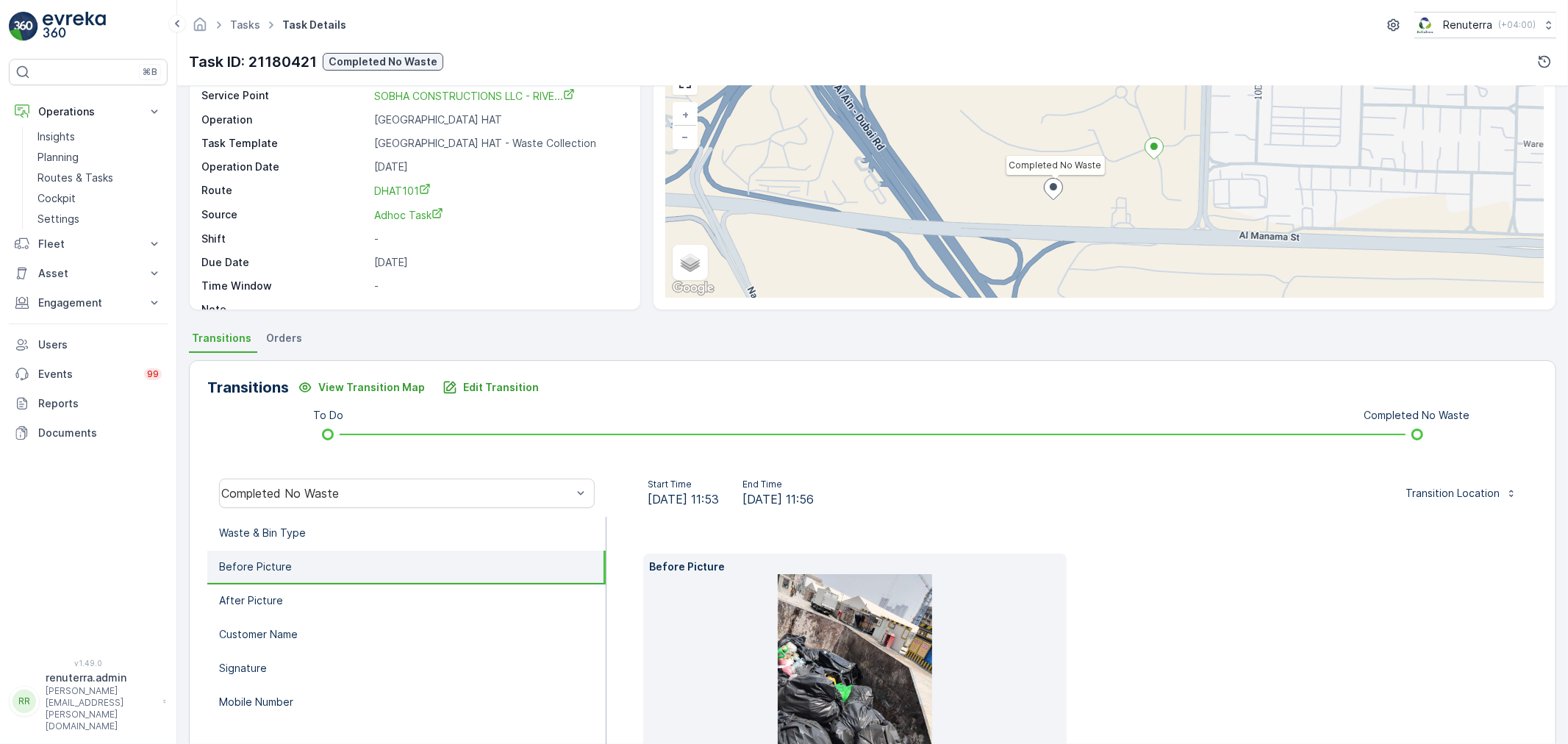
click at [378, 575] on li "Before Picture" at bounding box center [406, 567] width 398 height 34
click at [365, 597] on li "After Picture" at bounding box center [406, 601] width 398 height 34
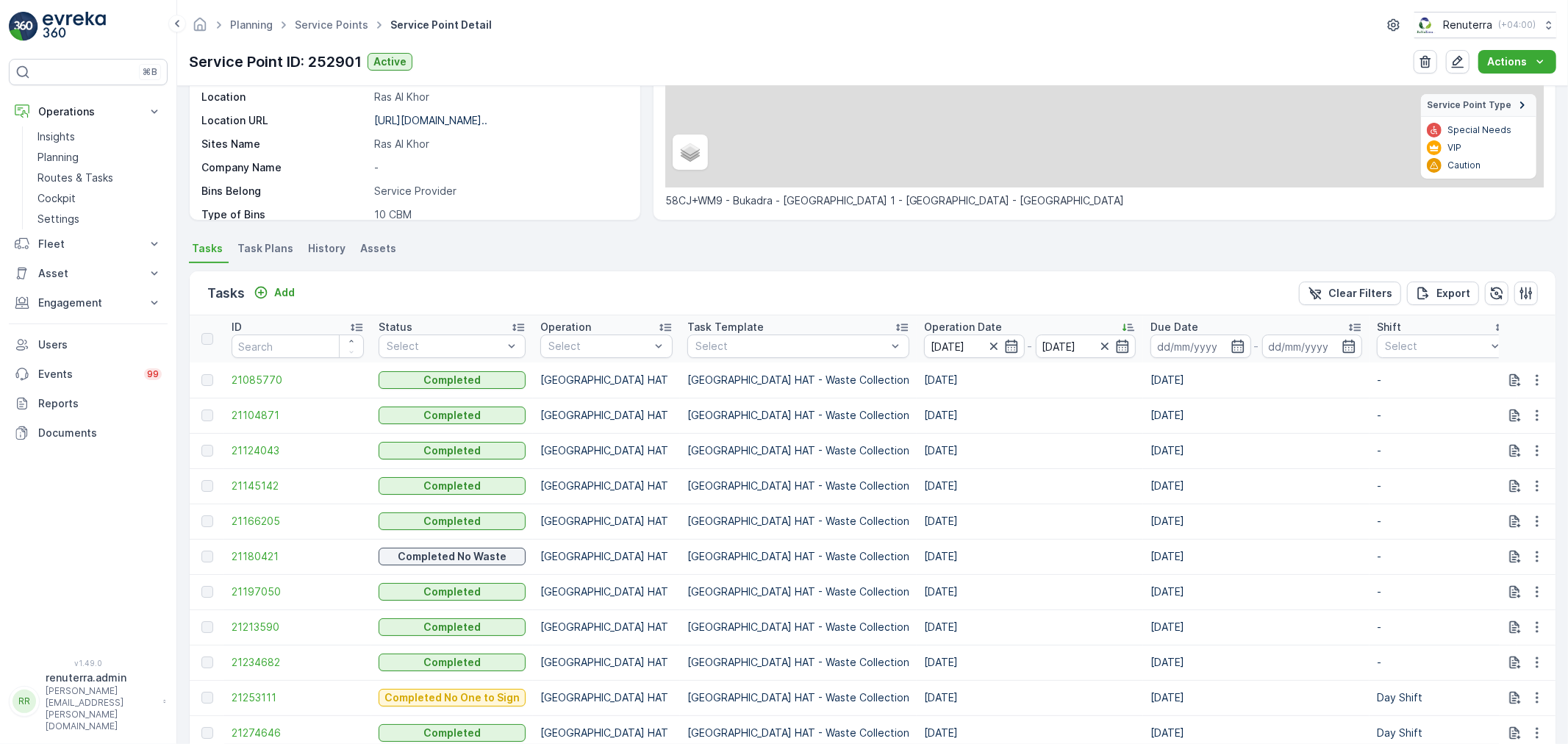
scroll to position [320, 0]
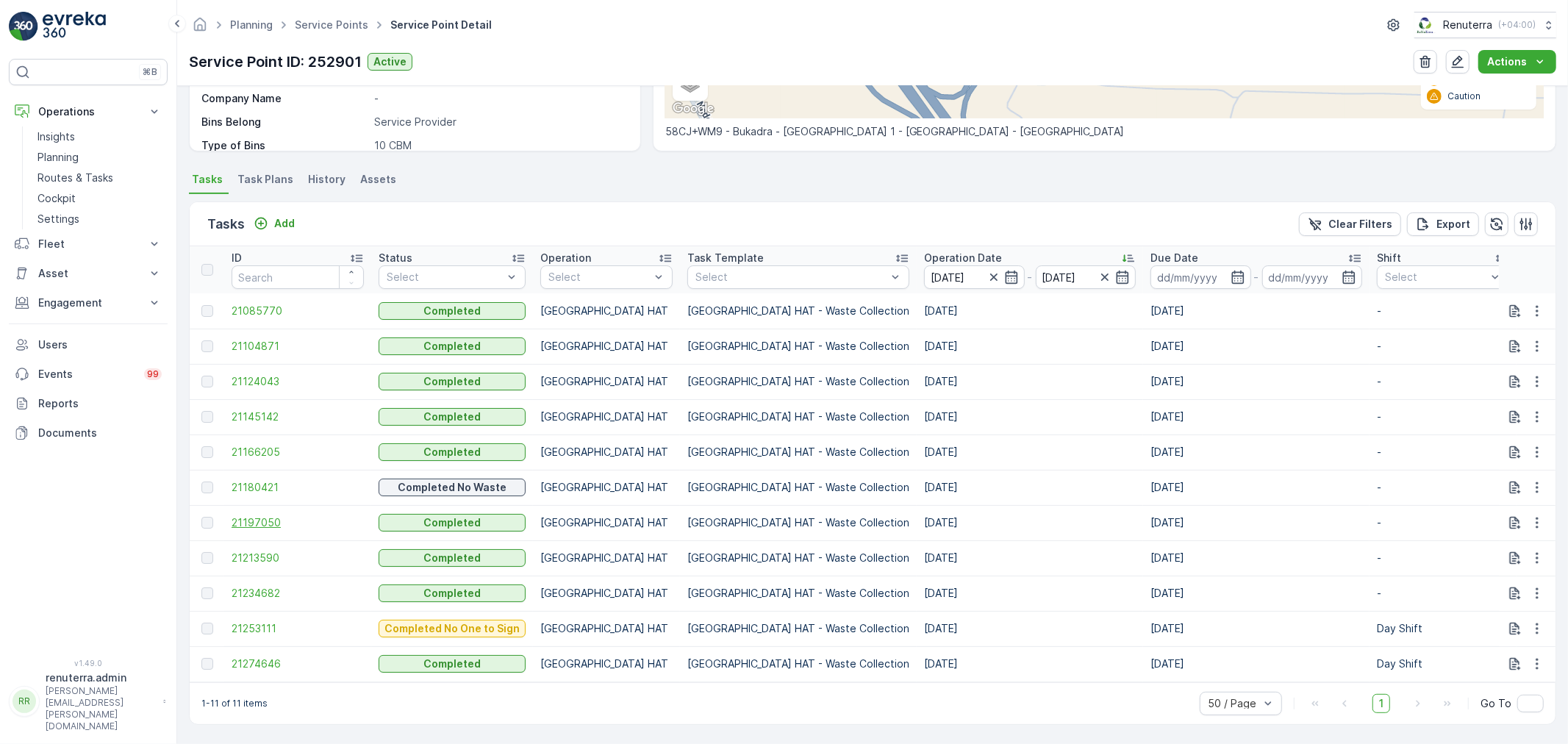
click at [237, 521] on span "21197050" at bounding box center [297, 522] width 132 height 15
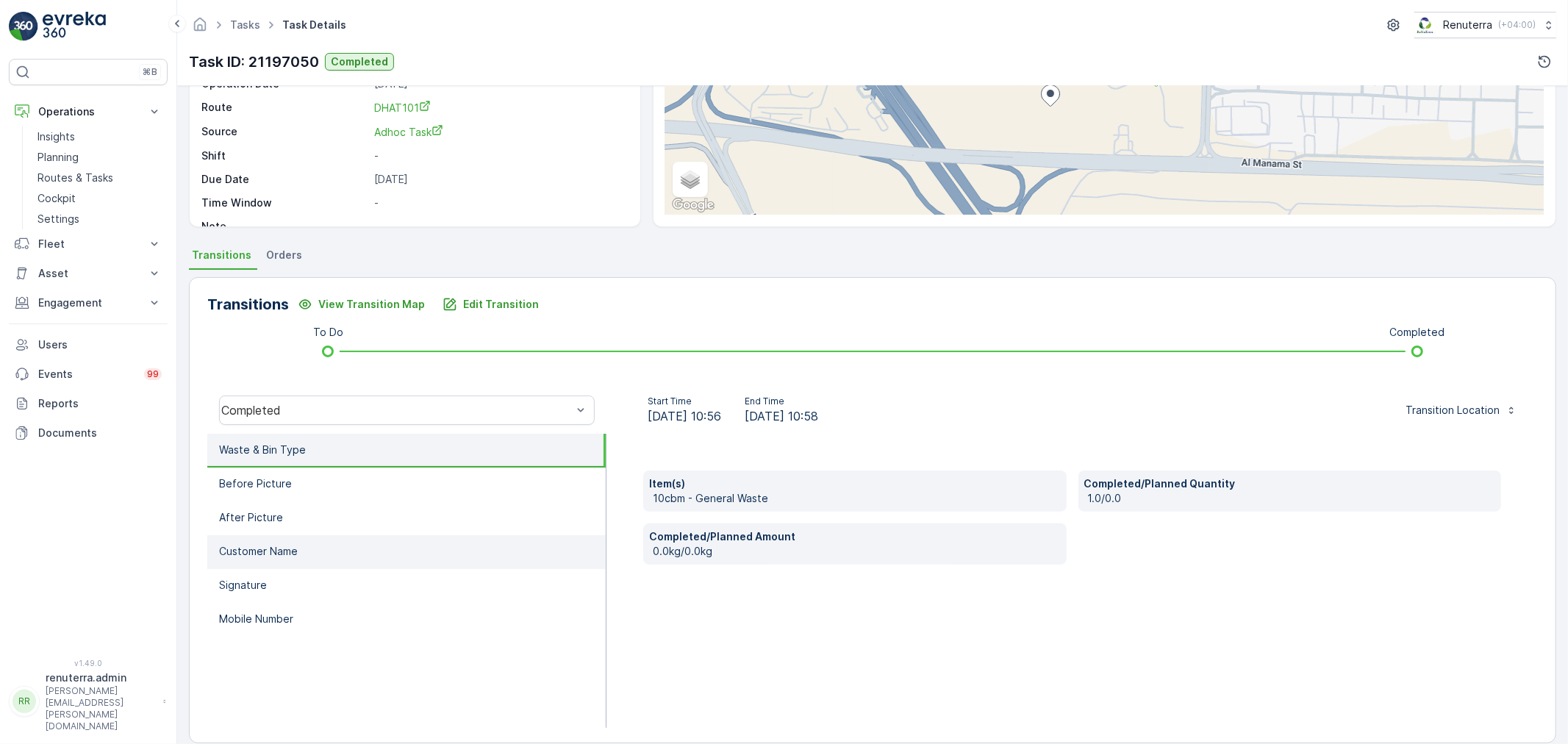
scroll to position [182, 0]
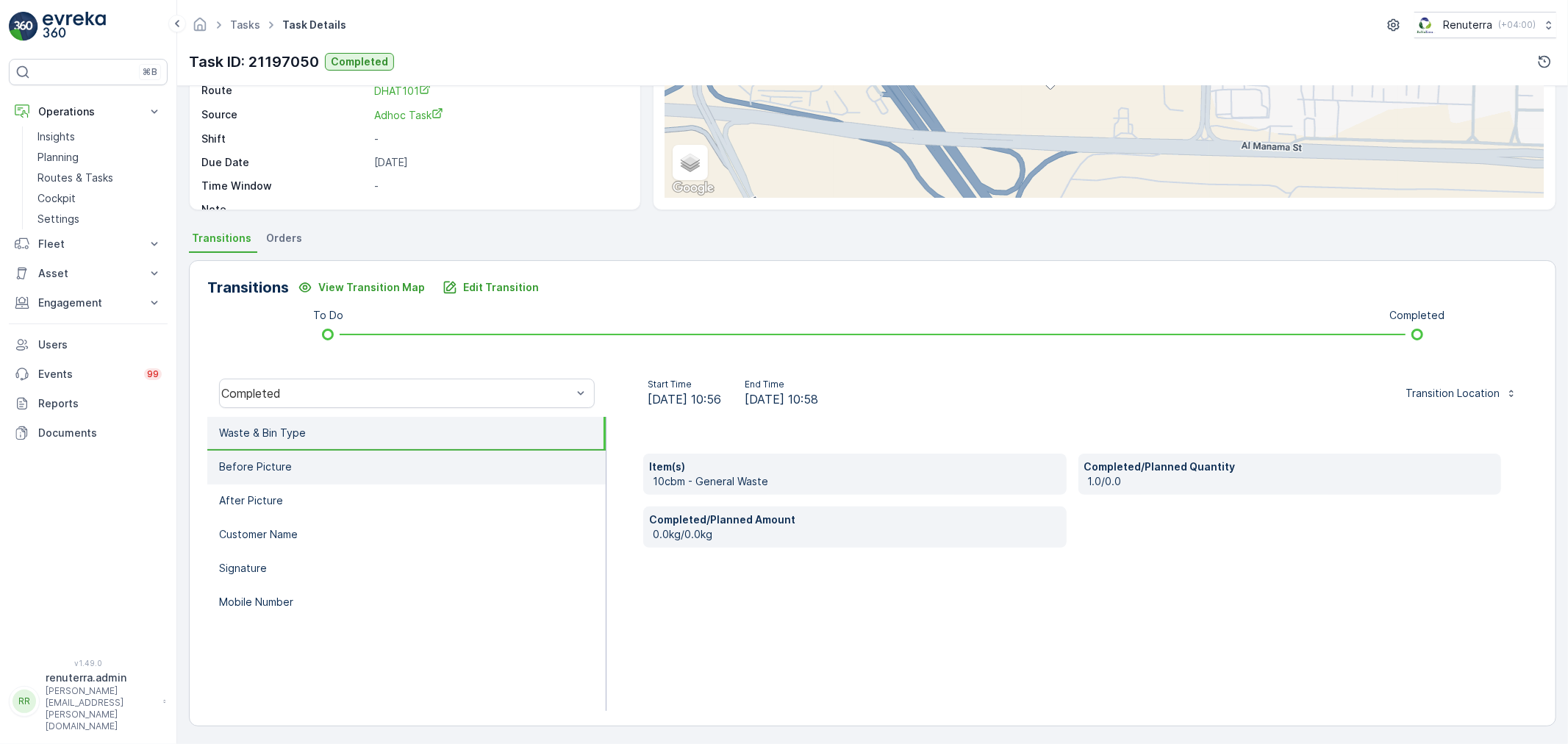
click at [335, 463] on li "Before Picture" at bounding box center [406, 467] width 398 height 34
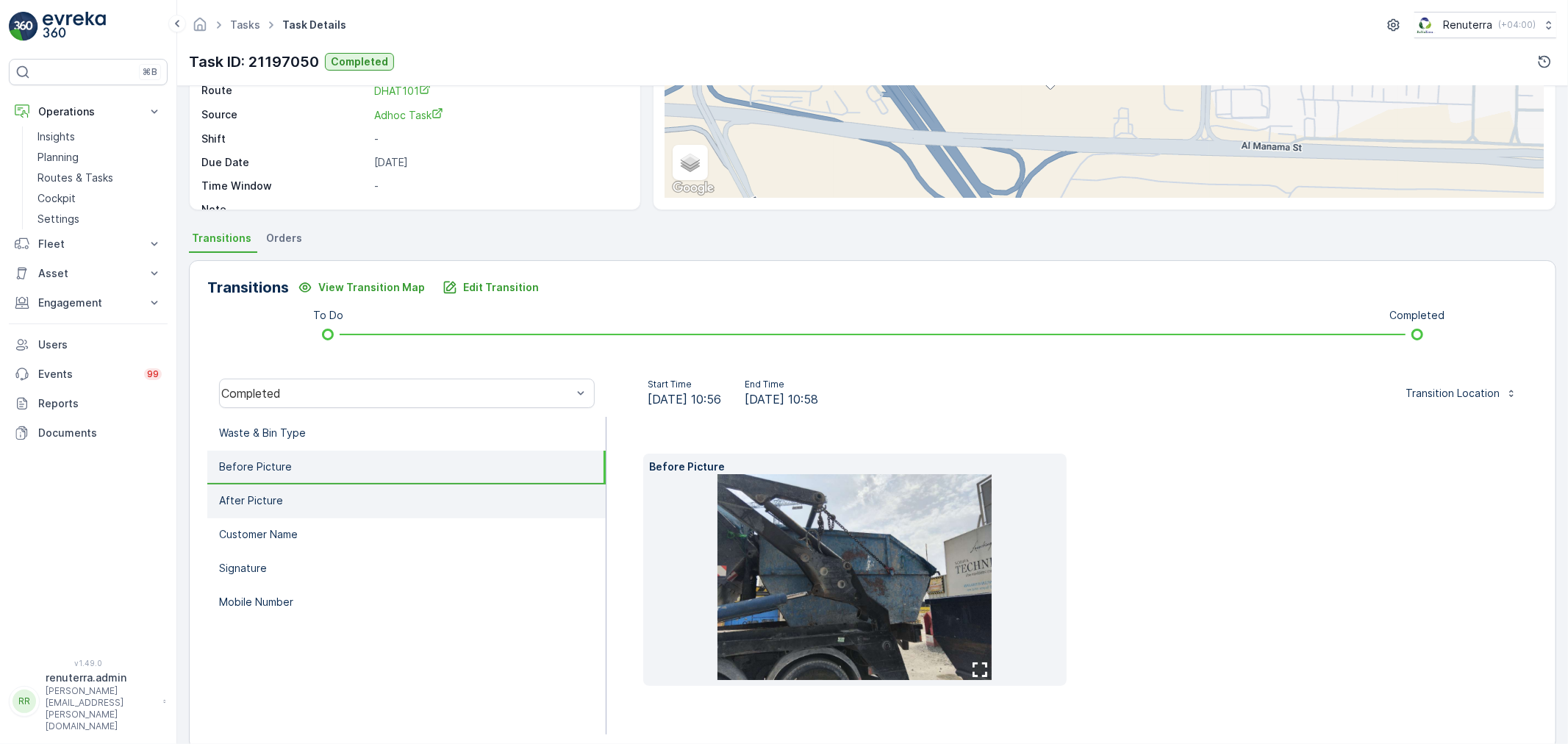
click at [370, 512] on li "After Picture" at bounding box center [406, 501] width 398 height 34
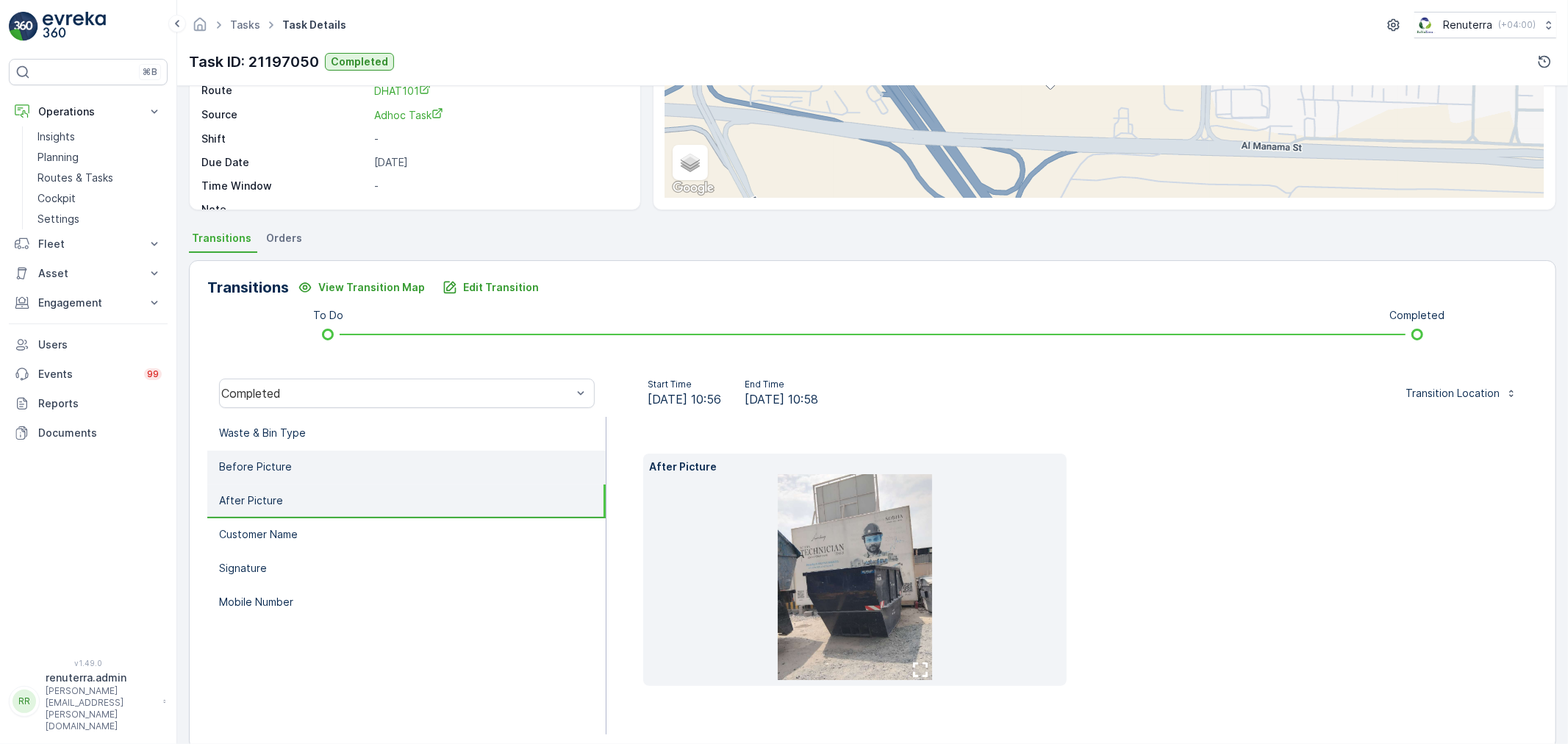
click at [342, 467] on li "Before Picture" at bounding box center [406, 467] width 398 height 34
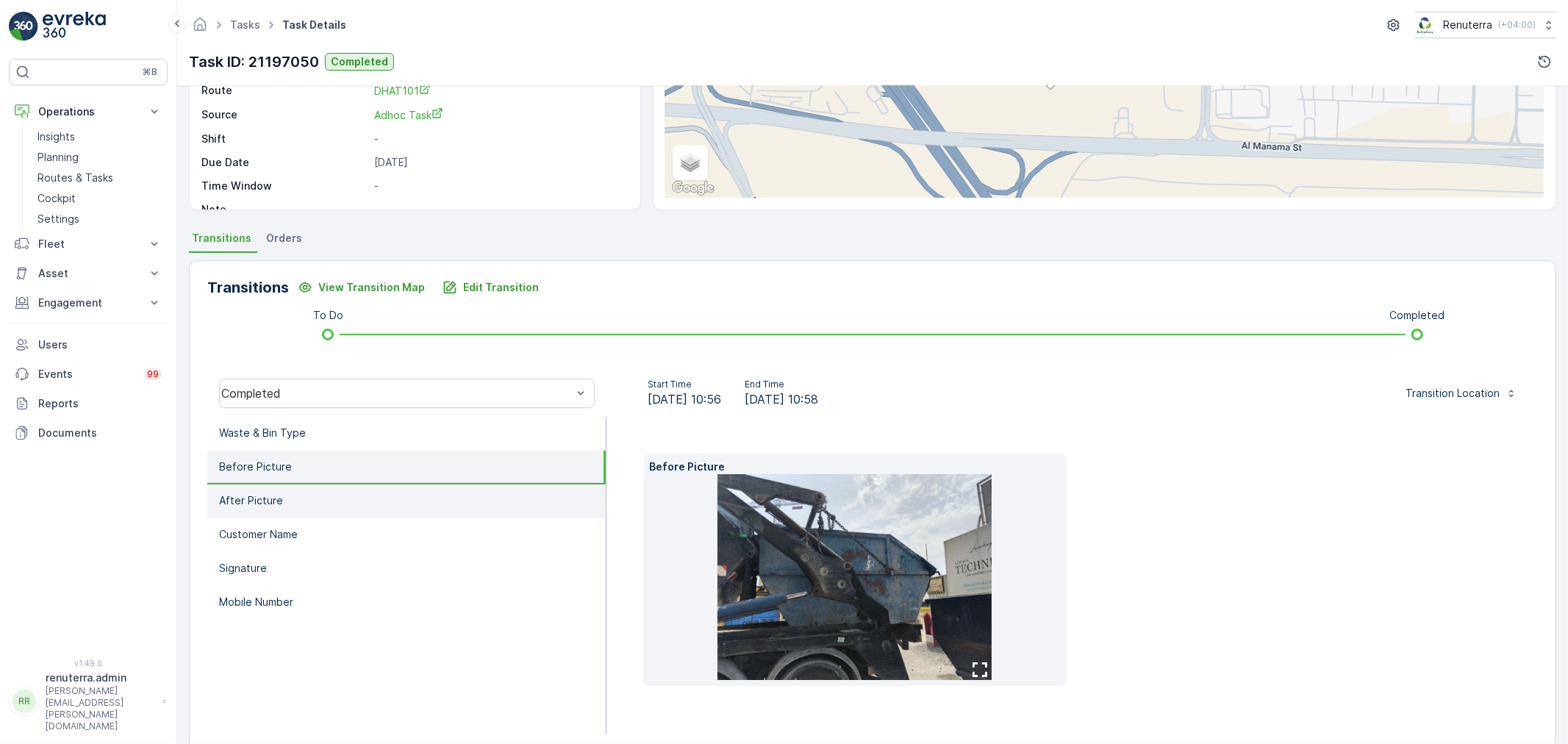
click at [340, 500] on li "After Picture" at bounding box center [406, 501] width 398 height 34
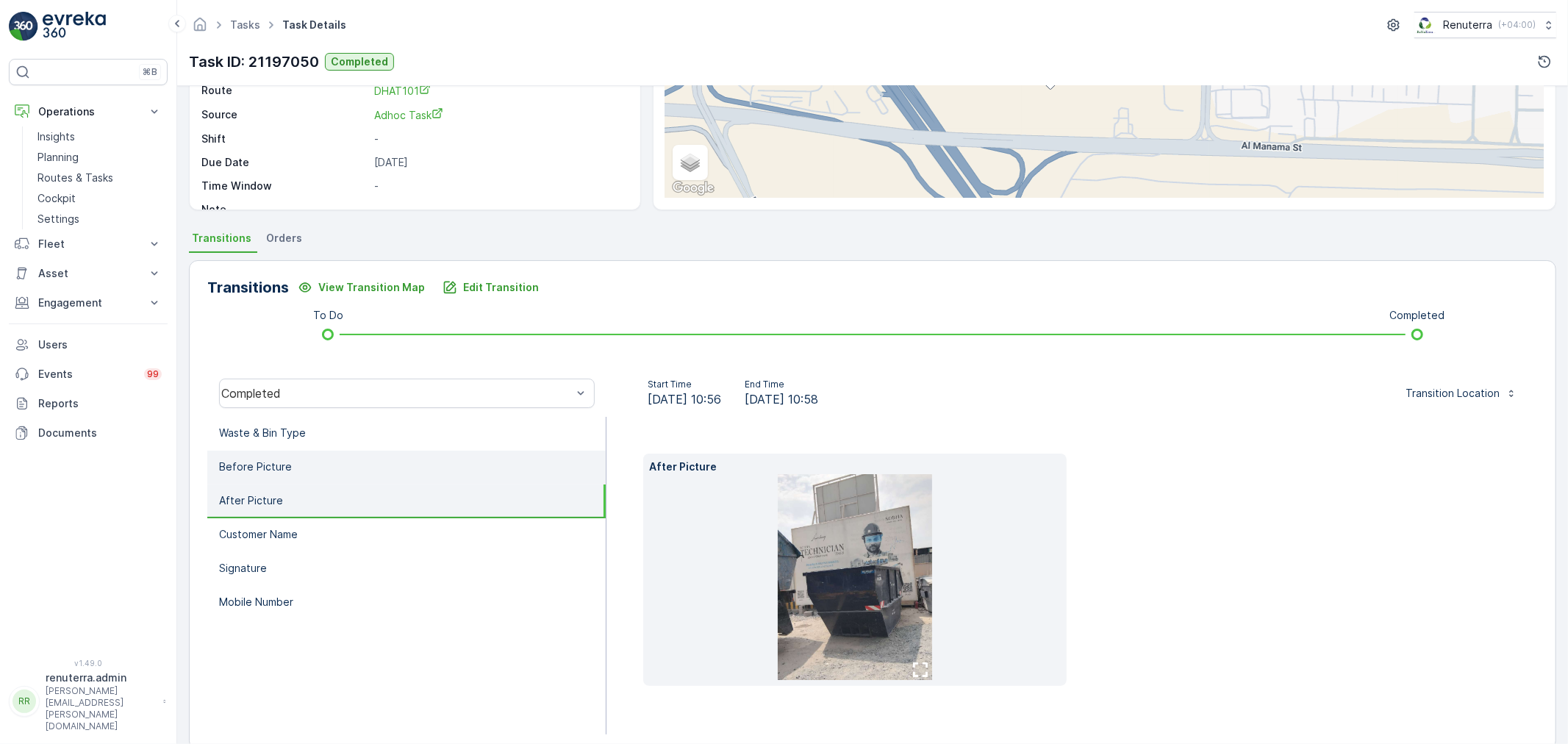
click at [340, 472] on li "Before Picture" at bounding box center [406, 467] width 398 height 34
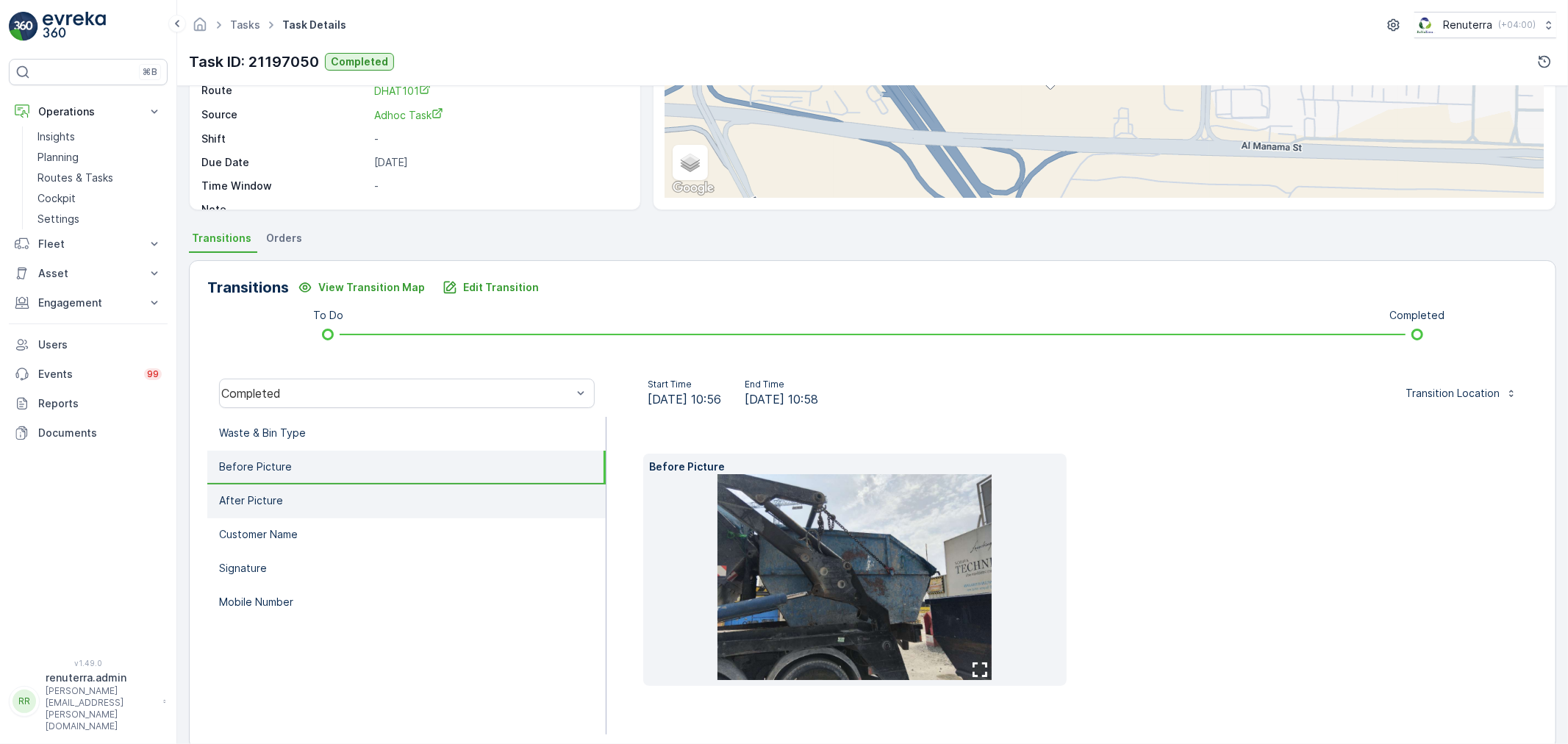
click at [364, 508] on li "After Picture" at bounding box center [406, 501] width 398 height 34
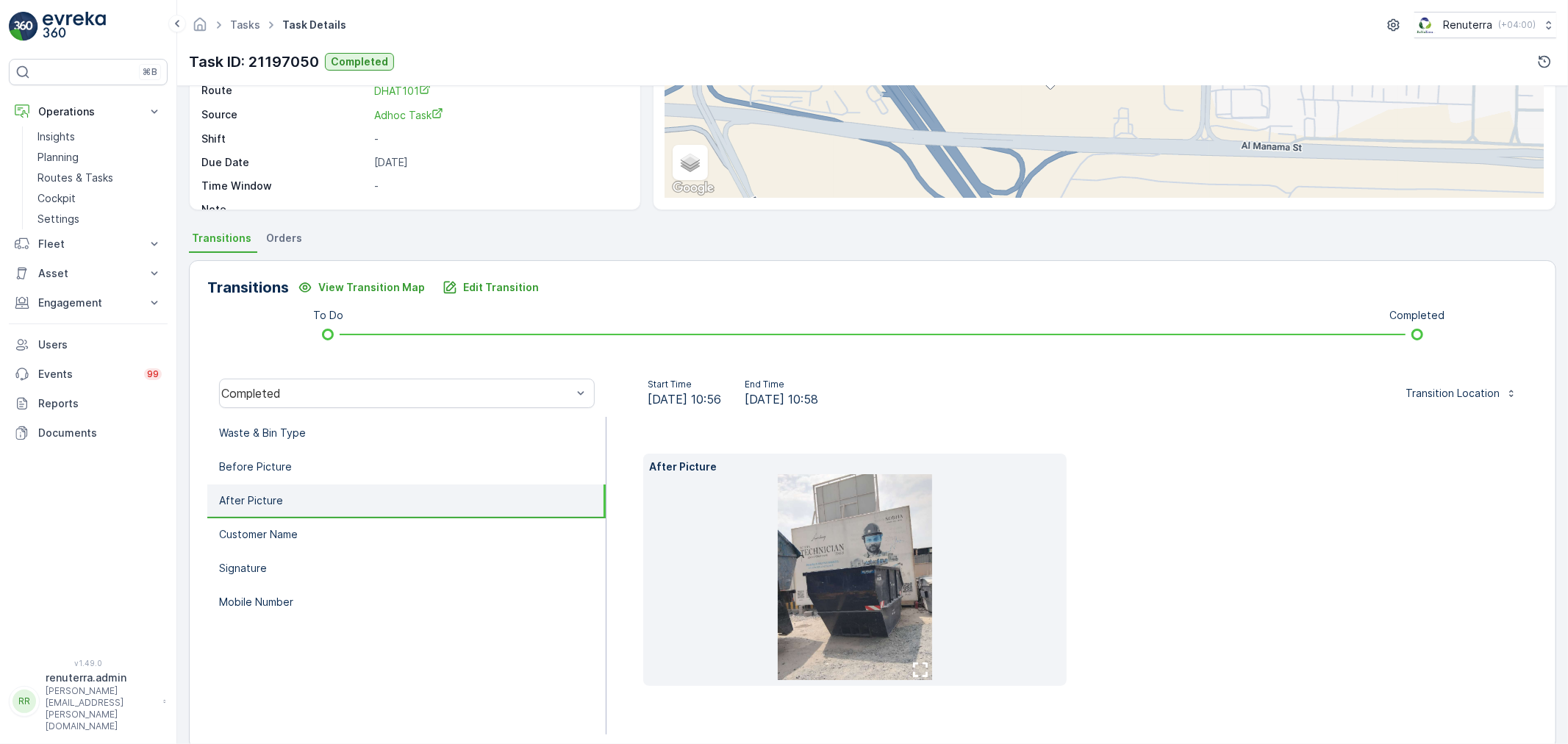
click at [365, 508] on li "After Picture" at bounding box center [406, 501] width 398 height 34
drag, startPoint x: 350, startPoint y: 470, endPoint x: 359, endPoint y: 519, distance: 49.8
click at [350, 471] on li "Before Picture" at bounding box center [406, 467] width 398 height 34
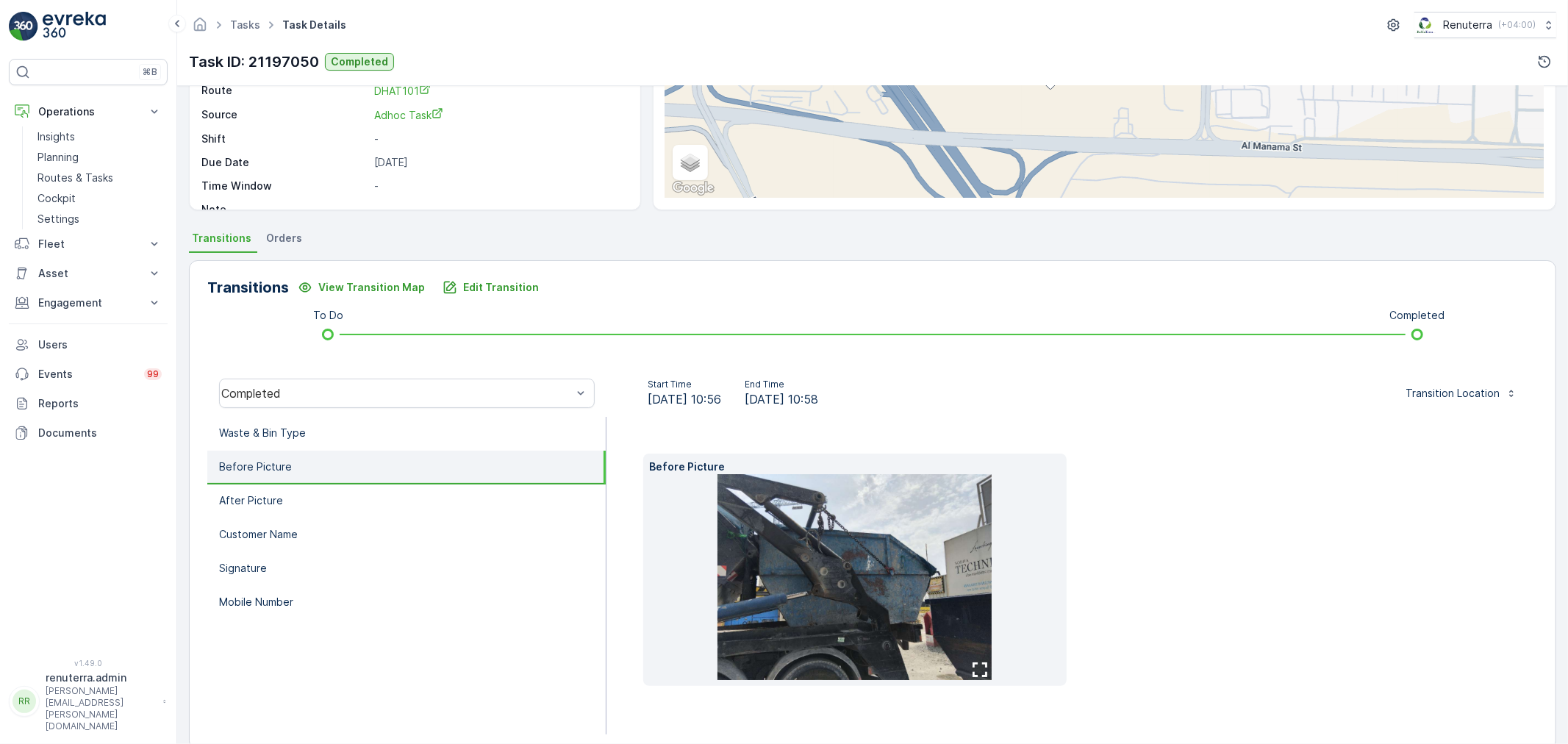
drag, startPoint x: 357, startPoint y: 510, endPoint x: 345, endPoint y: 467, distance: 44.6
click at [355, 508] on li "After Picture" at bounding box center [406, 501] width 398 height 34
click at [345, 467] on li "Before Picture" at bounding box center [406, 467] width 398 height 34
drag, startPoint x: 358, startPoint y: 508, endPoint x: 350, endPoint y: 481, distance: 28.2
click at [358, 508] on li "After Picture" at bounding box center [406, 501] width 398 height 34
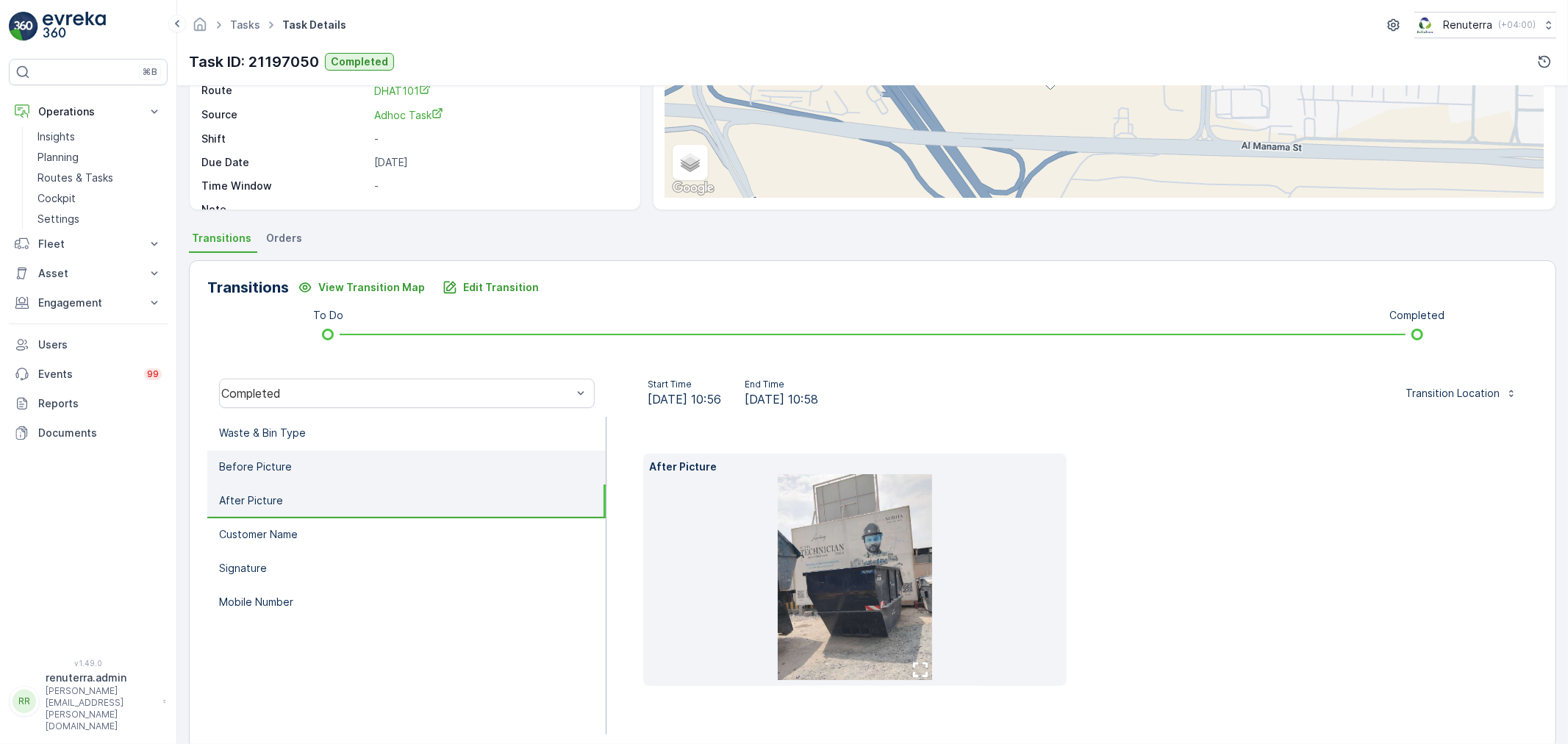
click at [349, 474] on li "Before Picture" at bounding box center [406, 467] width 398 height 34
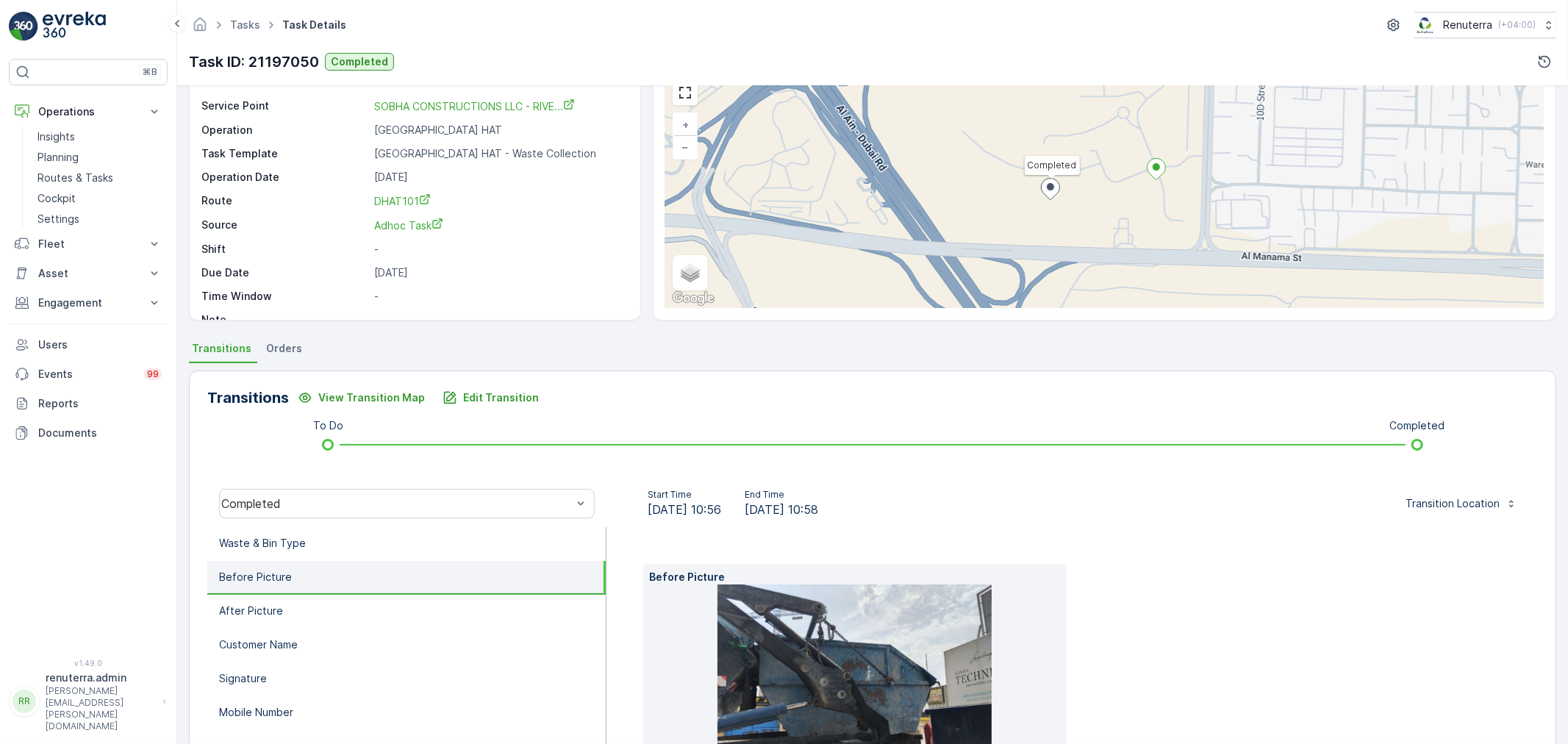
scroll to position [42, 0]
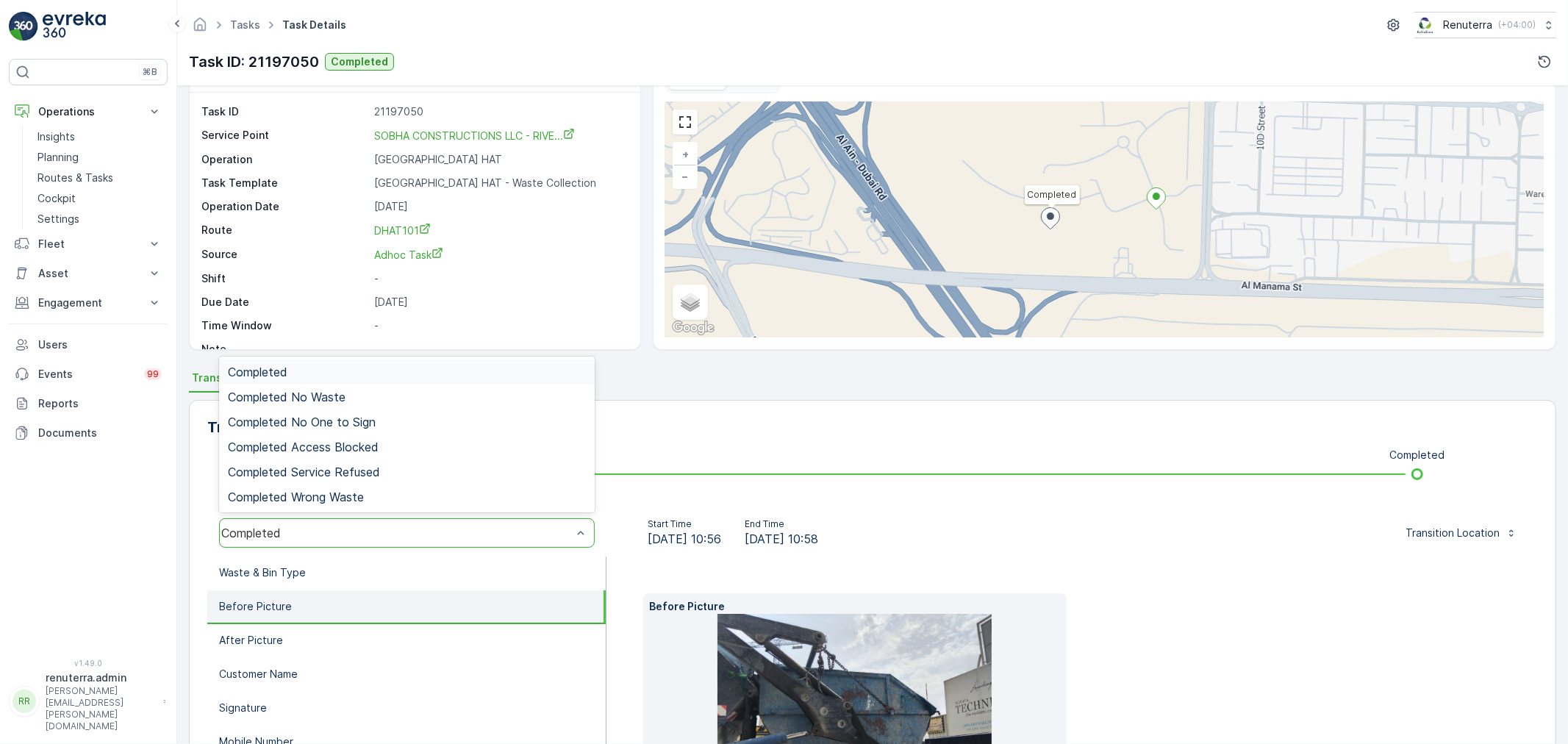
click at [274, 527] on div "Completed" at bounding box center [396, 532] width 350 height 13
click at [528, 269] on div "Task ID 21197050 Service Point SOBHA CONSTRUCTIONS LLC - RIVE... Operation Duba…" at bounding box center [413, 230] width 423 height 252
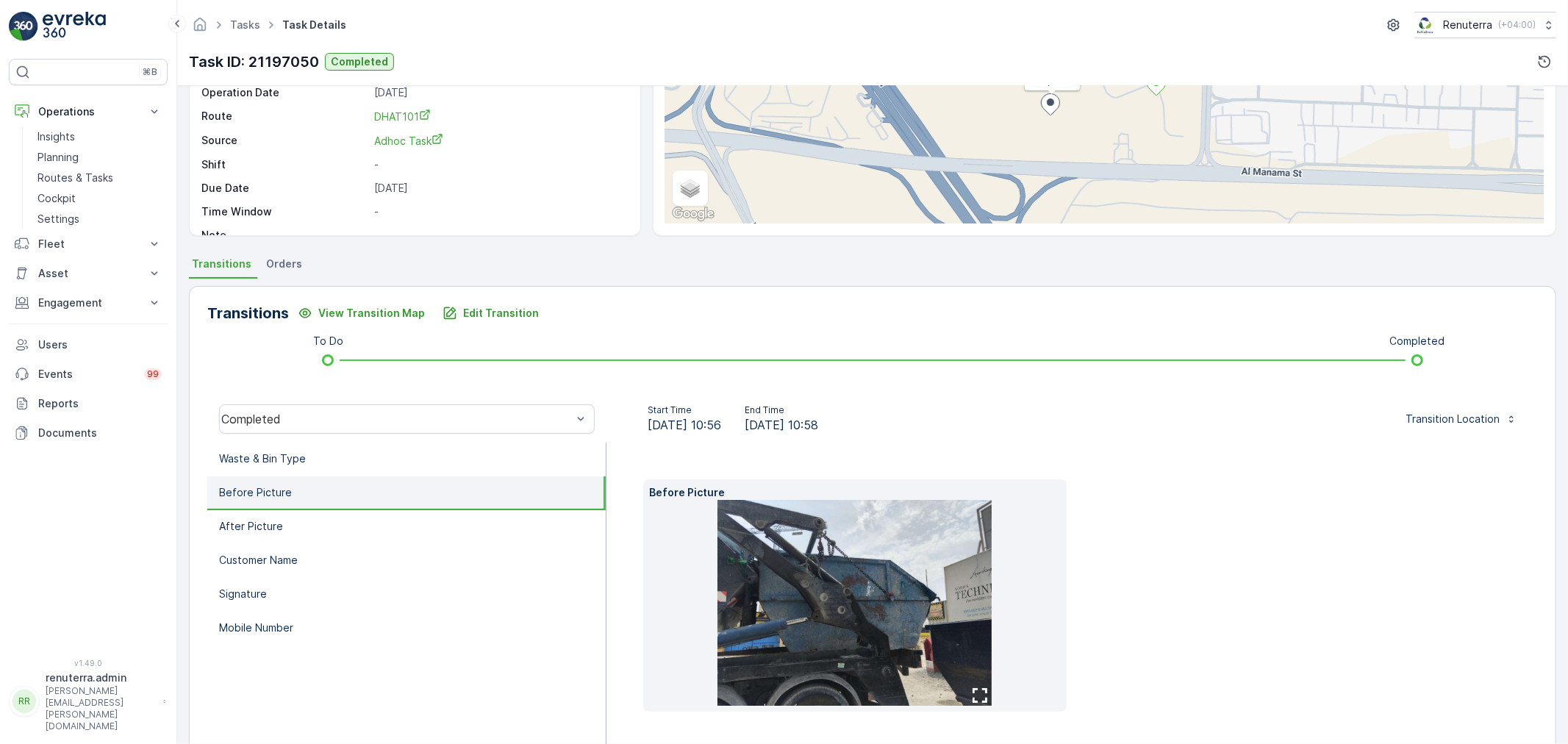
scroll to position [163, 0]
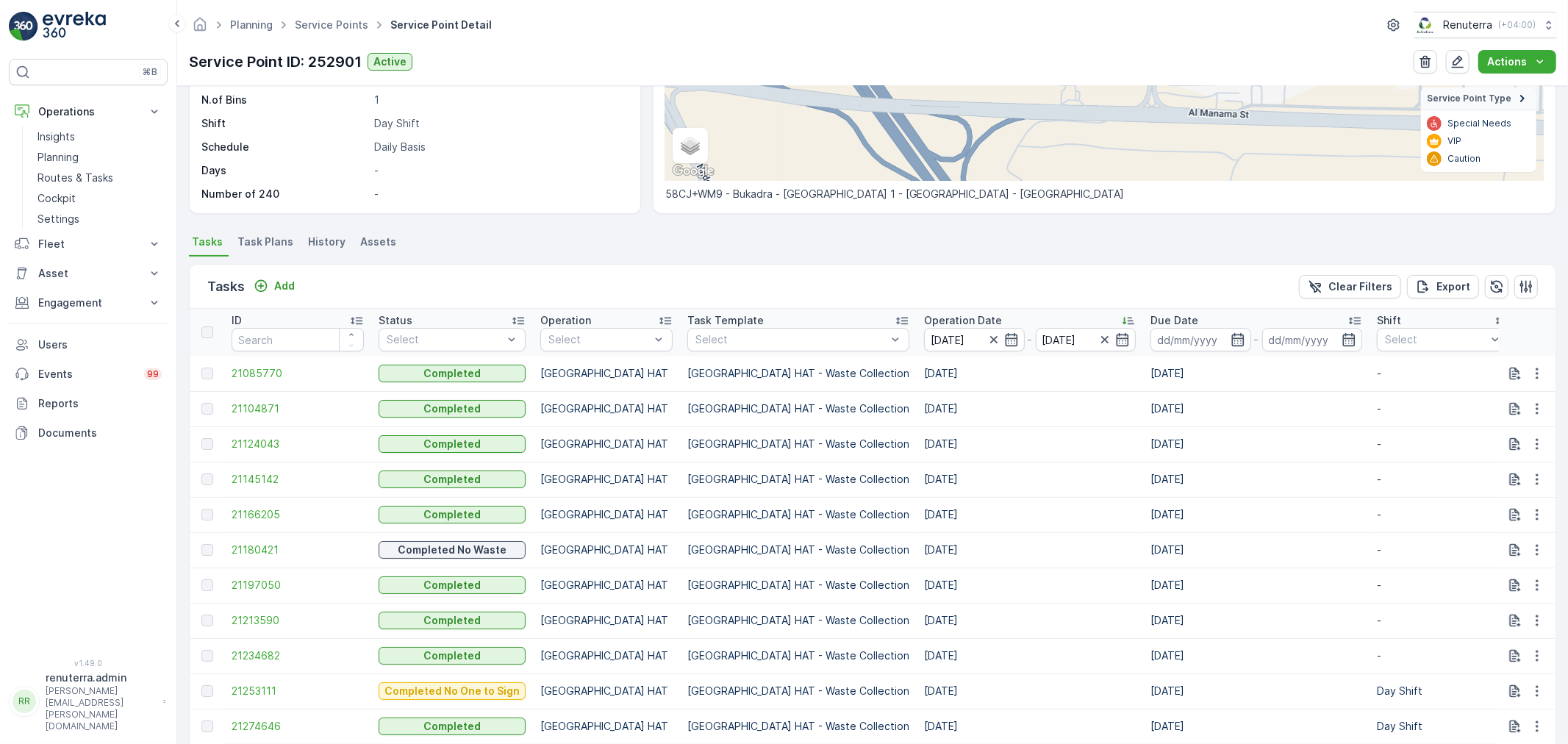
scroll to position [320, 0]
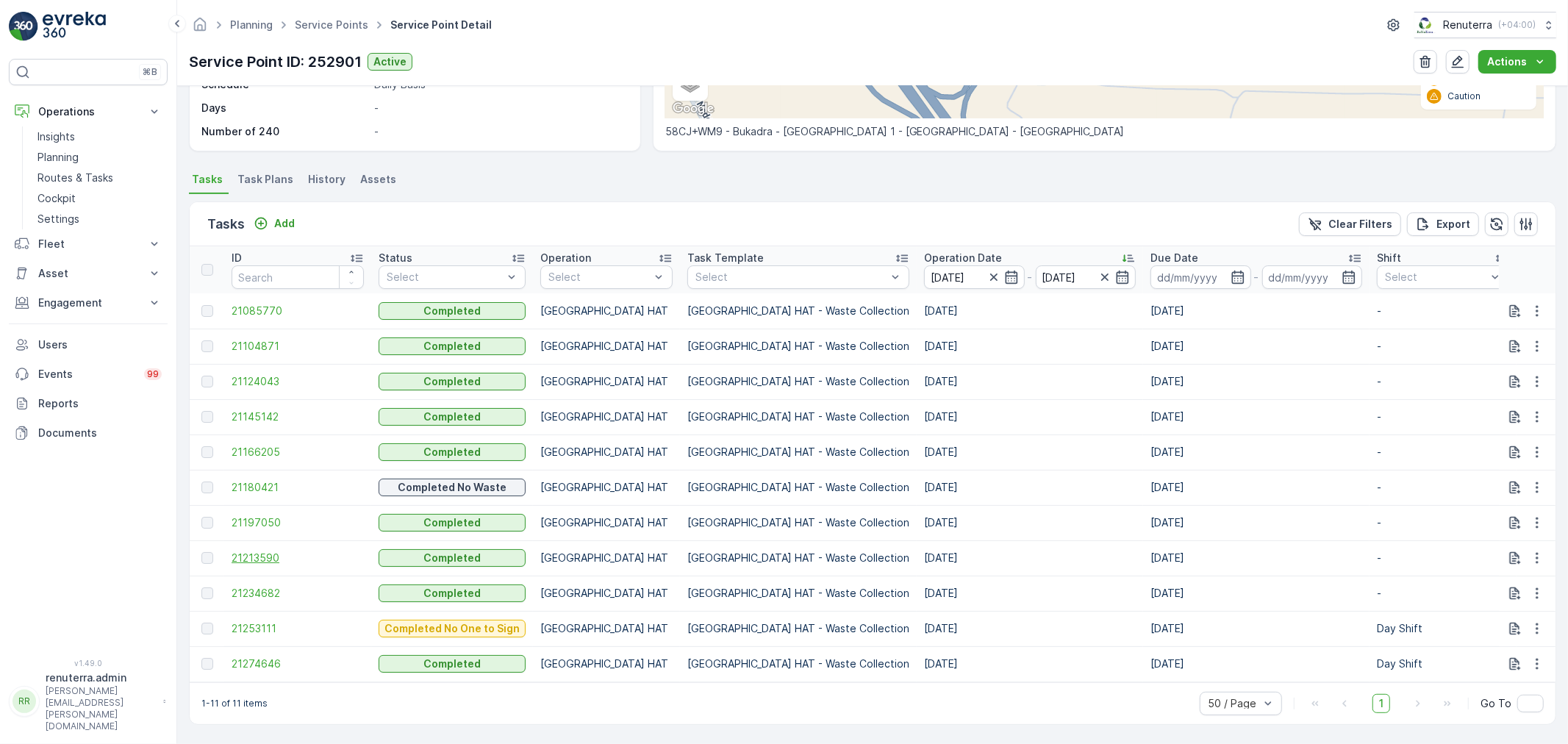
click at [259, 555] on span "21213590" at bounding box center [297, 557] width 132 height 15
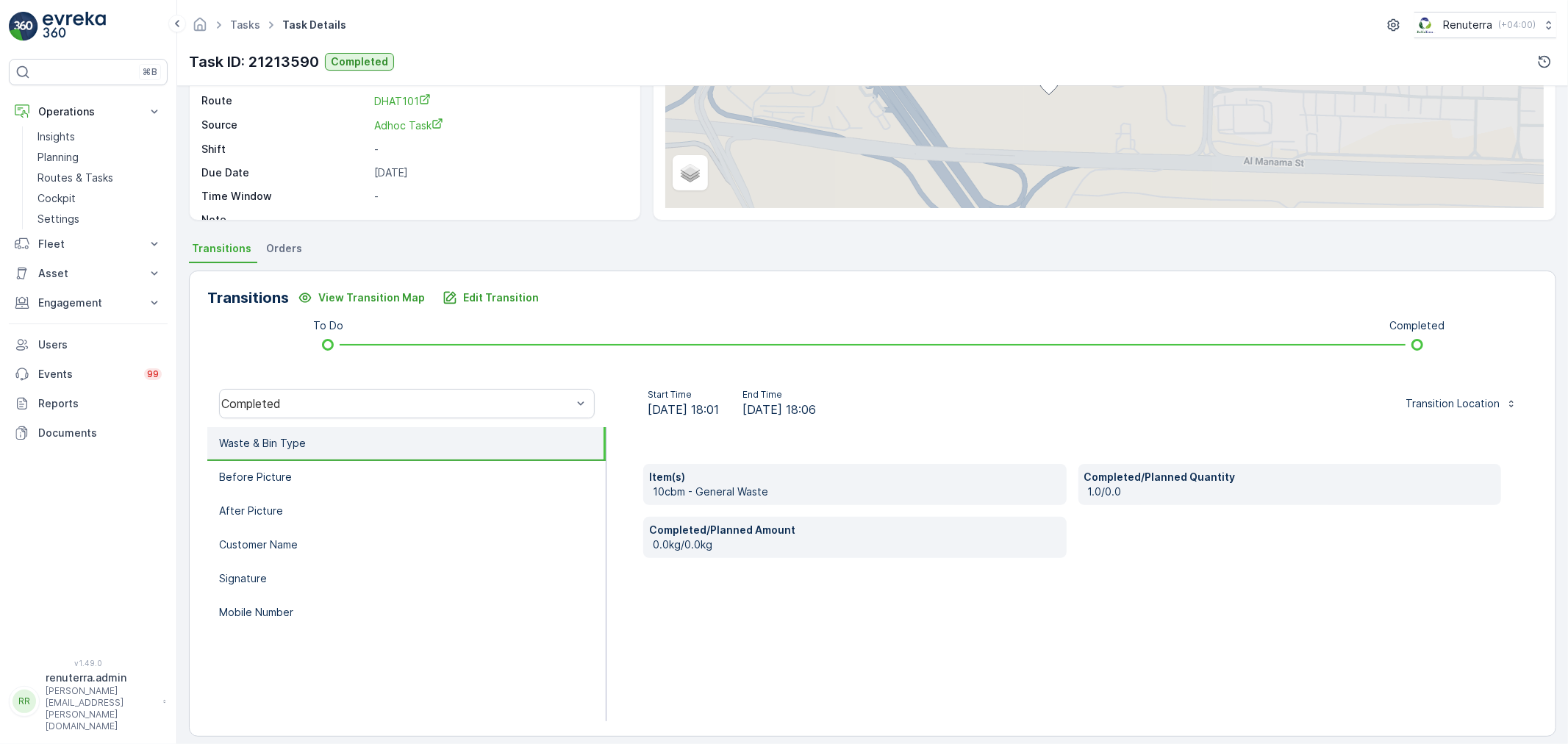
scroll to position [182, 0]
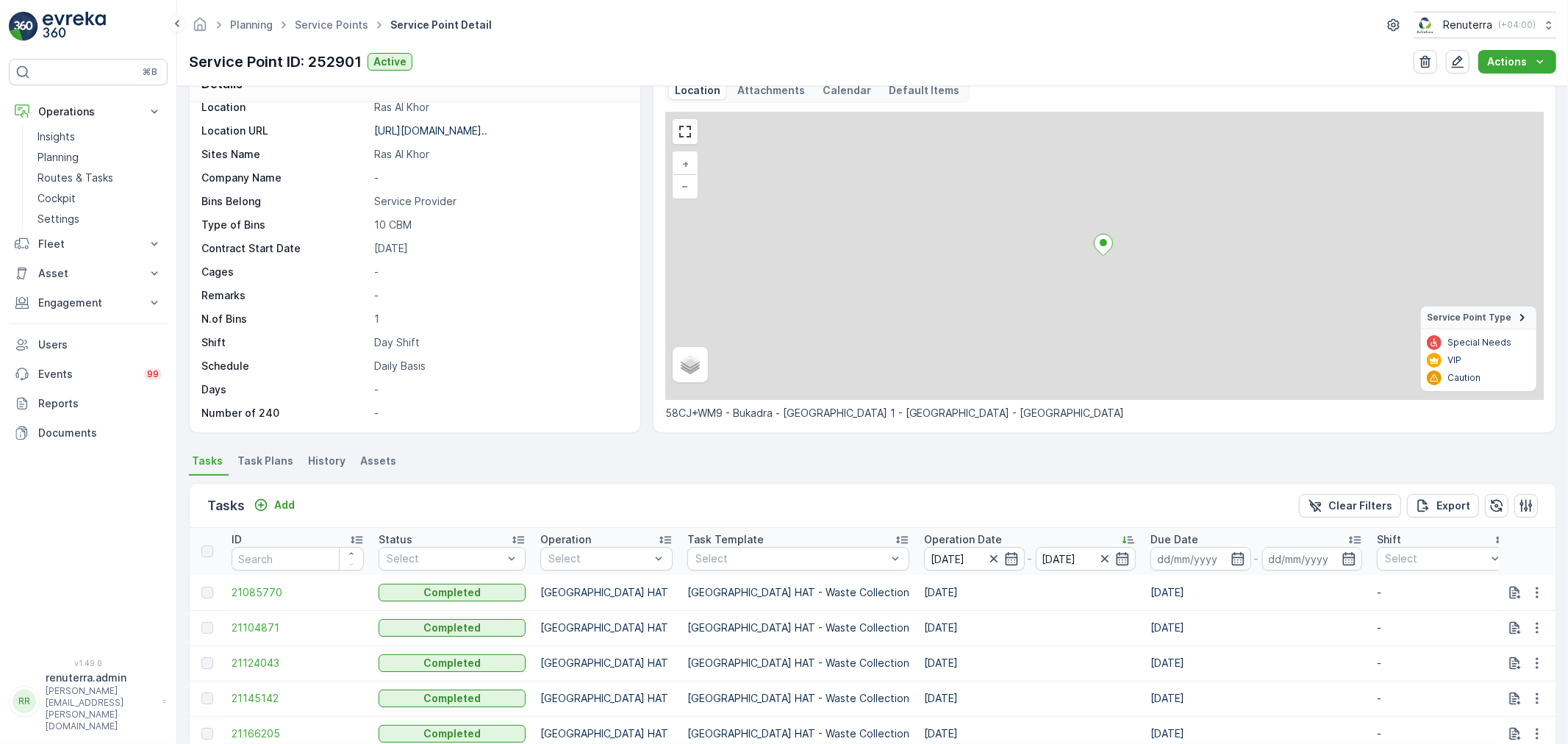
scroll to position [320, 0]
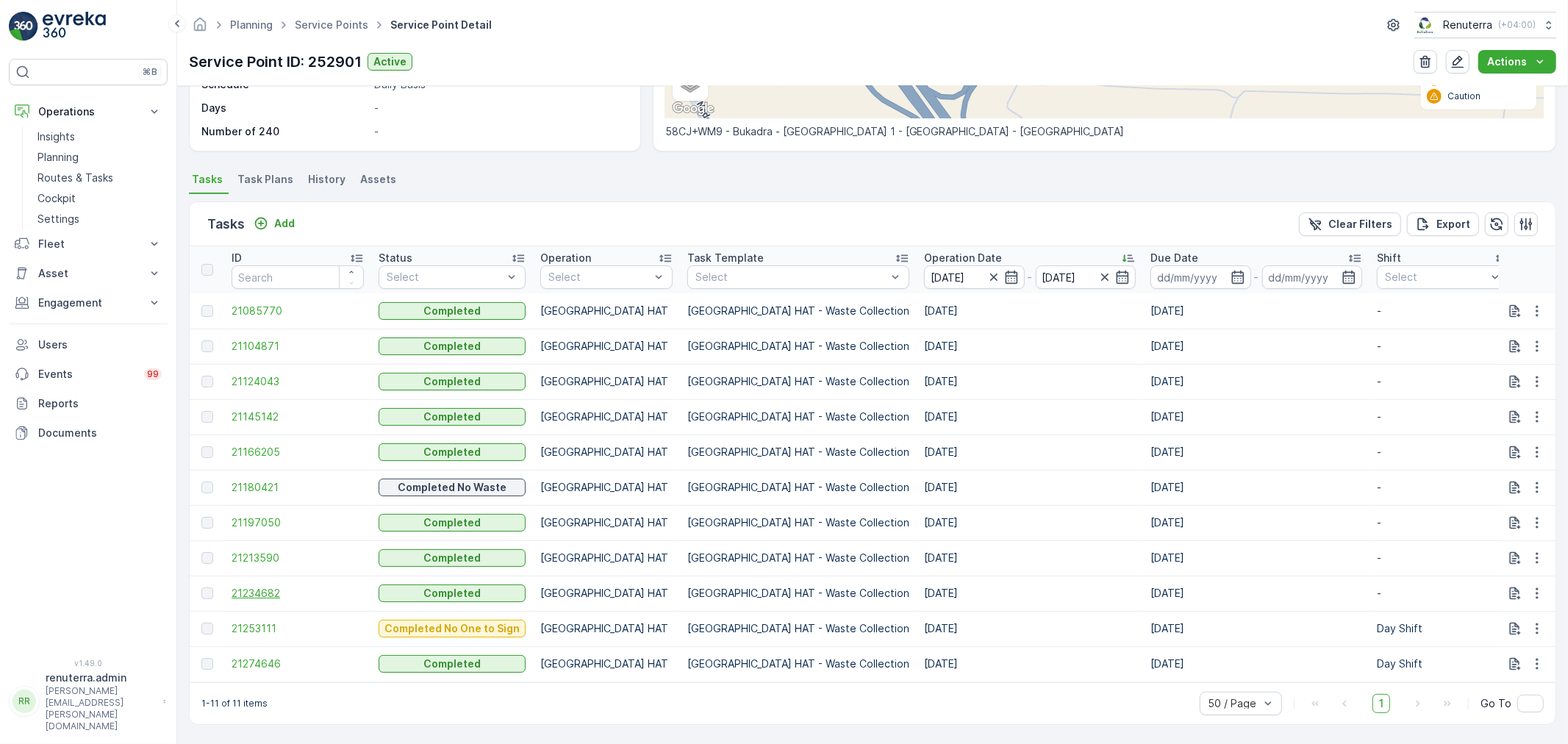
click at [266, 586] on span "21234682" at bounding box center [297, 593] width 132 height 15
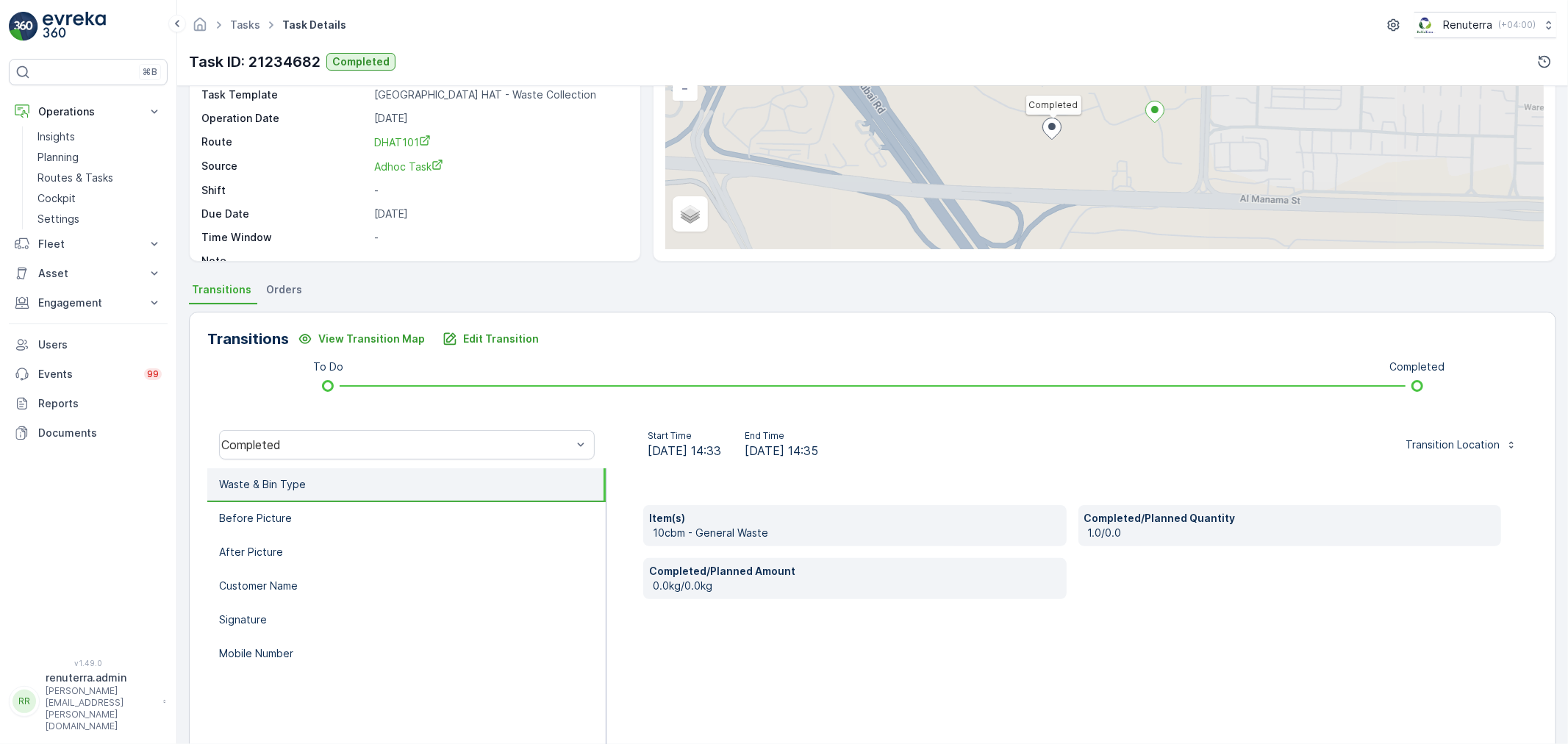
scroll to position [182, 0]
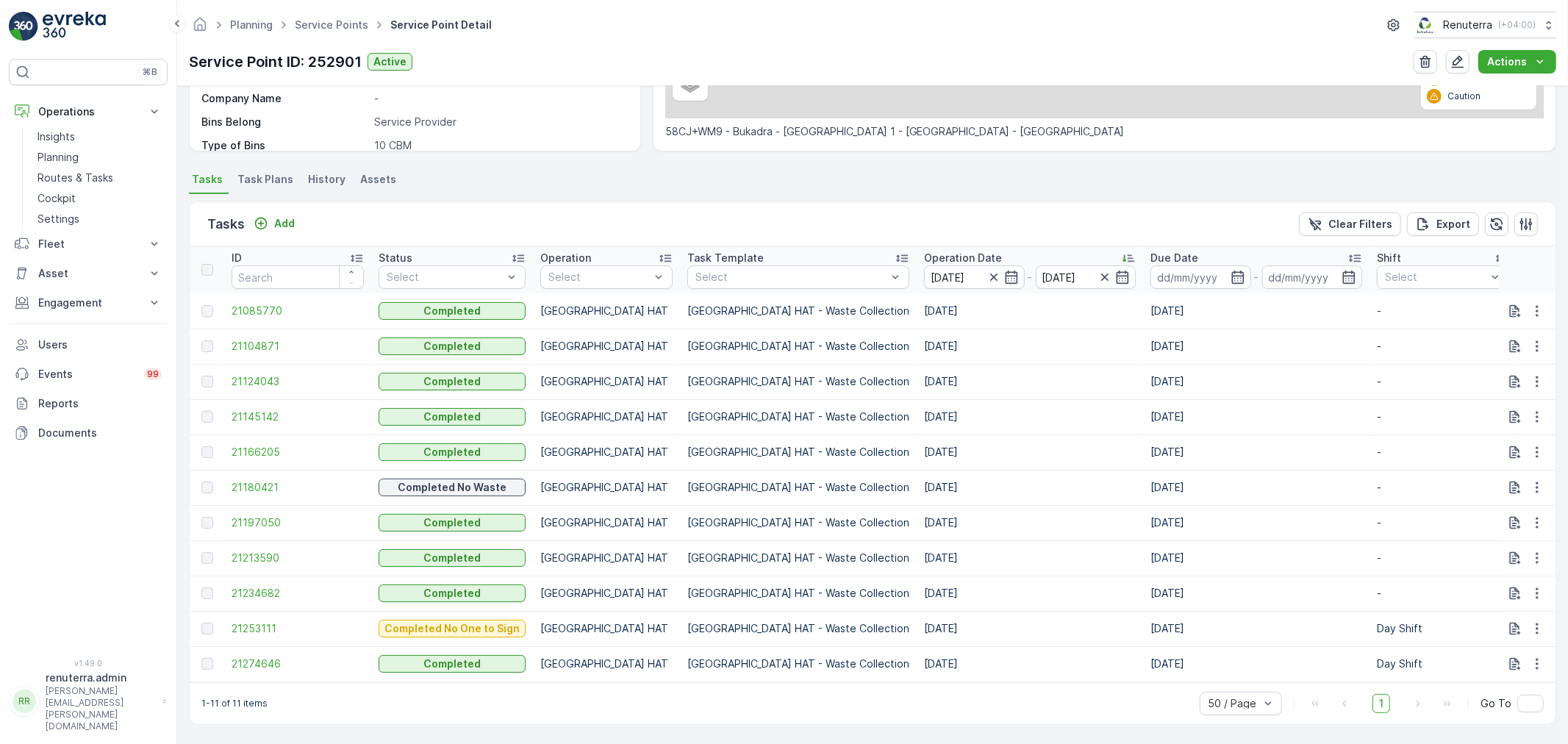
scroll to position [320, 0]
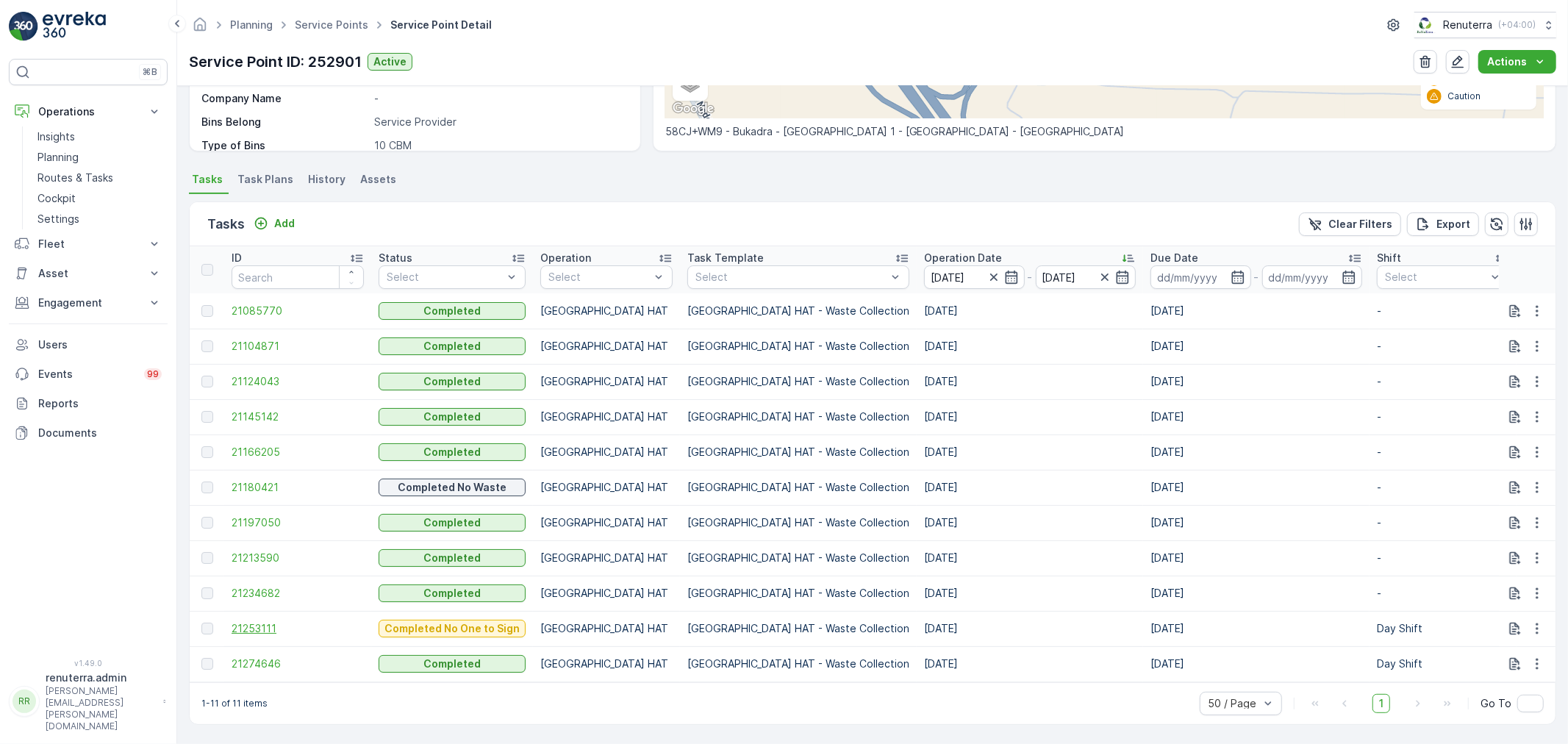
click at [257, 621] on span "21253111" at bounding box center [297, 628] width 132 height 15
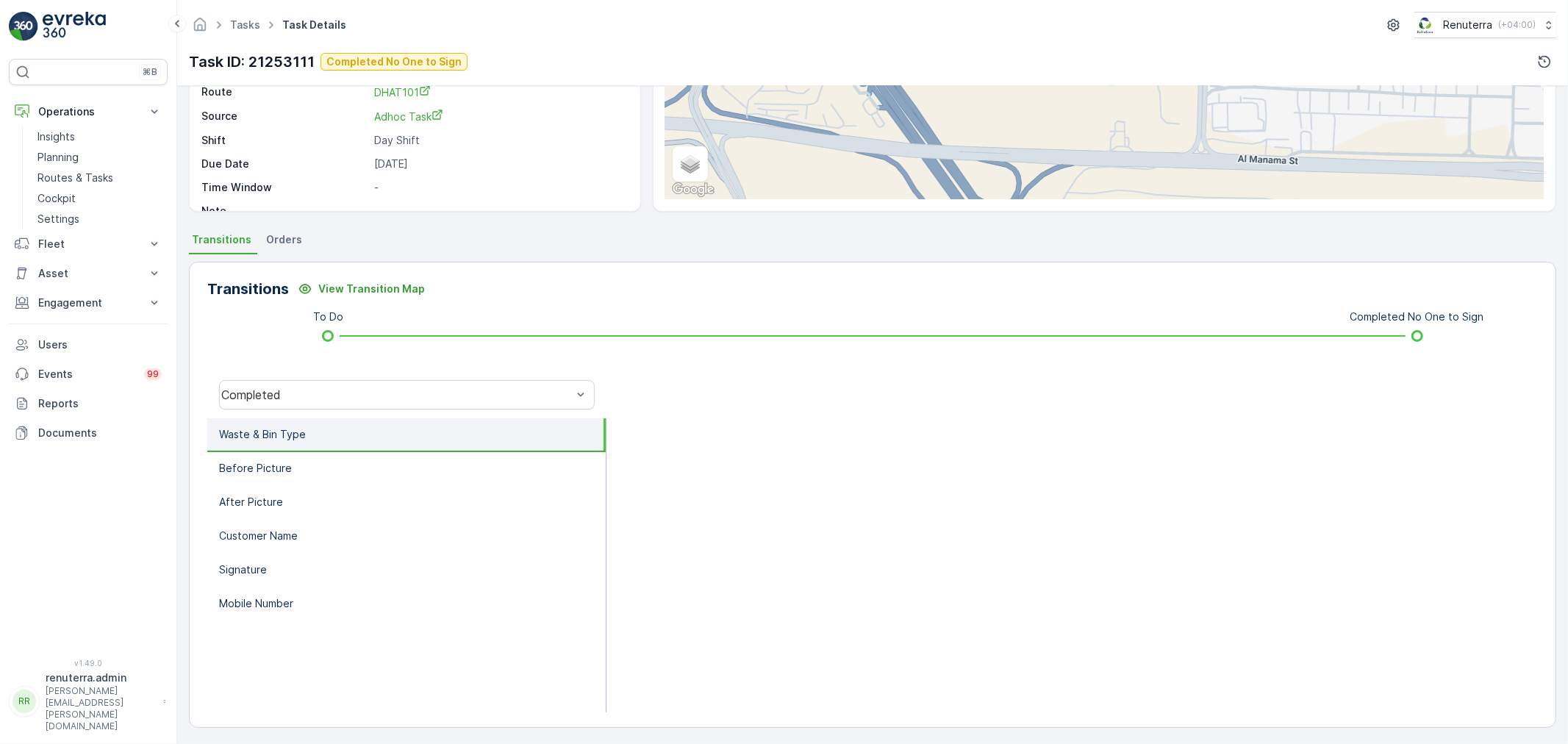
scroll to position [182, 0]
drag, startPoint x: 355, startPoint y: 384, endPoint x: 365, endPoint y: 375, distance: 13.5
click at [355, 383] on div "Completed" at bounding box center [407, 393] width 375 height 30
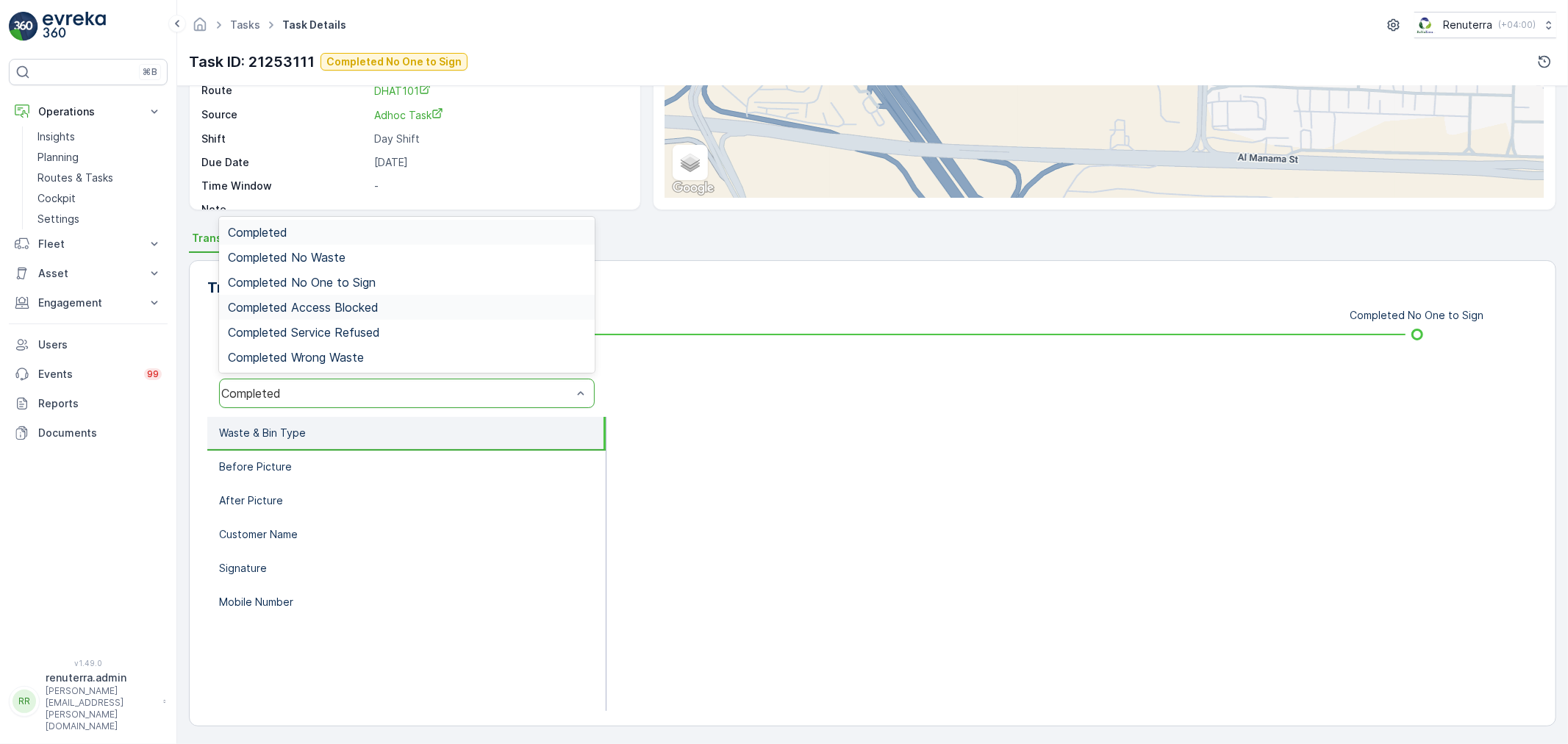
drag, startPoint x: 369, startPoint y: 296, endPoint x: 364, endPoint y: 283, distance: 13.9
click at [369, 296] on div "Completed Access Blocked" at bounding box center [407, 307] width 375 height 25
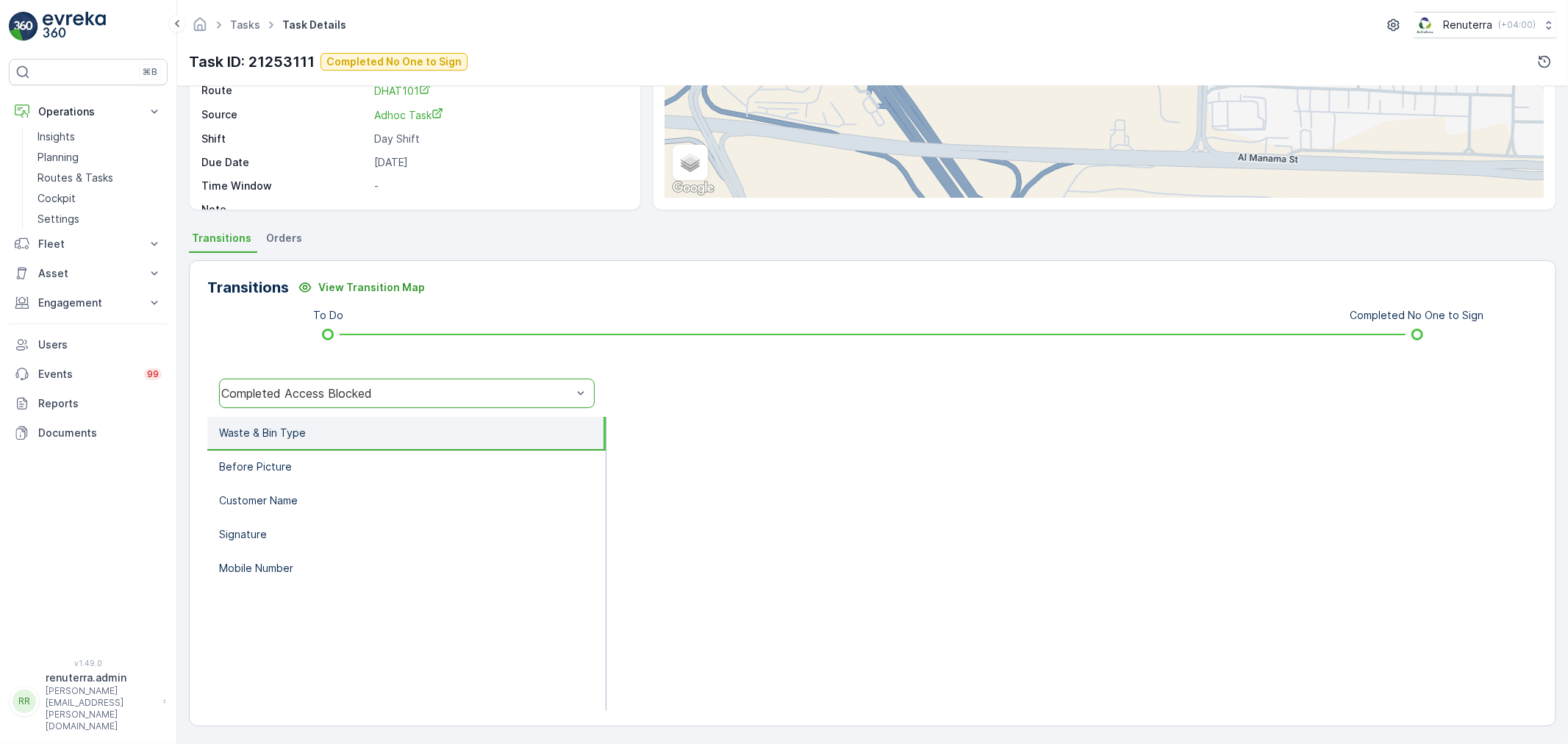
drag, startPoint x: 345, startPoint y: 382, endPoint x: 345, endPoint y: 372, distance: 10.0
click at [345, 383] on div "Completed Access Blocked" at bounding box center [407, 393] width 375 height 30
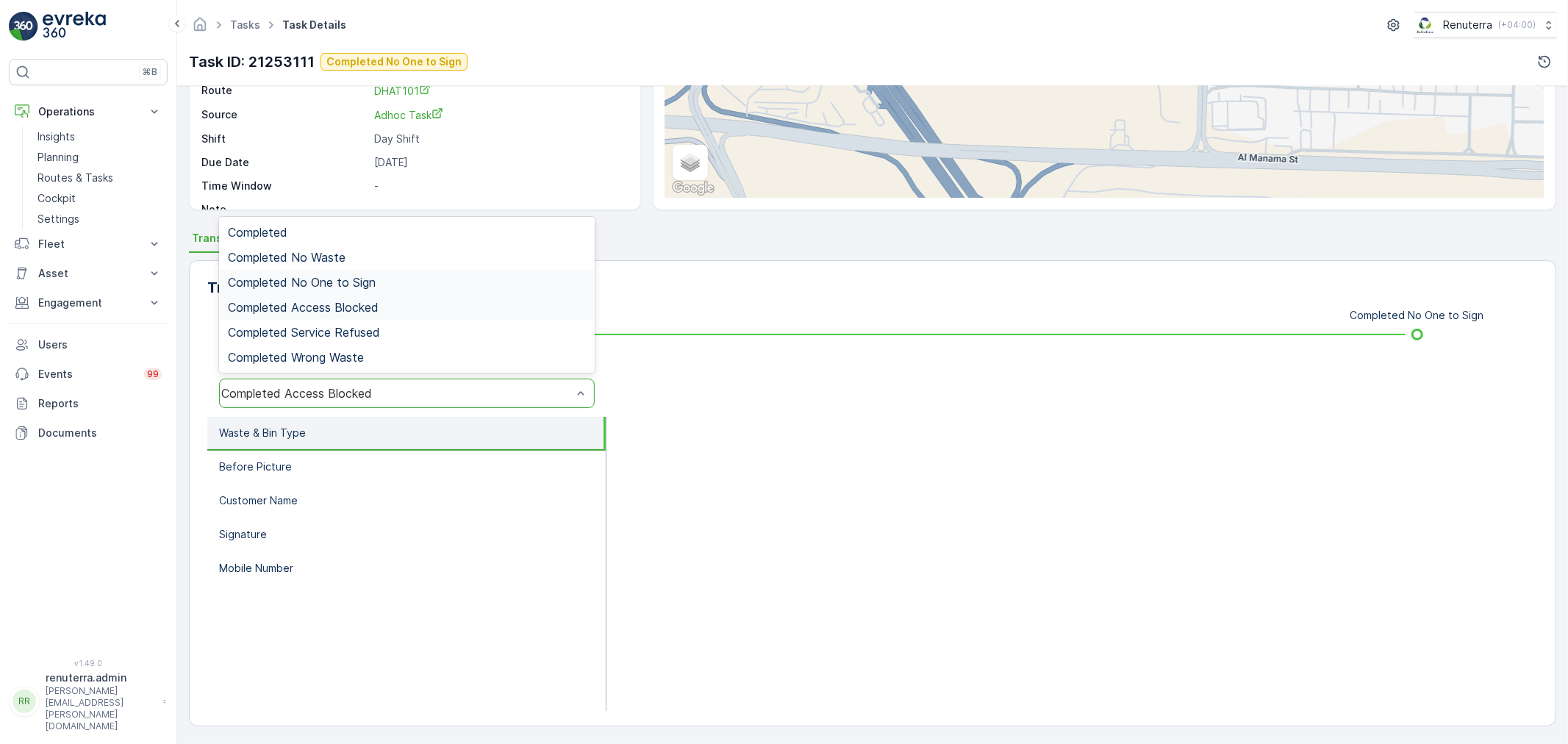
click at [369, 279] on span "Completed No One to Sign" at bounding box center [302, 282] width 148 height 13
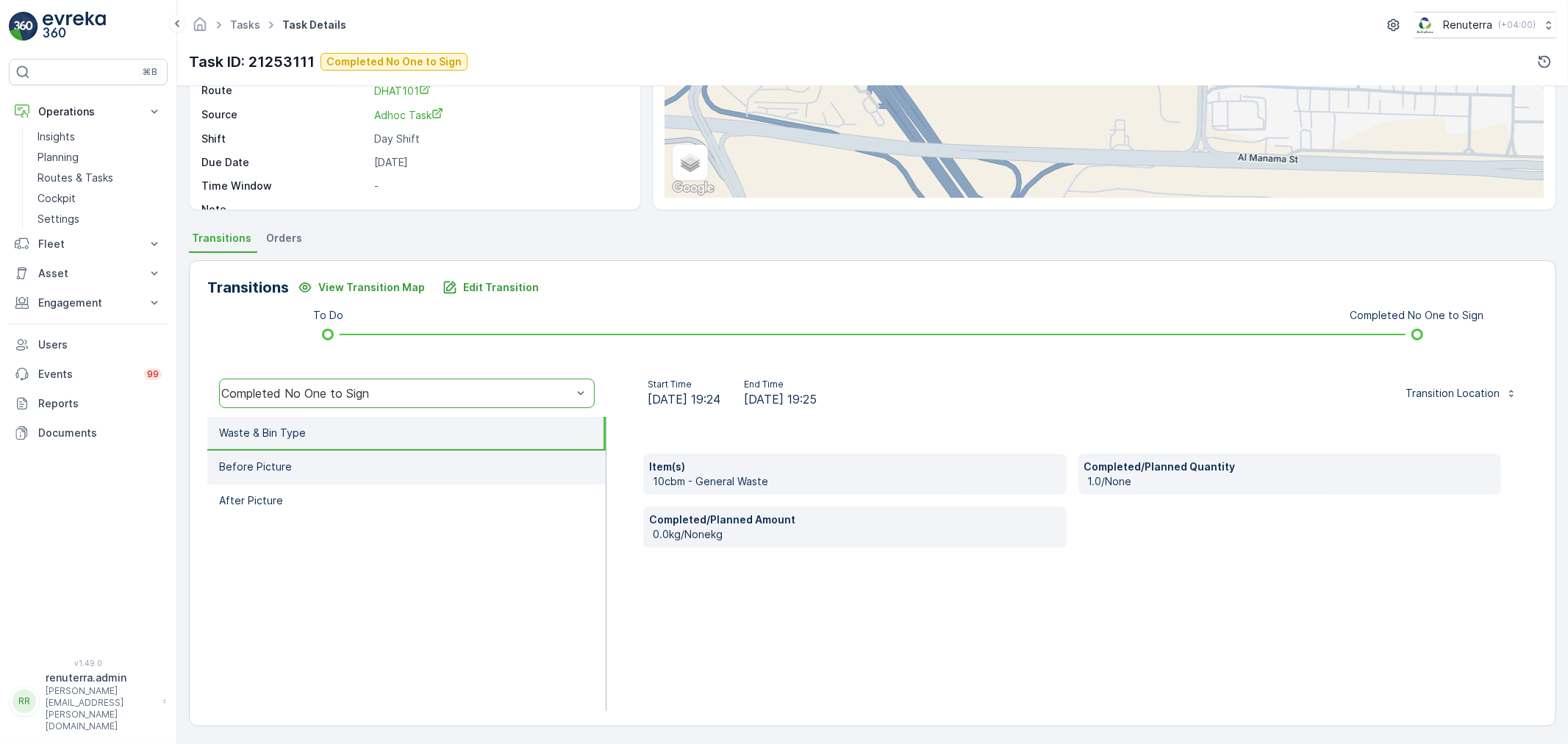
click at [429, 464] on li "Before Picture" at bounding box center [406, 467] width 398 height 34
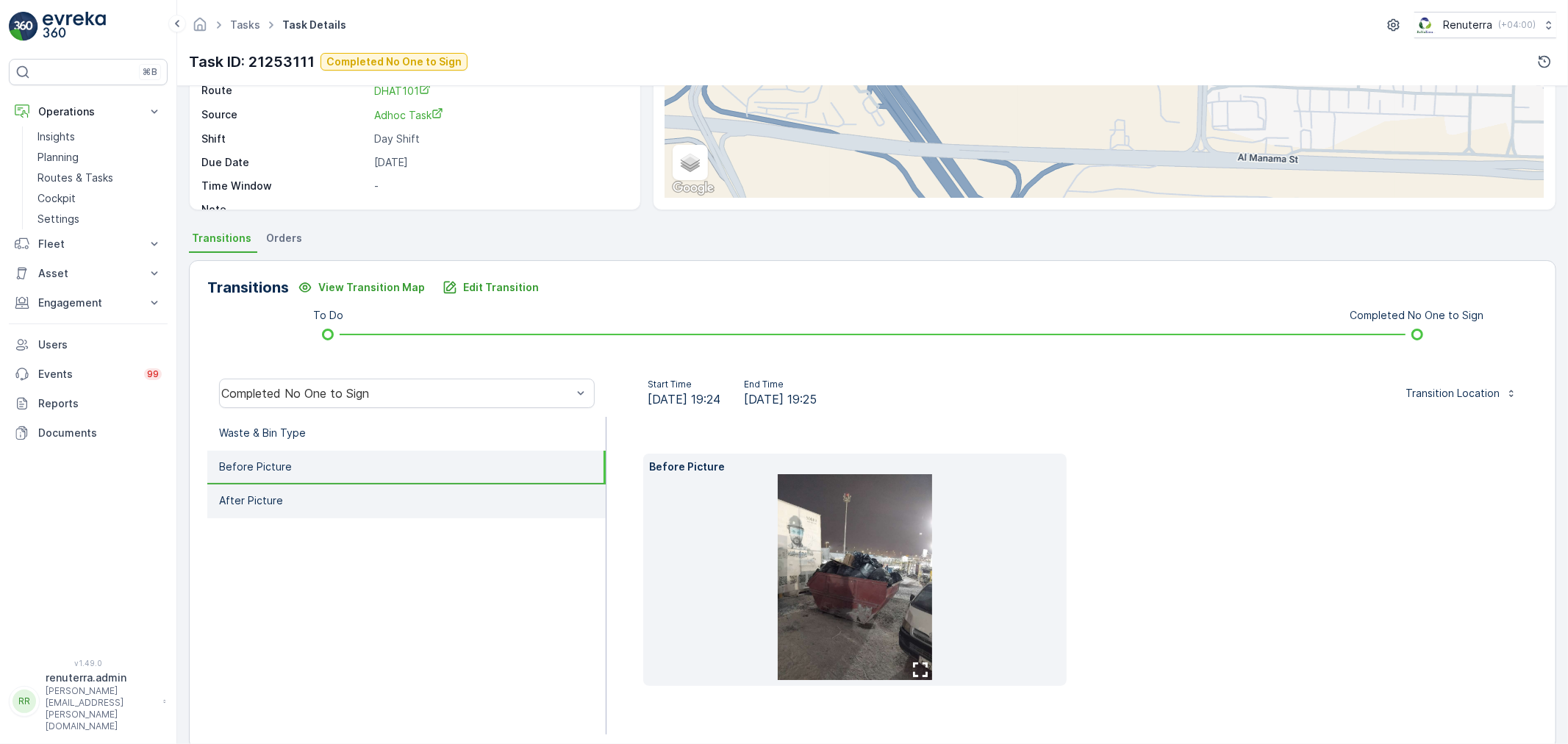
click at [434, 493] on li "After Picture" at bounding box center [406, 501] width 398 height 34
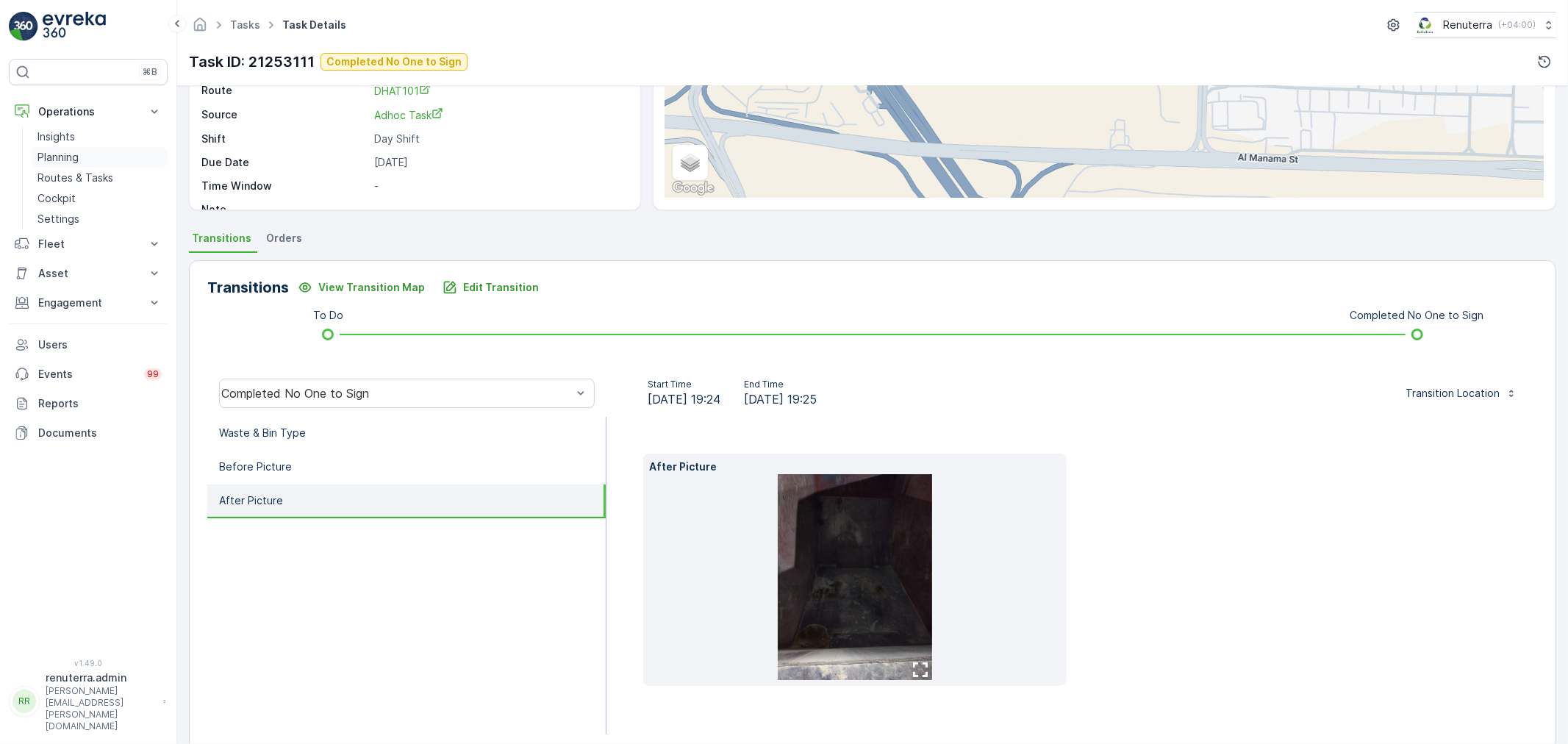
click at [86, 153] on link "Planning" at bounding box center [99, 157] width 136 height 21
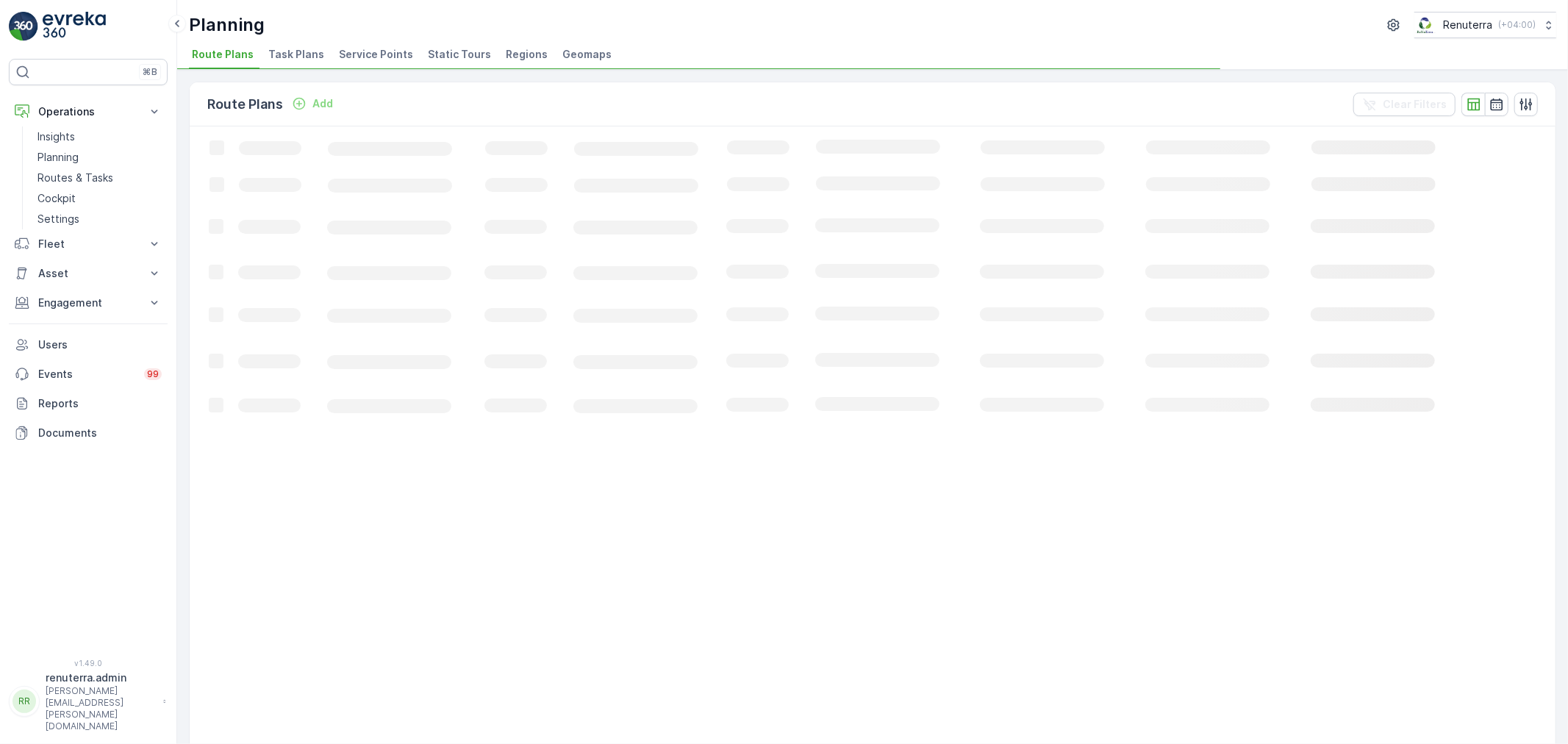
click at [342, 61] on span "Service Points" at bounding box center [375, 54] width 74 height 15
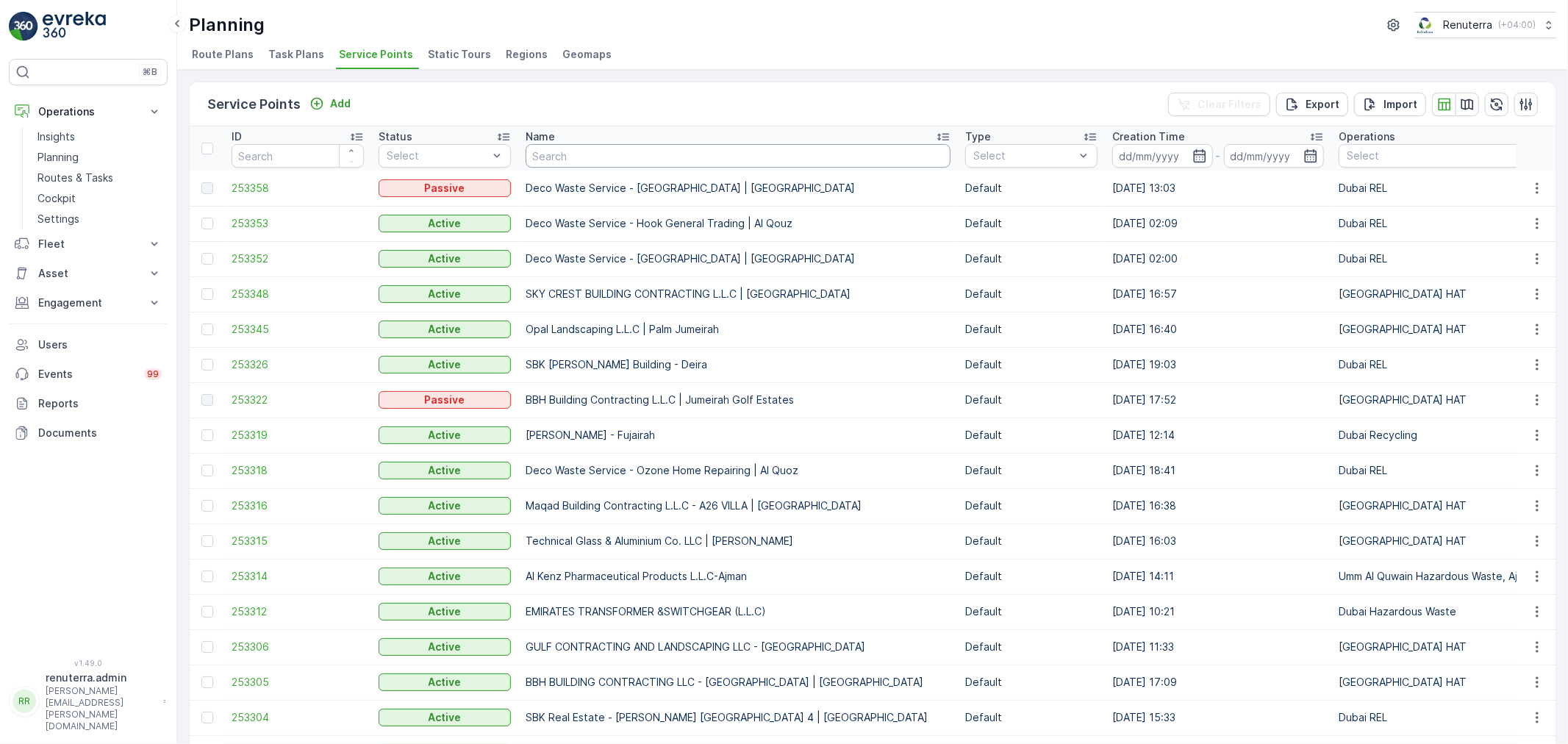
click at [635, 144] on input "text" at bounding box center [738, 156] width 425 height 23
type input "KTC"
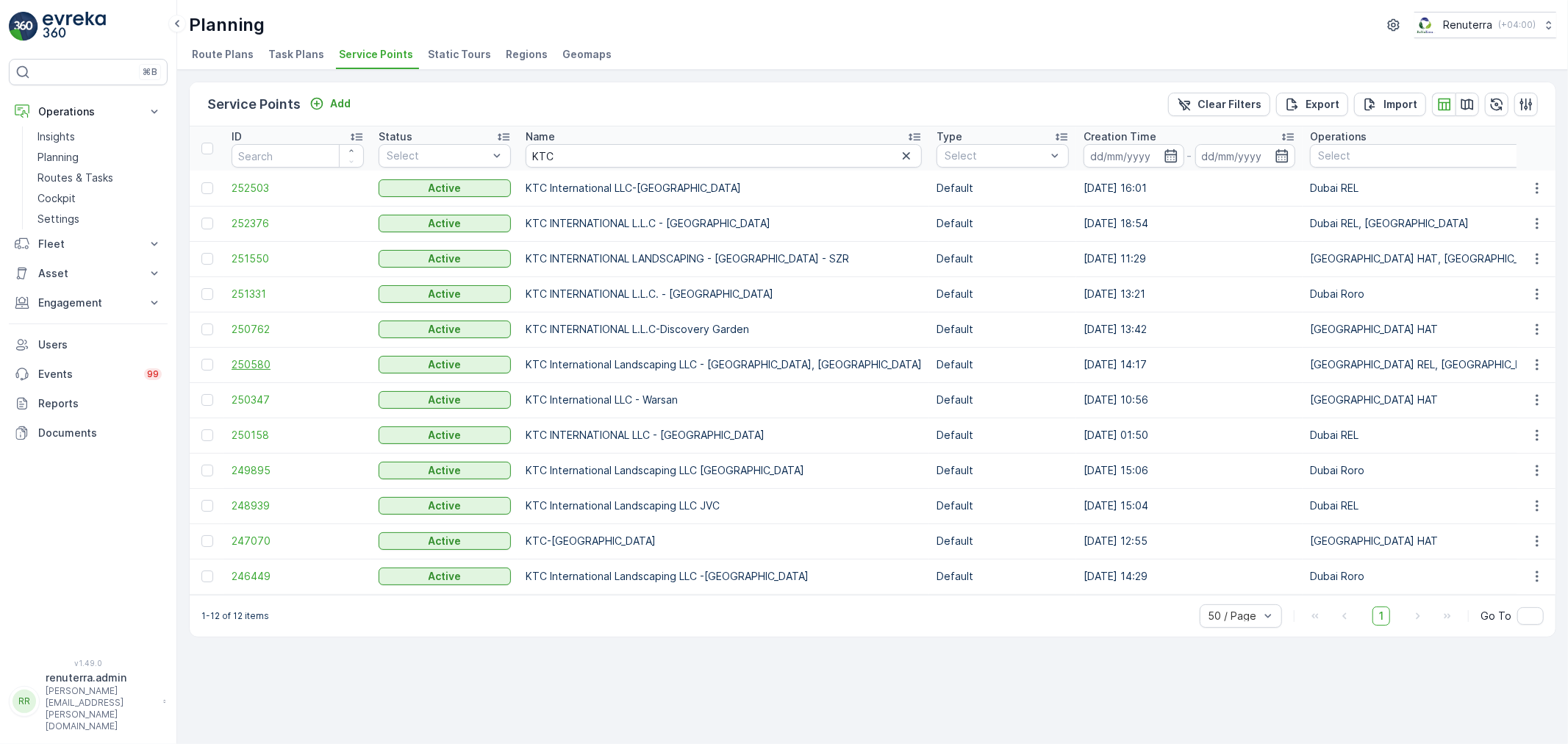
click at [269, 366] on span "250580" at bounding box center [297, 364] width 132 height 15
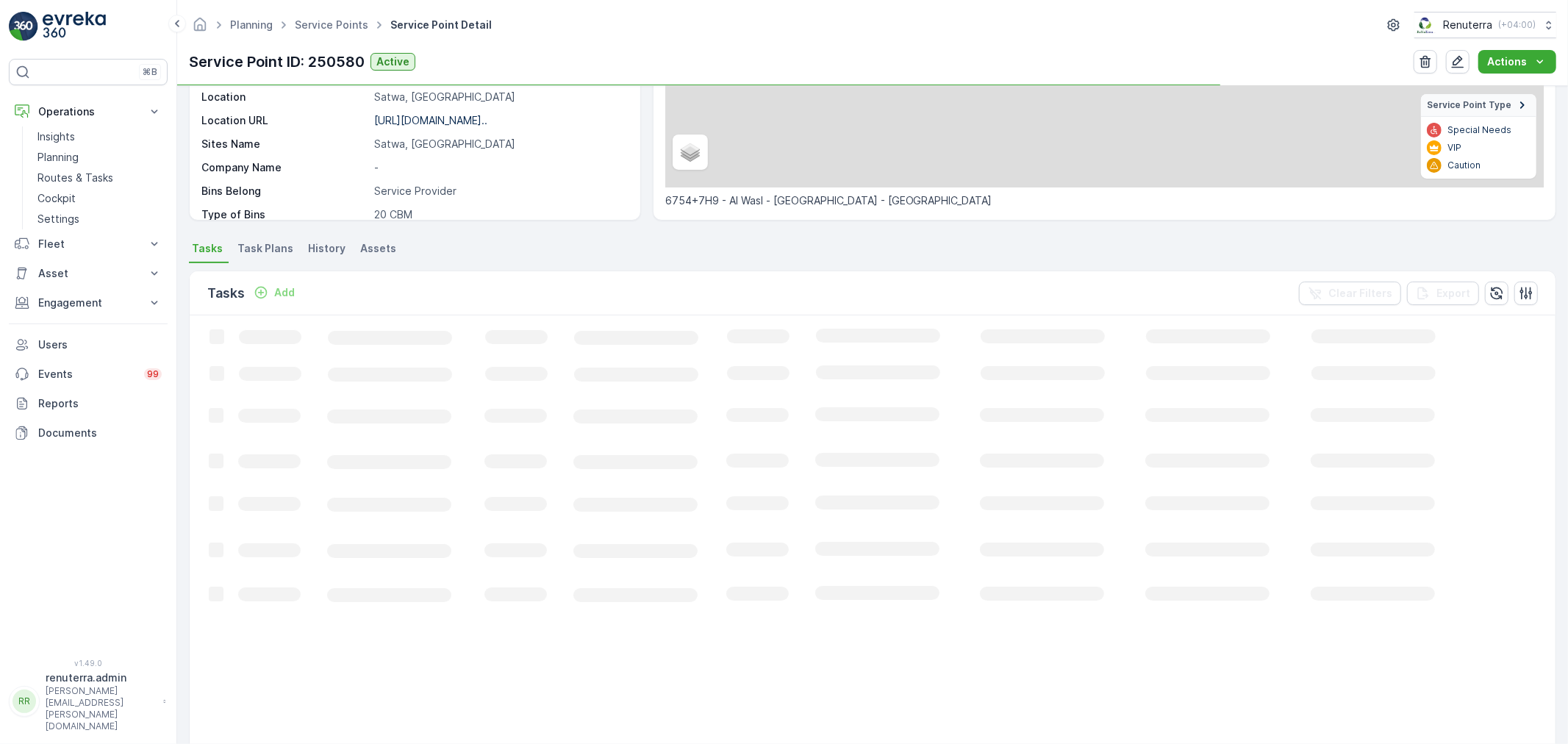
scroll to position [245, 0]
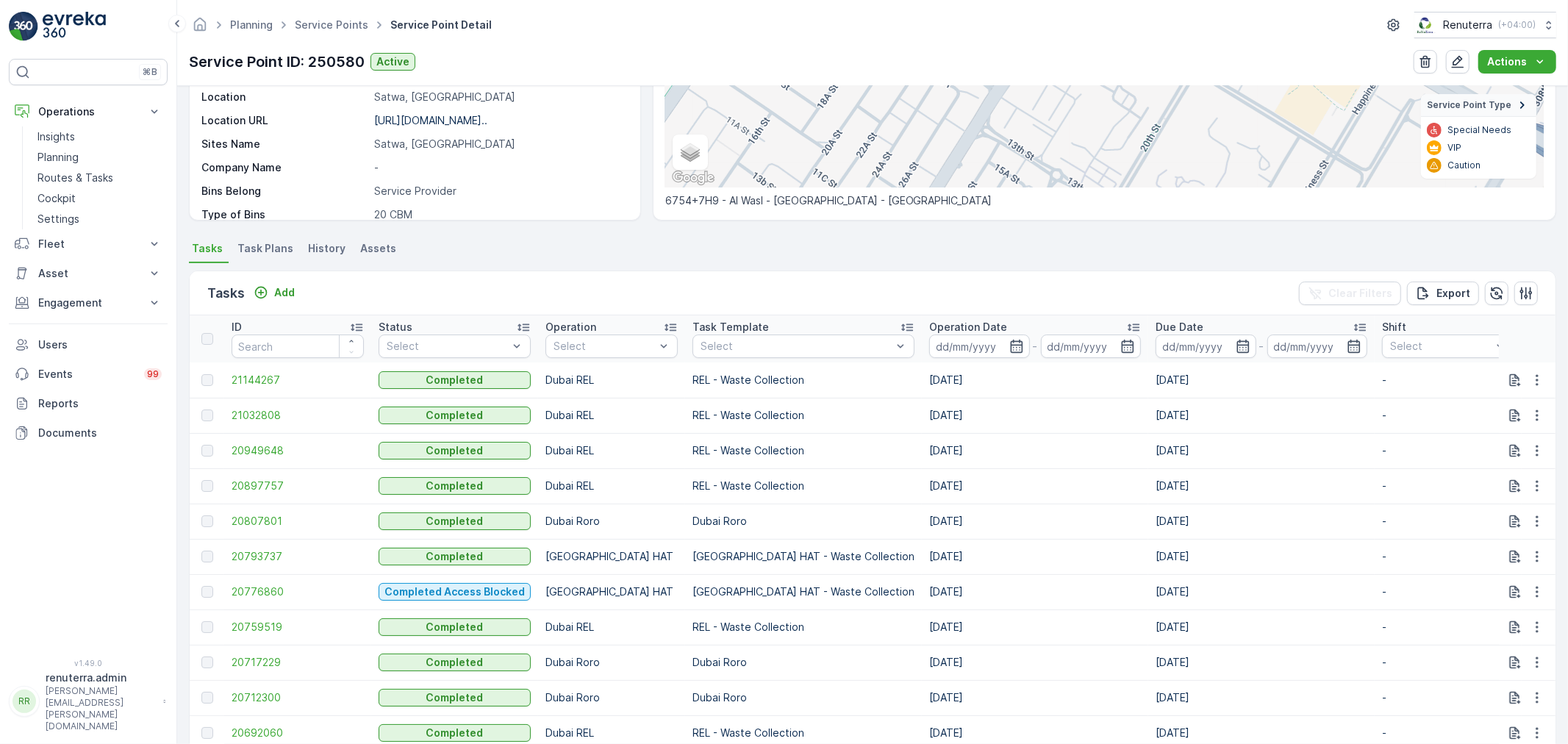
click at [294, 300] on div "Add" at bounding box center [274, 292] width 53 height 18
click at [282, 288] on p "Add" at bounding box center [284, 292] width 21 height 15
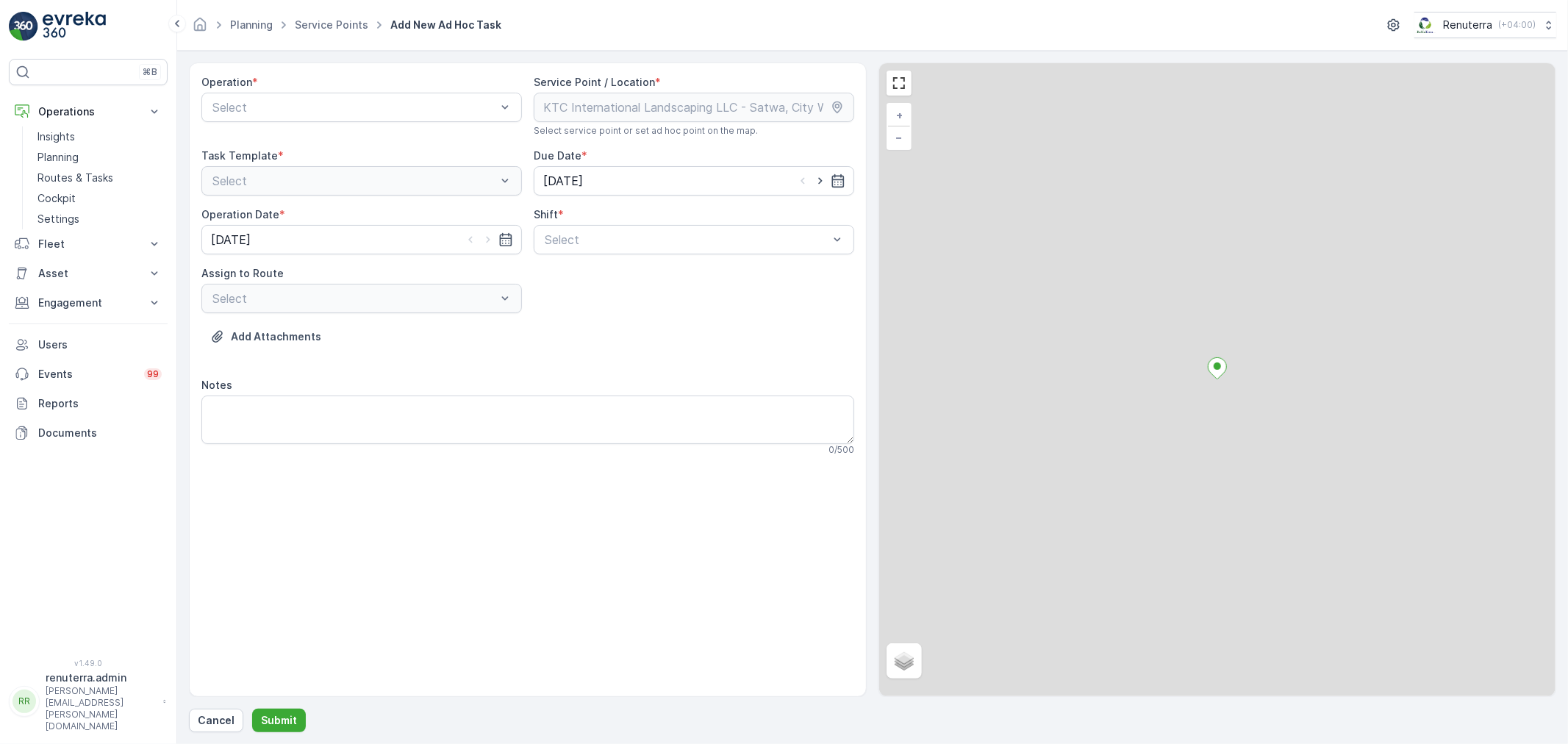
click at [321, 108] on div at bounding box center [355, 107] width 287 height 13
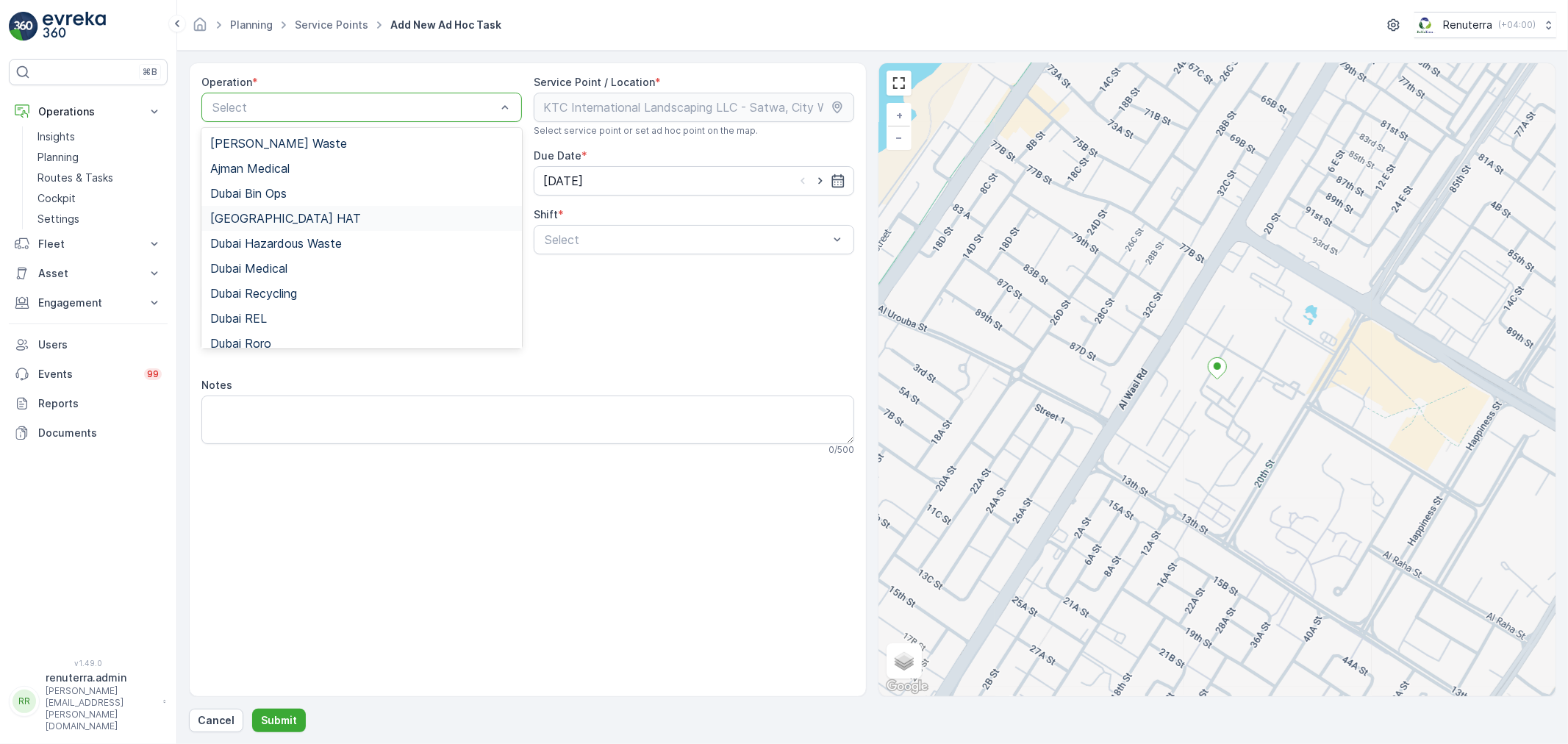
click at [326, 224] on div "Dubai HAT" at bounding box center [362, 218] width 302 height 13
click at [342, 116] on div "Dubai HAT" at bounding box center [362, 108] width 321 height 30
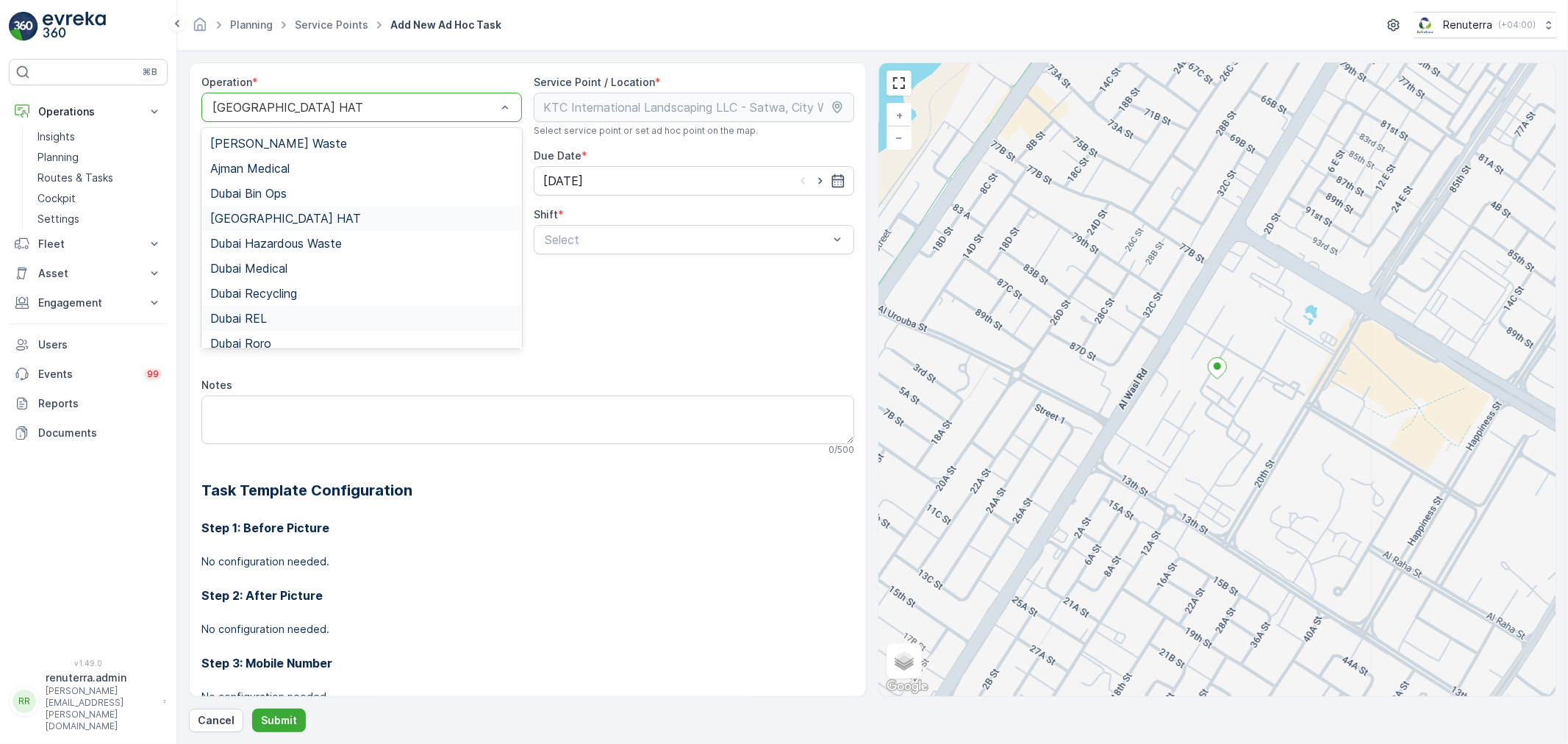
click at [311, 316] on div "Dubai REL" at bounding box center [362, 318] width 302 height 13
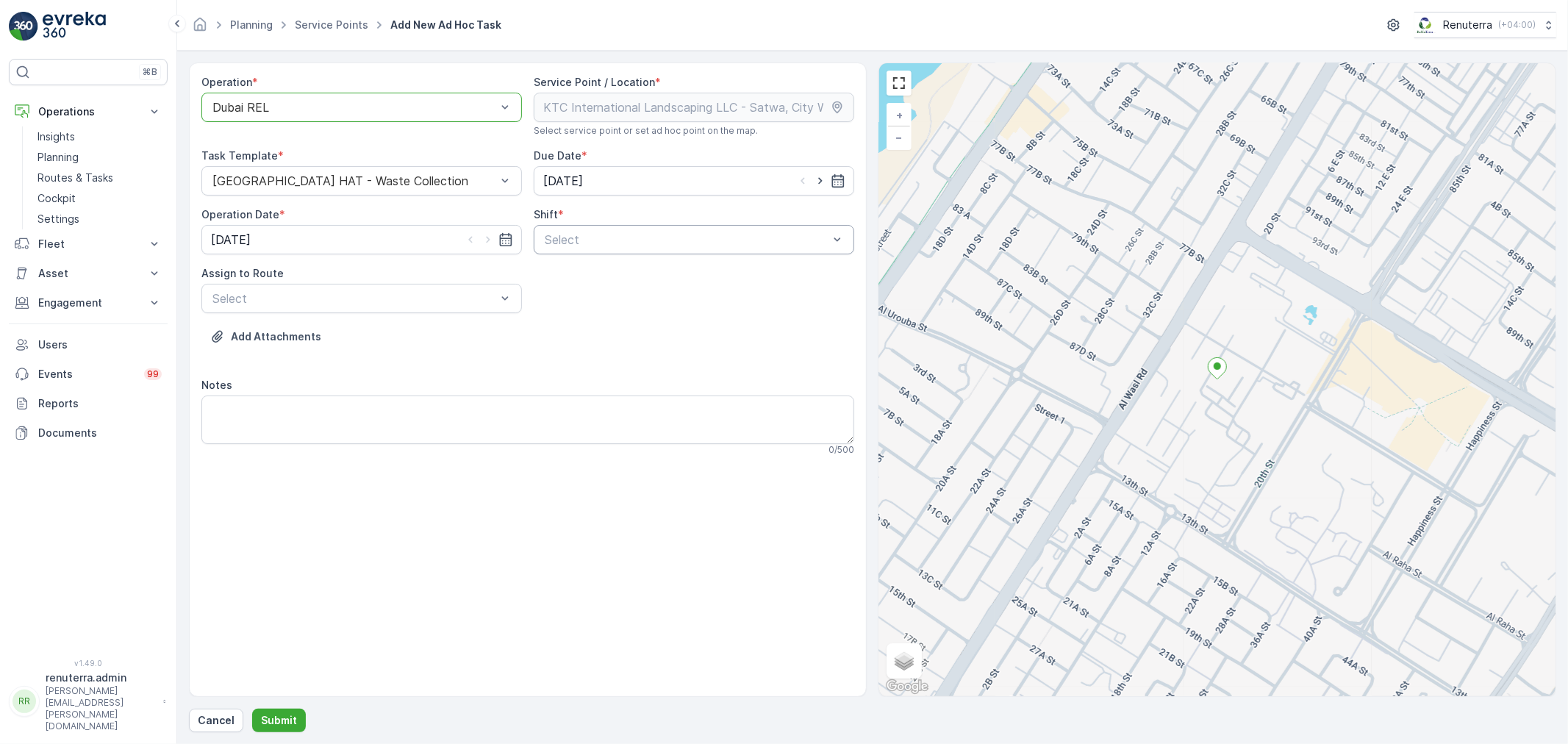
click at [602, 239] on div at bounding box center [687, 239] width 287 height 13
drag, startPoint x: 601, startPoint y: 249, endPoint x: 597, endPoint y: 296, distance: 47.2
click at [600, 296] on span "Night Shift" at bounding box center [572, 300] width 59 height 13
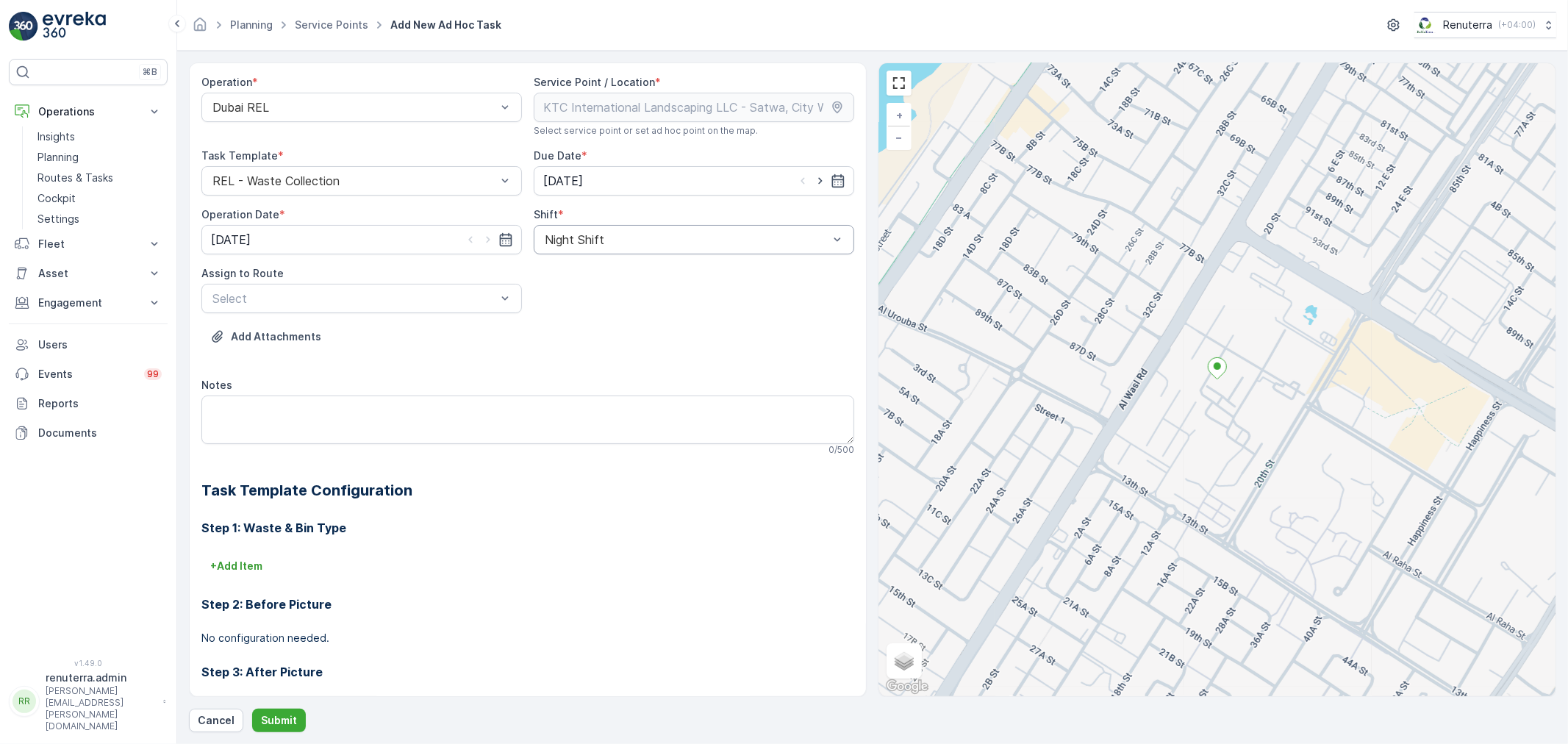
drag, startPoint x: 583, startPoint y: 264, endPoint x: 590, endPoint y: 239, distance: 26.0
click at [590, 239] on div at bounding box center [687, 239] width 287 height 13
click at [593, 272] on div "Day Shift" at bounding box center [694, 275] width 302 height 13
click at [288, 296] on div at bounding box center [355, 298] width 287 height 13
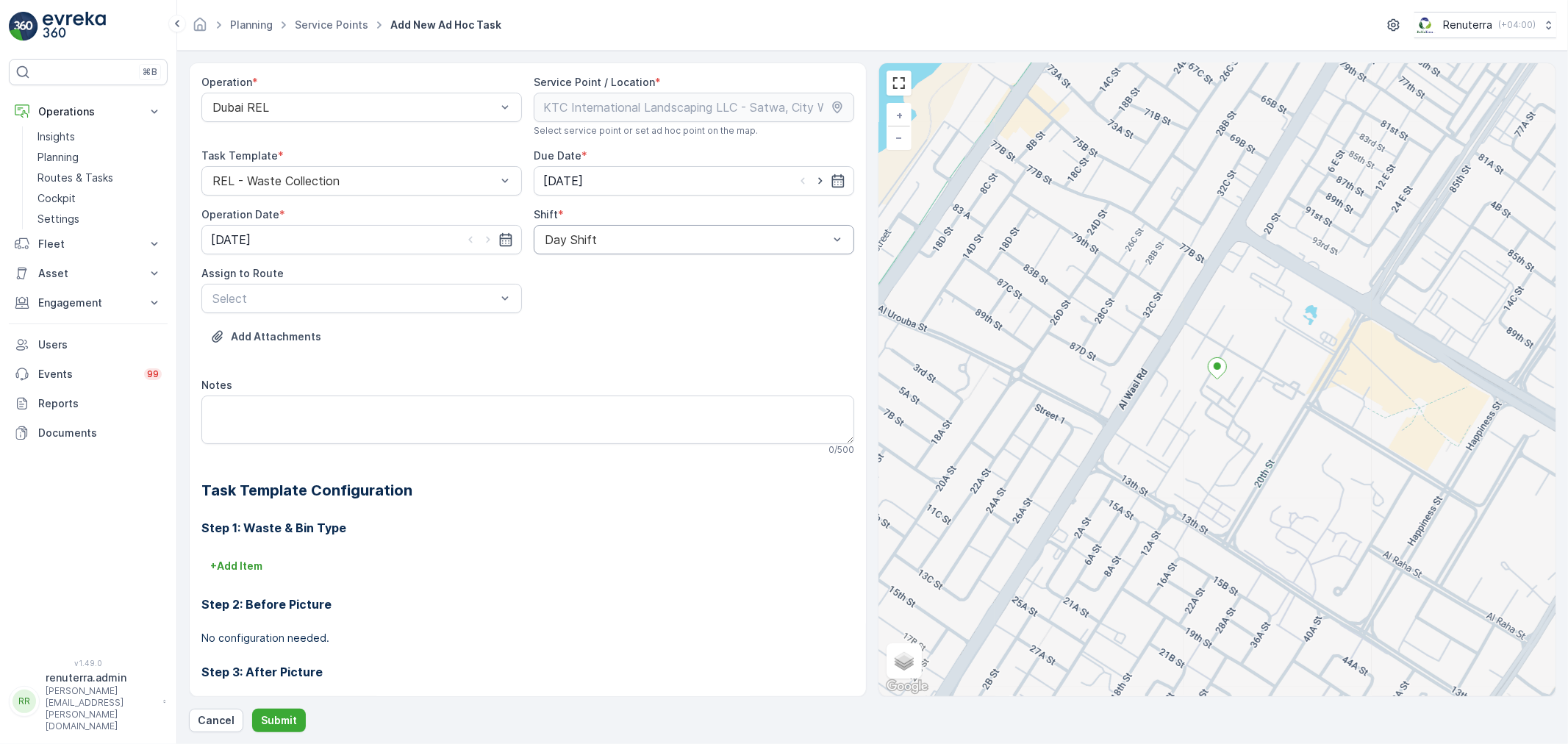
click at [561, 246] on div "Day Shift" at bounding box center [694, 240] width 321 height 30
drag, startPoint x: 572, startPoint y: 297, endPoint x: 532, endPoint y: 298, distance: 40.0
click at [570, 297] on span "Night Shift" at bounding box center [572, 300] width 59 height 13
click at [459, 298] on div at bounding box center [355, 298] width 287 height 13
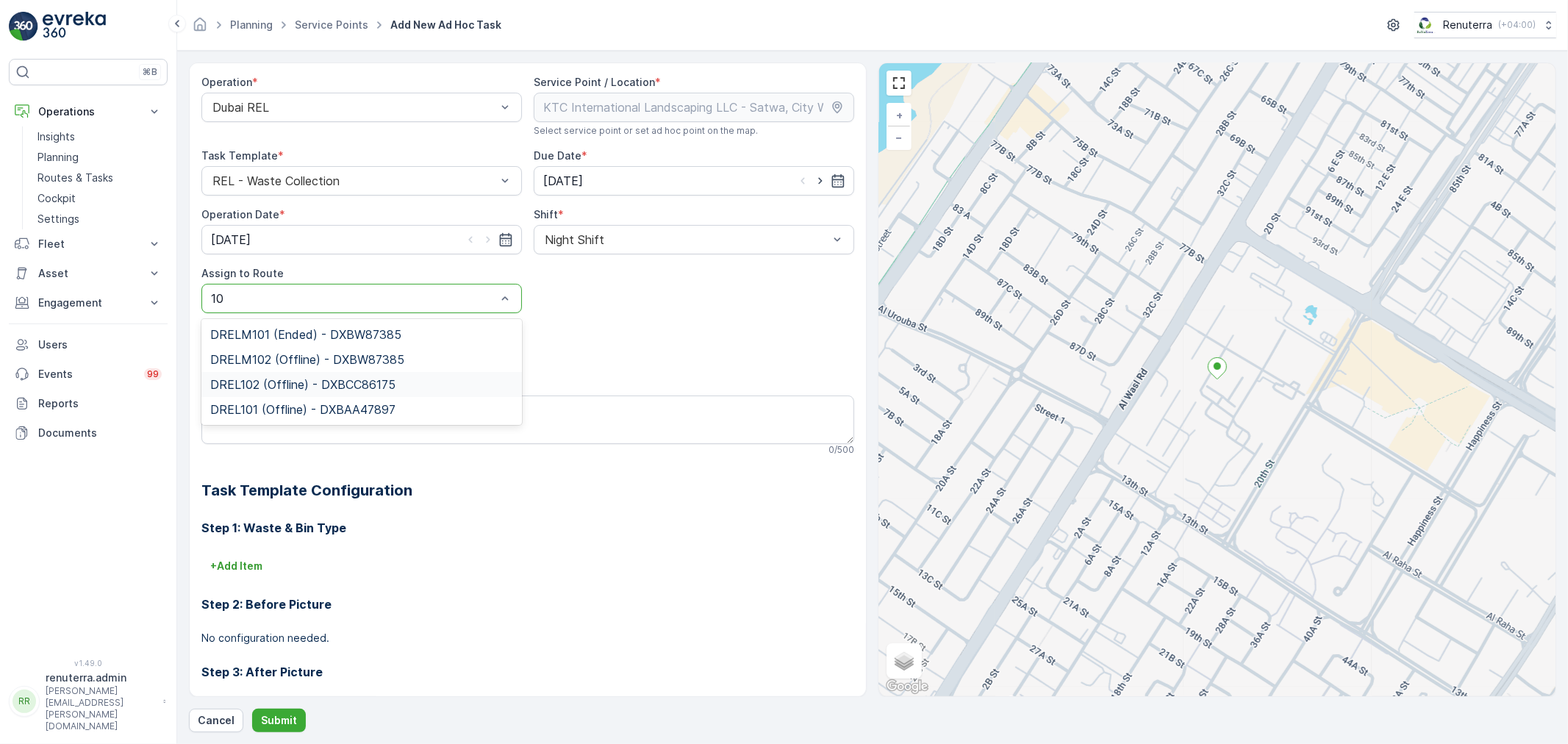
type input "101"
drag, startPoint x: 262, startPoint y: 293, endPoint x: 234, endPoint y: 291, distance: 28.1
click at [251, 292] on div at bounding box center [355, 298] width 287 height 13
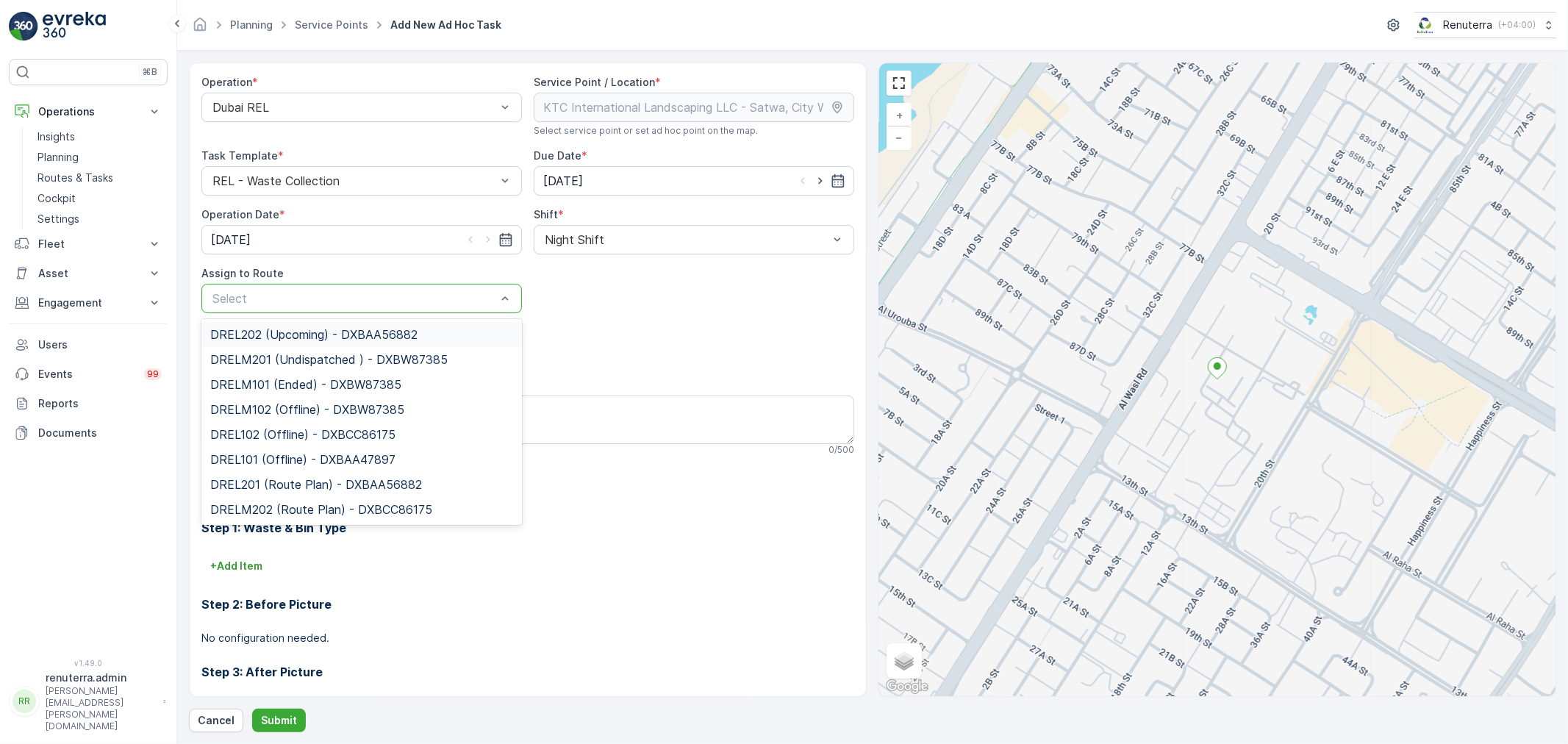
click at [240, 295] on div at bounding box center [355, 298] width 287 height 13
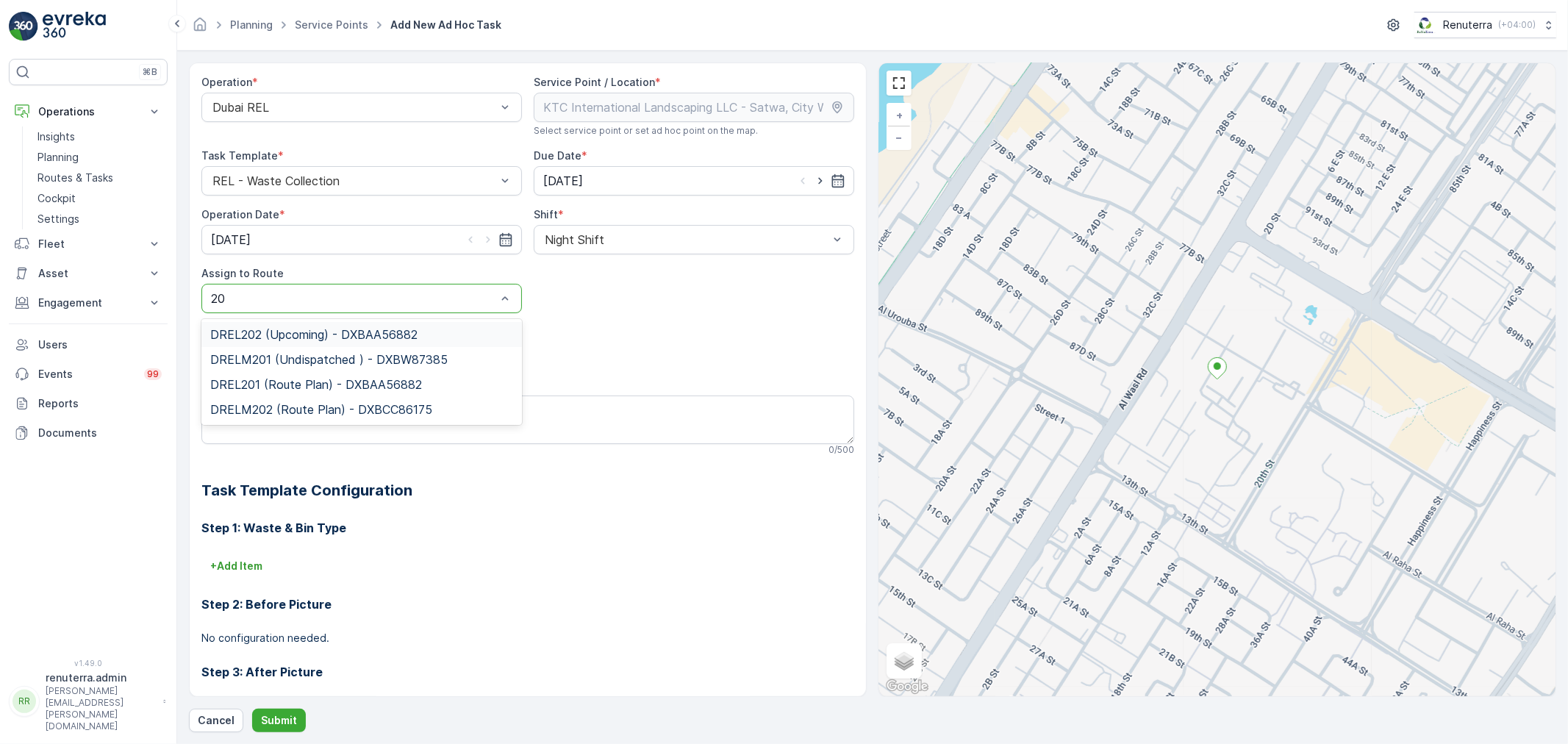
type input "2"
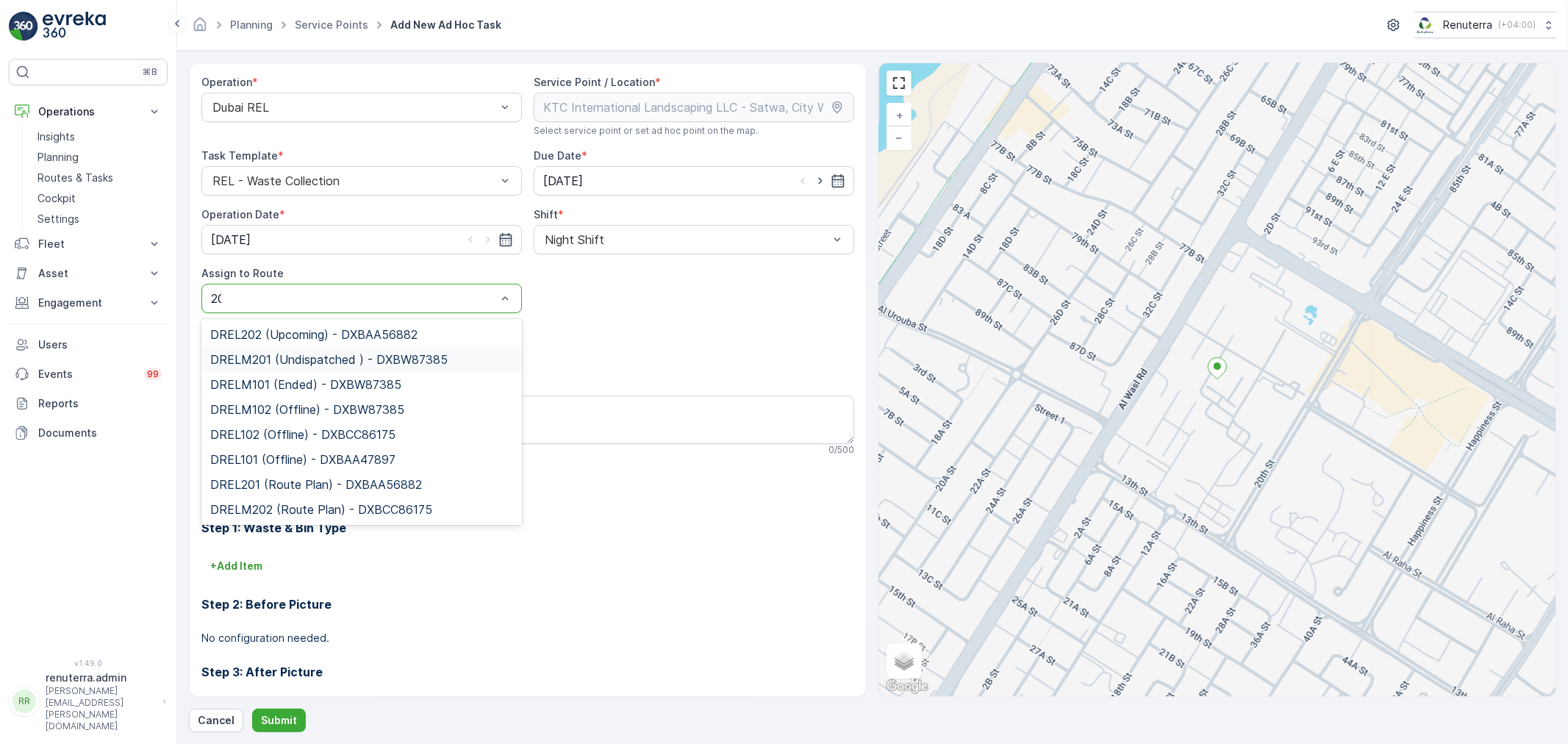
type input "201"
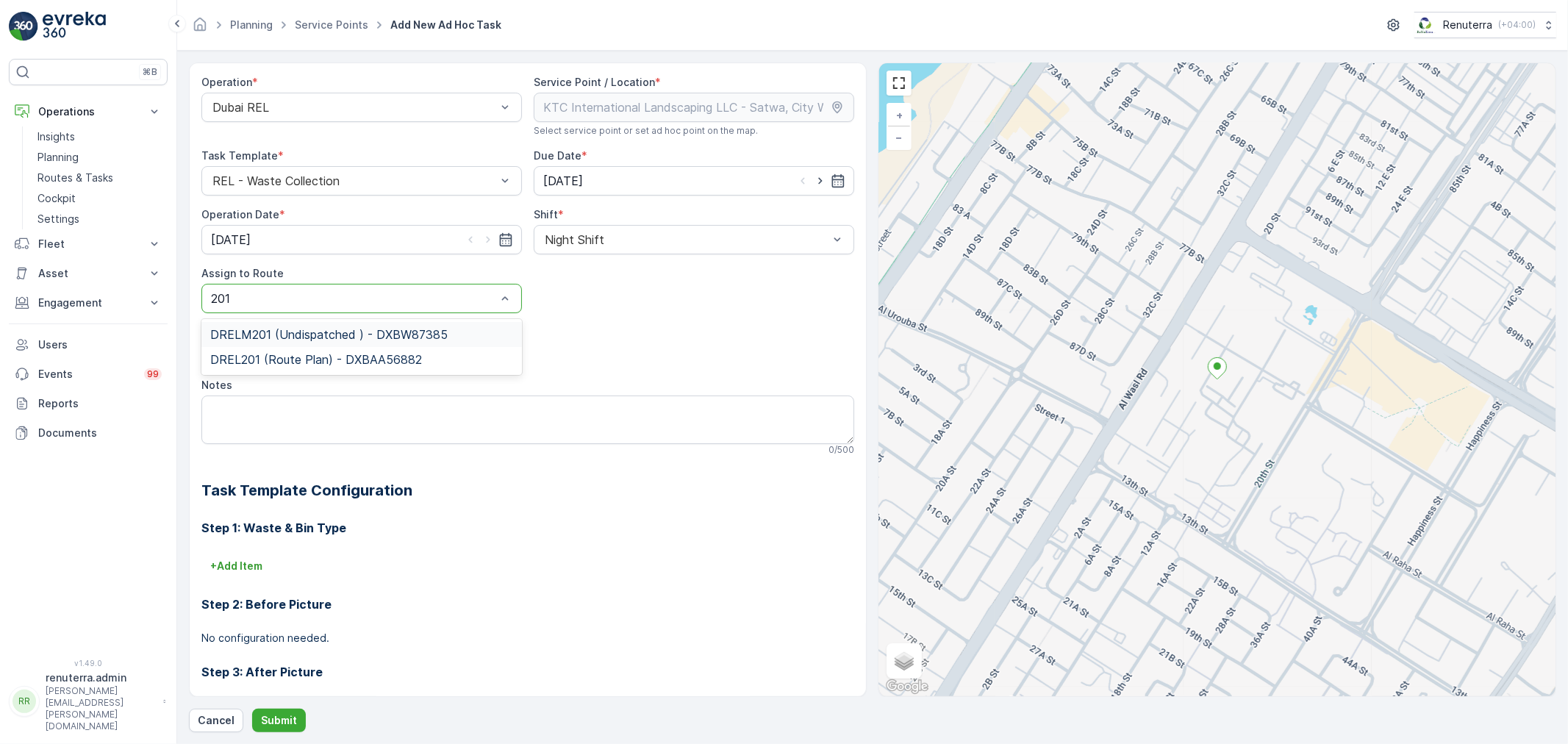
click at [269, 340] on span "DRELM201 (Undispatched ) - DXBW87385" at bounding box center [329, 334] width 237 height 13
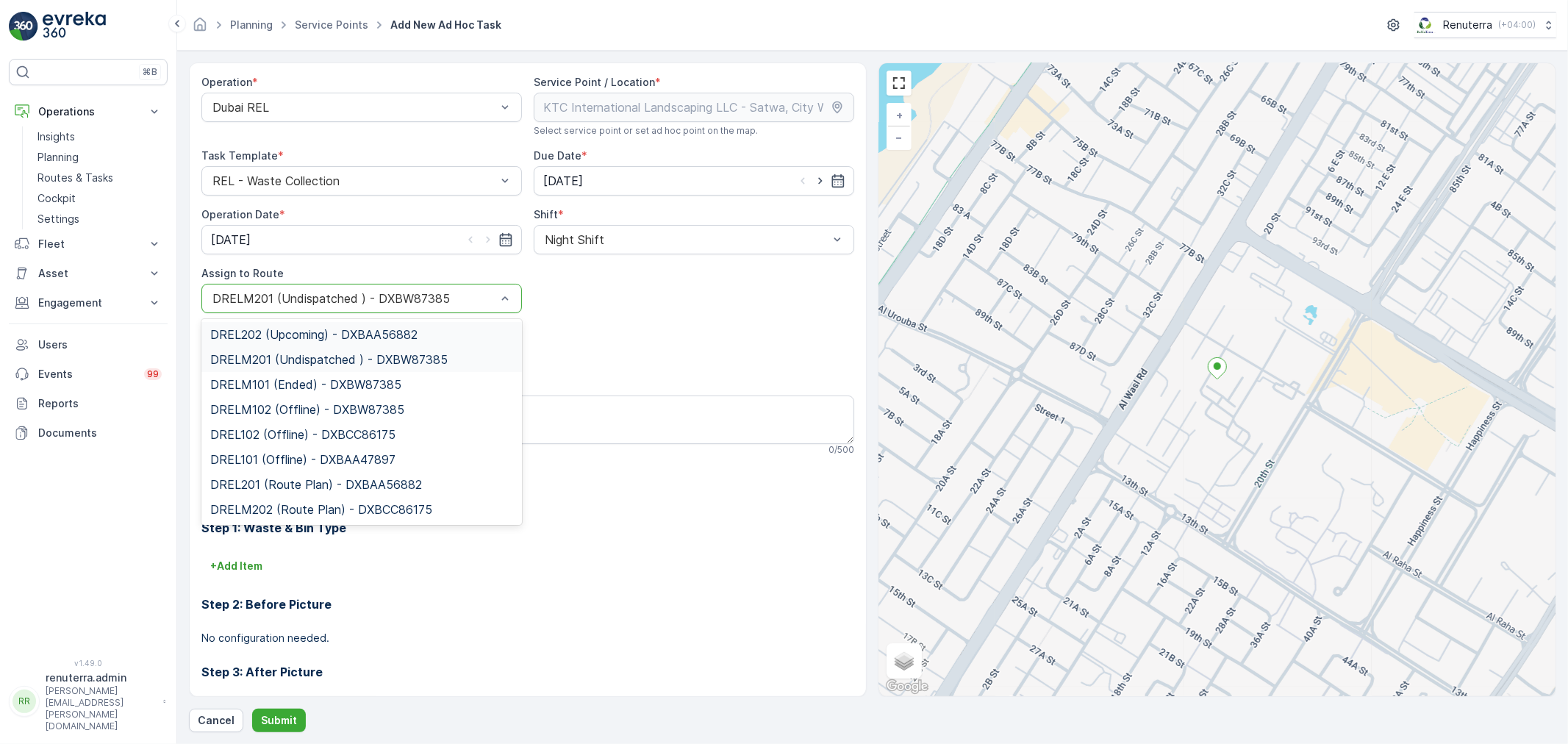
click at [380, 299] on div at bounding box center [355, 298] width 287 height 13
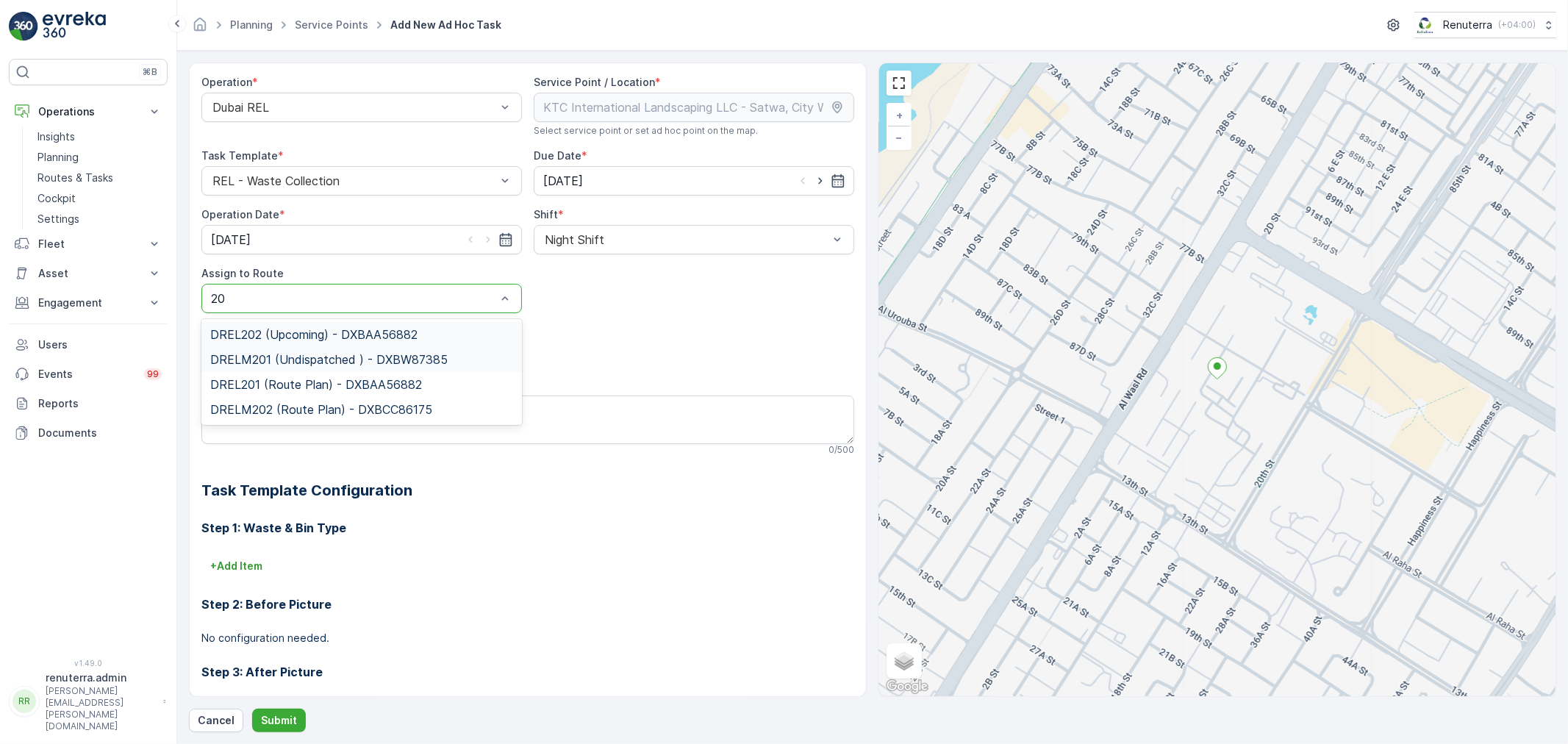
type input "201"
click at [336, 328] on span "DRELM201 (Undispatched ) - DXBW87385" at bounding box center [329, 334] width 237 height 13
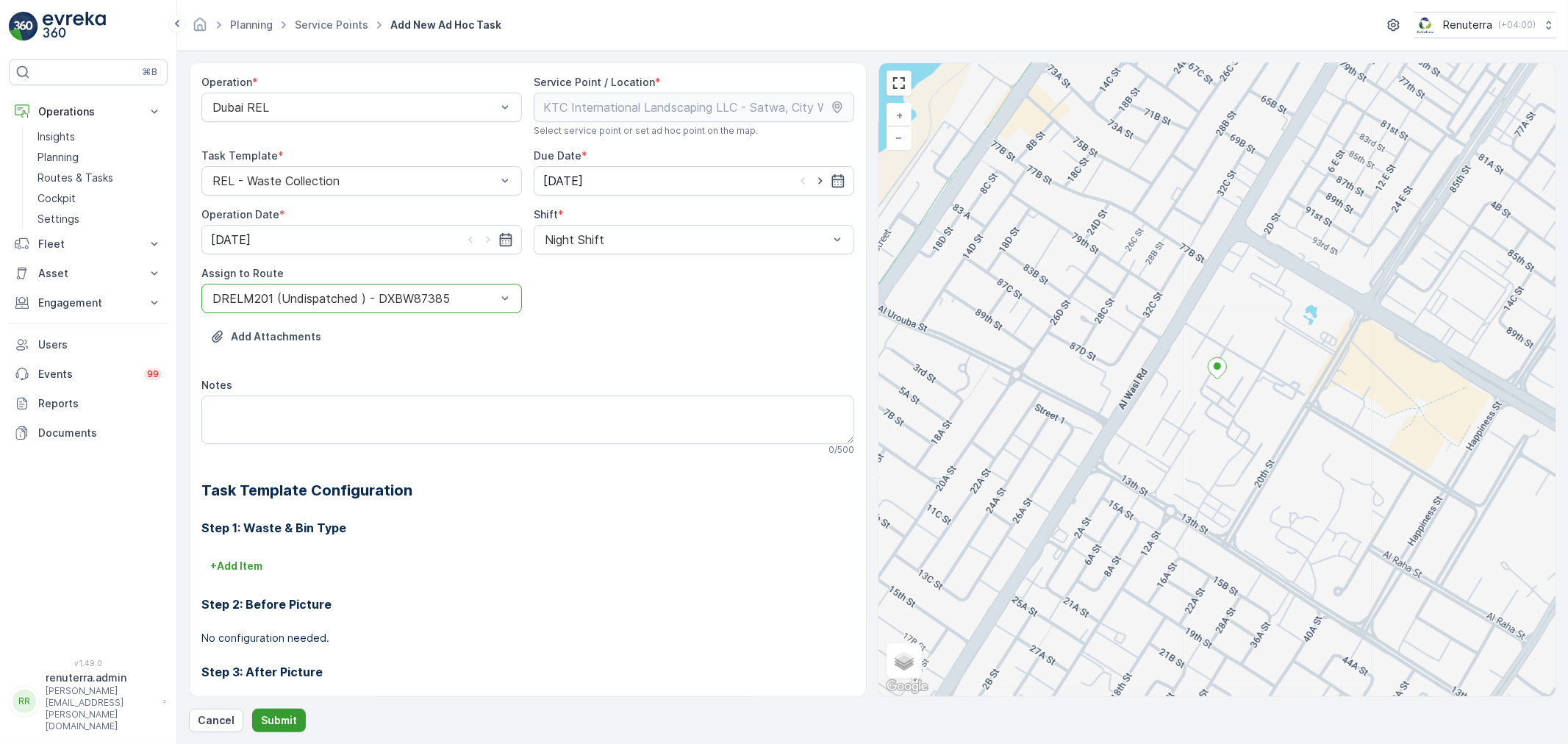
click at [289, 714] on p "Submit" at bounding box center [278, 720] width 36 height 15
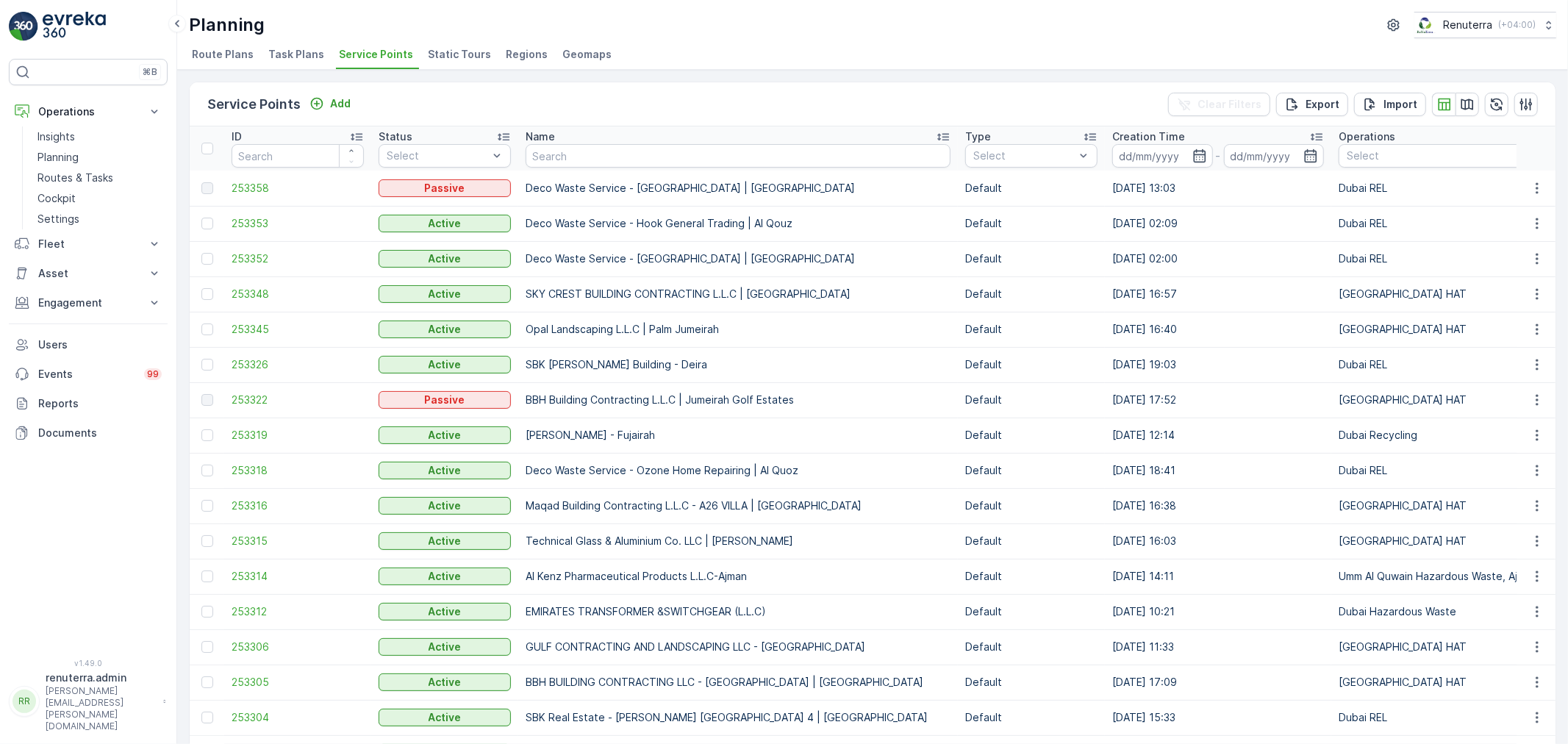
click at [597, 182] on td "Deco Waste Service - Bannu Grand City Mall | Al Quoz" at bounding box center [738, 188] width 440 height 36
click at [579, 163] on input "text" at bounding box center [738, 156] width 425 height 23
paste input "WADE ADAMS CONTRACTING L.L.C"
type input "WADE ADAMS CONTRACTING L.L.C"
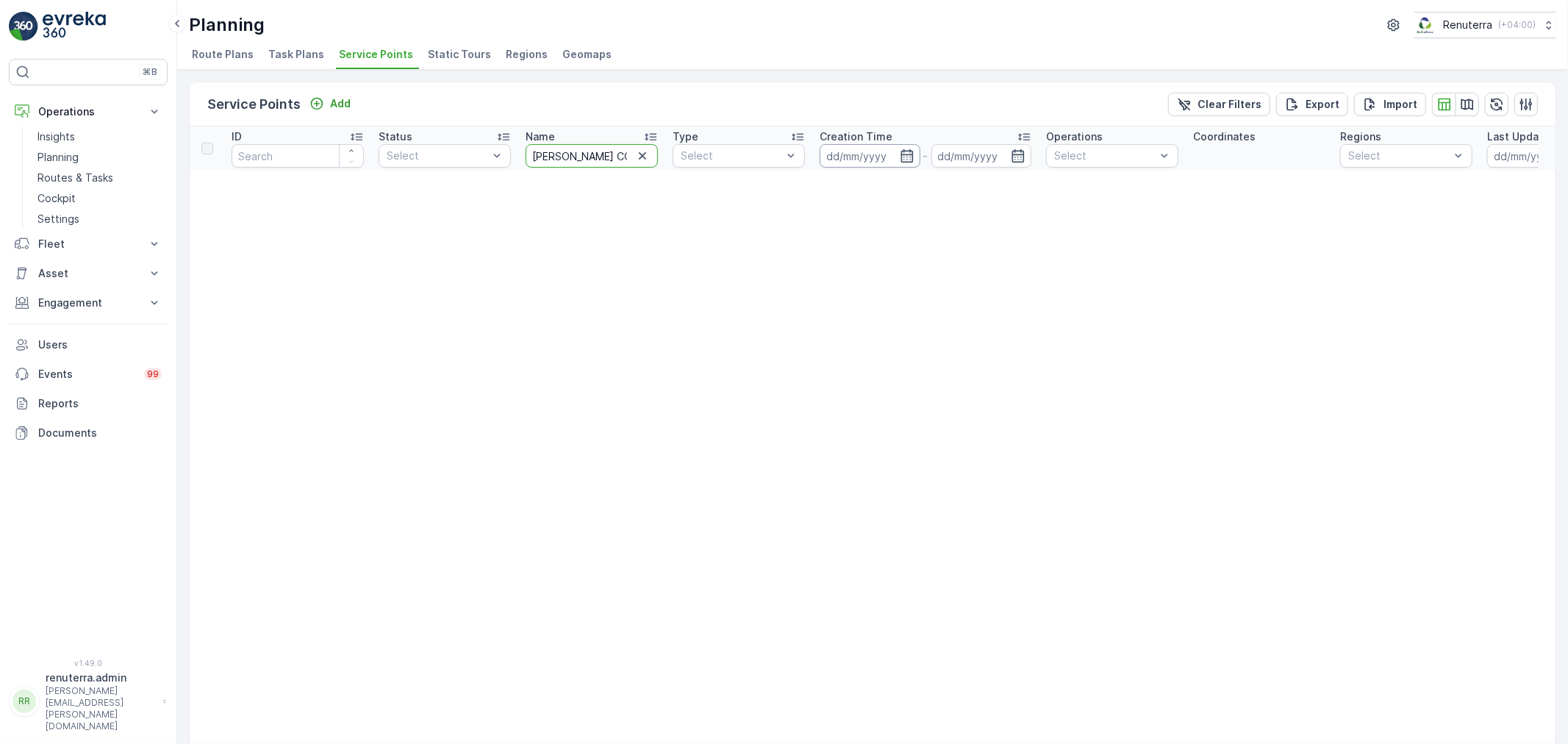
scroll to position [0, 79]
drag, startPoint x: 528, startPoint y: 148, endPoint x: 874, endPoint y: 152, distance: 346.0
type input "Wade"
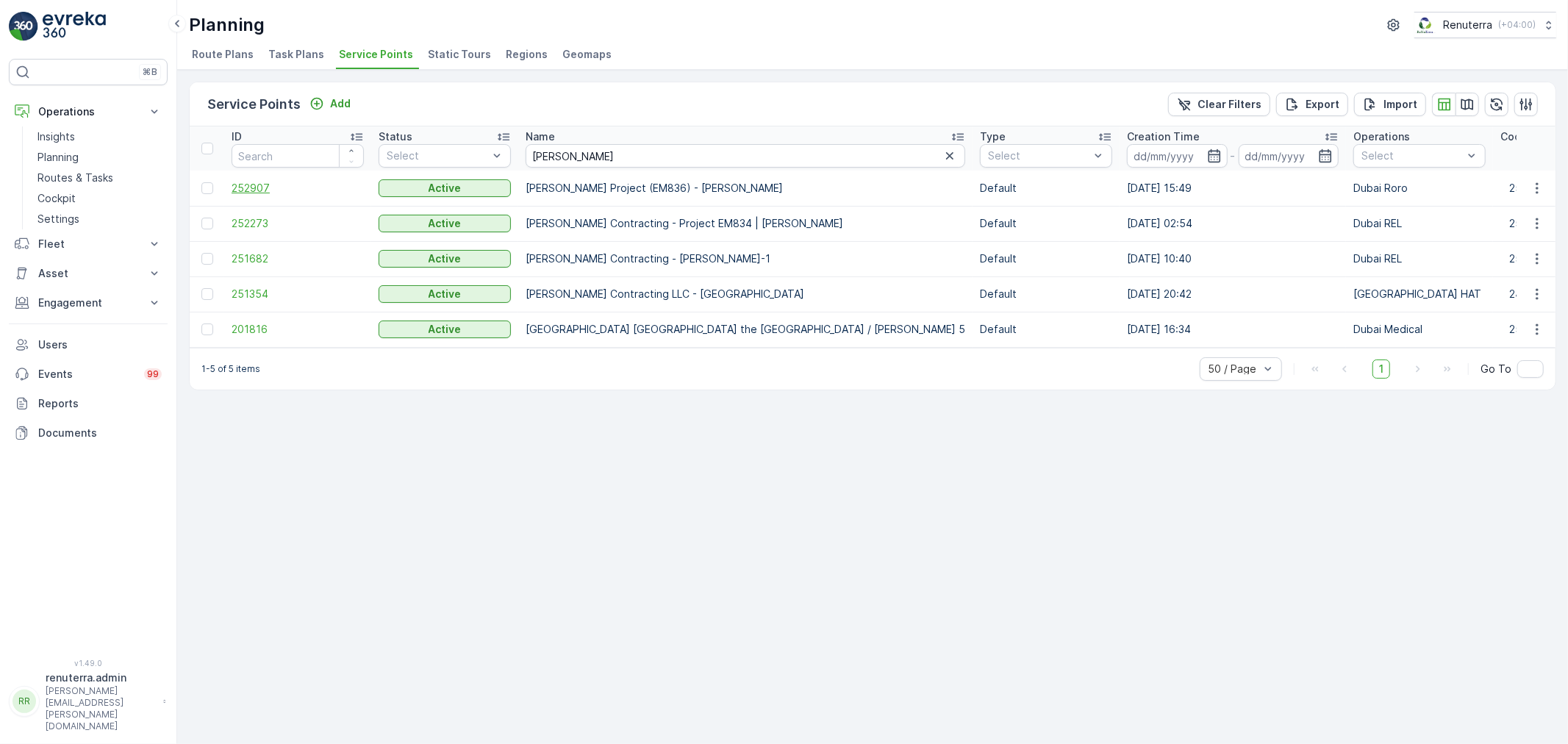
click at [263, 189] on span "252907" at bounding box center [297, 188] width 132 height 15
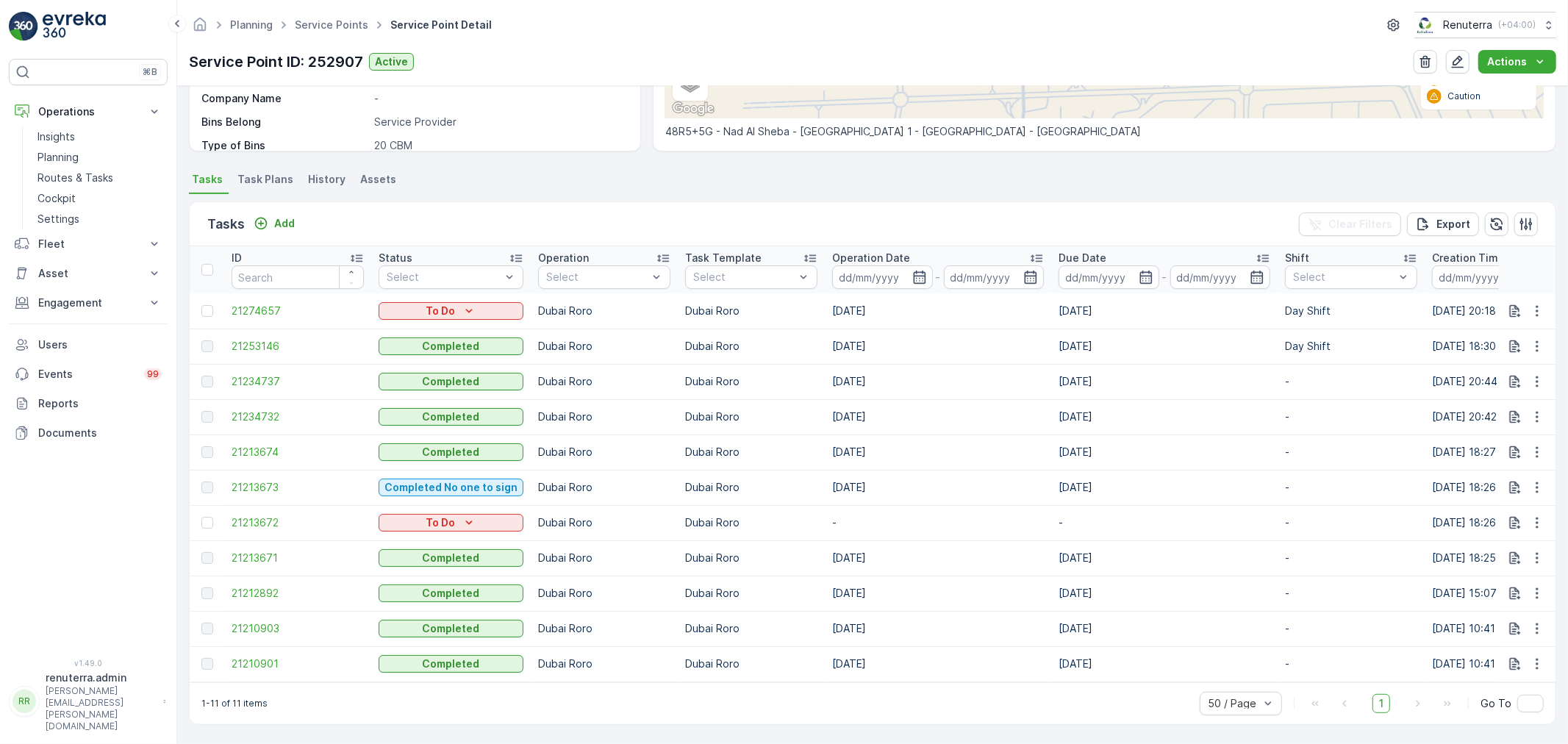
scroll to position [320, 0]
click at [202, 516] on div at bounding box center [208, 522] width 12 height 12
click at [202, 516] on input "checkbox" at bounding box center [202, 516] width 0 height 0
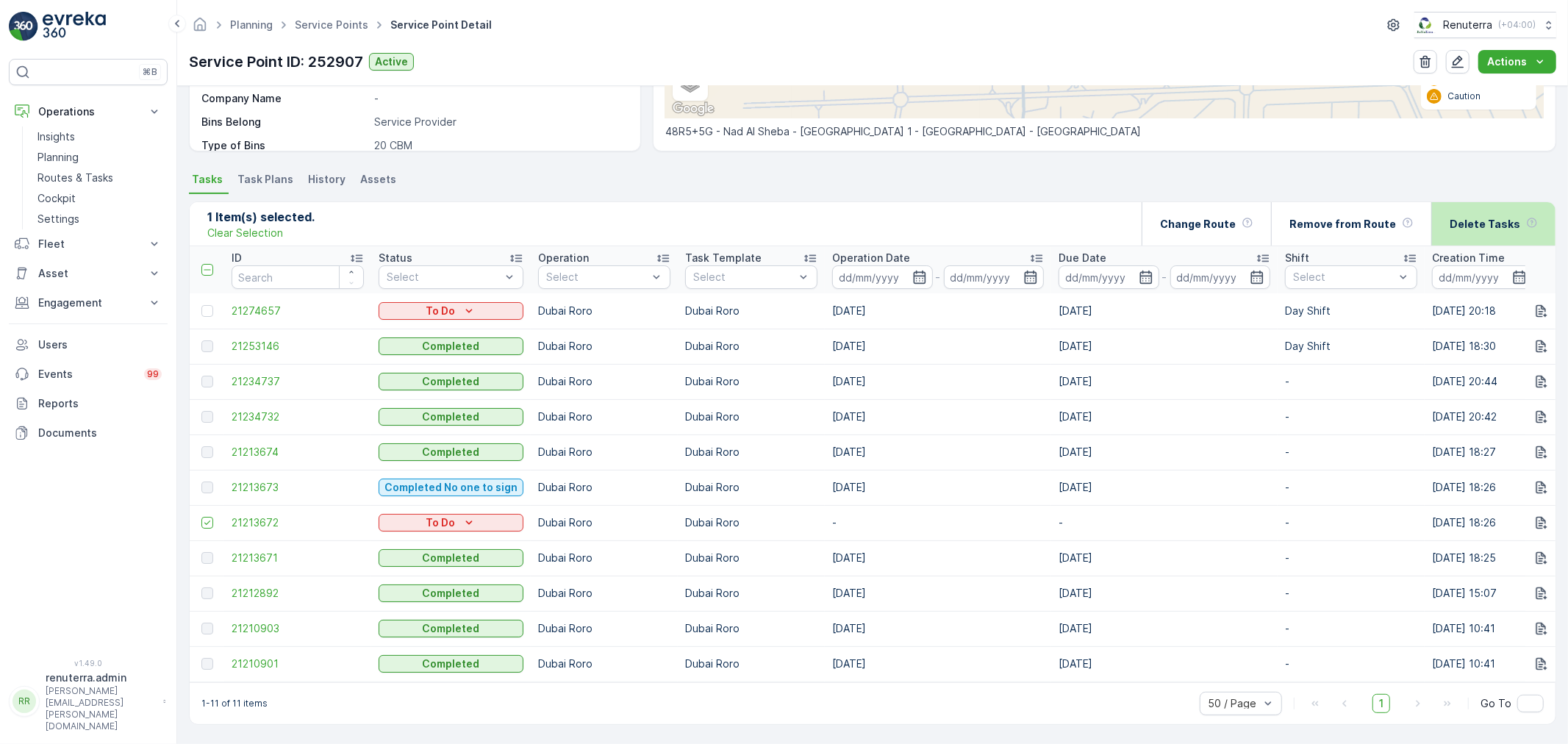
click at [1518, 219] on div "Delete Tasks" at bounding box center [1492, 224] width 88 height 43
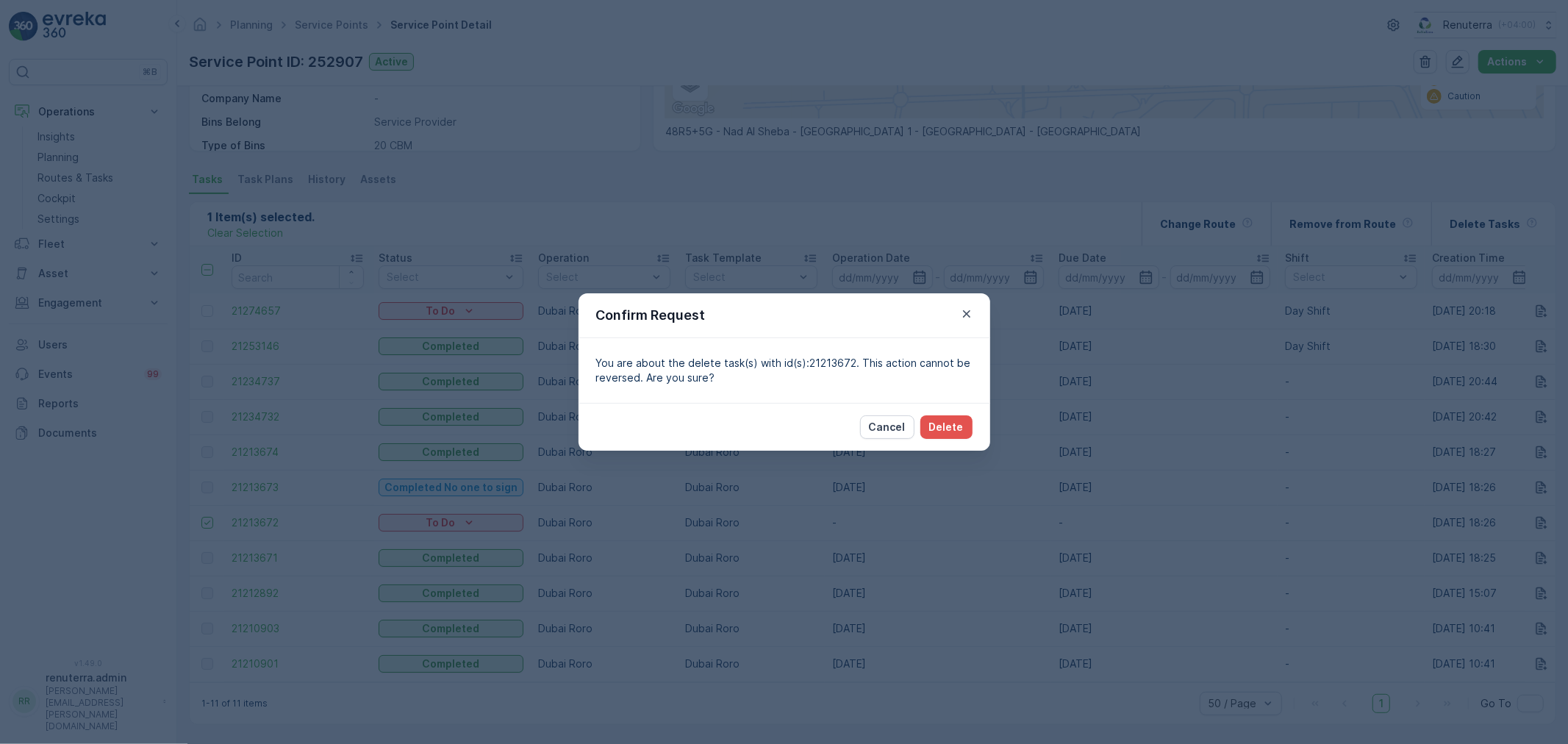
click at [920, 427] on div "Cancel Delete" at bounding box center [915, 427] width 112 height 23
click at [953, 422] on p "Delete" at bounding box center [947, 427] width 35 height 15
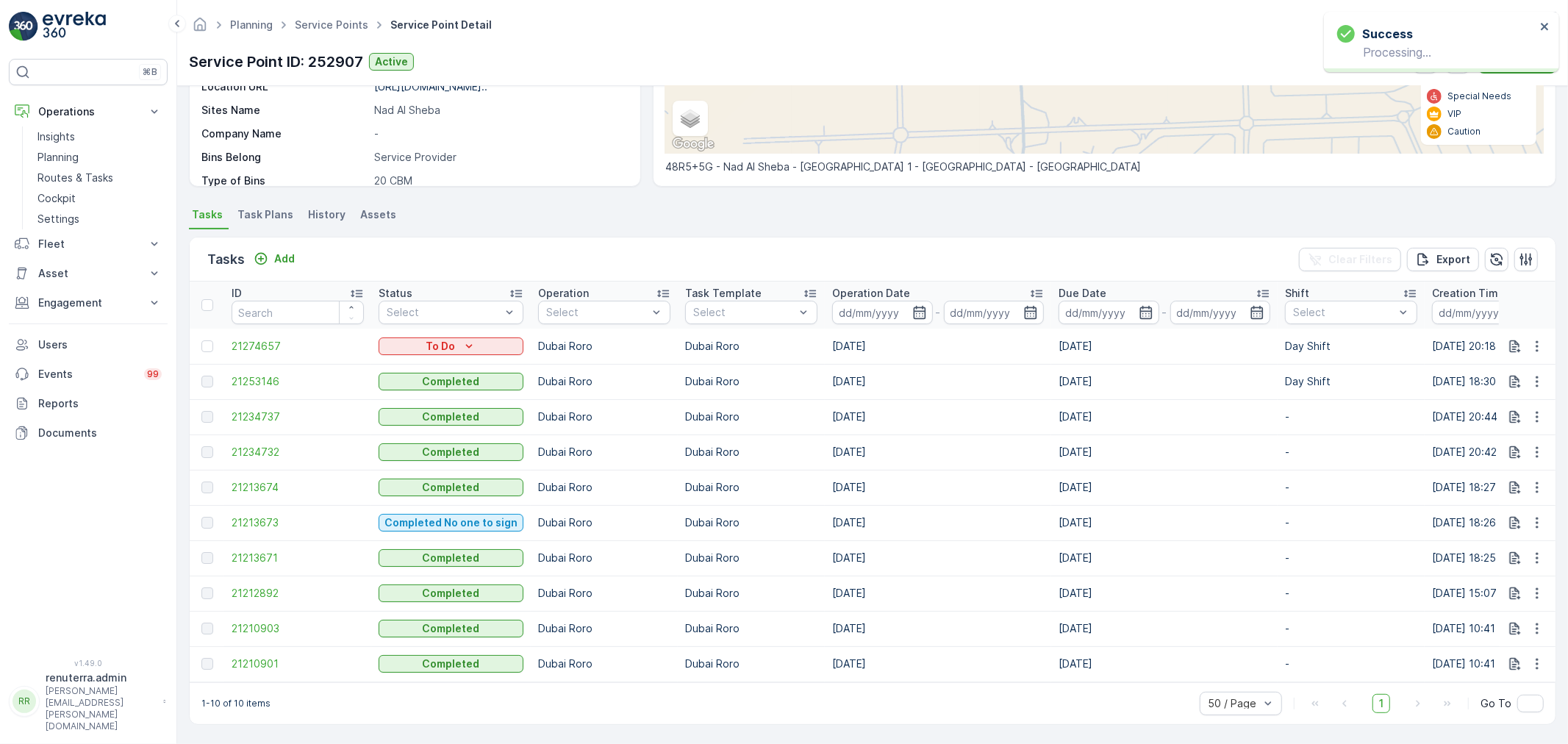
scroll to position [285, 0]
click at [864, 286] on p "Operation Date" at bounding box center [871, 293] width 78 height 15
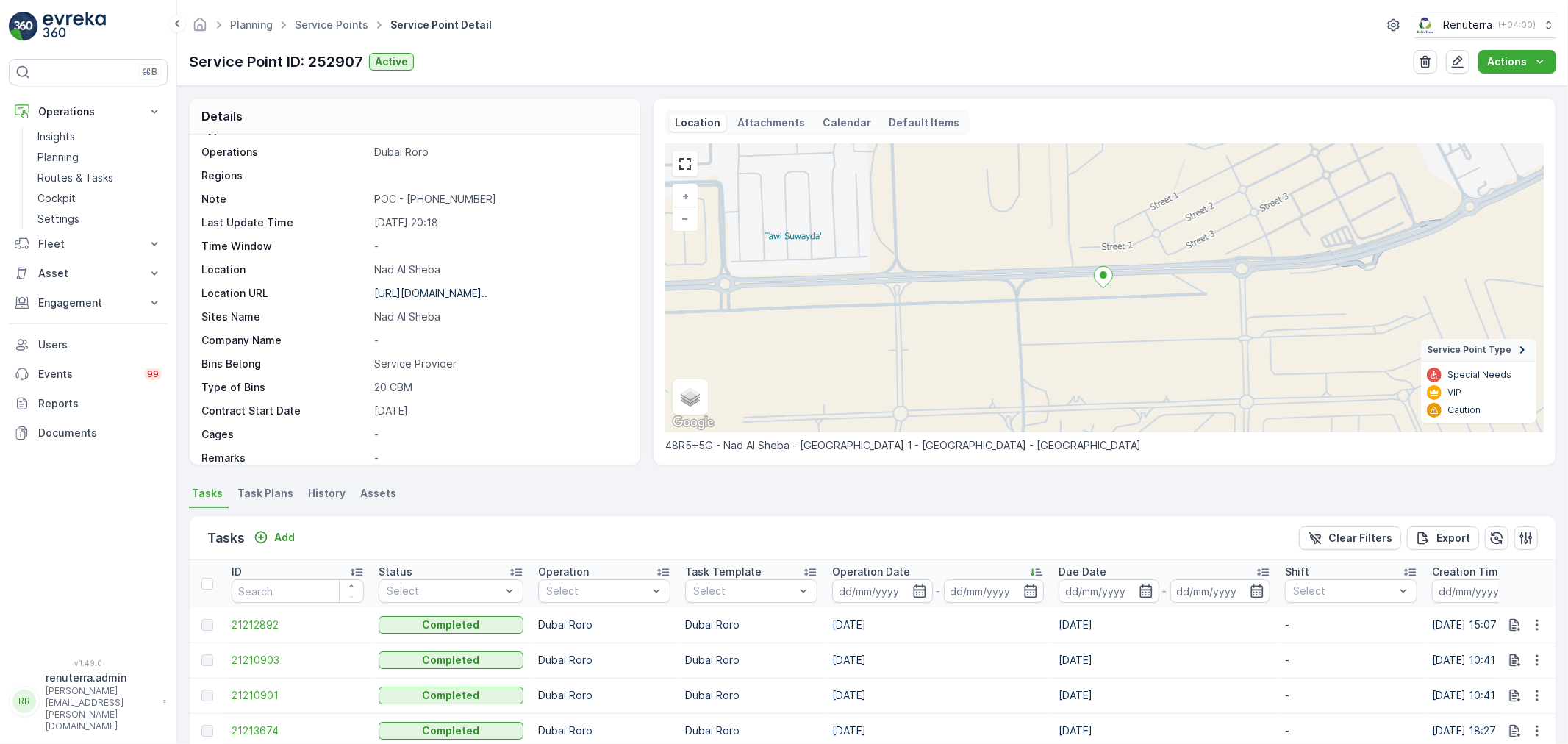
scroll to position [203, 0]
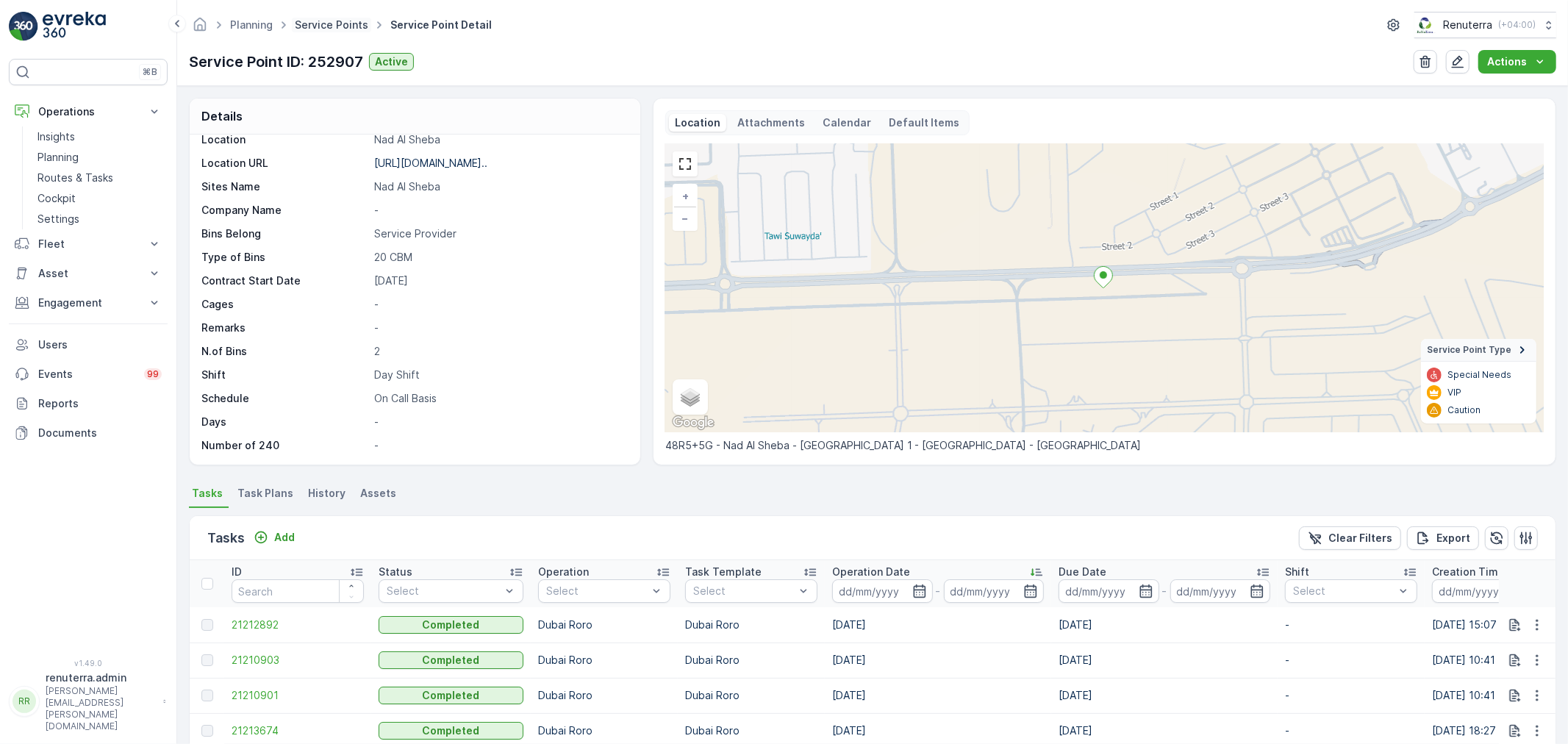
click at [312, 27] on link "Service Points" at bounding box center [331, 24] width 74 height 12
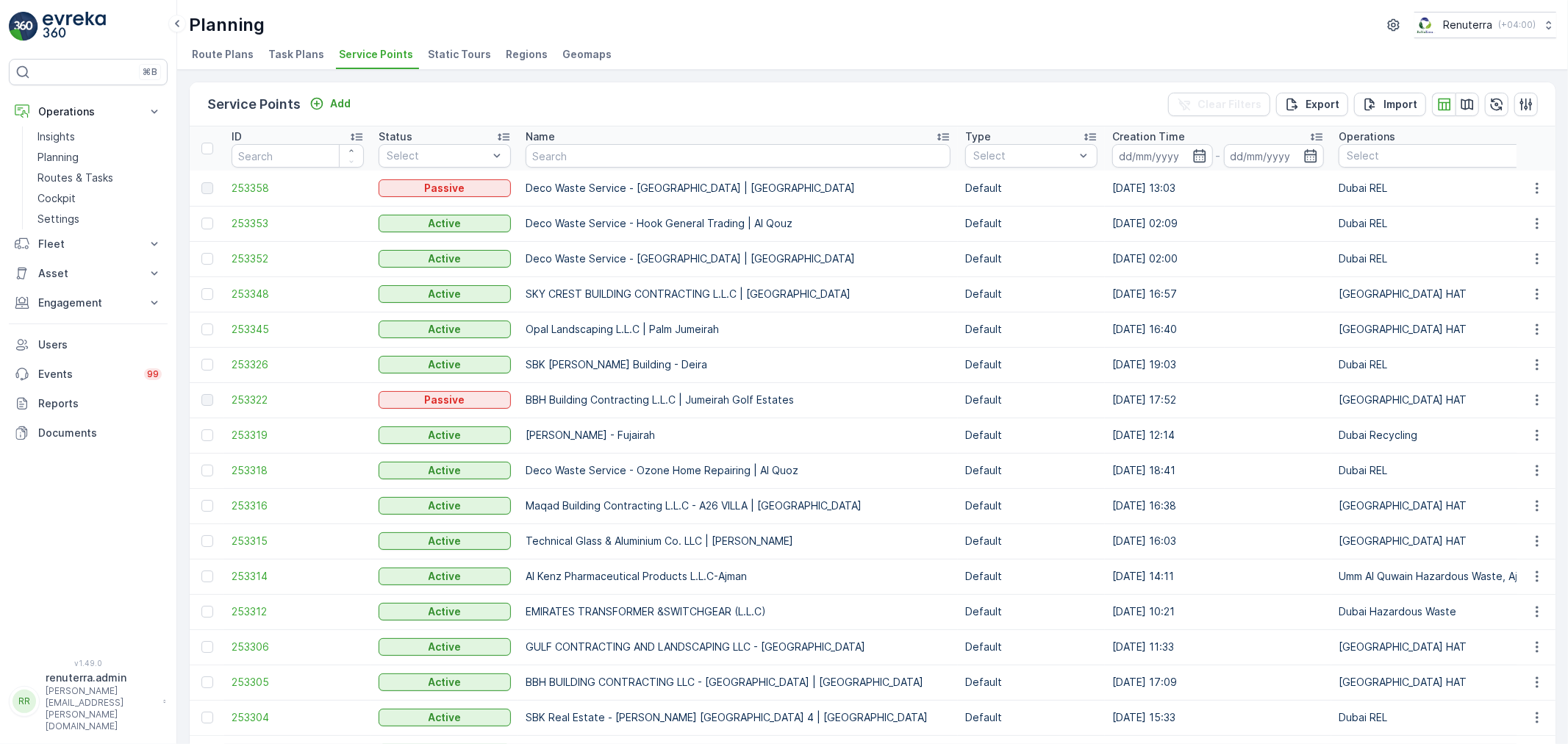
click at [536, 165] on input "text" at bounding box center [738, 156] width 425 height 23
type input "gul"
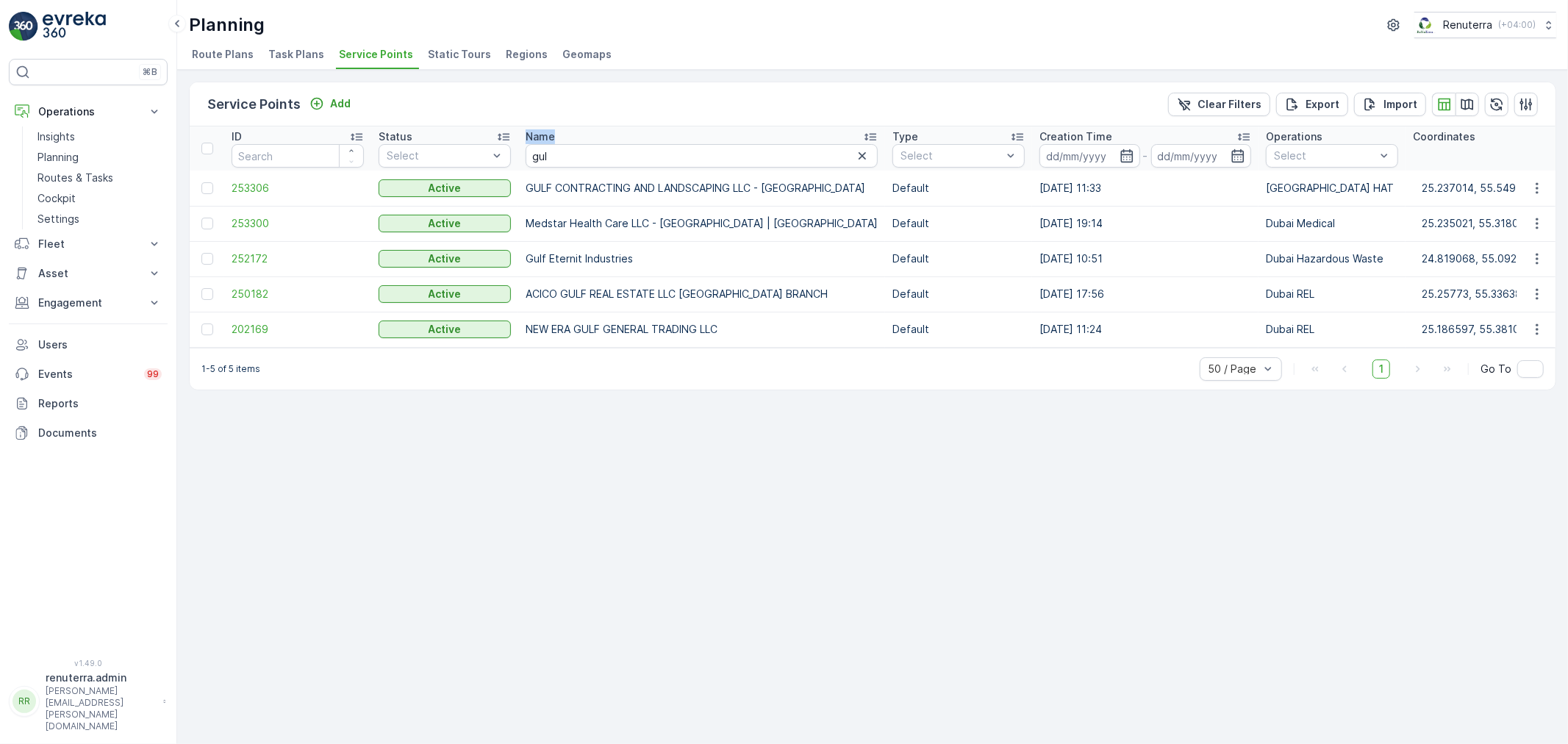
drag, startPoint x: 529, startPoint y: 168, endPoint x: 482, endPoint y: 168, distance: 47.0
click at [530, 149] on input "gul" at bounding box center [701, 156] width 352 height 23
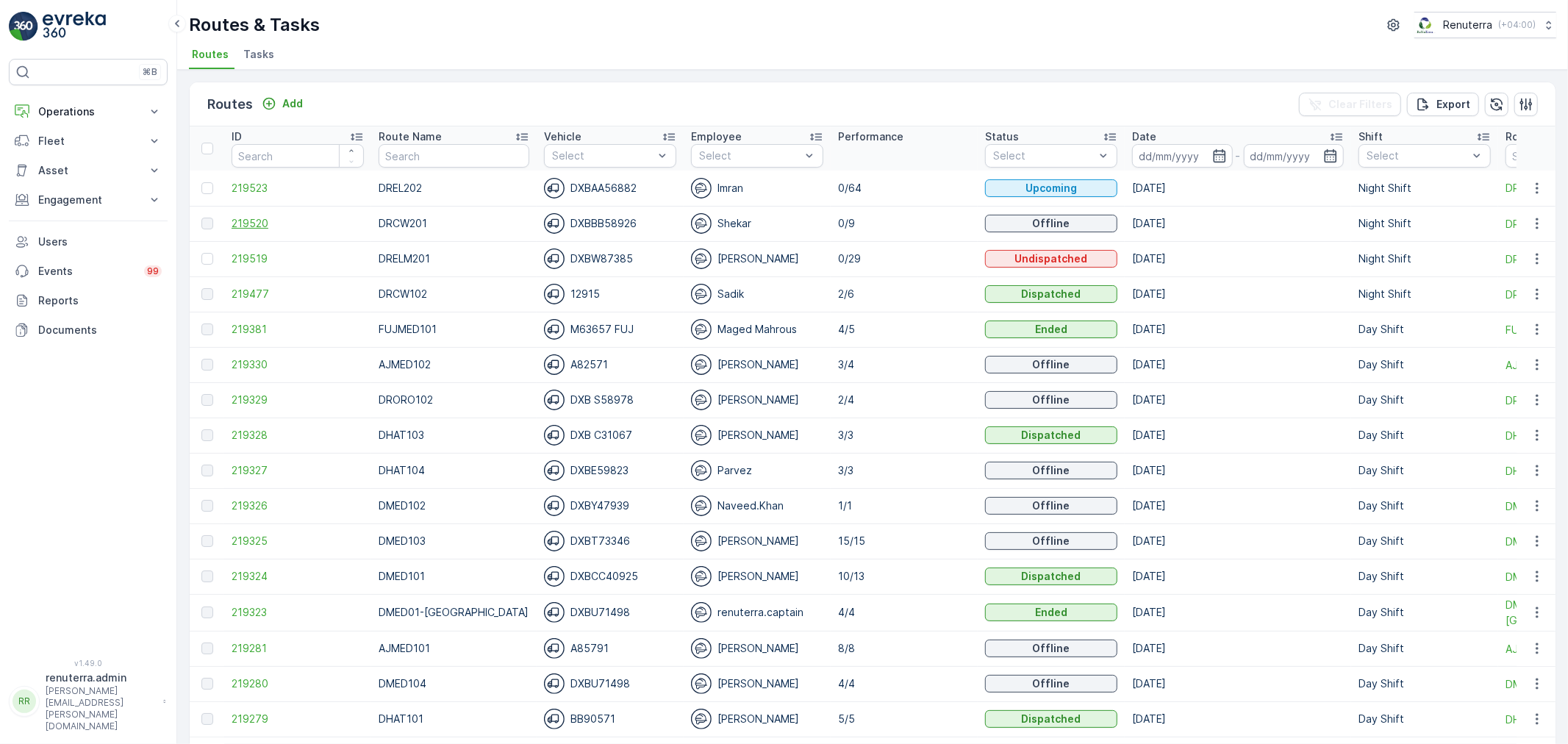
click at [240, 217] on span "219520" at bounding box center [297, 223] width 132 height 15
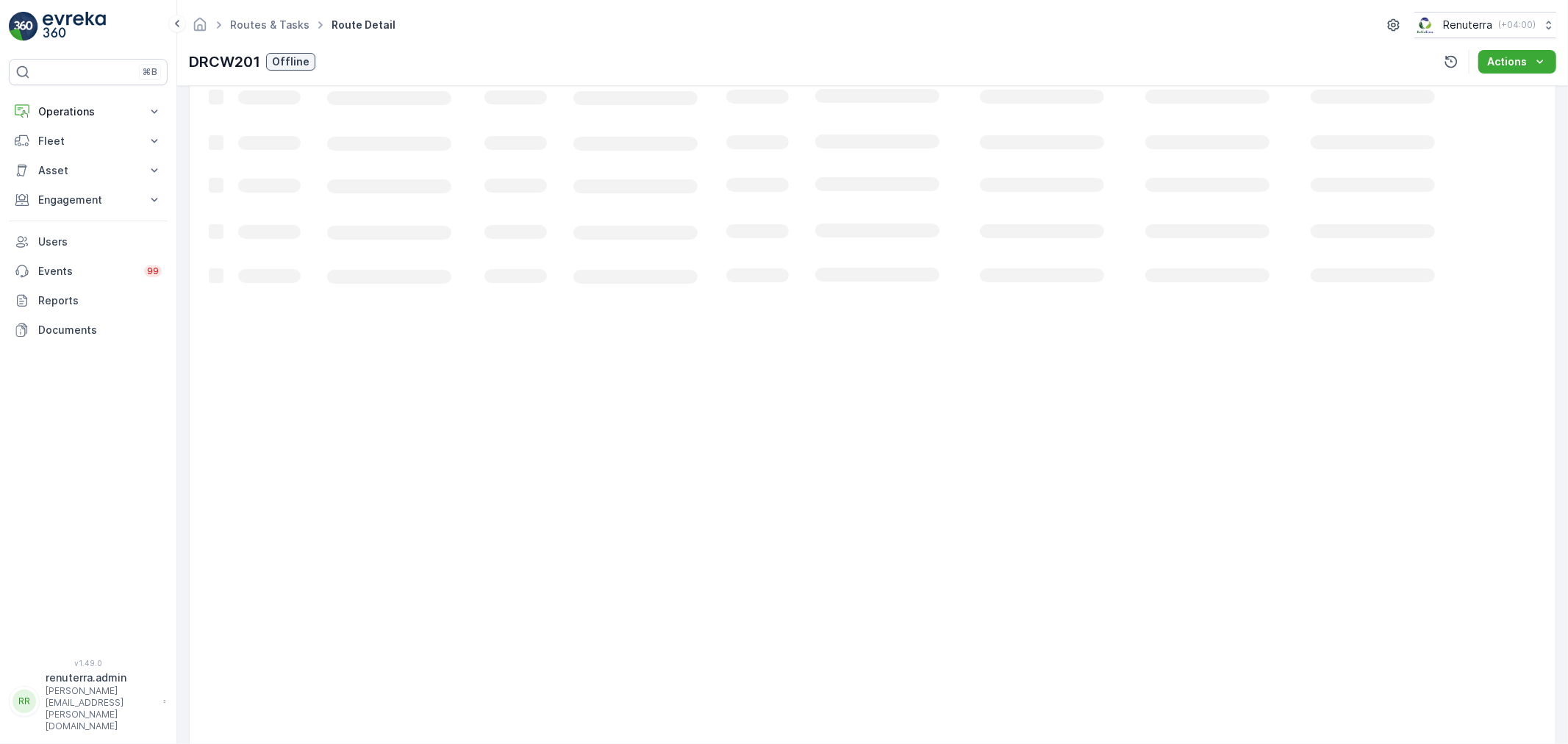
scroll to position [15, 0]
